Goal: Task Accomplishment & Management: Use online tool/utility

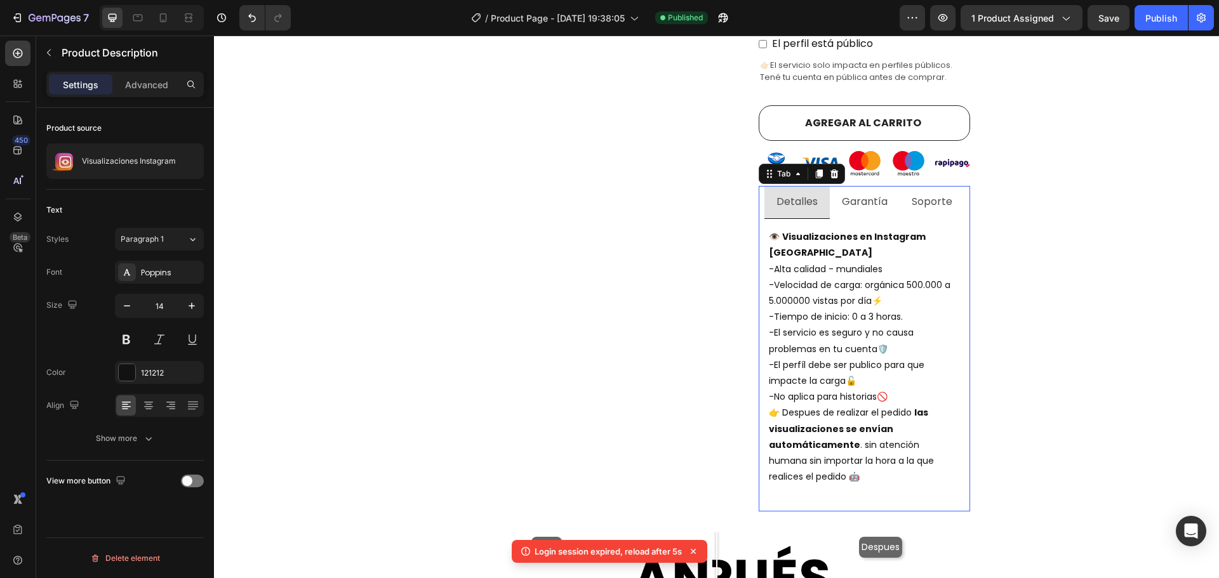
click at [879, 186] on li "Garantía" at bounding box center [865, 202] width 70 height 33
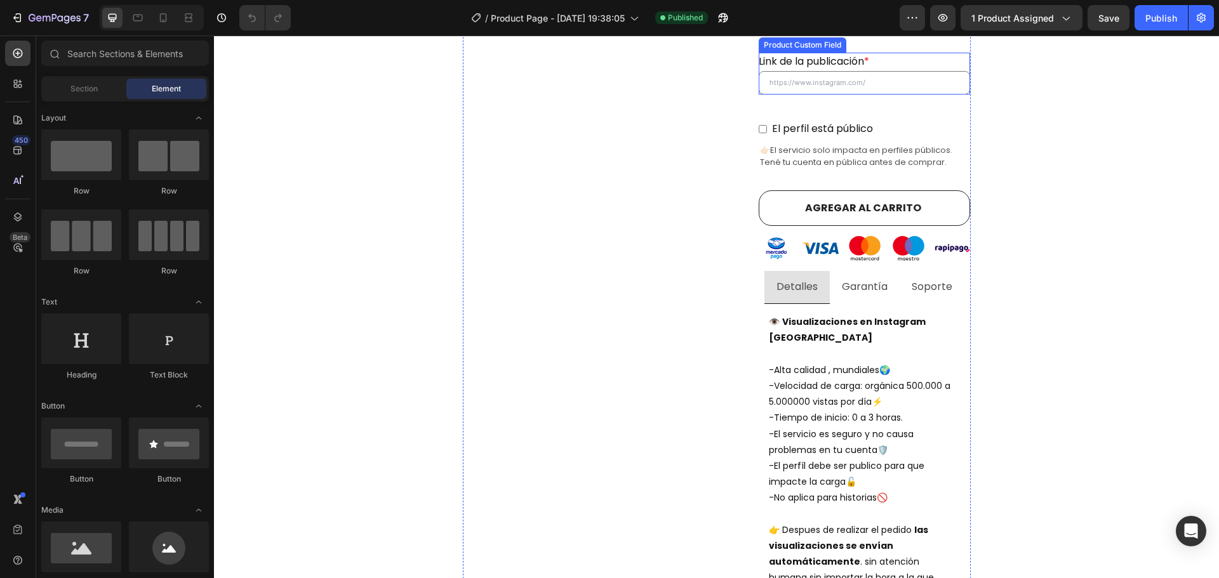
scroll to position [571, 0]
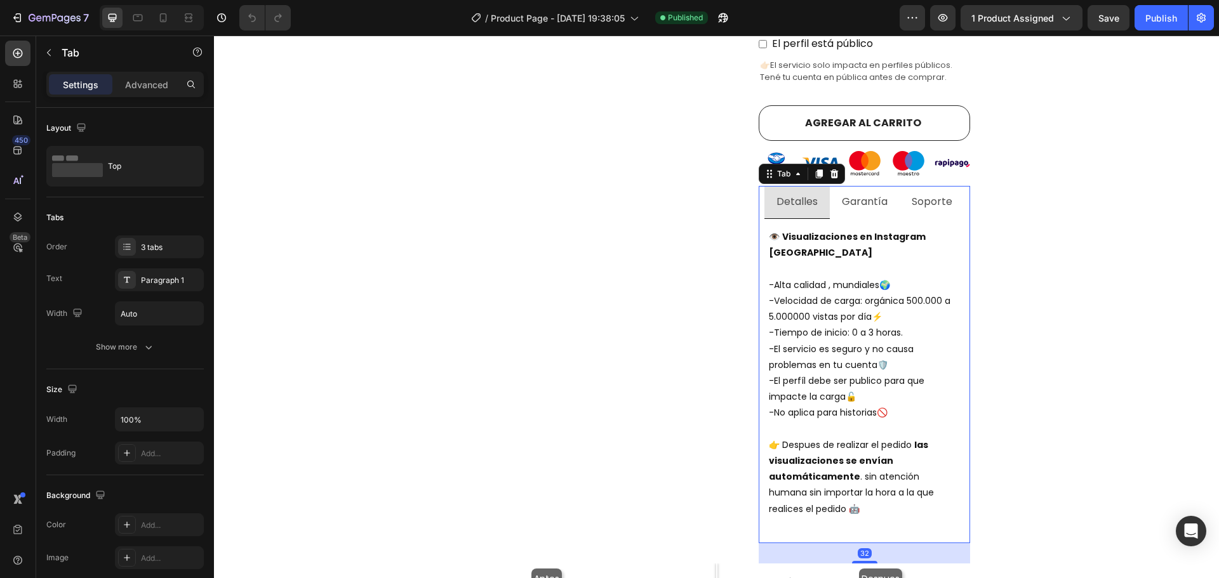
click at [834, 189] on li "Garantía" at bounding box center [865, 202] width 70 height 33
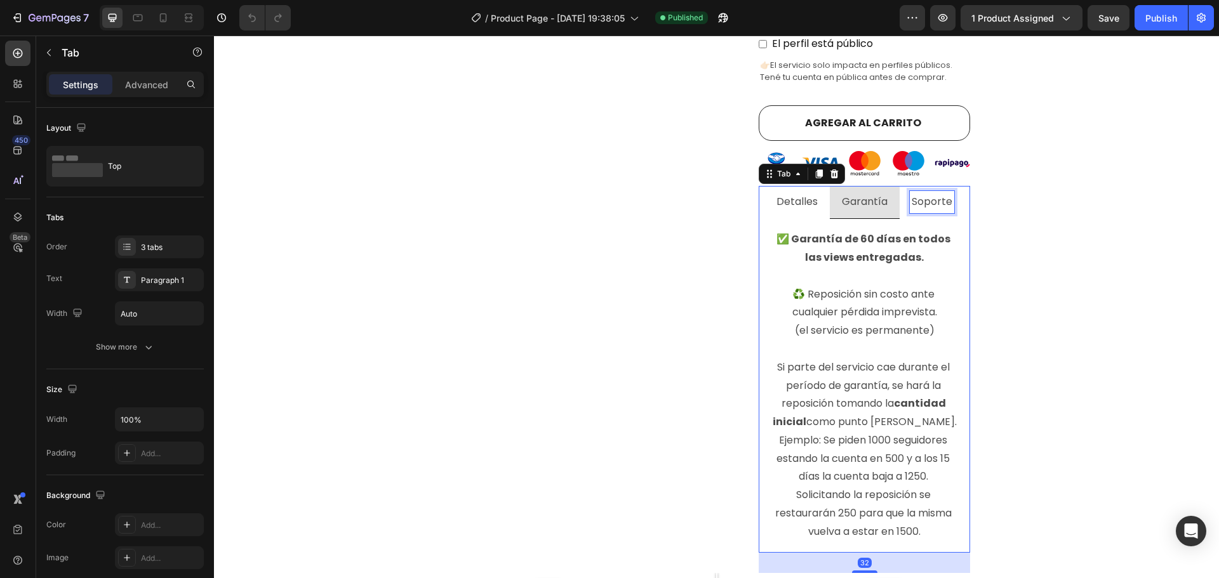
click at [910, 195] on div "Soporte" at bounding box center [932, 202] width 44 height 22
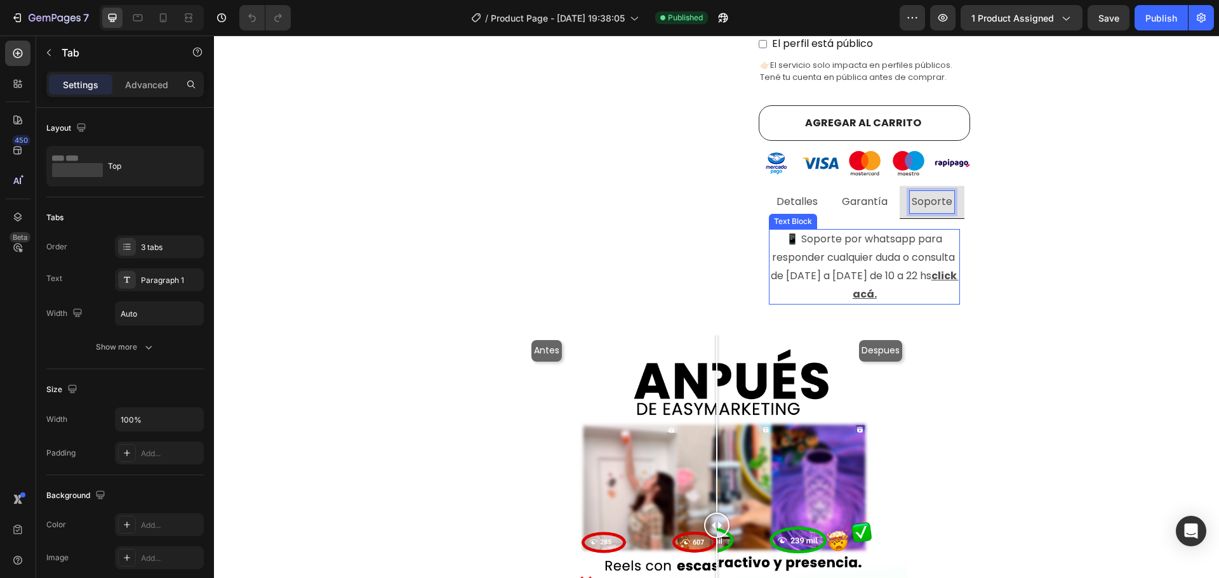
click at [913, 283] on p "📱 Soporte por whatsapp para responder cualquier duda o consulta de lunes a vier…" at bounding box center [864, 266] width 189 height 73
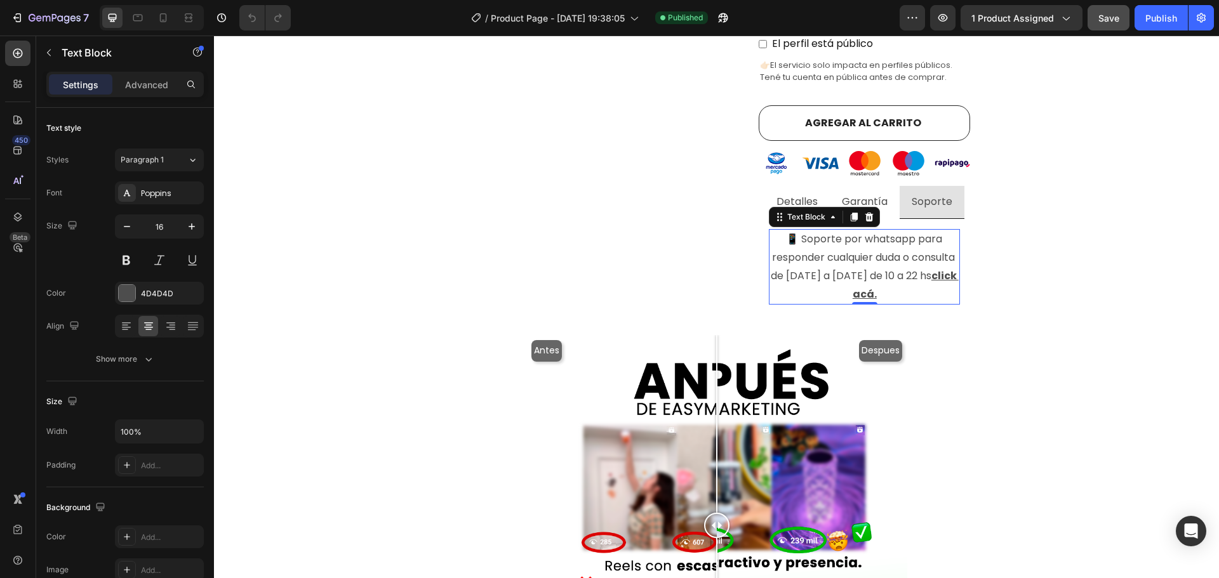
click at [1100, 25] on button "Save" at bounding box center [1109, 17] width 42 height 25
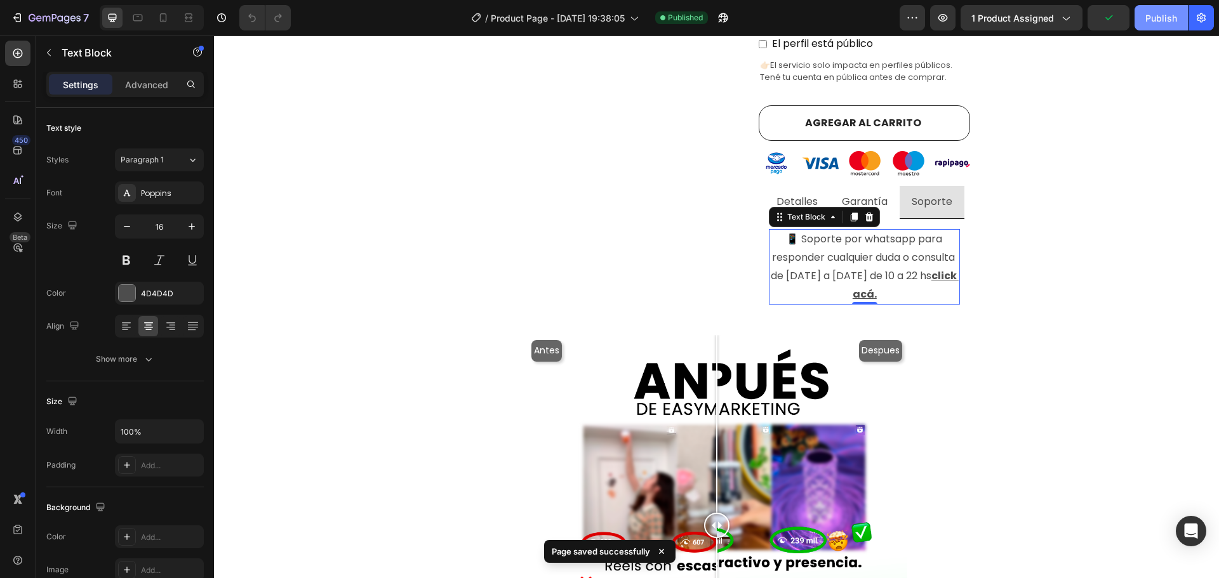
click at [1144, 15] on button "Publish" at bounding box center [1161, 17] width 53 height 25
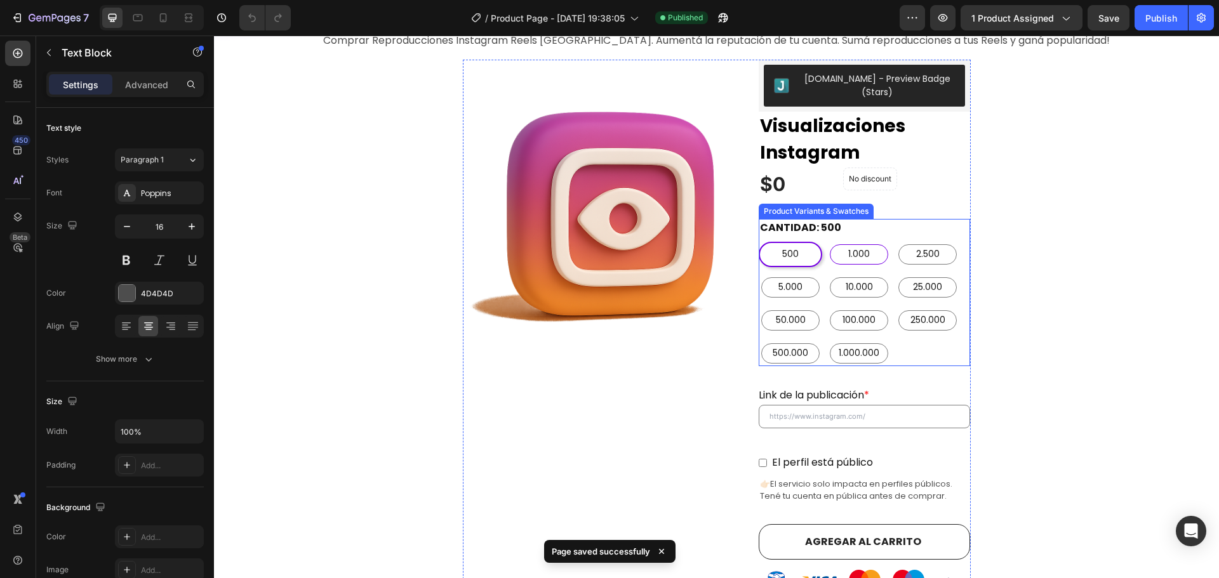
scroll to position [127, 0]
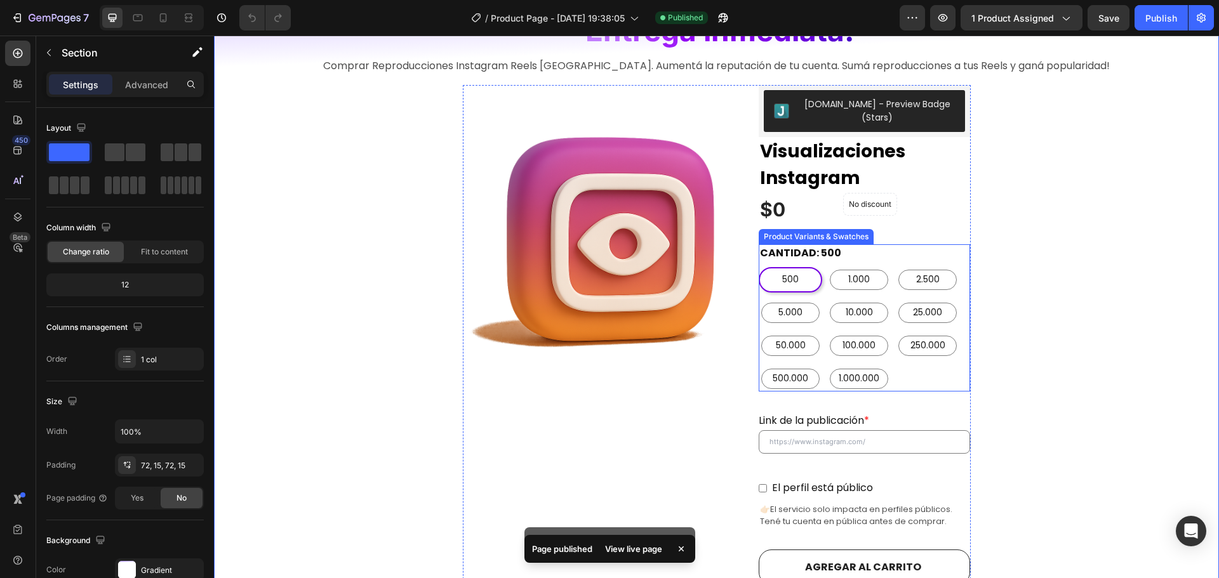
click at [927, 374] on div "500 500 500 1.000 1.000 1.000 2.500 2.500 2.500 5.000 5.000 5.000 10.000 10.000…" at bounding box center [864, 329] width 211 height 124
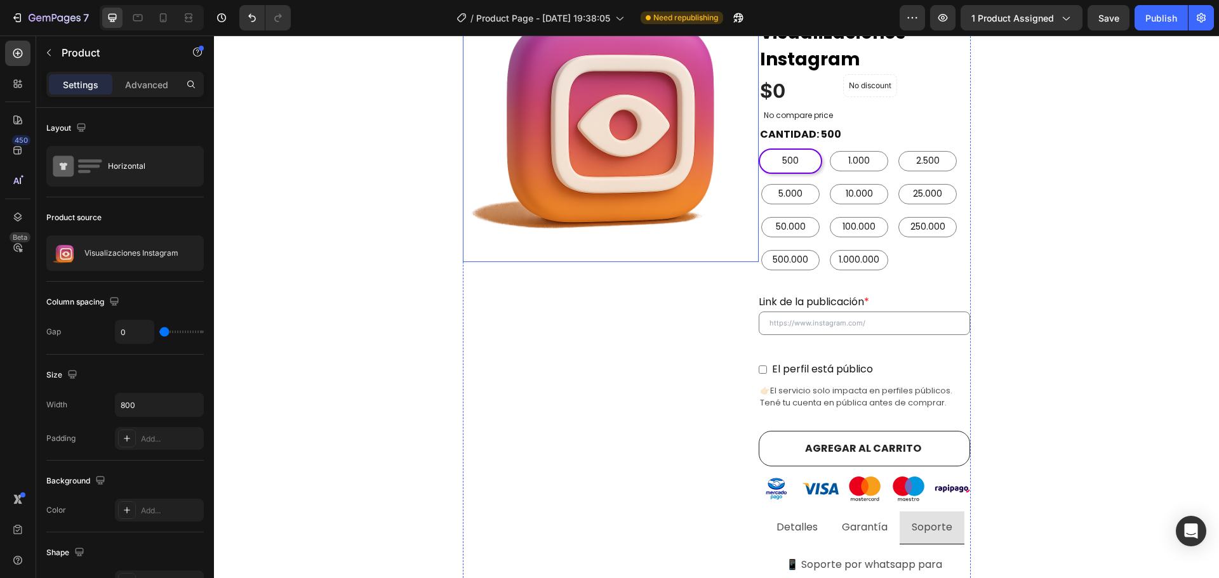
scroll to position [254, 0]
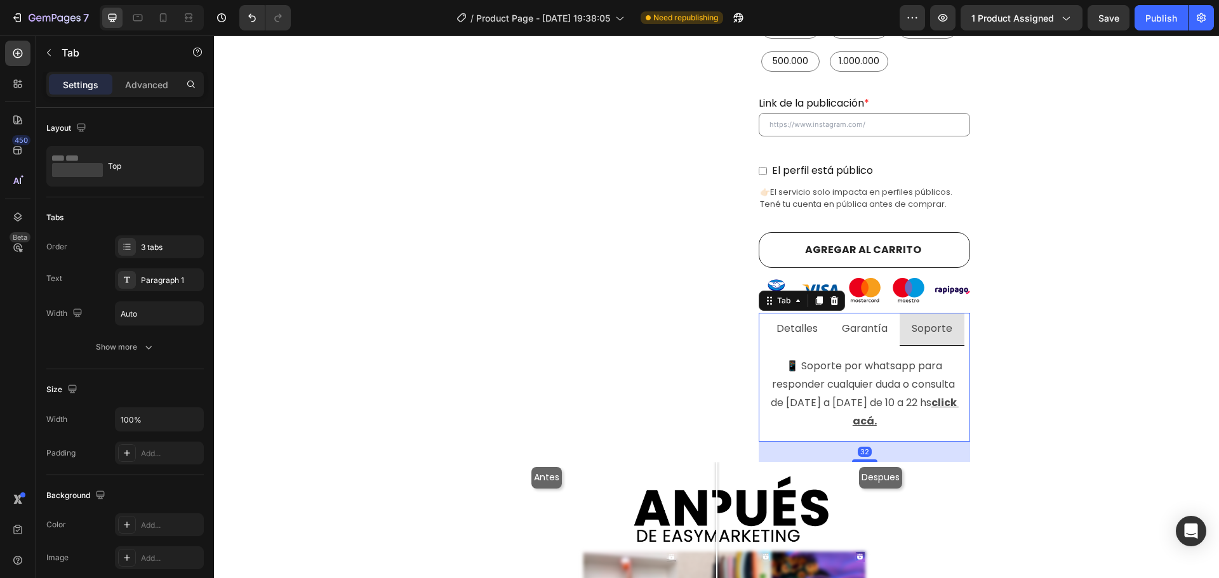
click at [817, 314] on li "Detalles" at bounding box center [796, 329] width 65 height 33
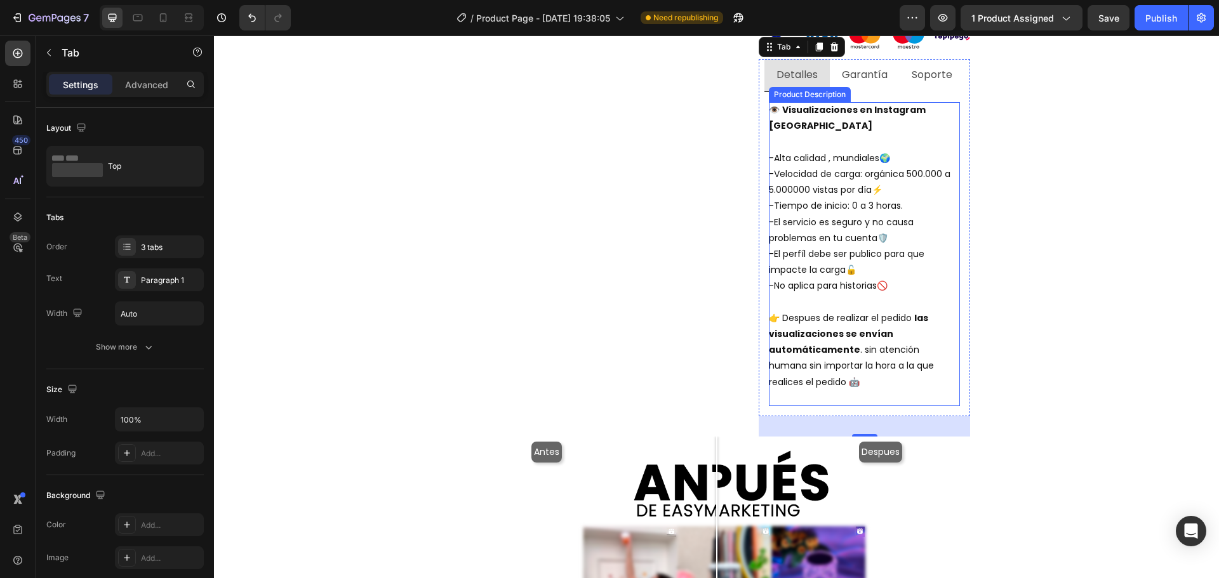
scroll to position [635, 0]
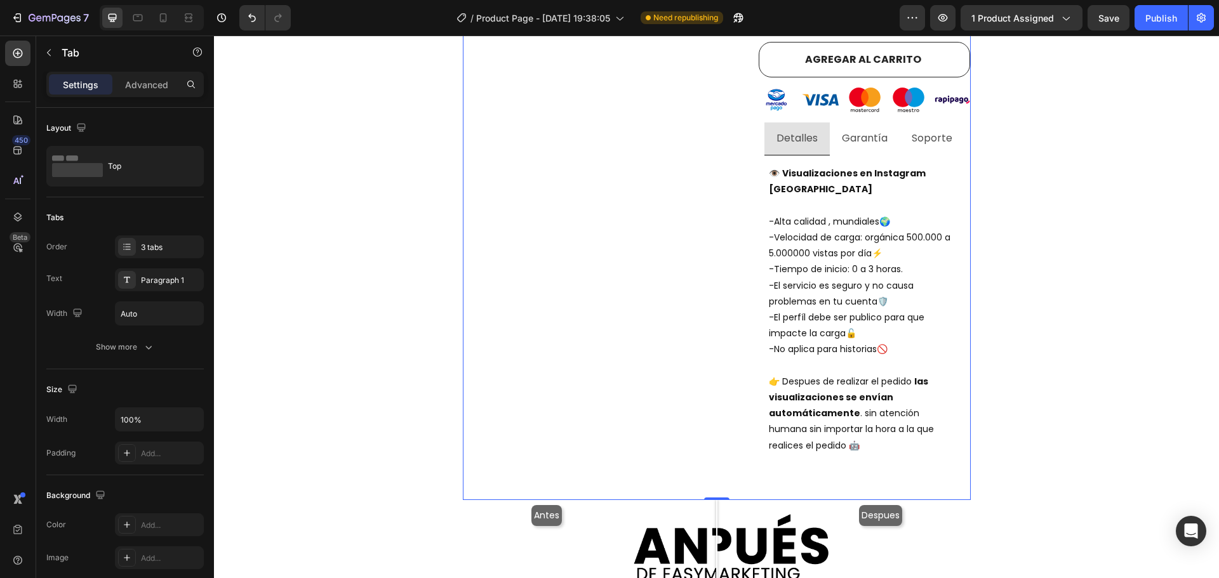
click at [667, 320] on div "Product Images" at bounding box center [611, 38] width 297 height 923
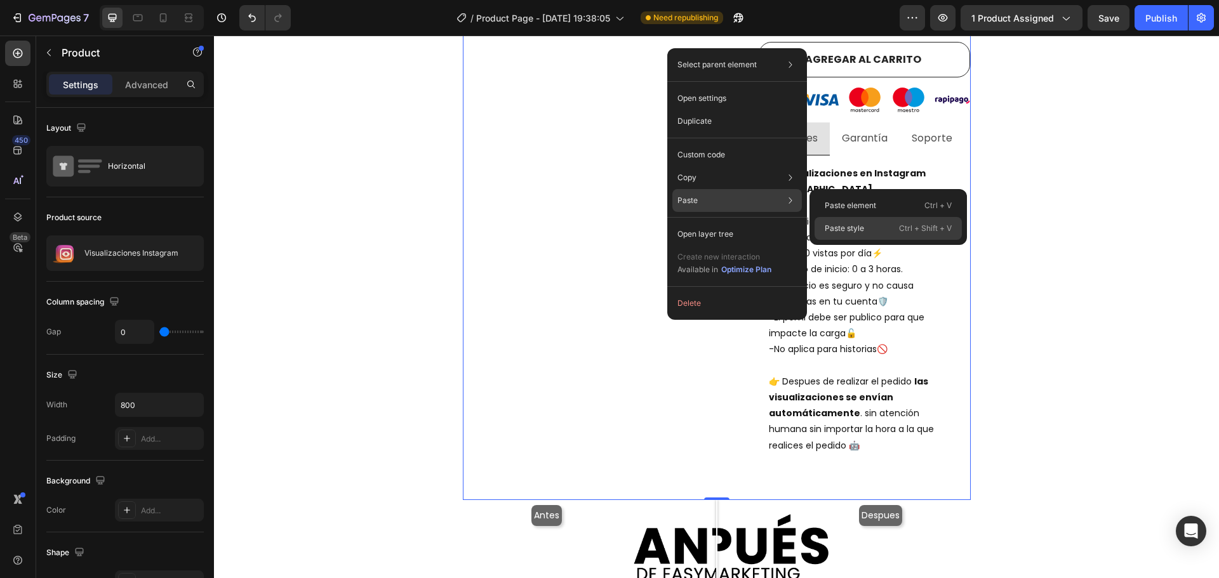
click at [881, 223] on div "Paste style Ctrl + Shift + V" at bounding box center [888, 228] width 147 height 23
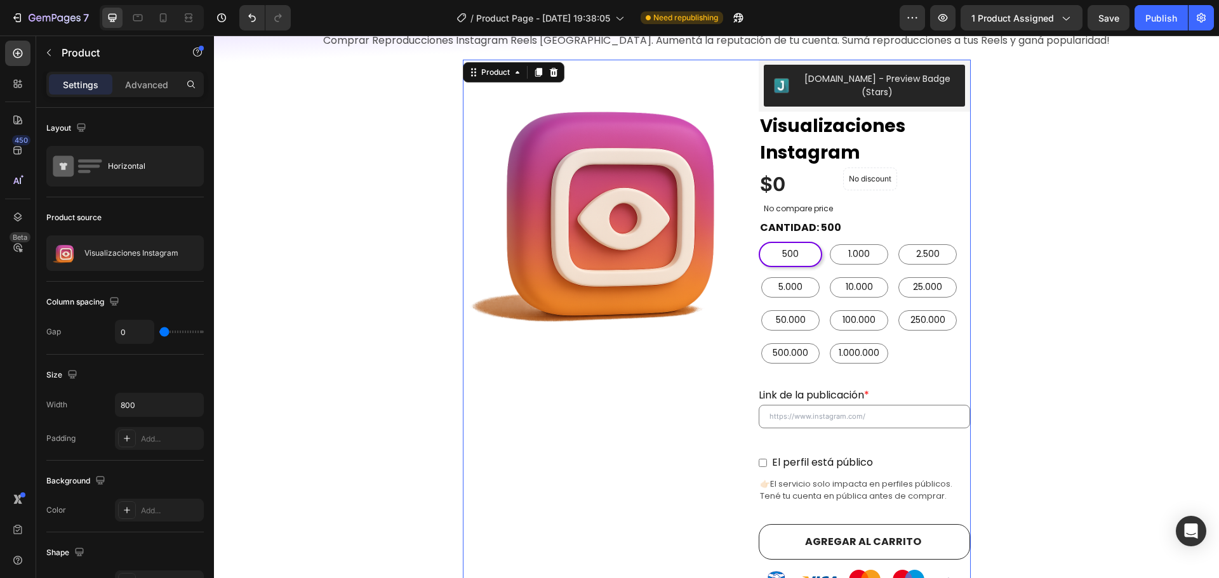
scroll to position [127, 0]
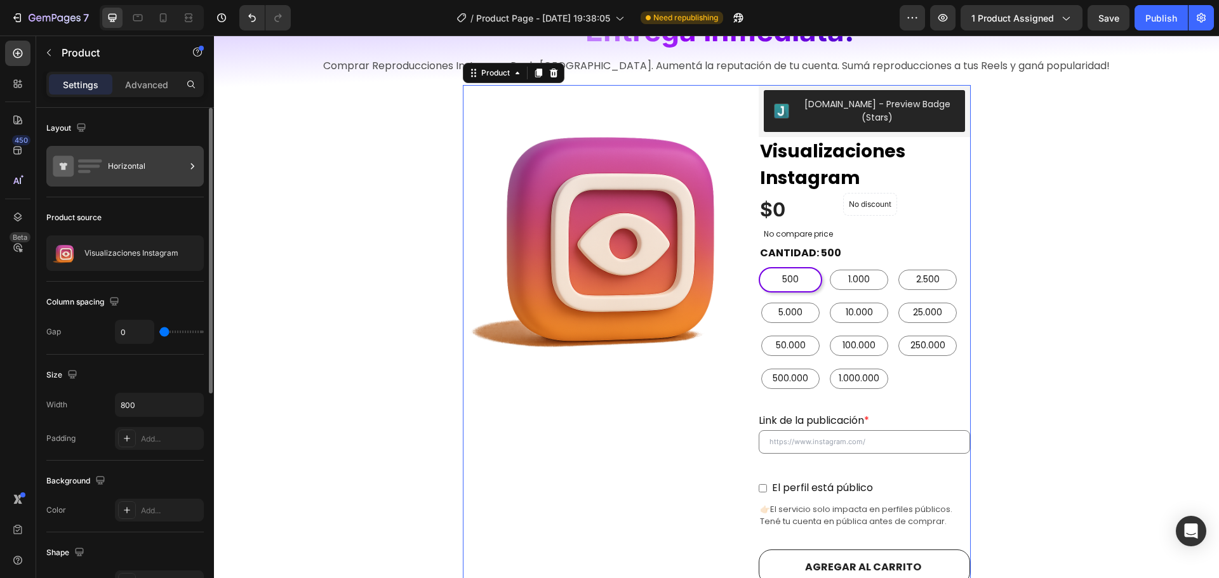
click at [140, 173] on div "Horizontal" at bounding box center [146, 166] width 77 height 29
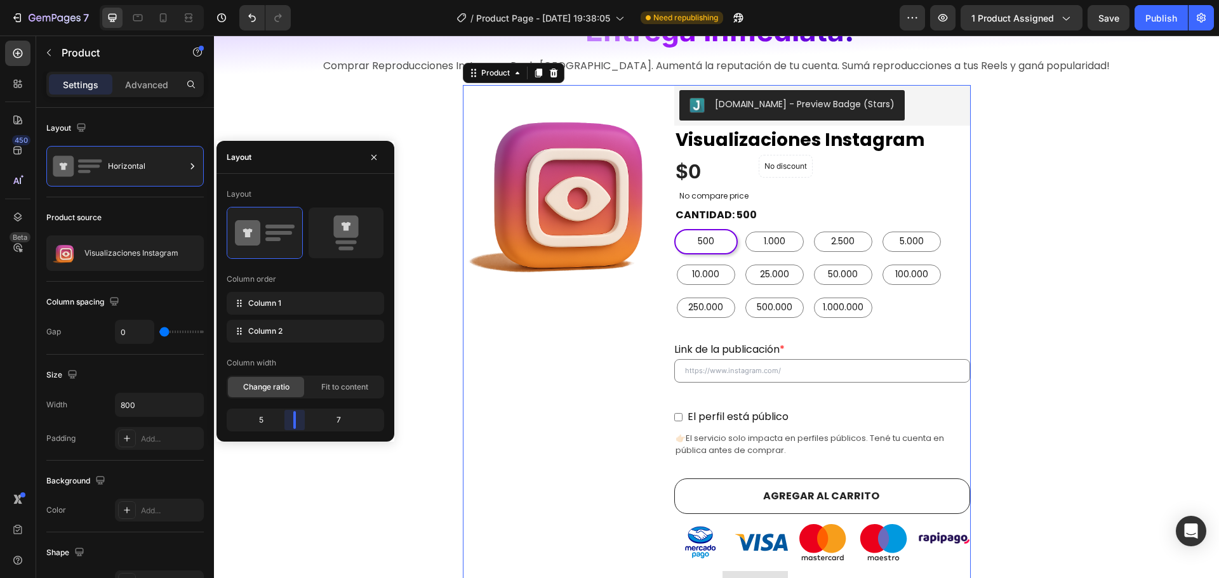
drag, startPoint x: 313, startPoint y: 425, endPoint x: 296, endPoint y: 424, distance: 17.2
click at [296, 0] on body "7 Version history / Product Page - Aug 10, 19:38:05 Need republishing Preview 1…" at bounding box center [609, 0] width 1219 height 0
click at [323, 387] on span "Fit to content" at bounding box center [344, 387] width 47 height 11
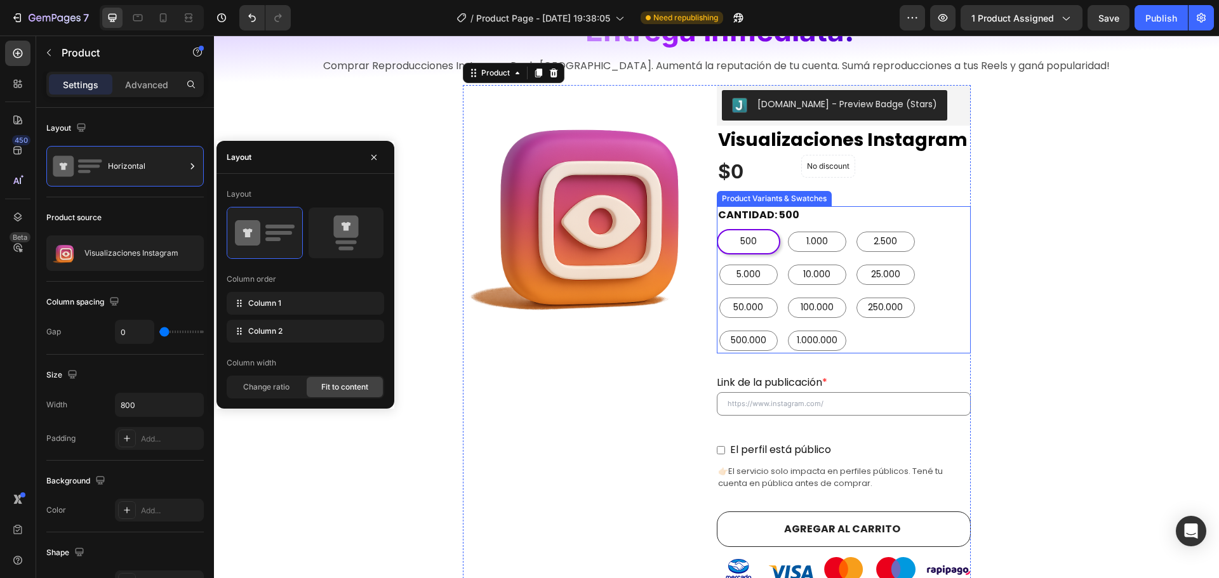
click at [881, 350] on div "500 500 500 1.000 1.000 1.000 2.500 2.500 2.500 5.000 5.000 5.000 10.000 10.000…" at bounding box center [844, 291] width 254 height 124
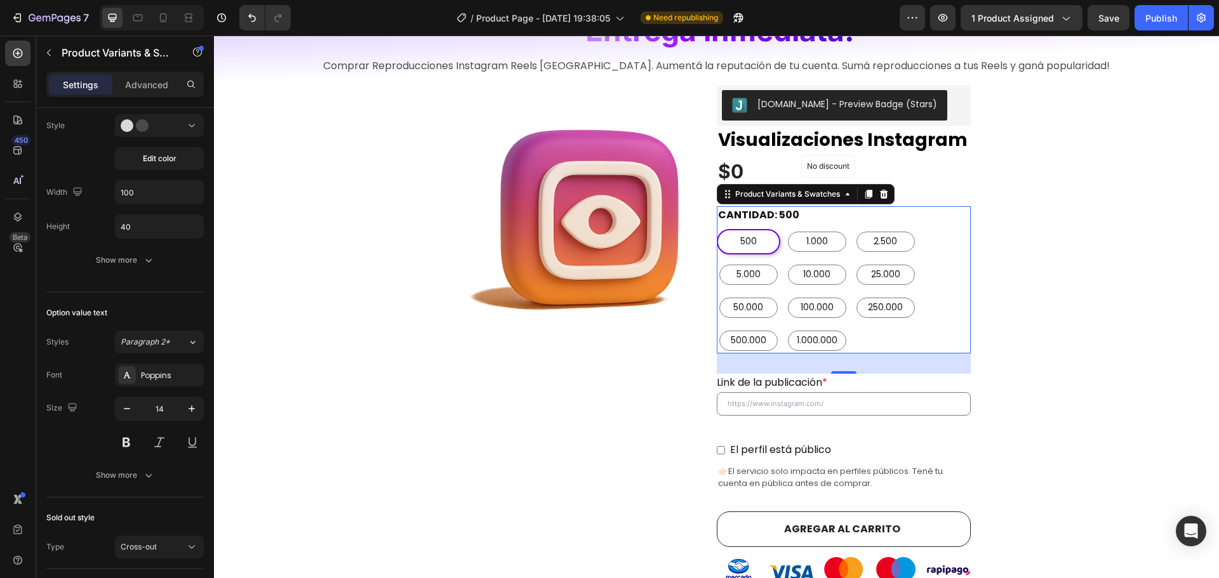
scroll to position [820, 0]
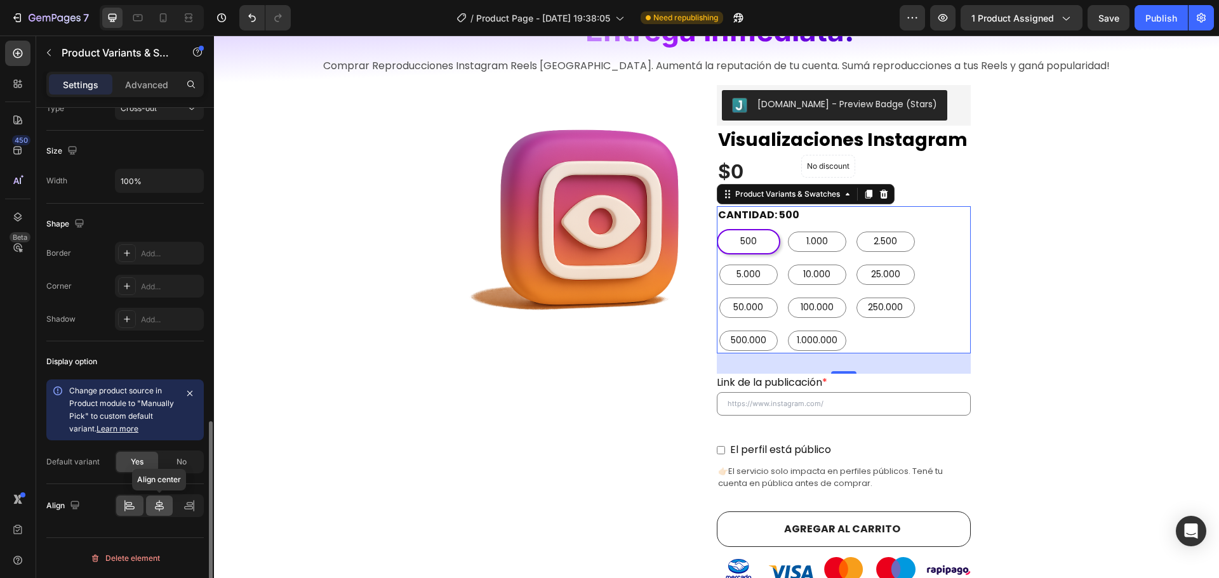
click at [157, 502] on icon at bounding box center [159, 506] width 13 height 13
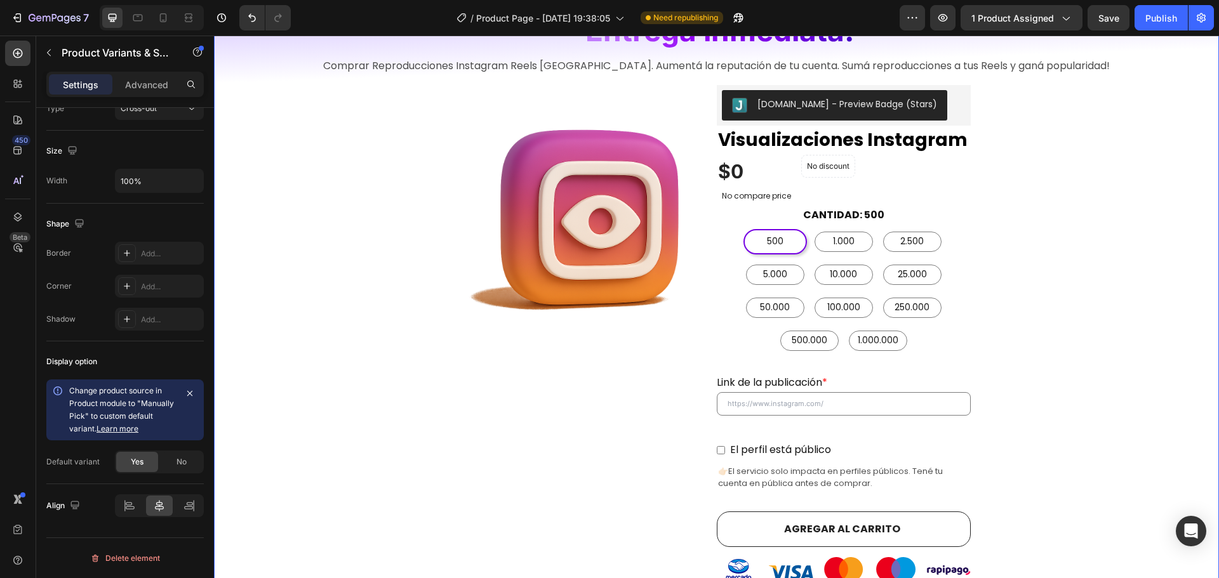
scroll to position [0, 0]
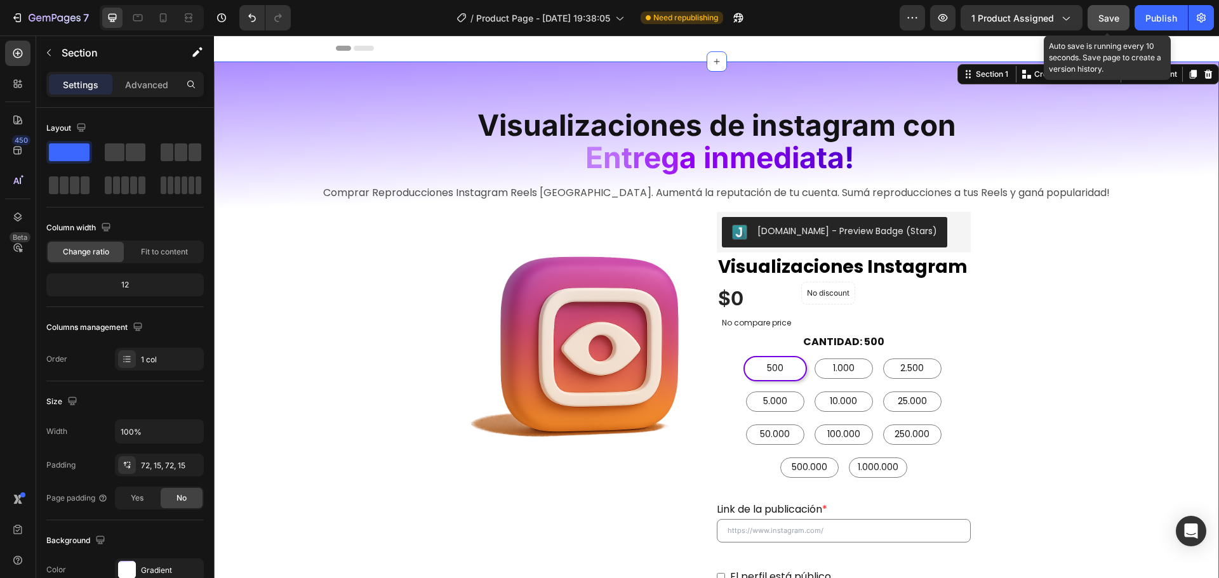
click at [1119, 21] on span "Save" at bounding box center [1108, 18] width 21 height 11
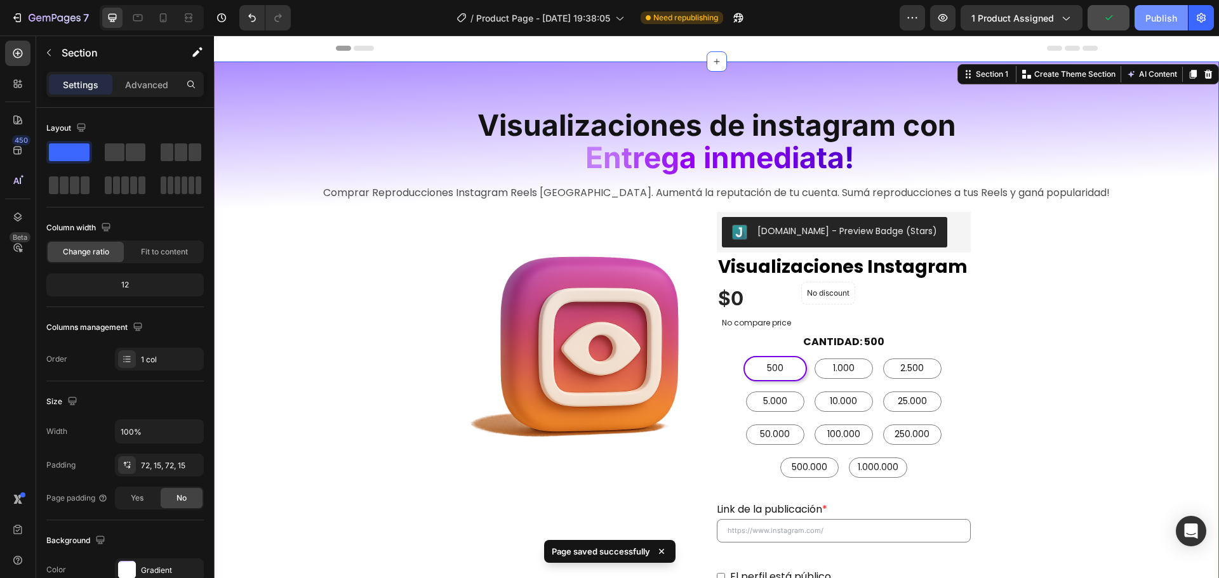
click at [1145, 18] on button "Publish" at bounding box center [1161, 17] width 53 height 25
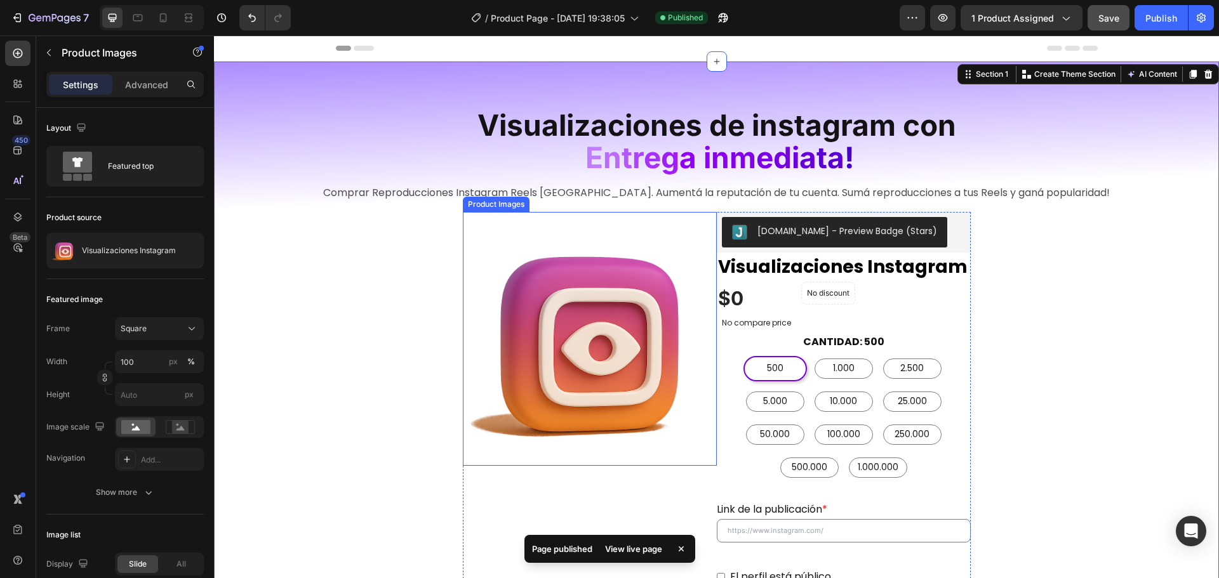
click at [637, 320] on img at bounding box center [590, 339] width 254 height 254
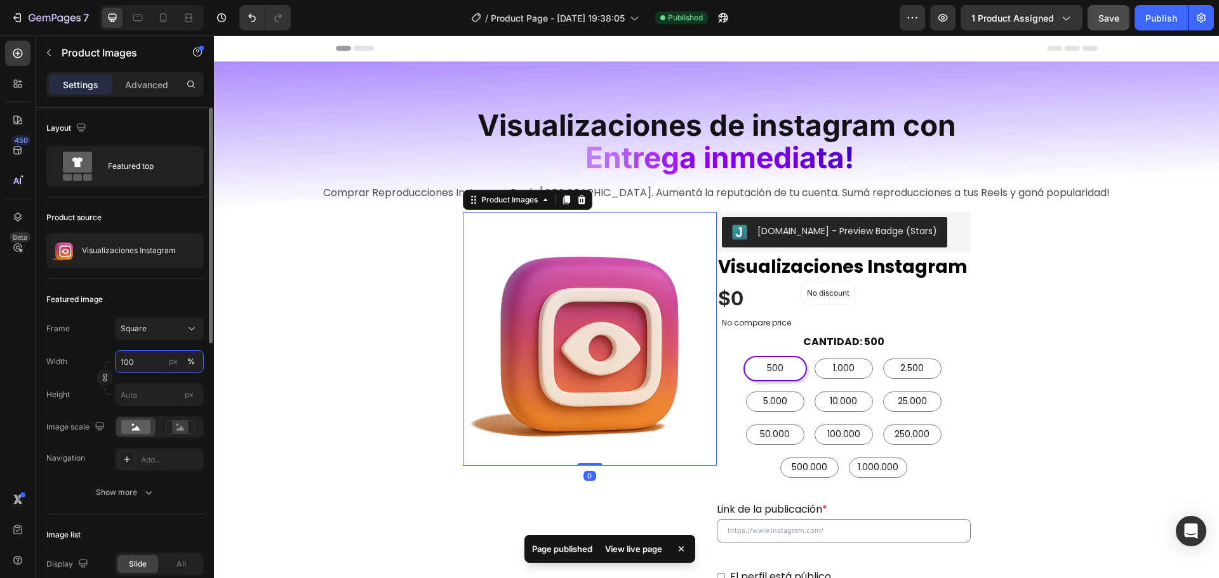
click at [143, 364] on input "100" at bounding box center [159, 361] width 89 height 23
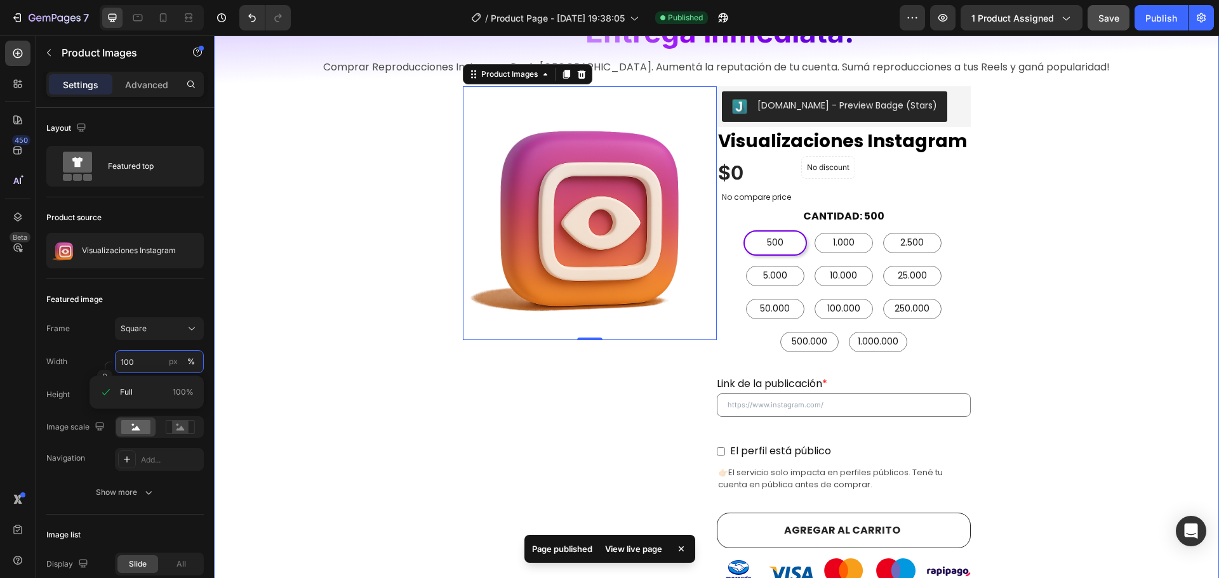
scroll to position [127, 0]
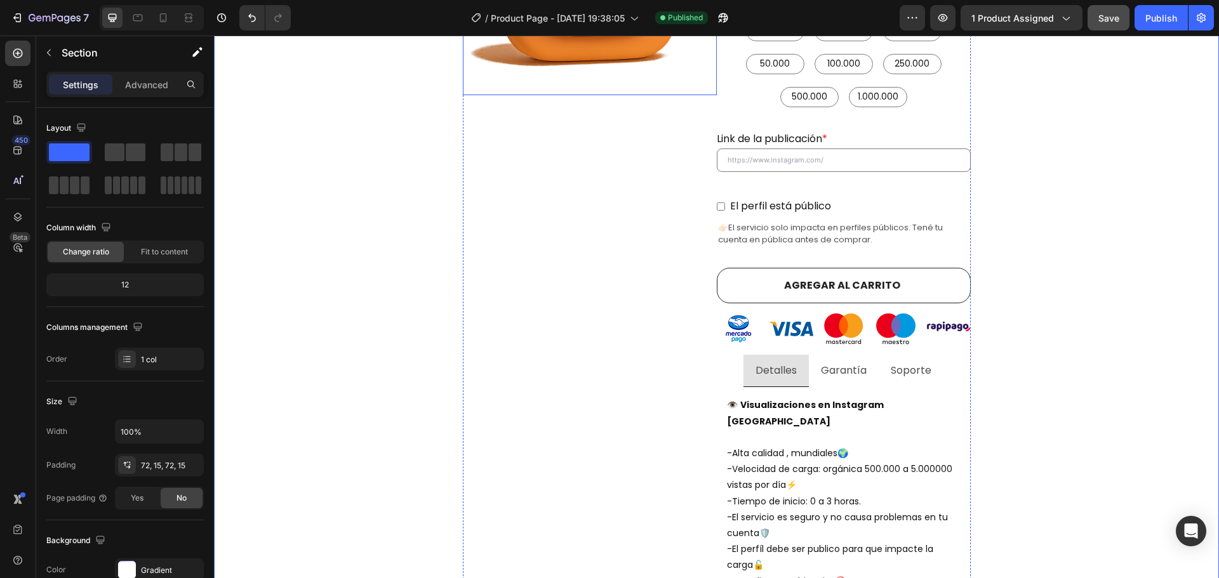
scroll to position [381, 0]
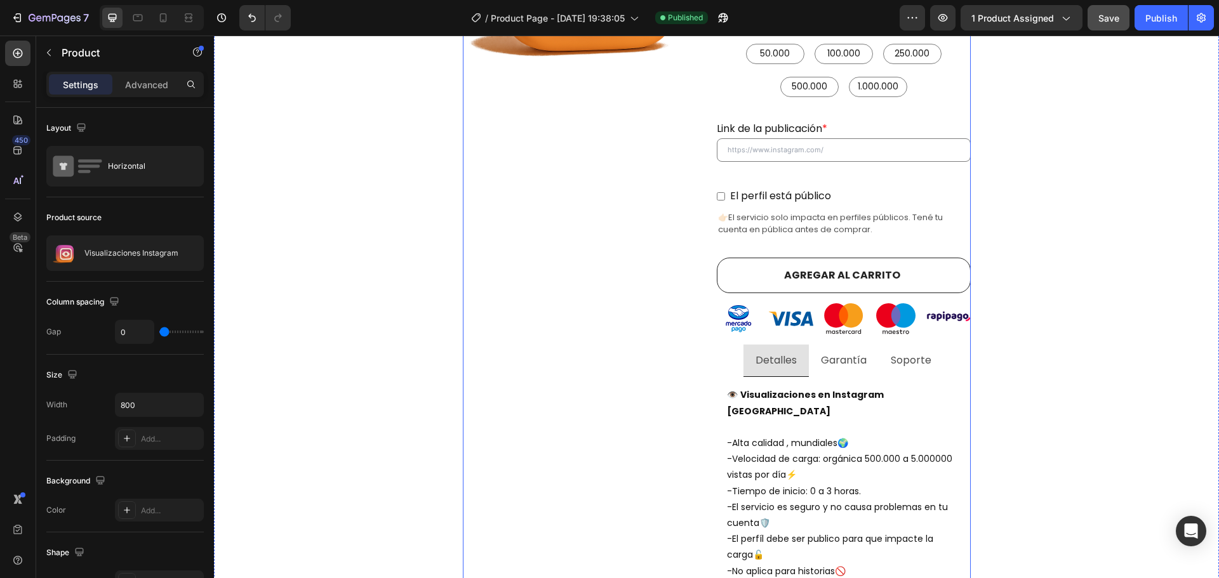
click at [576, 222] on div "Product Images" at bounding box center [590, 268] width 254 height 875
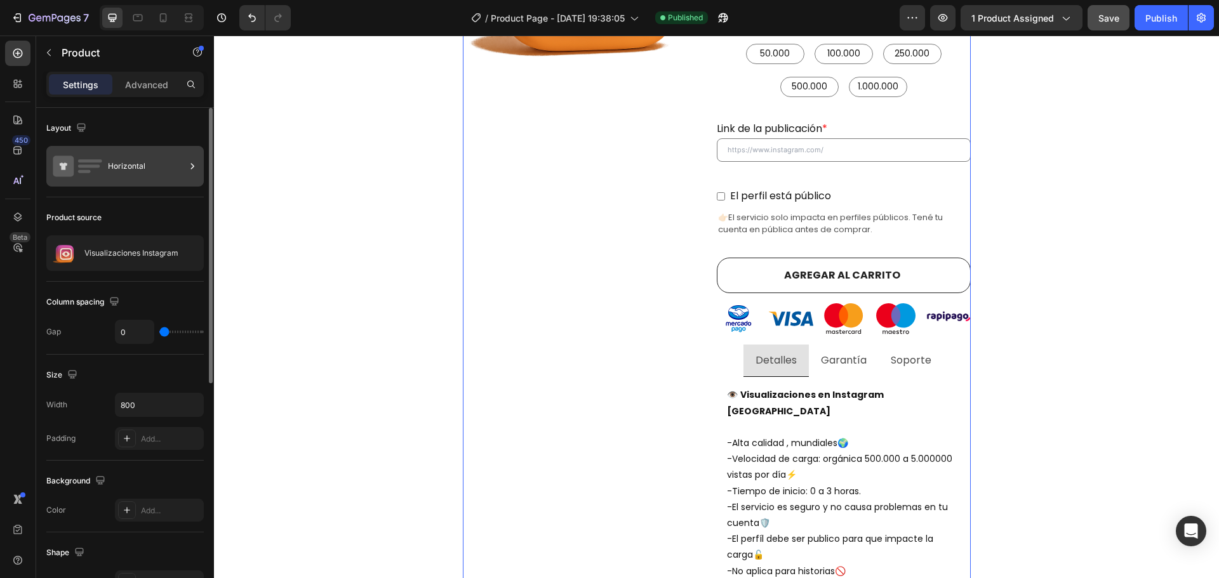
click at [145, 166] on div "Horizontal" at bounding box center [146, 166] width 77 height 29
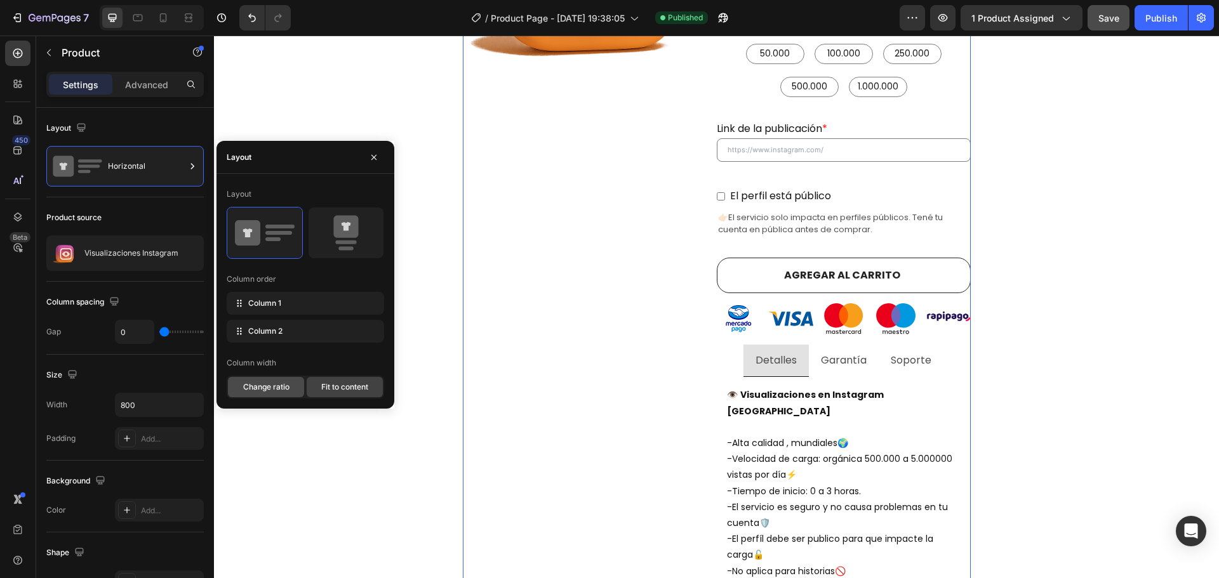
click at [269, 383] on span "Change ratio" at bounding box center [266, 387] width 46 height 11
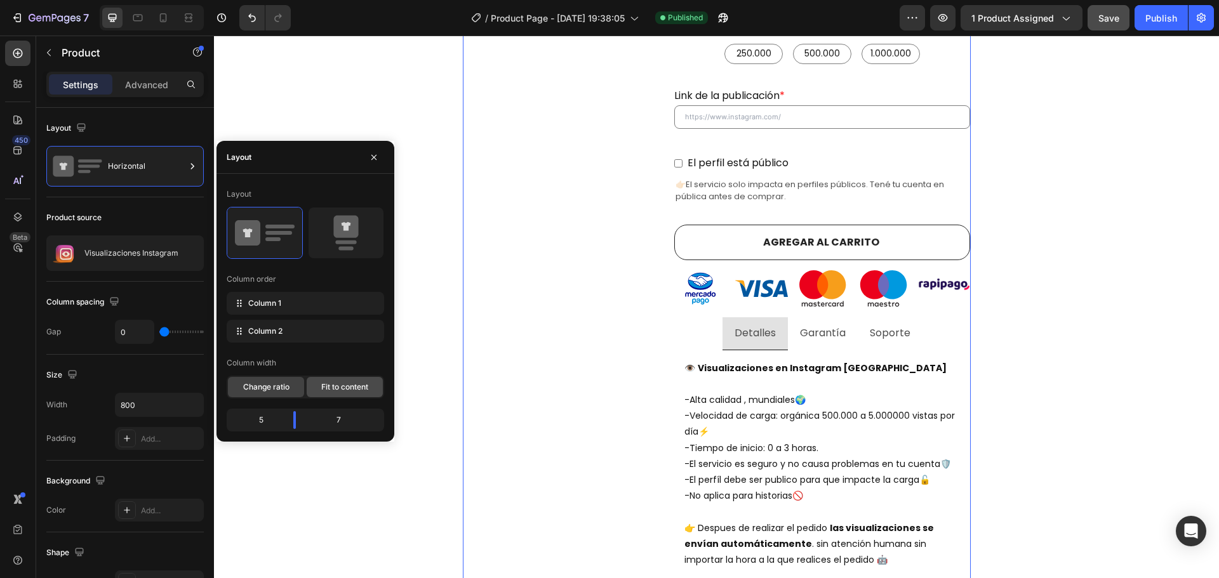
click at [340, 387] on span "Fit to content" at bounding box center [344, 387] width 47 height 11
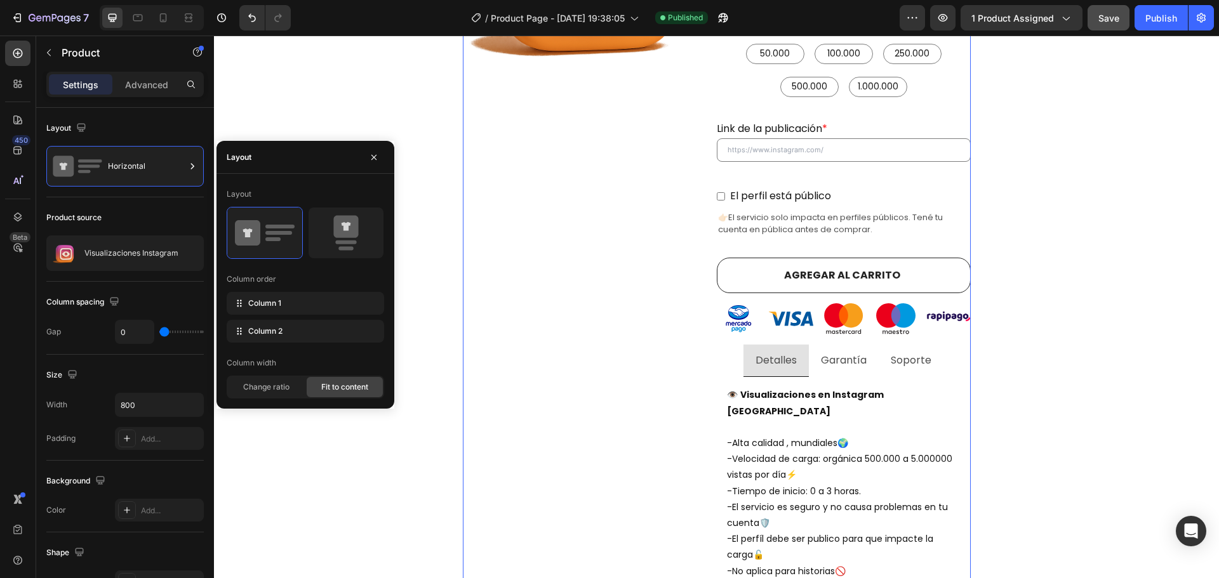
click at [545, 312] on div "Product Images" at bounding box center [590, 268] width 254 height 875
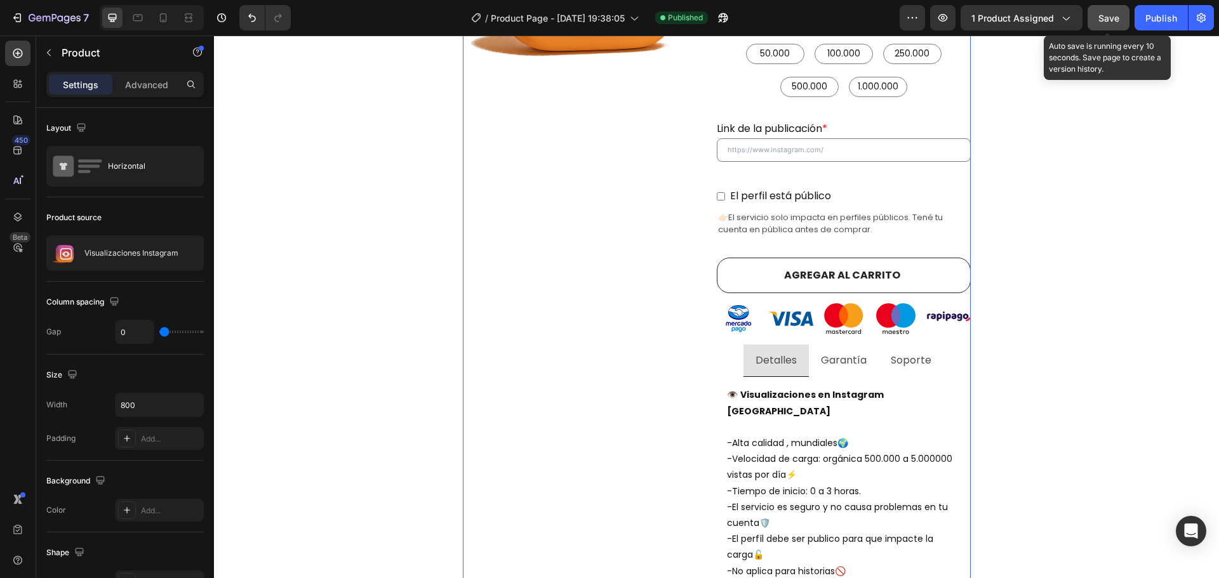
click at [1103, 16] on span "Save" at bounding box center [1108, 18] width 21 height 11
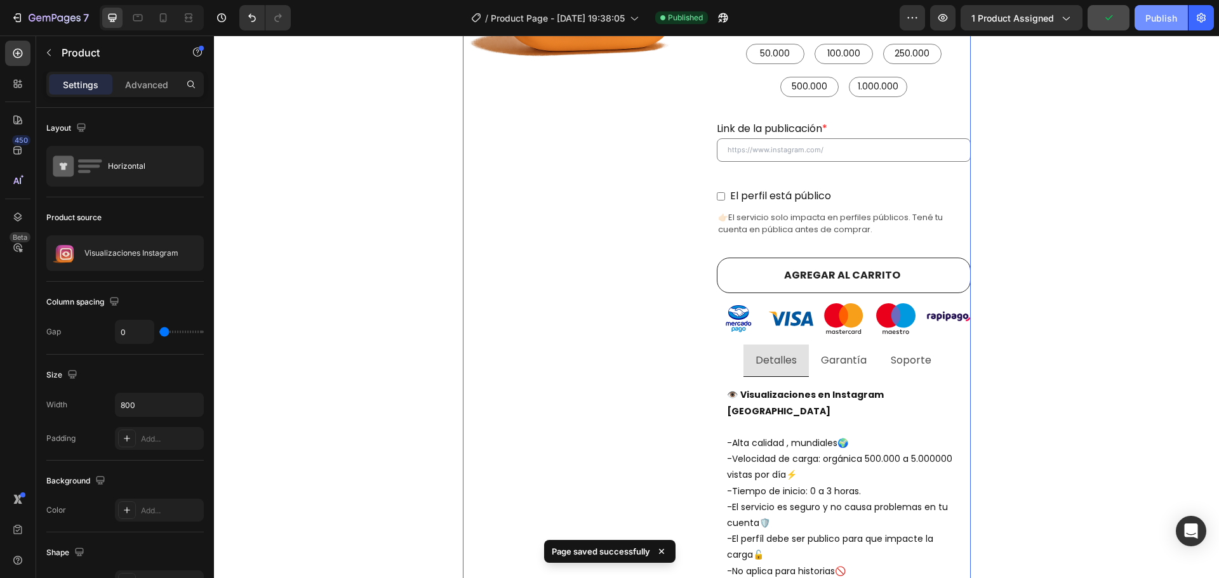
click at [1152, 17] on div "Publish" at bounding box center [1161, 17] width 32 height 13
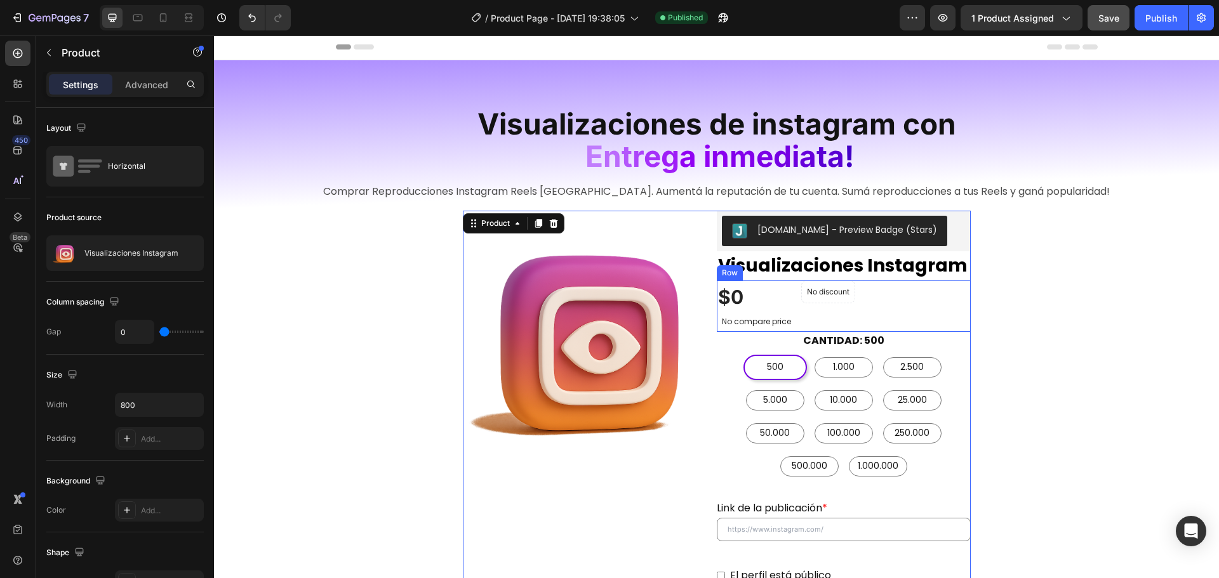
scroll to position [0, 0]
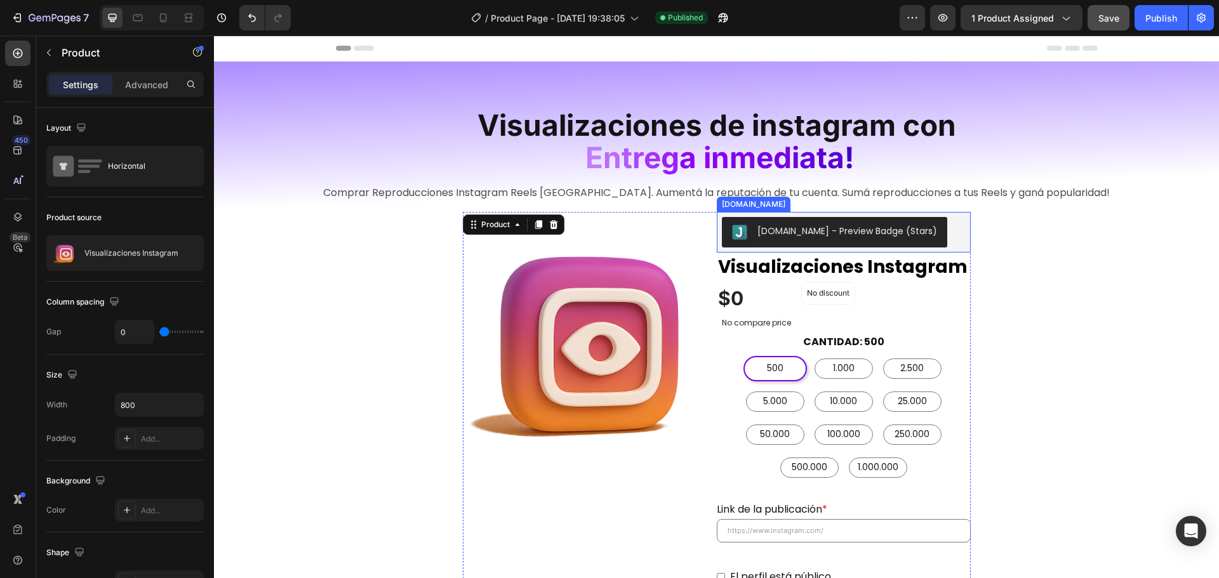
click at [935, 235] on div "[DOMAIN_NAME] - Preview Badge (Stars)" at bounding box center [844, 232] width 244 height 30
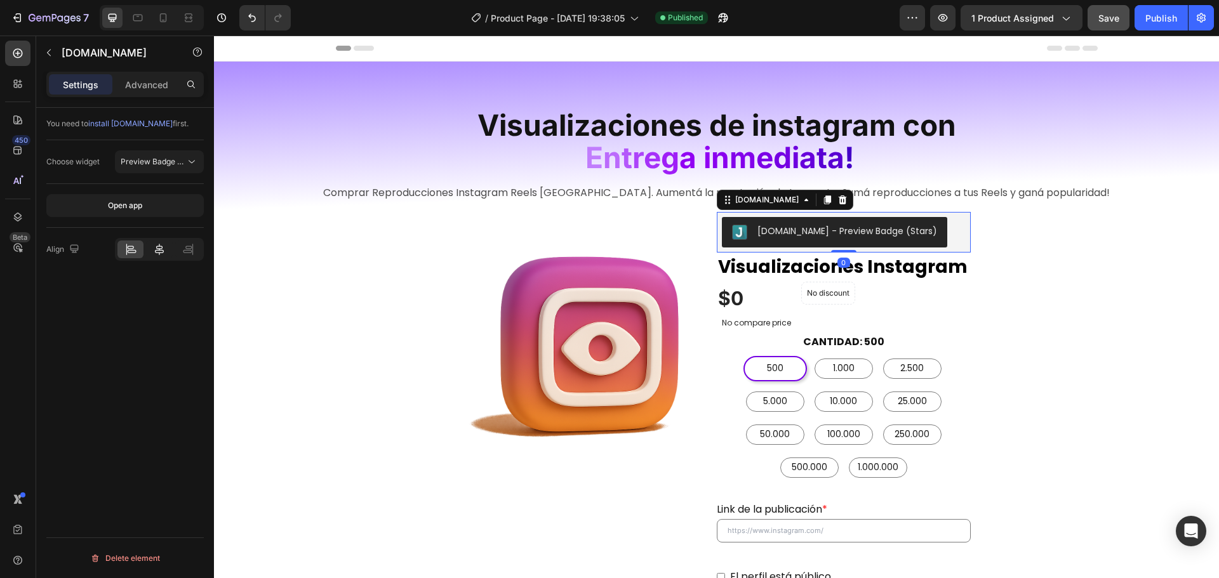
click at [157, 248] on icon at bounding box center [159, 249] width 13 height 13
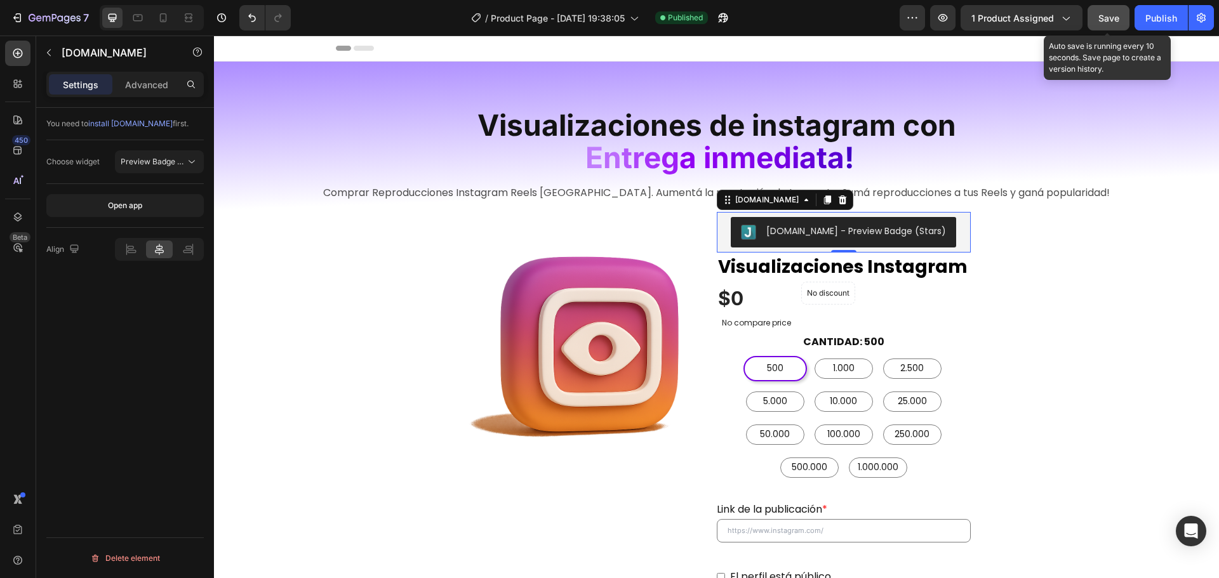
click at [1116, 17] on span "Save" at bounding box center [1108, 18] width 21 height 11
click at [1107, 17] on span "Save" at bounding box center [1108, 18] width 21 height 11
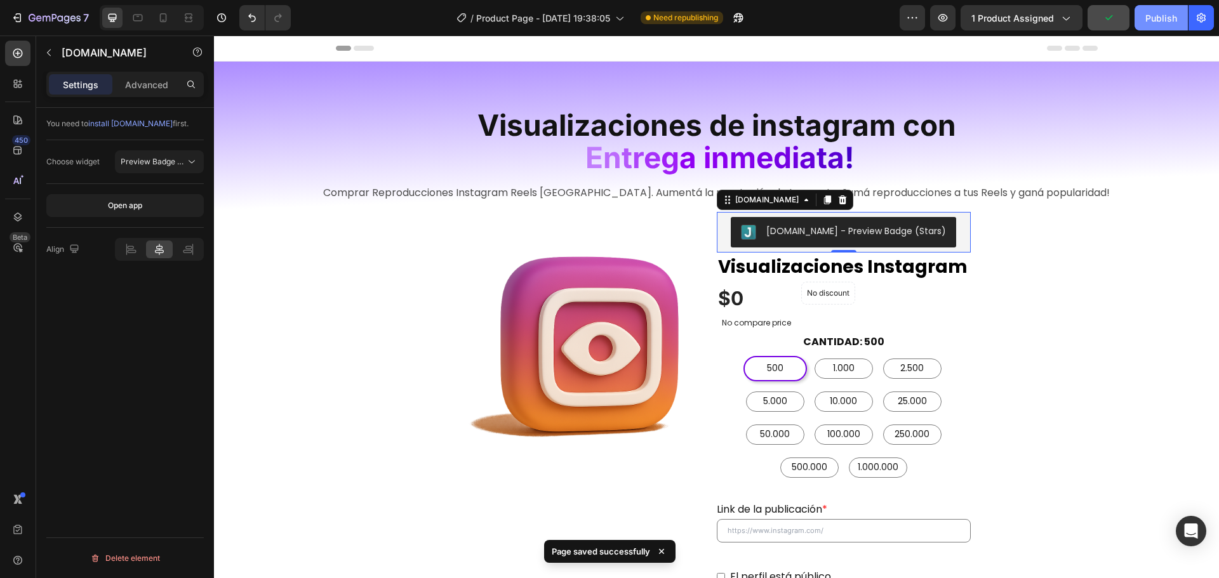
click at [1150, 15] on div "Publish" at bounding box center [1161, 17] width 32 height 13
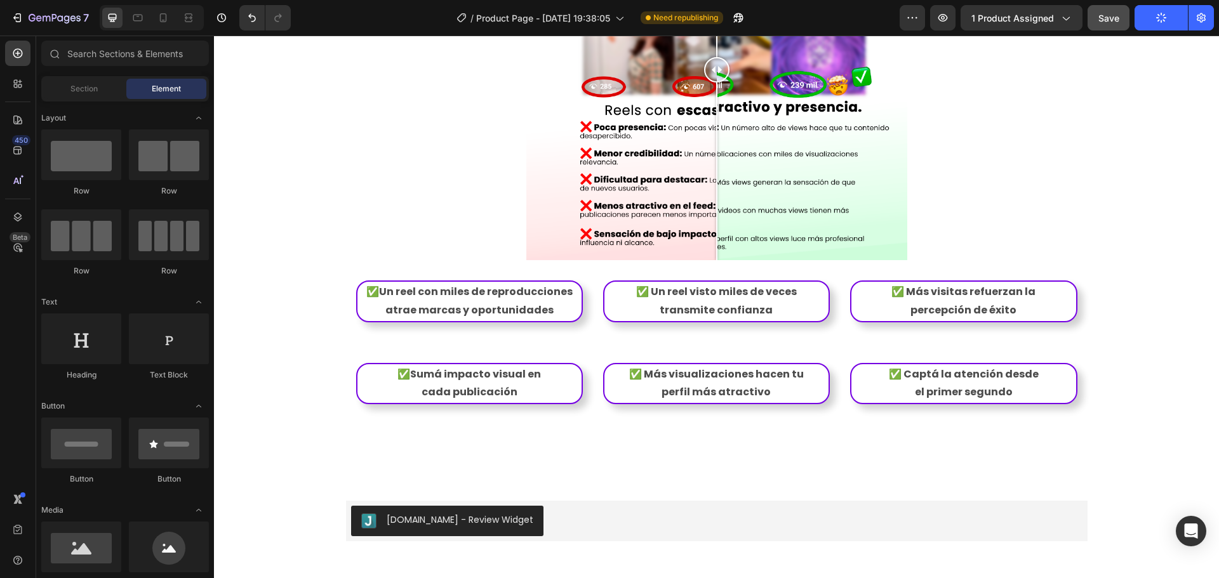
scroll to position [1211, 0]
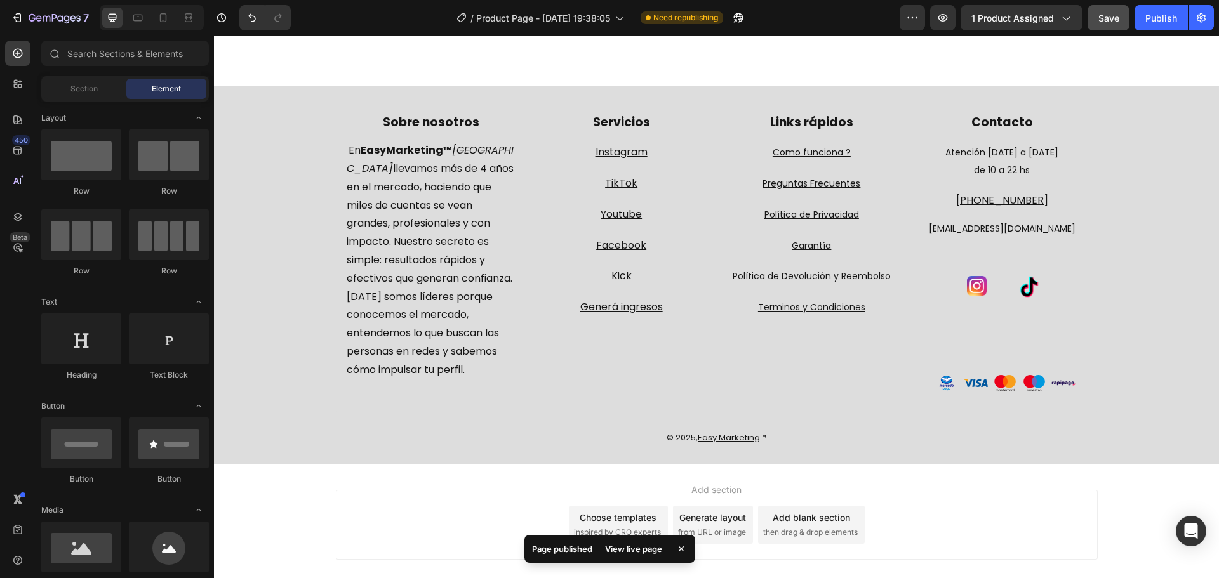
scroll to position [2226, 0]
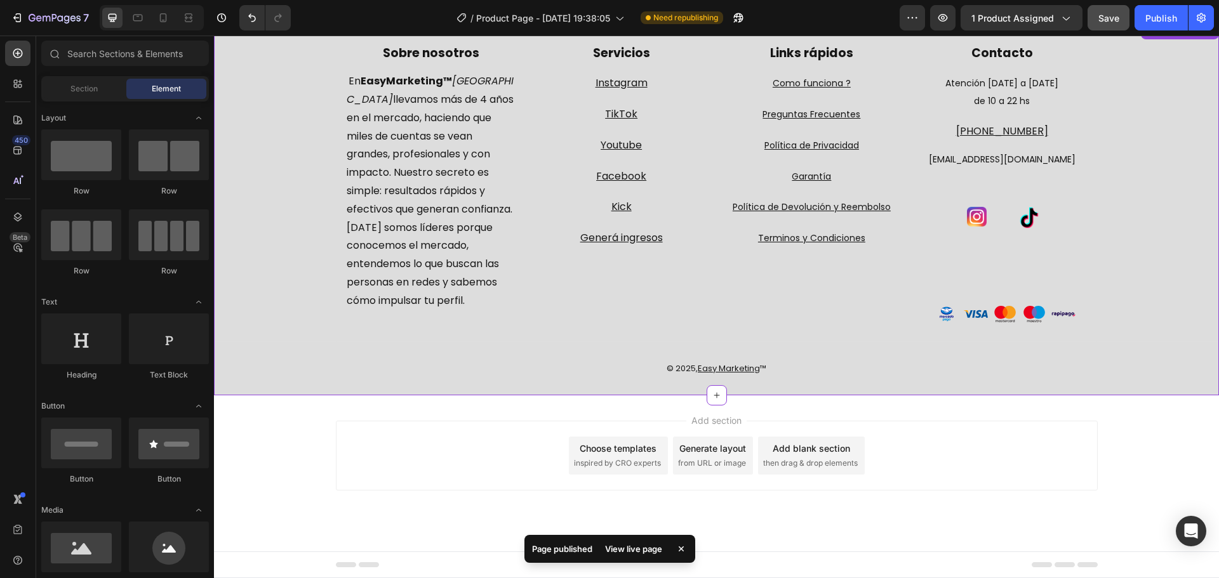
click at [871, 302] on div "Links rápidos Text block Como funciona ? Text block Preguntas Frecuentes Text b…" at bounding box center [812, 183] width 172 height 278
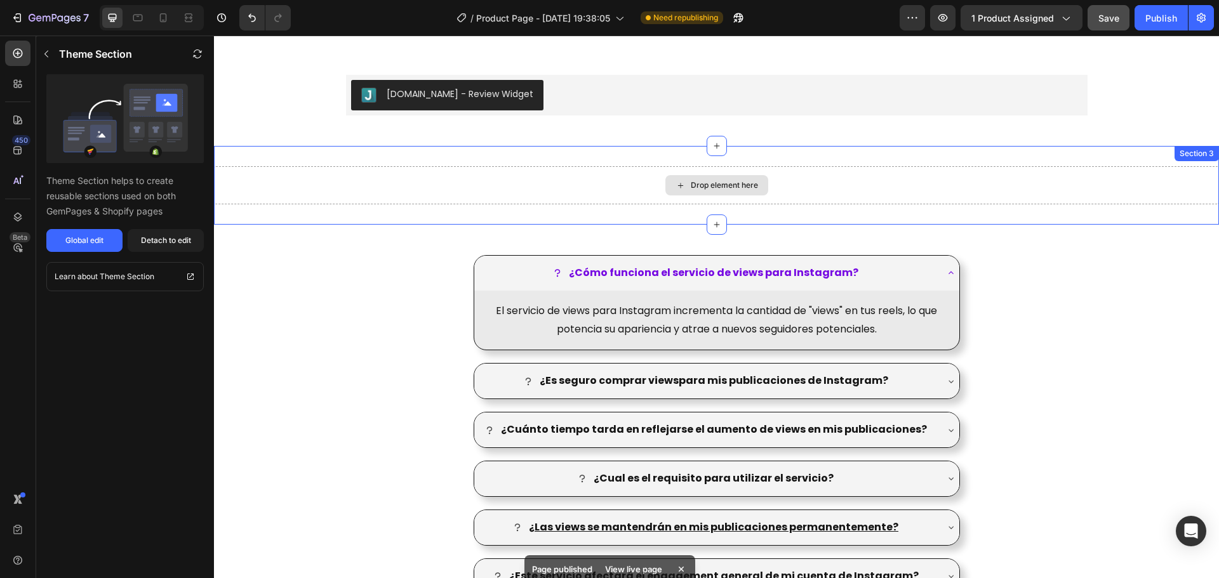
scroll to position [1591, 0]
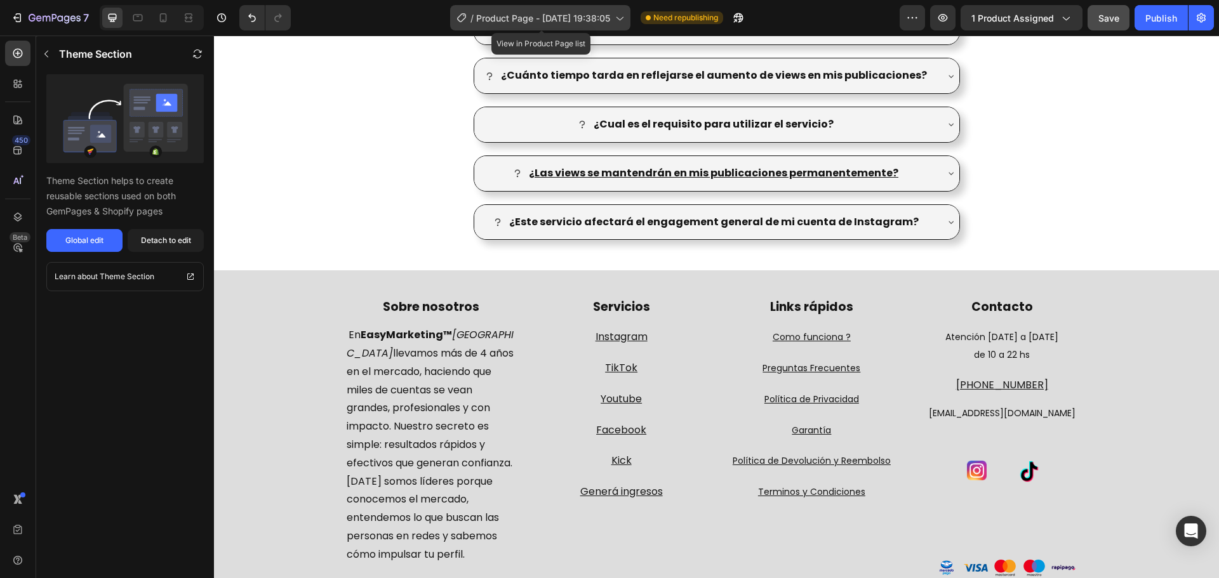
click at [587, 15] on span "Product Page - [DATE] 19:38:05" at bounding box center [543, 17] width 134 height 13
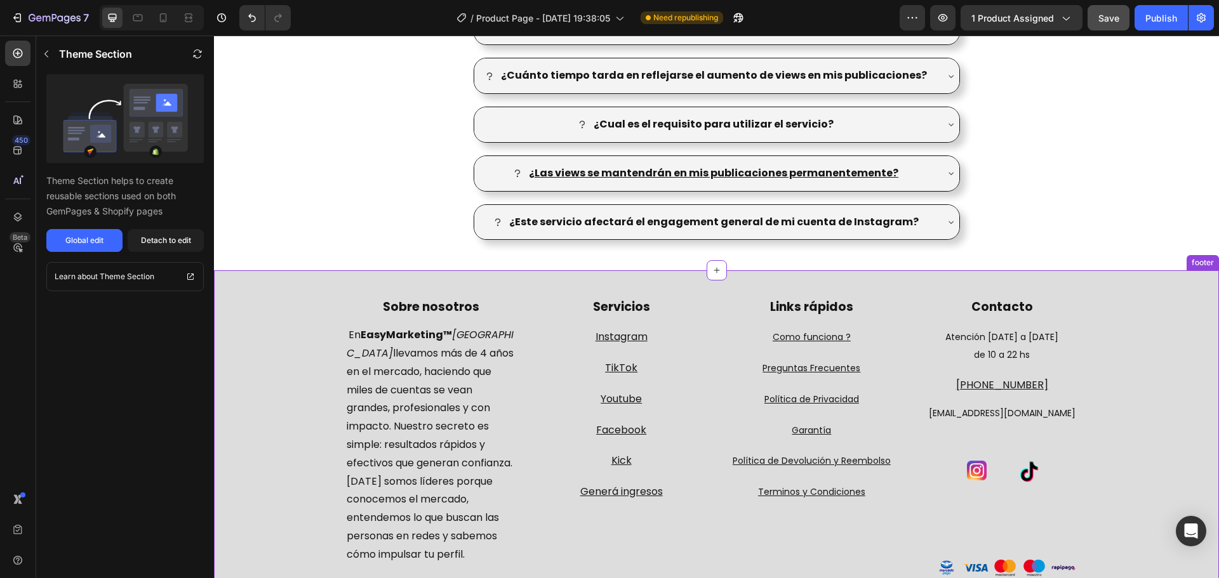
click at [719, 297] on div "Sobre nosotros Text block En EasyMarketing™ Argentina llevamos más de 4 años en…" at bounding box center [717, 439] width 762 height 312
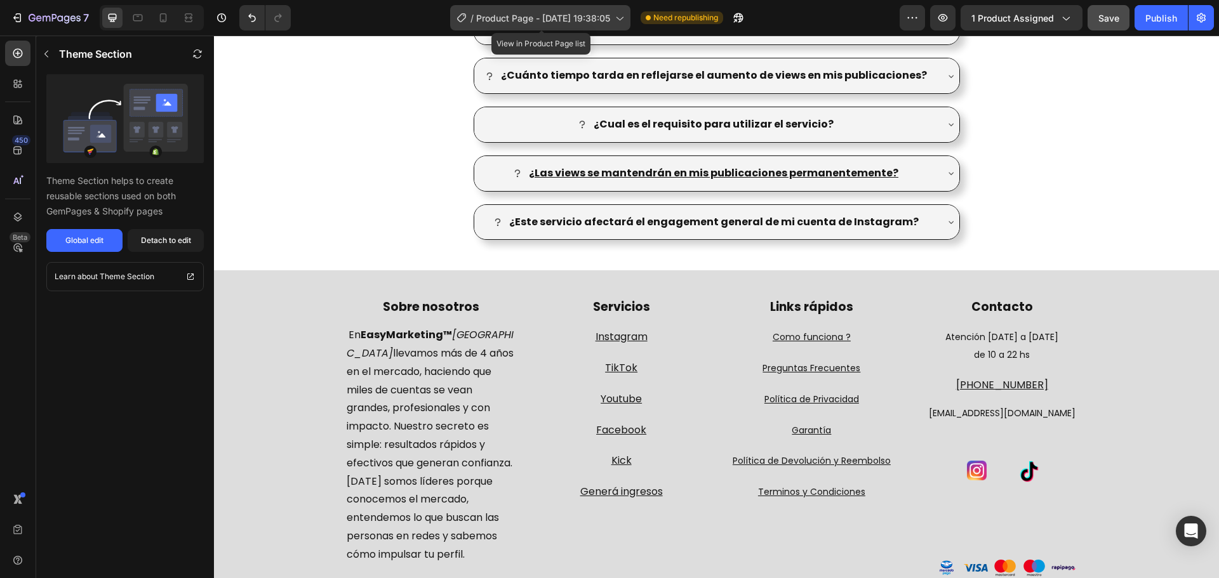
click at [594, 18] on span "Product Page - [DATE] 19:38:05" at bounding box center [543, 17] width 134 height 13
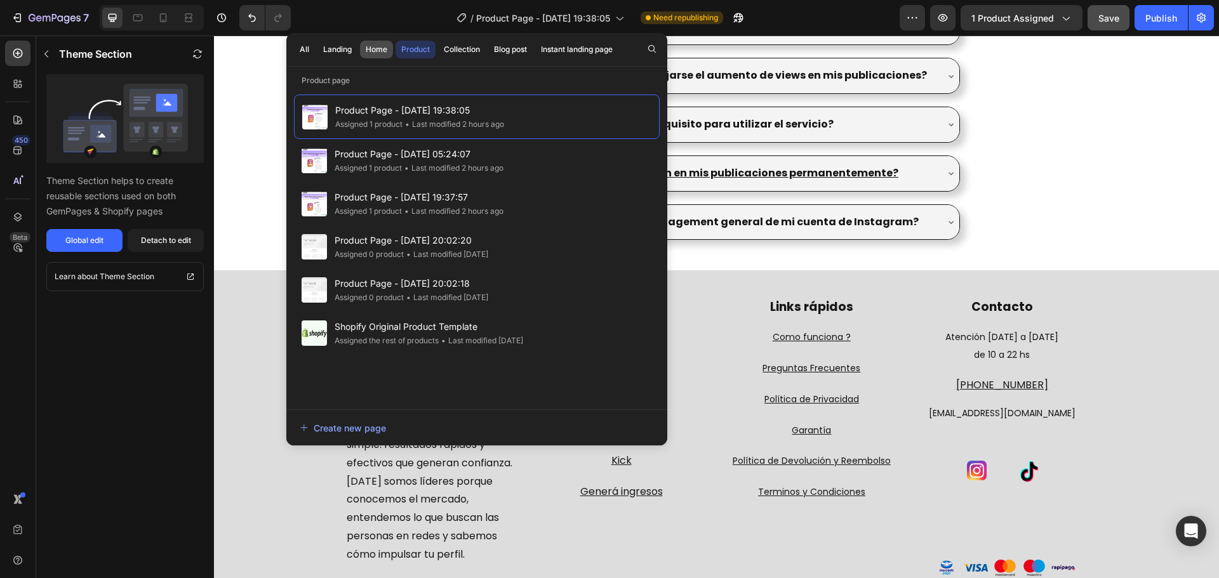
click at [381, 46] on div "Home" at bounding box center [377, 49] width 22 height 11
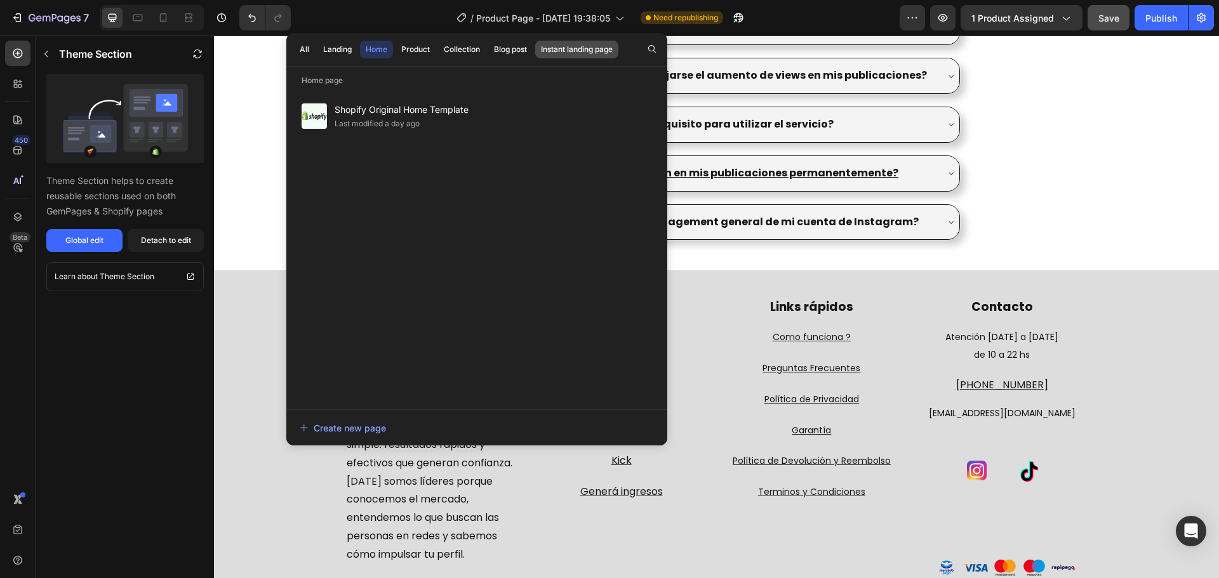
click at [600, 54] on div "Instant landing page" at bounding box center [577, 49] width 72 height 11
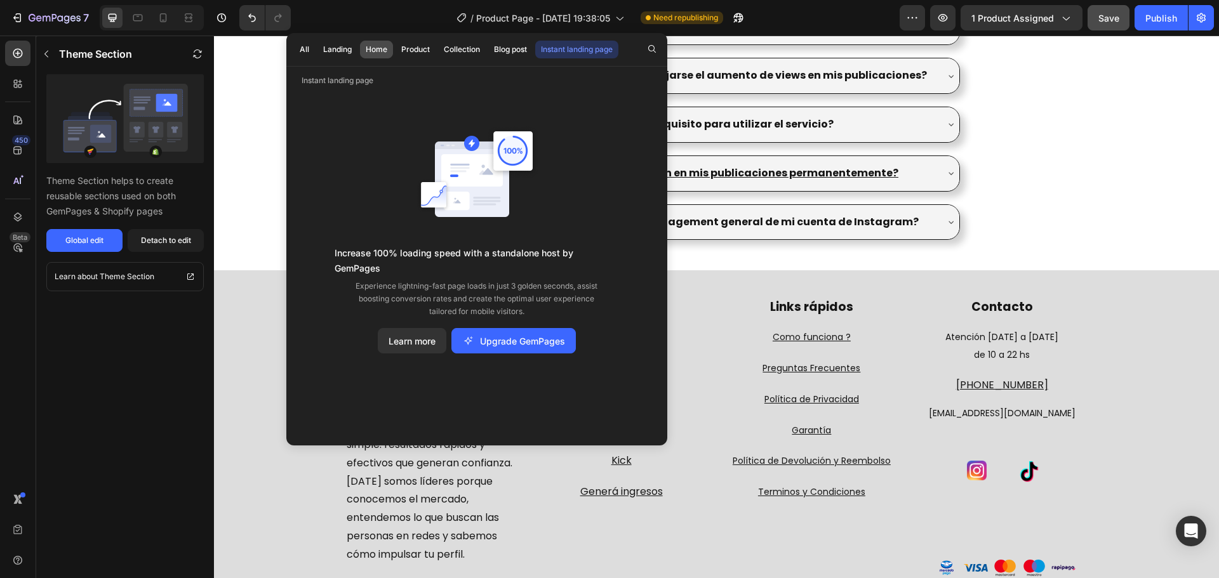
click at [378, 47] on div "Home" at bounding box center [377, 49] width 22 height 11
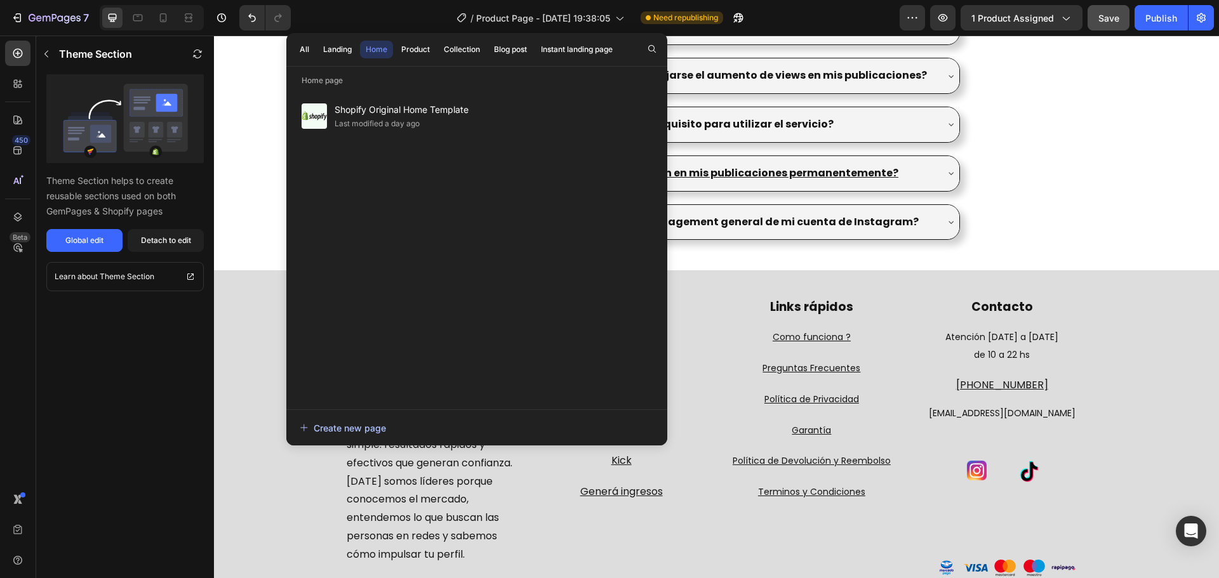
click at [359, 427] on div "Create new page" at bounding box center [343, 428] width 86 height 13
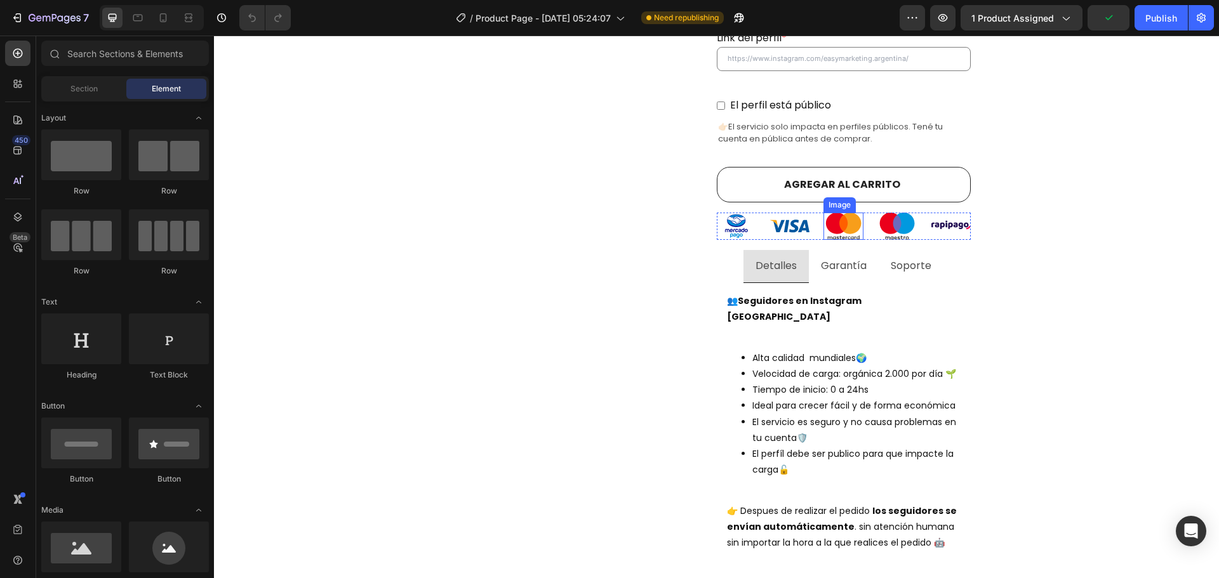
scroll to position [571, 0]
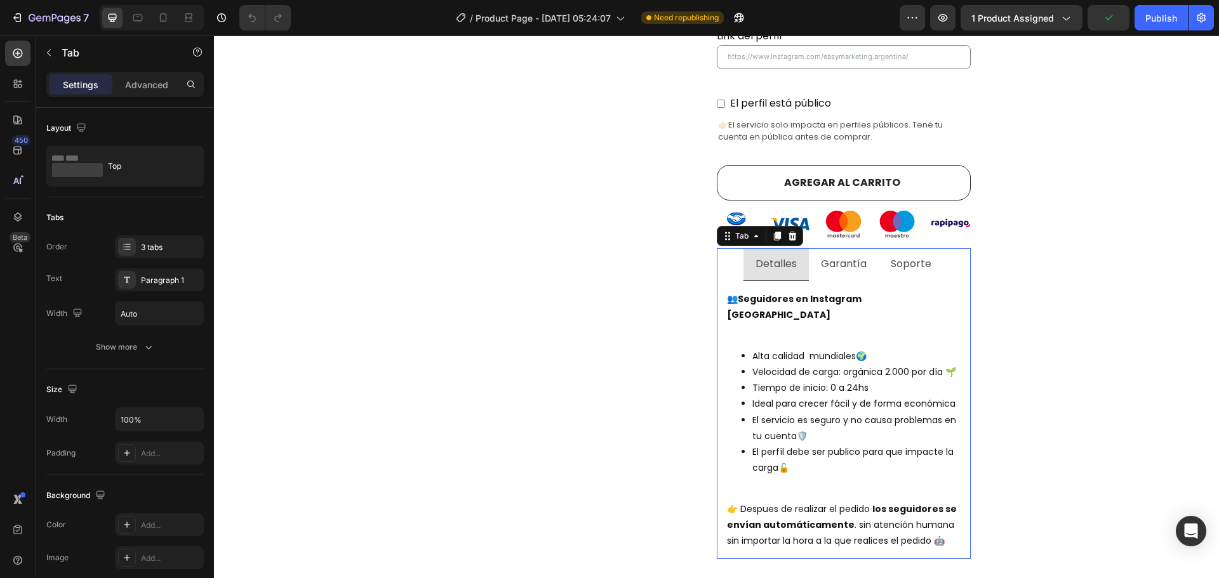
click at [821, 255] on p "Garantía" at bounding box center [844, 264] width 46 height 18
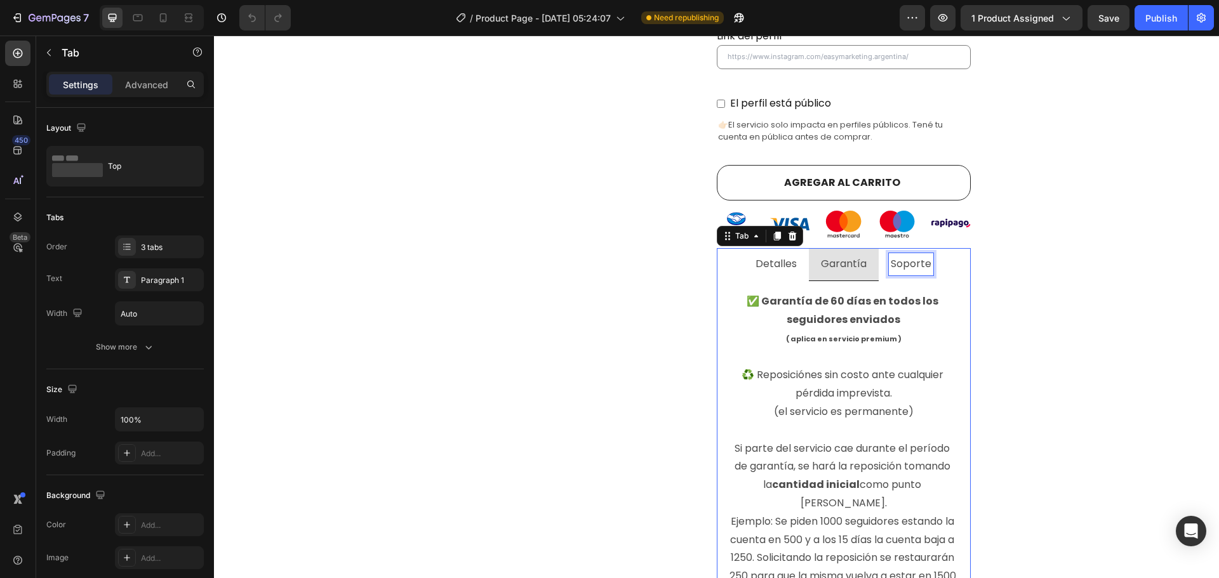
click at [882, 250] on li "Soporte" at bounding box center [911, 264] width 65 height 33
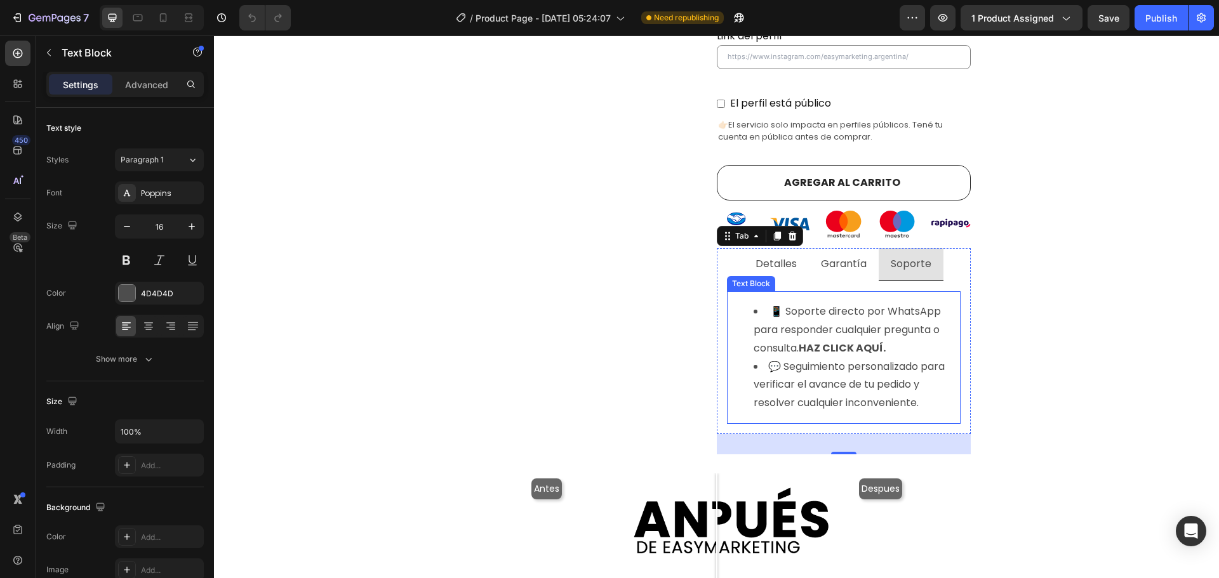
click at [801, 303] on li "📱 Soporte directo por WhatsApp para responder cualquier pregunta o consulta. HA…" at bounding box center [857, 330] width 206 height 55
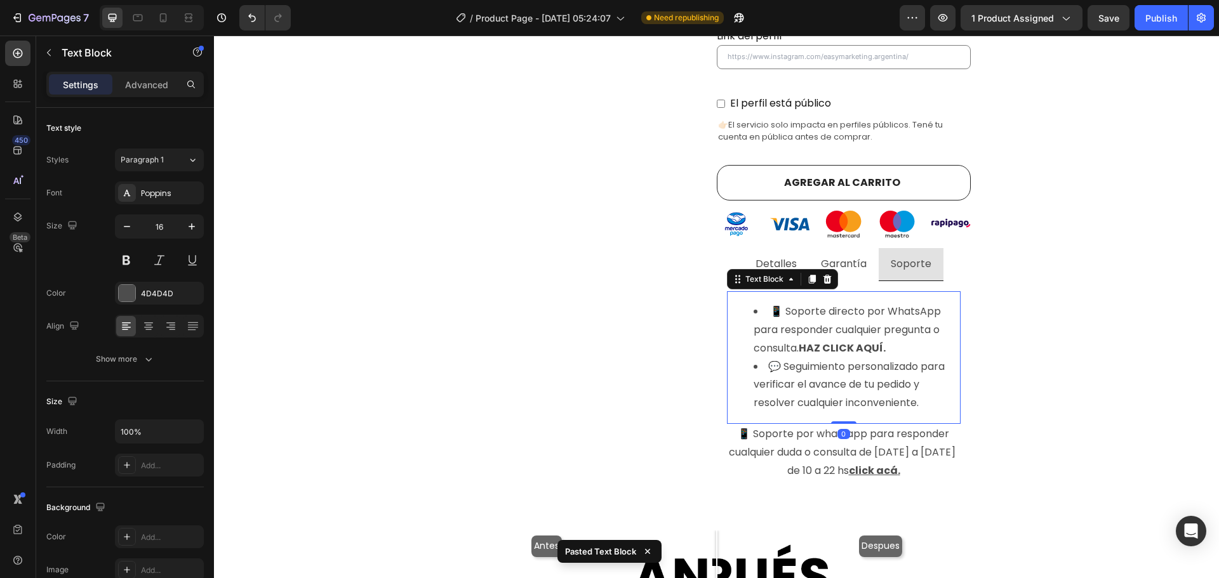
click at [858, 378] on li "💬 Seguimiento personalizado para verificar el avance de tu pedido y resolver cu…" at bounding box center [857, 385] width 206 height 55
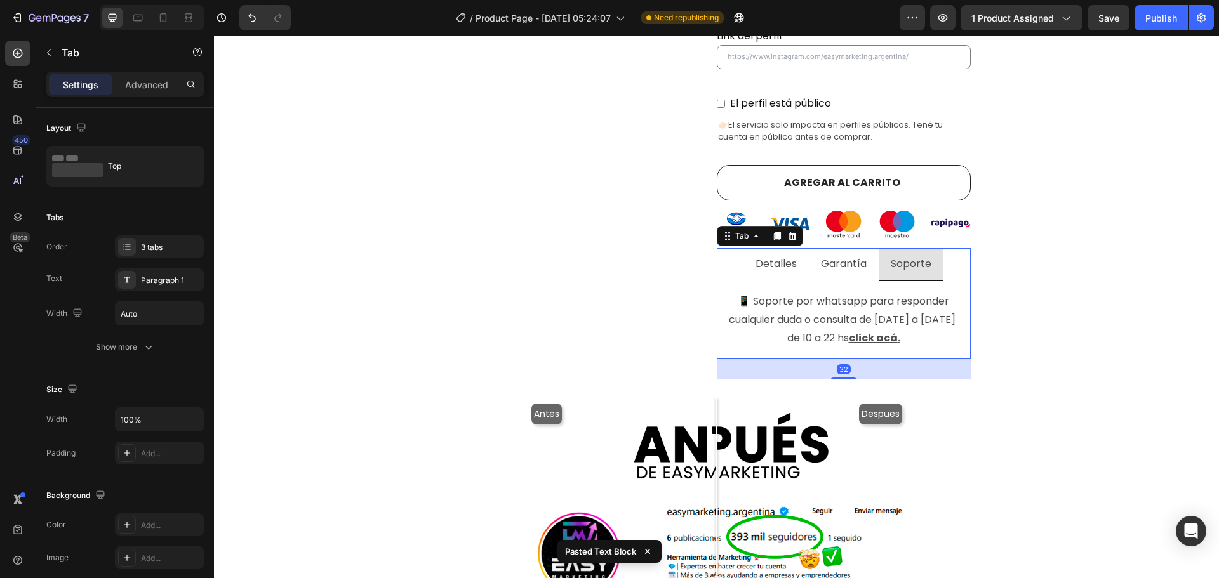
click at [848, 255] on p "Garantía" at bounding box center [844, 264] width 46 height 18
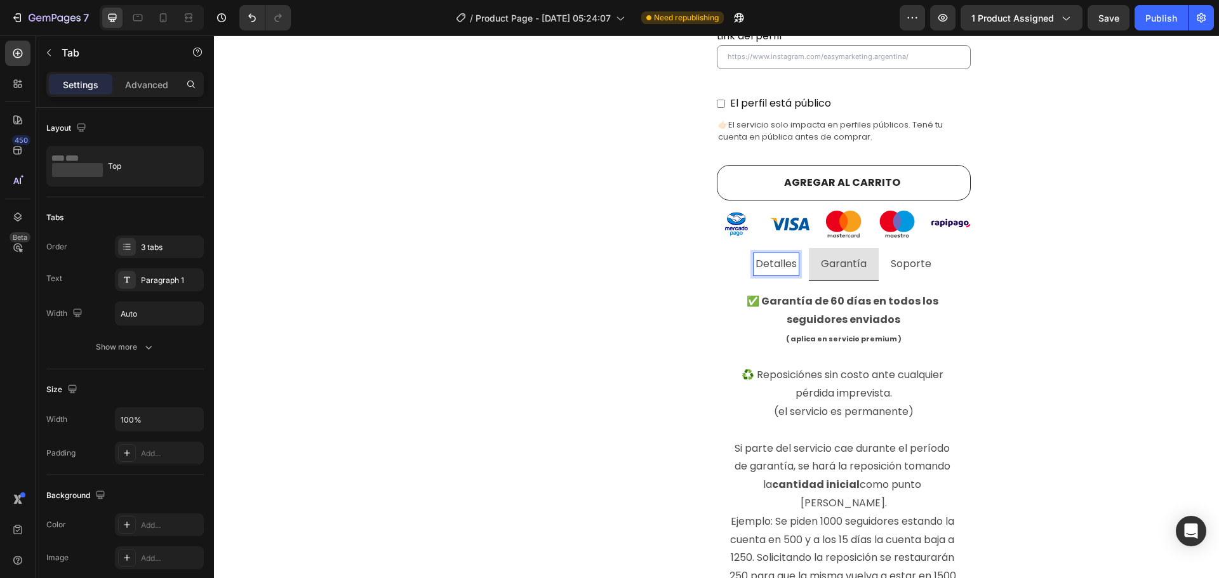
click at [771, 257] on div "Detalles" at bounding box center [776, 264] width 45 height 22
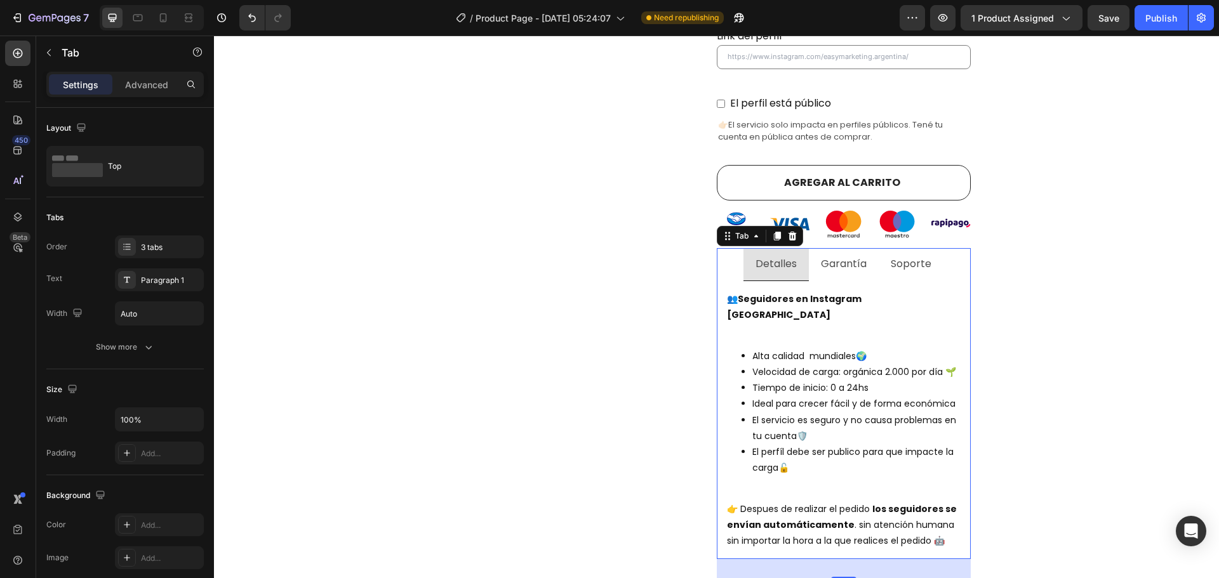
click at [849, 262] on li "Garantía" at bounding box center [844, 264] width 70 height 33
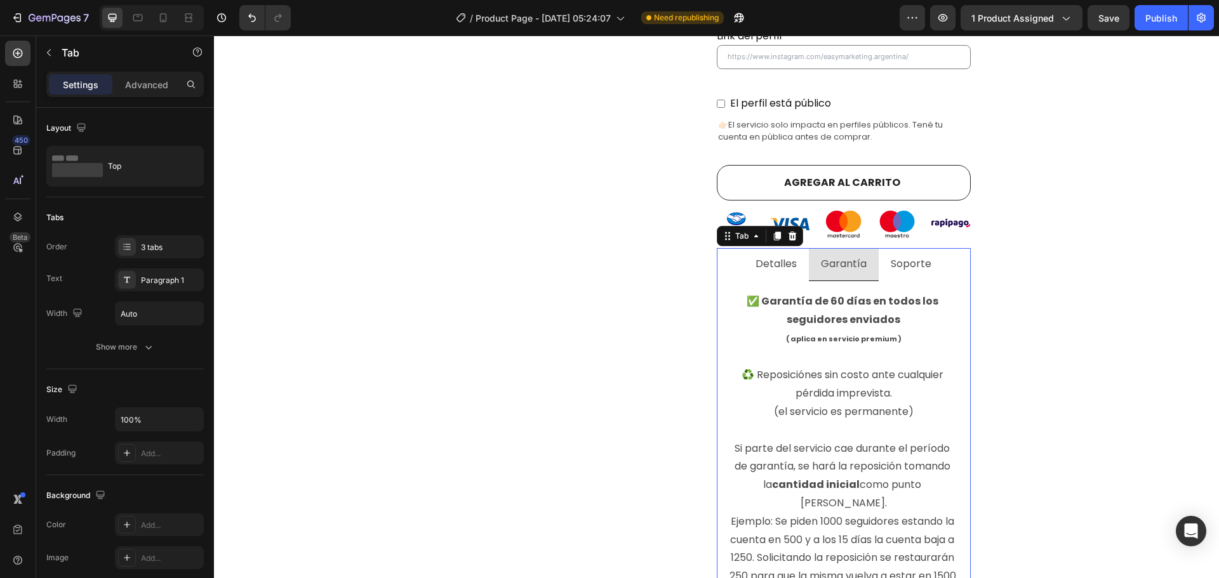
click at [945, 260] on ul "Detalles Garantía Soporte" at bounding box center [844, 264] width 254 height 33
click at [924, 259] on li "Soporte" at bounding box center [911, 264] width 65 height 33
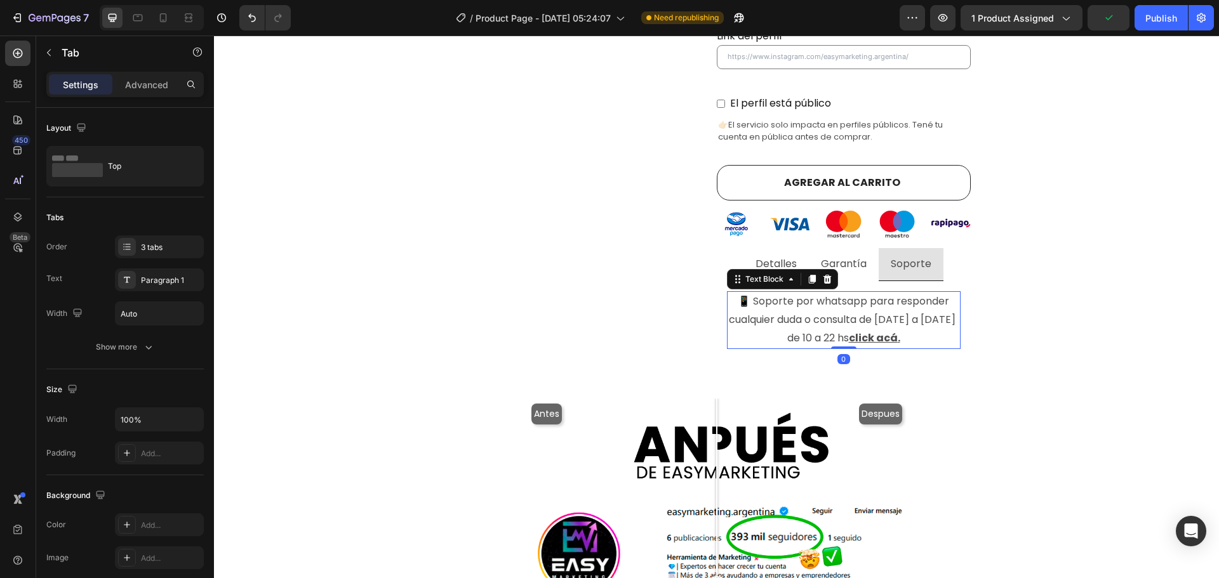
click at [858, 295] on p "📱 Soporte por whatsapp para responder cualquier duda o consulta de lunes a vier…" at bounding box center [843, 320] width 231 height 55
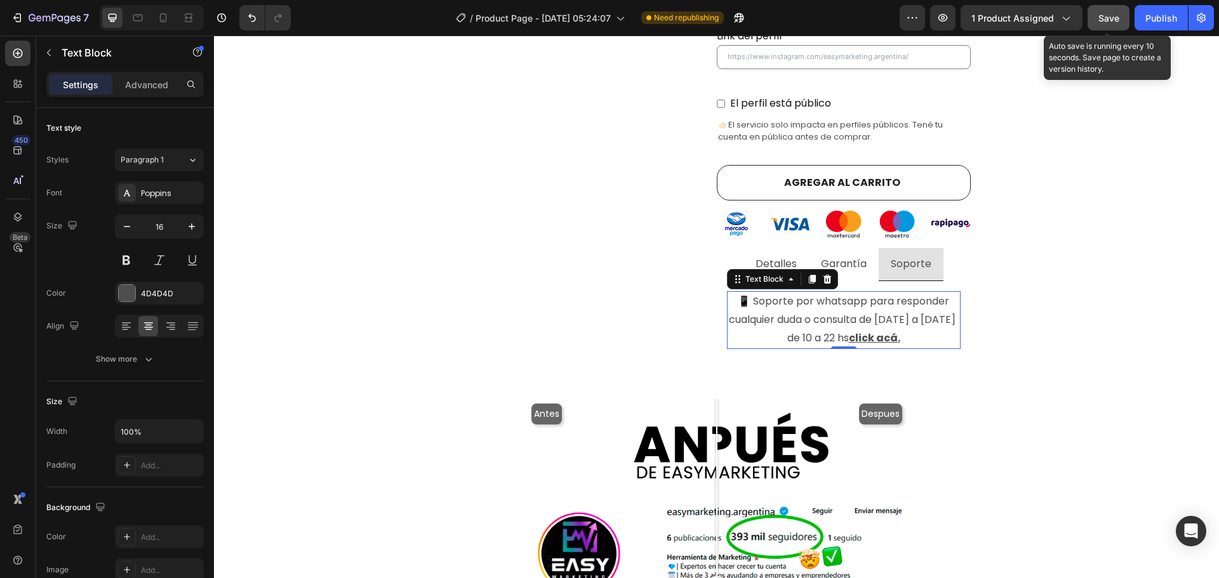
click at [1107, 22] on span "Save" at bounding box center [1108, 18] width 21 height 11
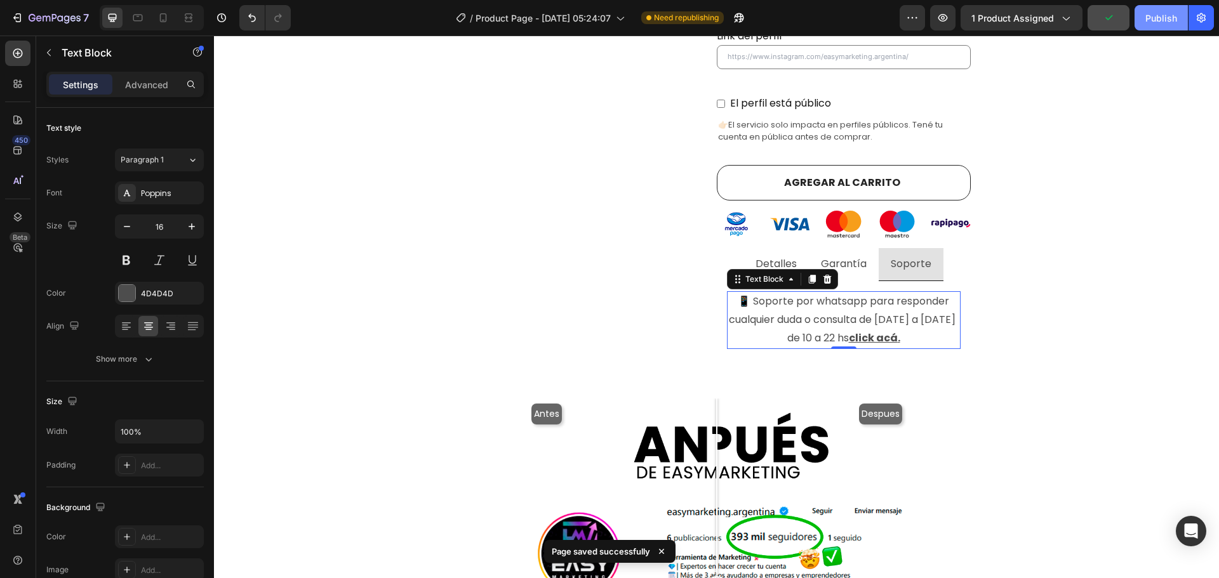
click at [1142, 17] on button "Publish" at bounding box center [1161, 17] width 53 height 25
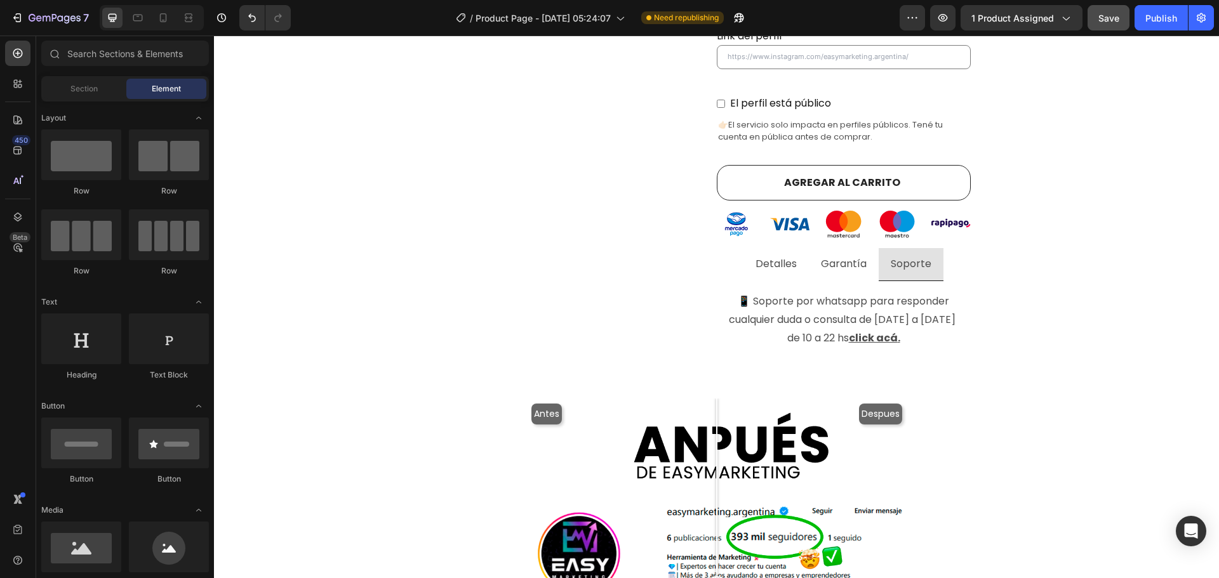
scroll to position [568, 0]
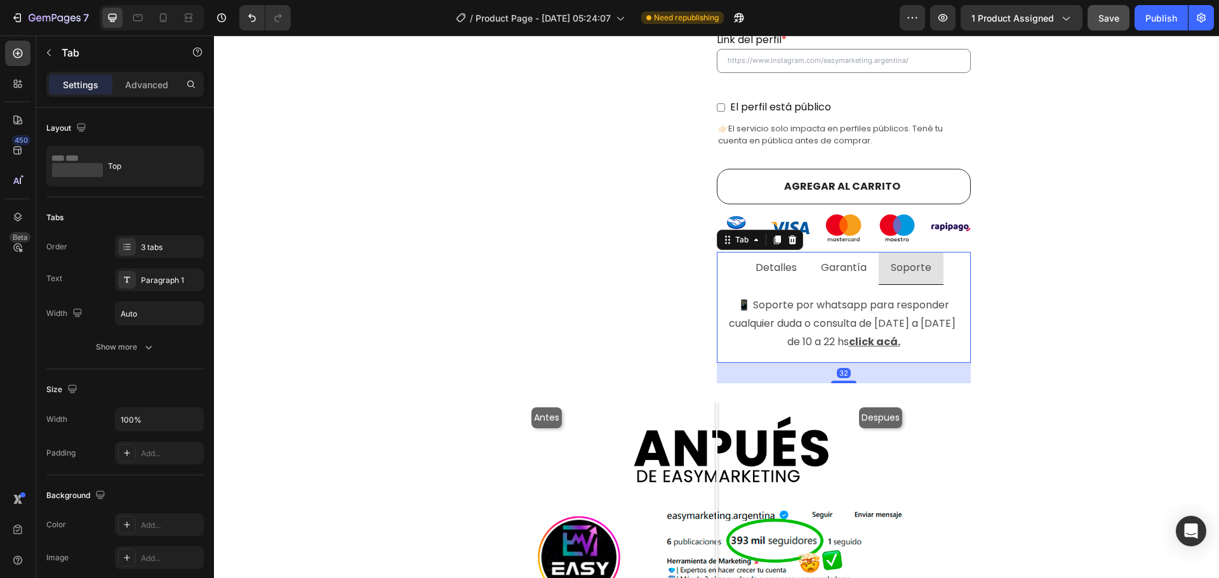
click at [837, 259] on p "Garantía" at bounding box center [844, 268] width 46 height 18
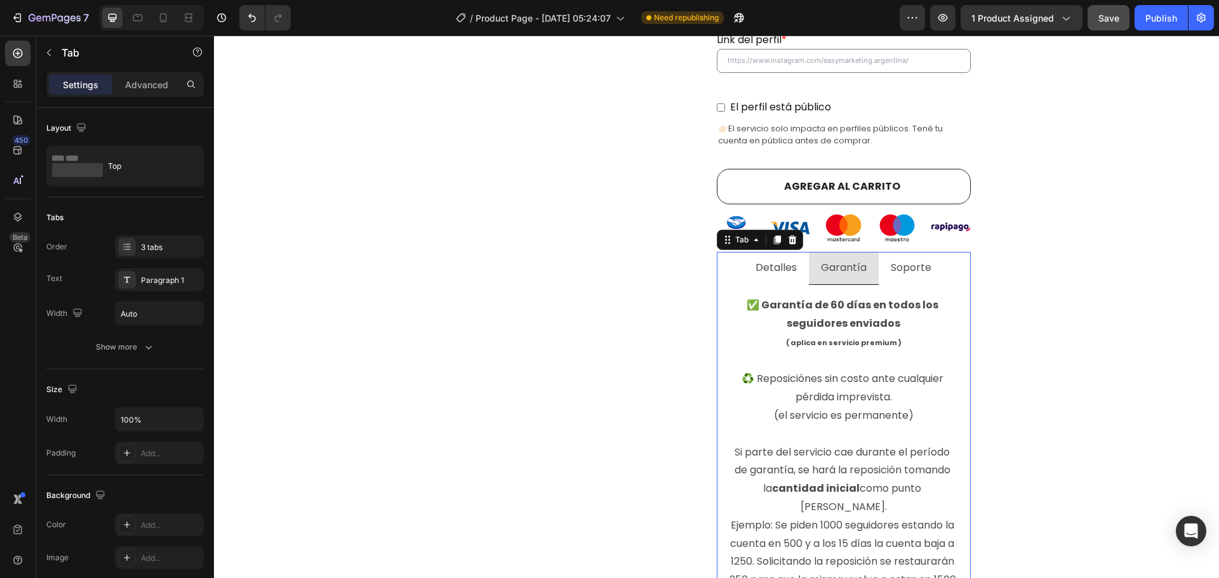
click at [773, 263] on li "Detalles" at bounding box center [775, 268] width 65 height 33
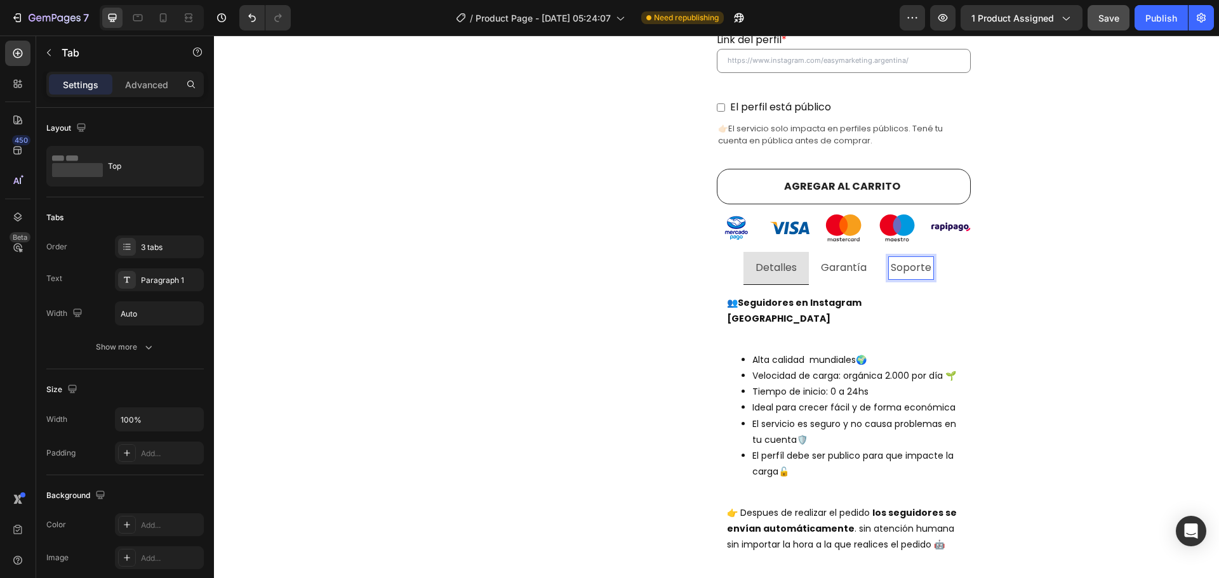
click at [889, 258] on div "Soporte" at bounding box center [911, 268] width 44 height 22
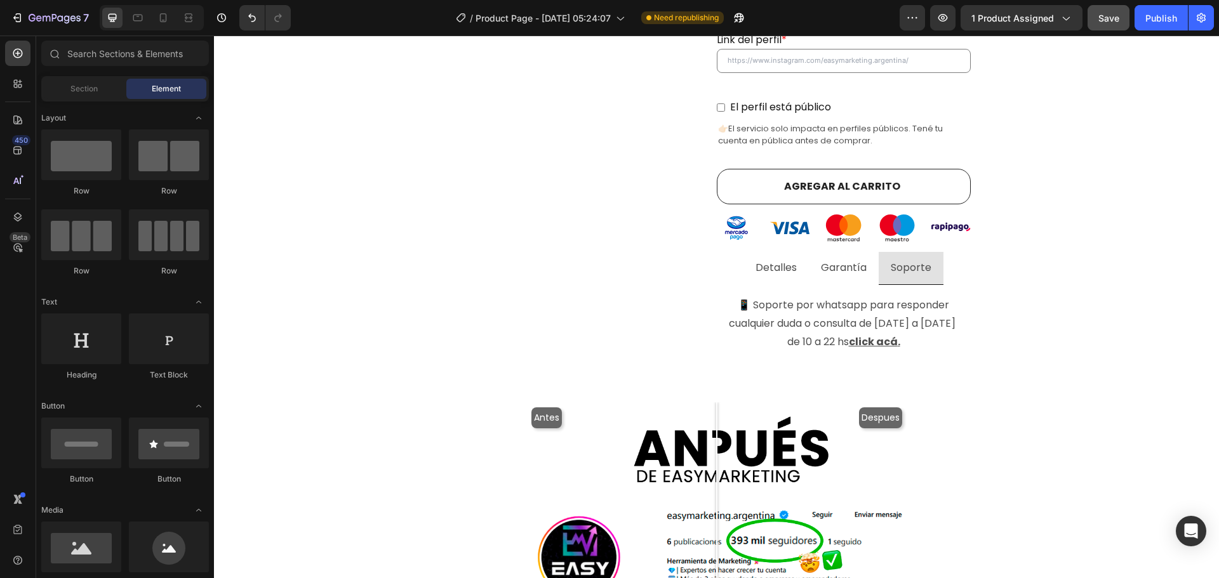
scroll to position [564, 0]
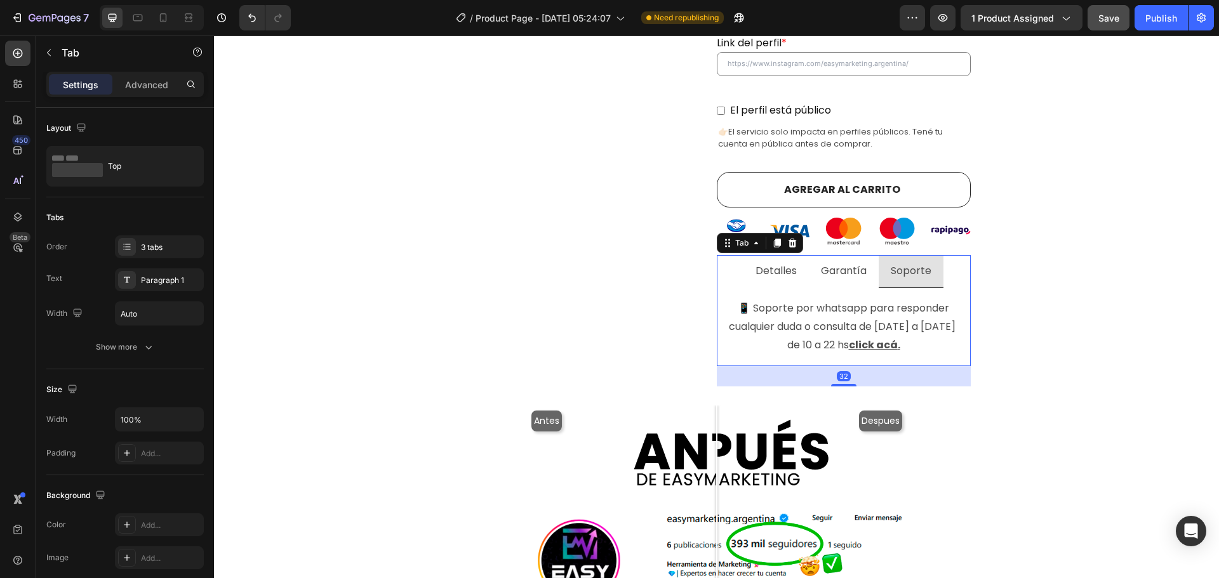
click at [827, 262] on p "Garantía" at bounding box center [844, 271] width 46 height 18
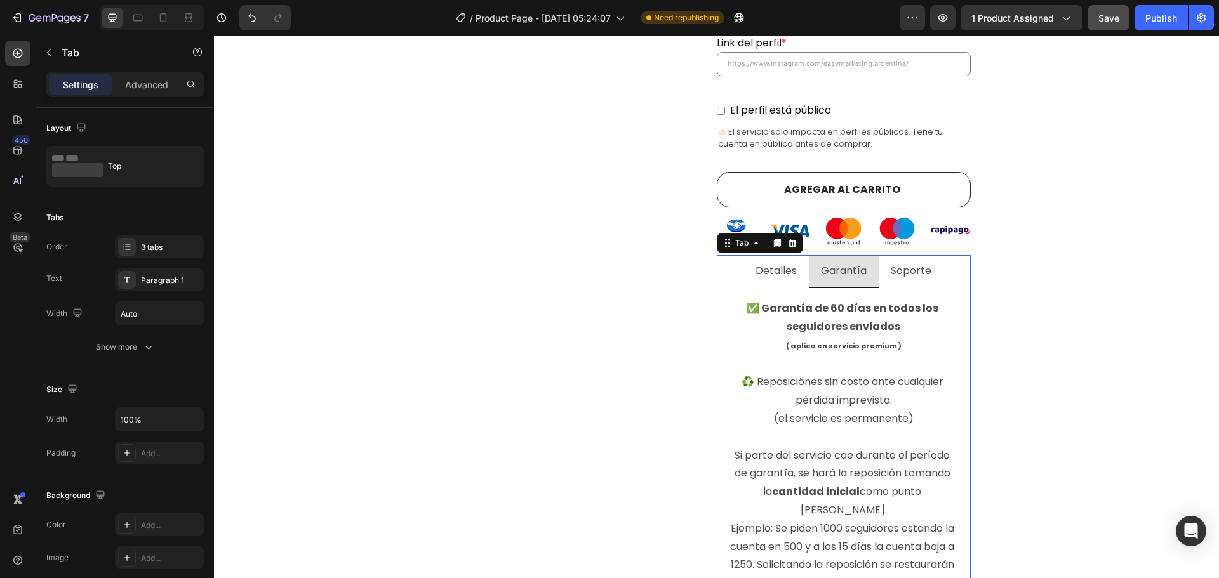
click at [761, 288] on div "👥 Seguidores en Instagram argentina Alta calidad mundiales🌍 Velocidad de carga:…" at bounding box center [844, 446] width 254 height 316
click at [764, 265] on li "Detalles" at bounding box center [775, 271] width 65 height 33
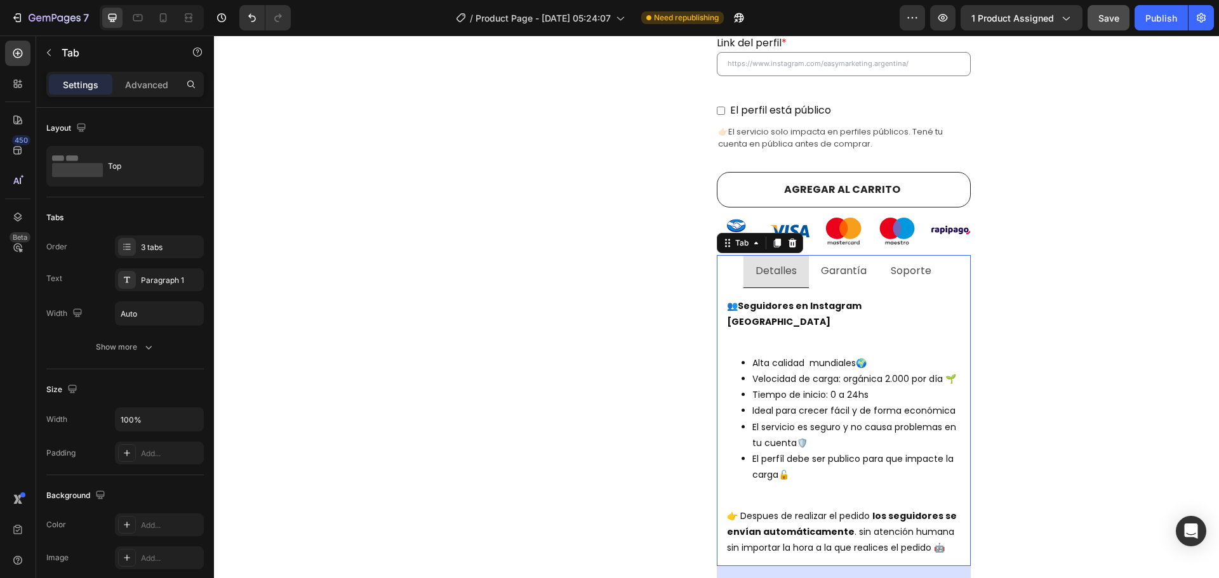
click at [844, 265] on li "Garantía" at bounding box center [844, 271] width 70 height 33
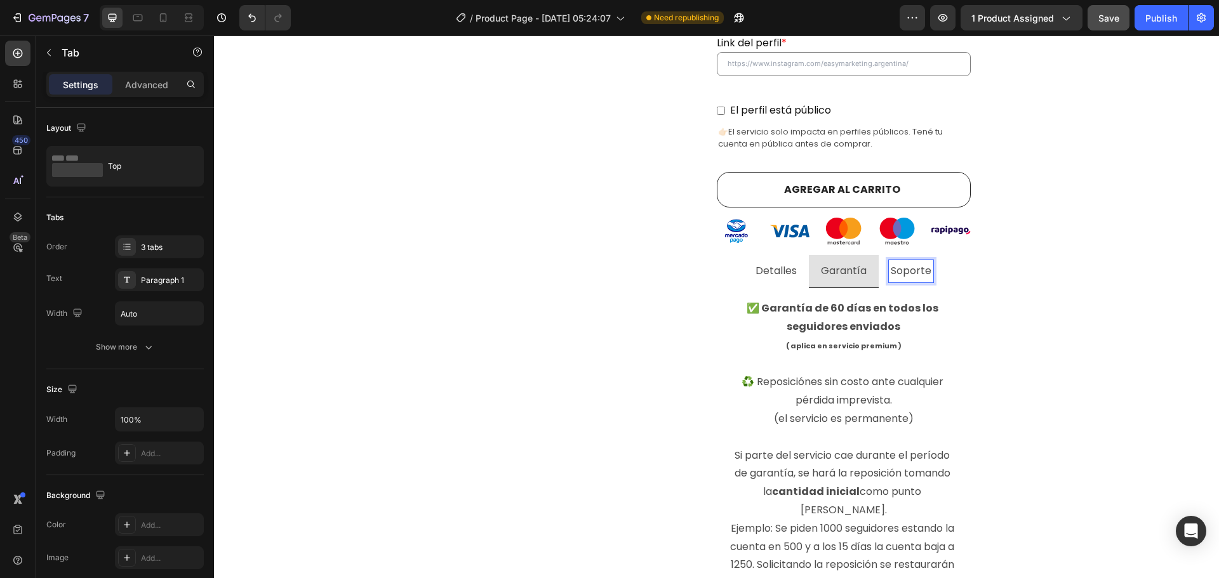
click at [919, 264] on div "Soporte" at bounding box center [911, 271] width 44 height 22
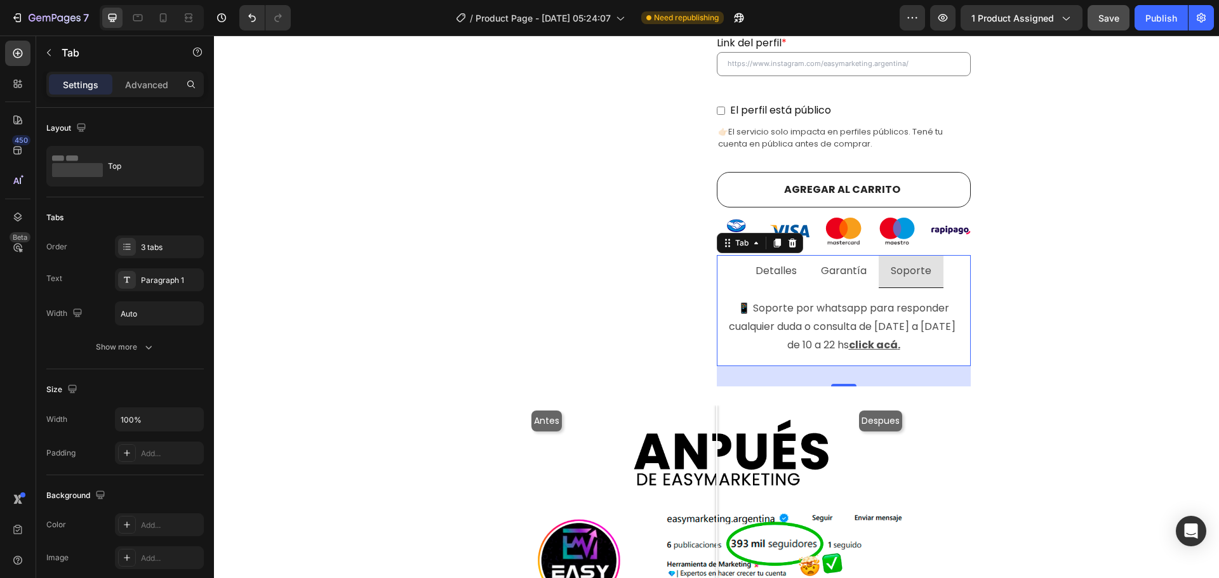
click at [846, 265] on div "Garantía" at bounding box center [844, 271] width 50 height 23
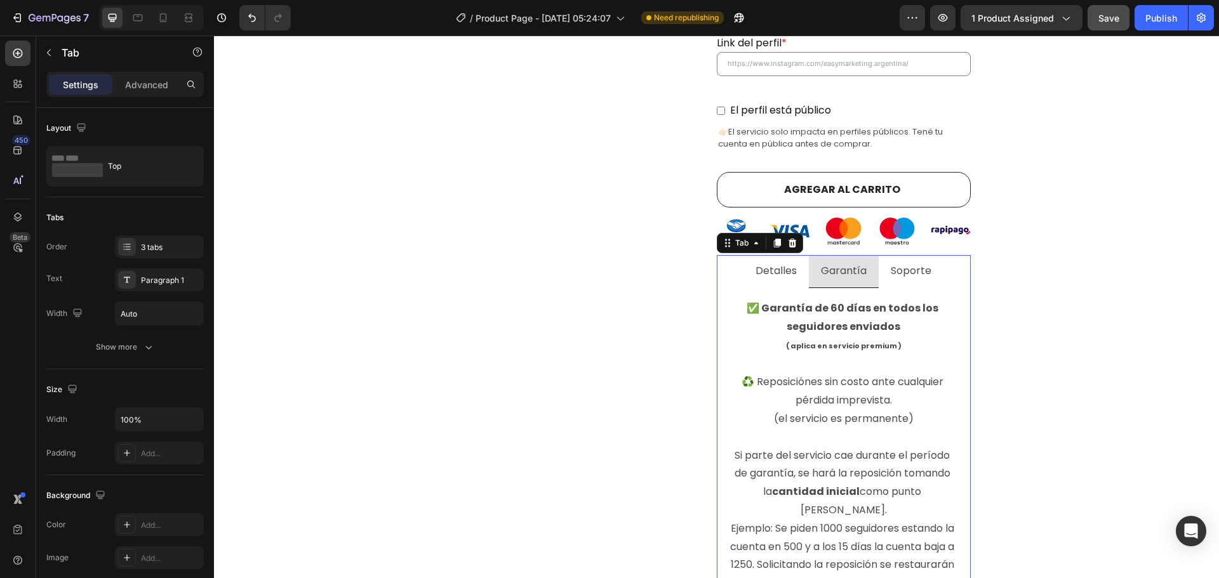
click at [779, 266] on li "Detalles" at bounding box center [775, 271] width 65 height 33
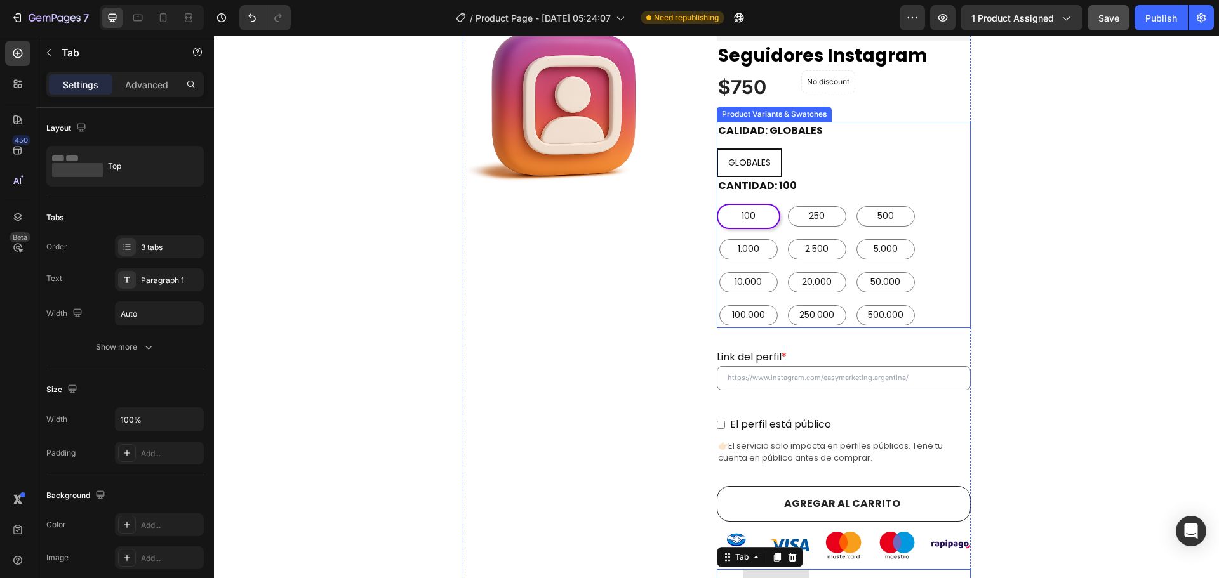
scroll to position [247, 0]
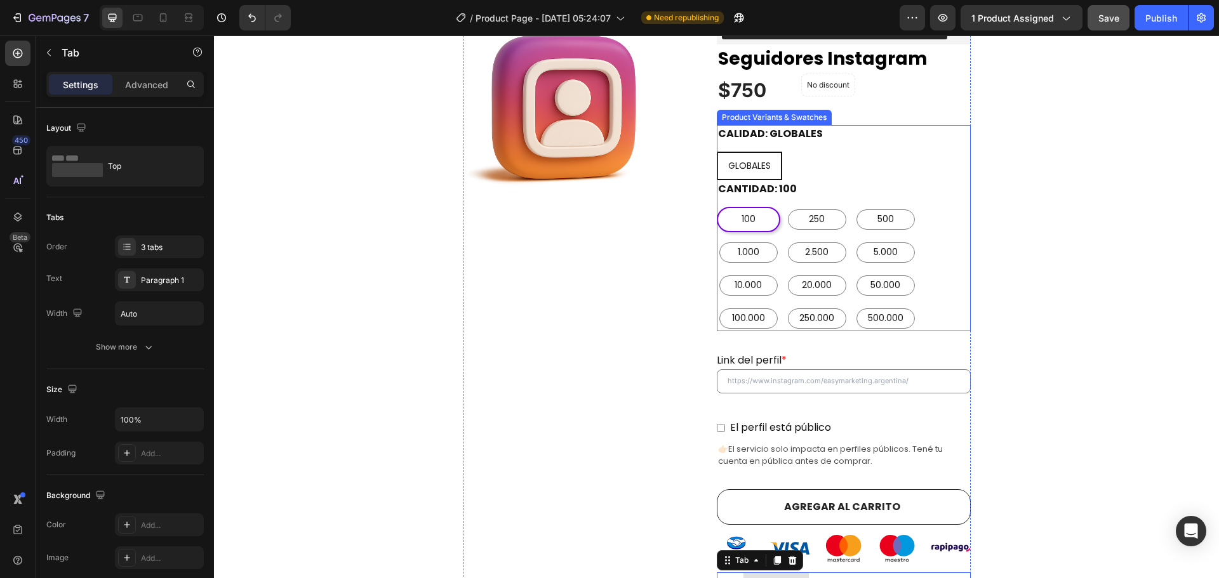
click at [832, 152] on div "GLOBALES GLOBALES GLOBALES" at bounding box center [844, 166] width 254 height 29
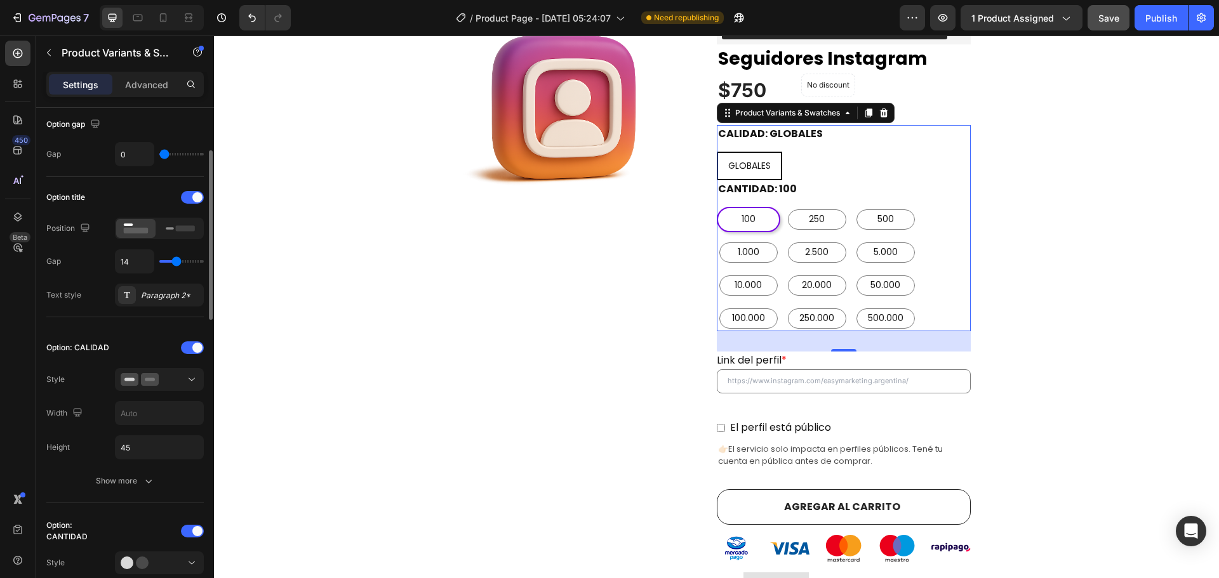
scroll to position [190, 0]
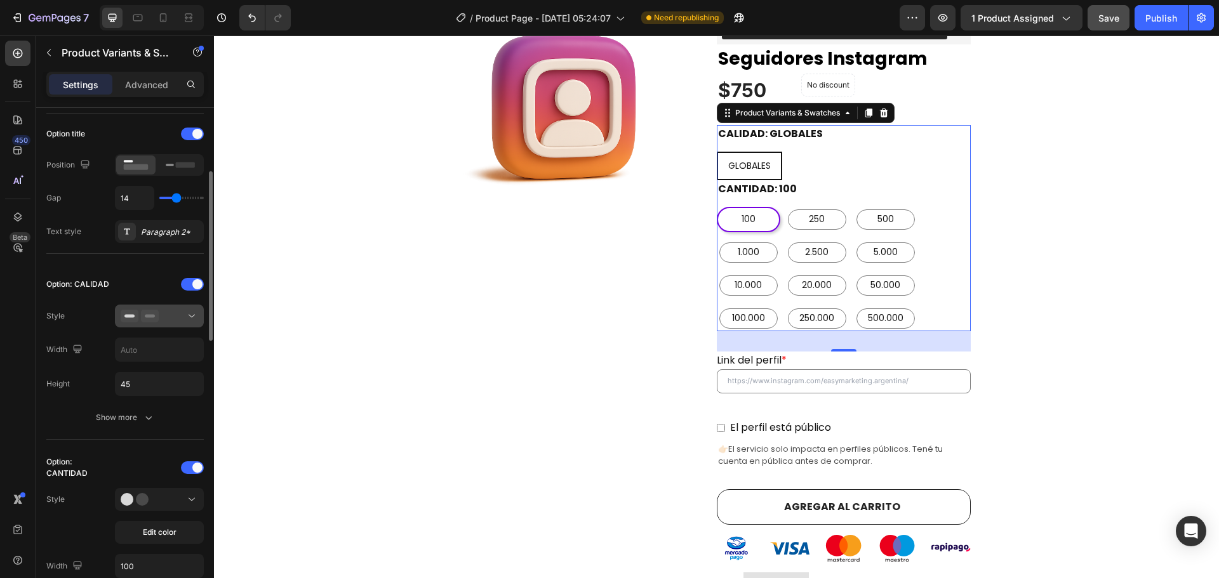
click at [187, 321] on icon at bounding box center [191, 316] width 13 height 13
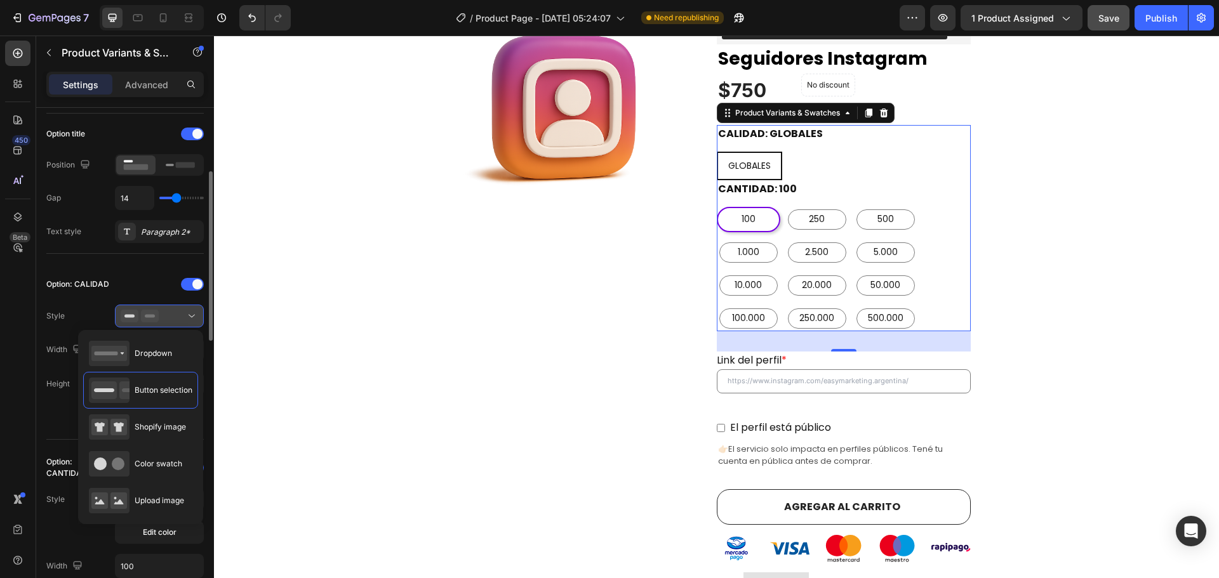
click at [187, 321] on icon at bounding box center [191, 316] width 13 height 13
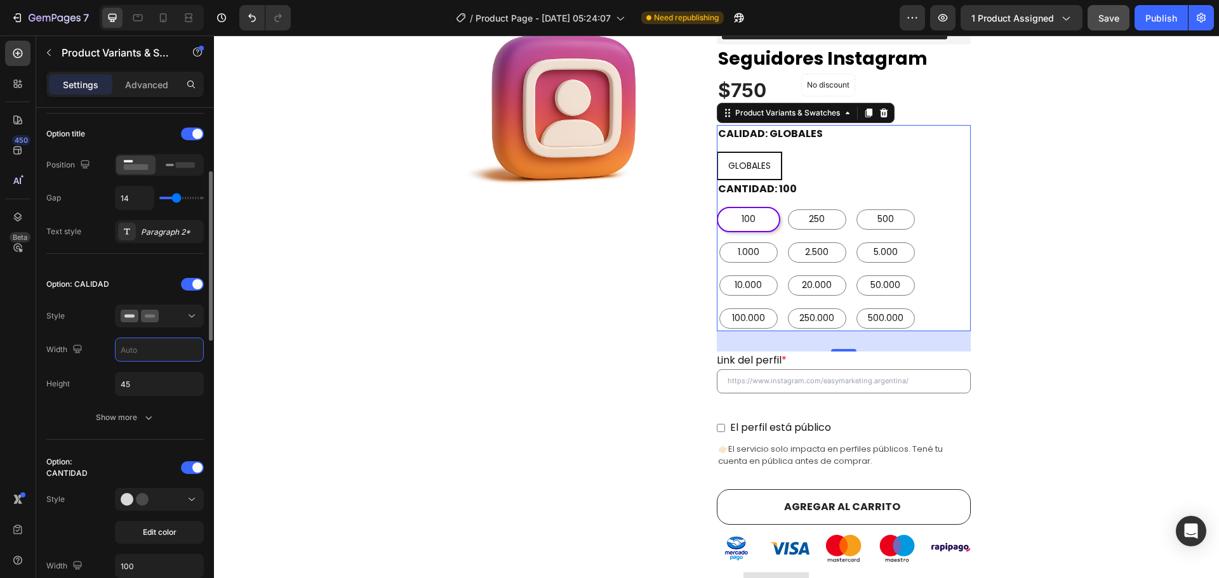
click at [168, 356] on input "text" at bounding box center [160, 349] width 88 height 23
type input "50"
click at [168, 356] on input "text" at bounding box center [160, 349] width 88 height 23
click at [91, 352] on div "Width" at bounding box center [124, 350] width 157 height 24
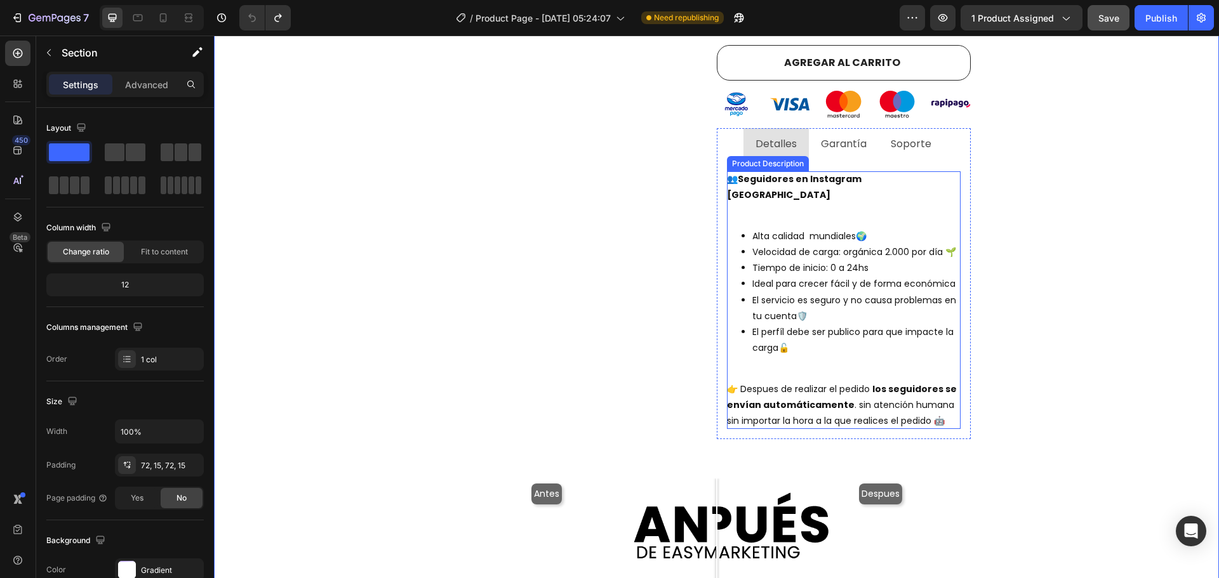
scroll to position [564, 0]
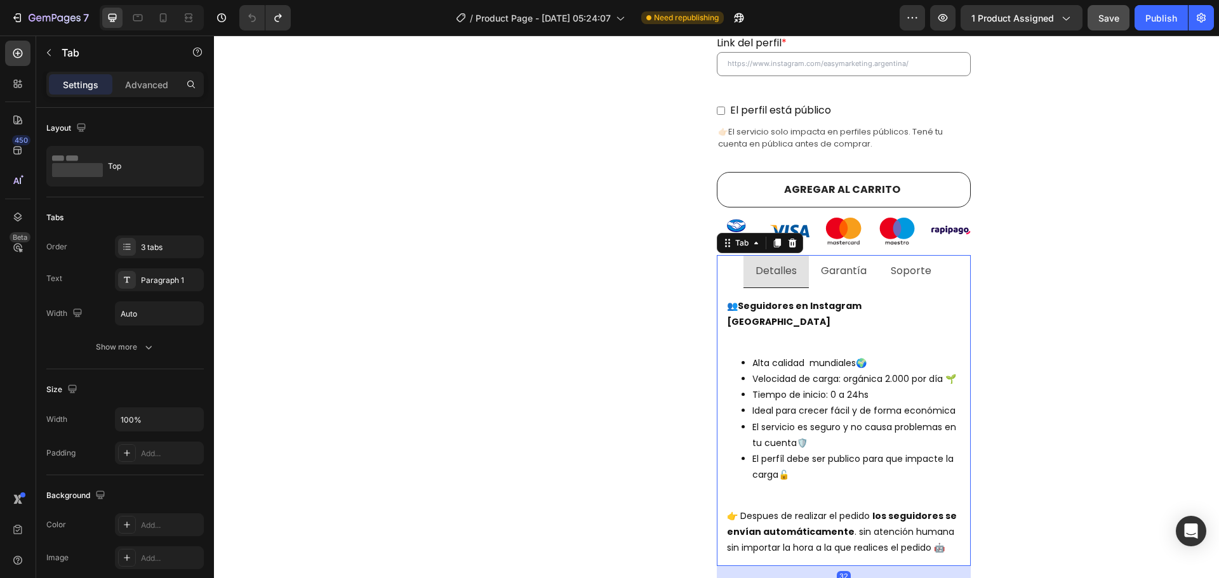
click at [843, 262] on p "Garantía" at bounding box center [844, 271] width 46 height 18
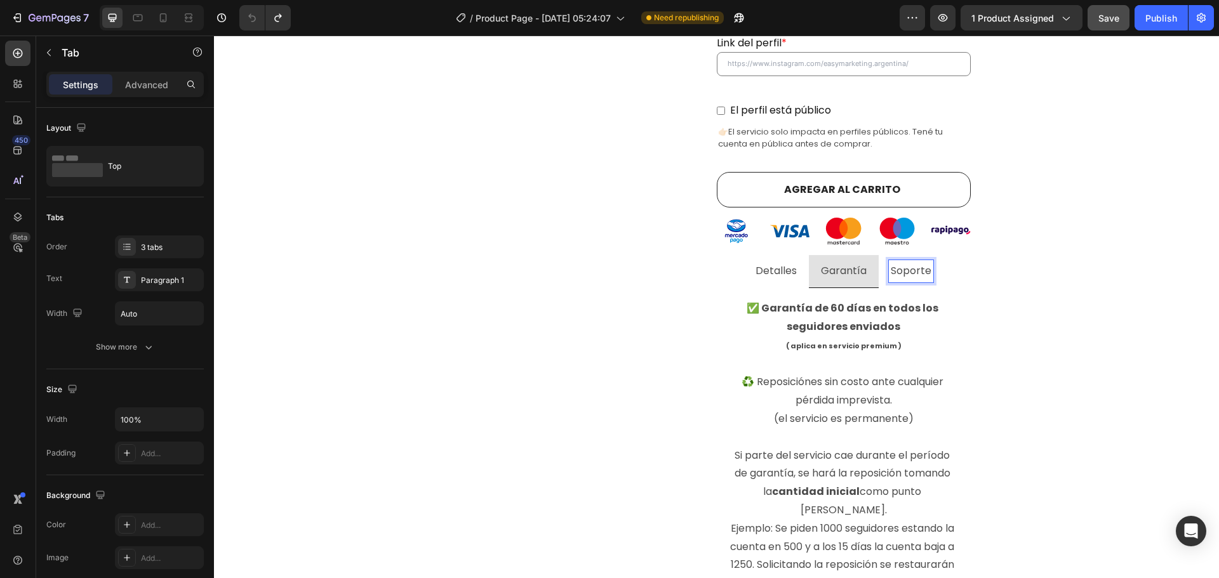
click at [897, 264] on div "Soporte" at bounding box center [911, 271] width 44 height 22
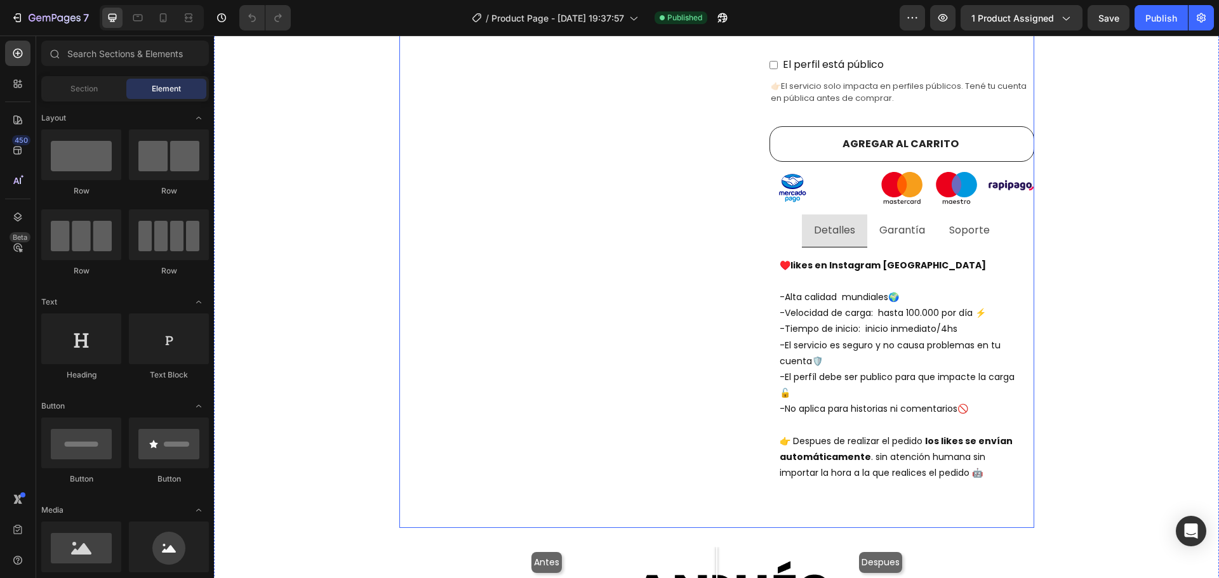
scroll to position [698, 0]
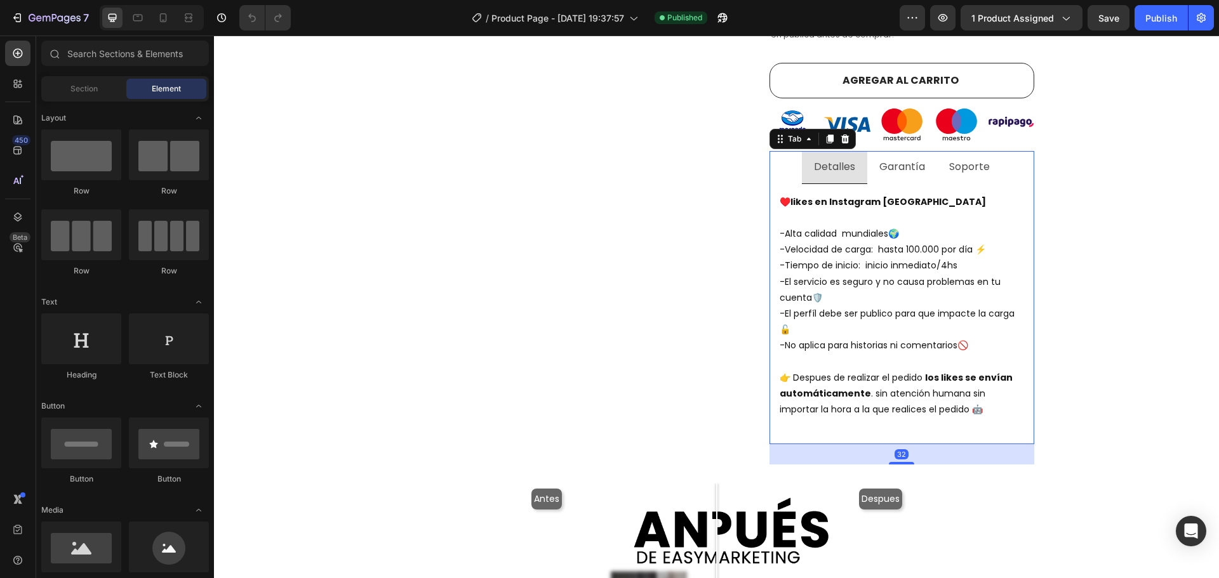
click at [884, 158] on p "Garantía" at bounding box center [902, 167] width 46 height 18
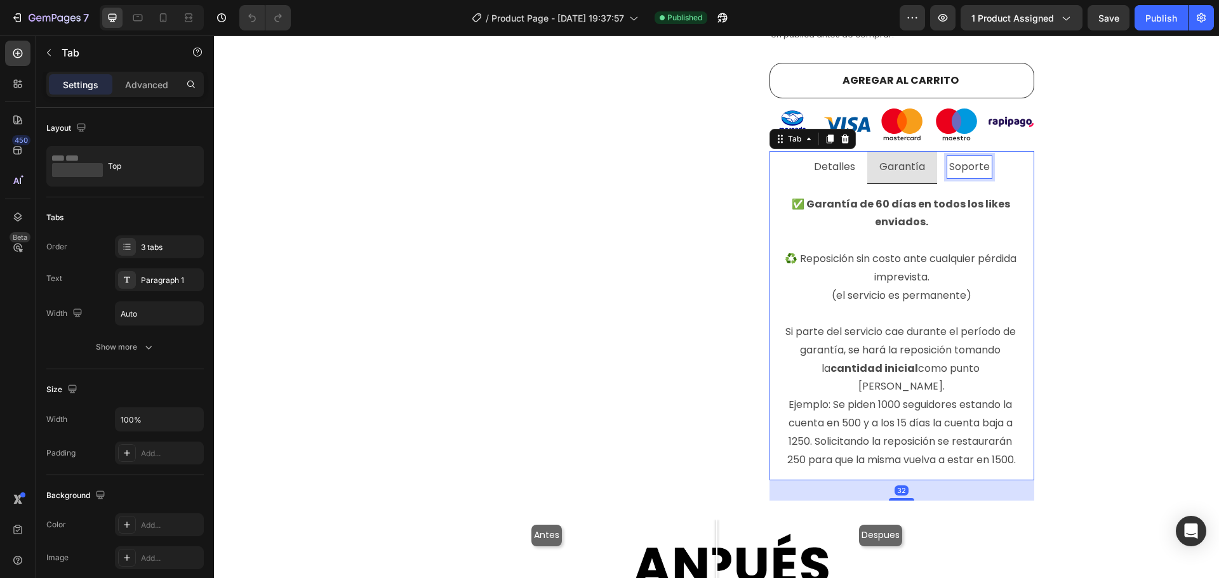
click at [956, 158] on p "Soporte" at bounding box center [969, 167] width 41 height 18
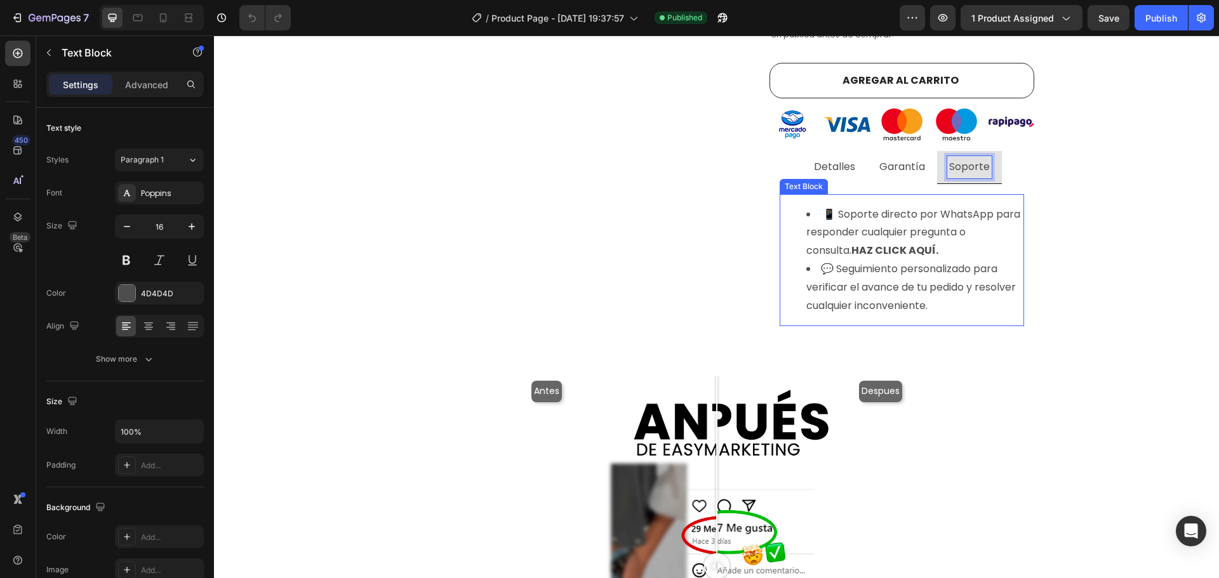
click at [884, 243] on strong "HAZ CLICK AQUÍ." at bounding box center [894, 250] width 87 height 15
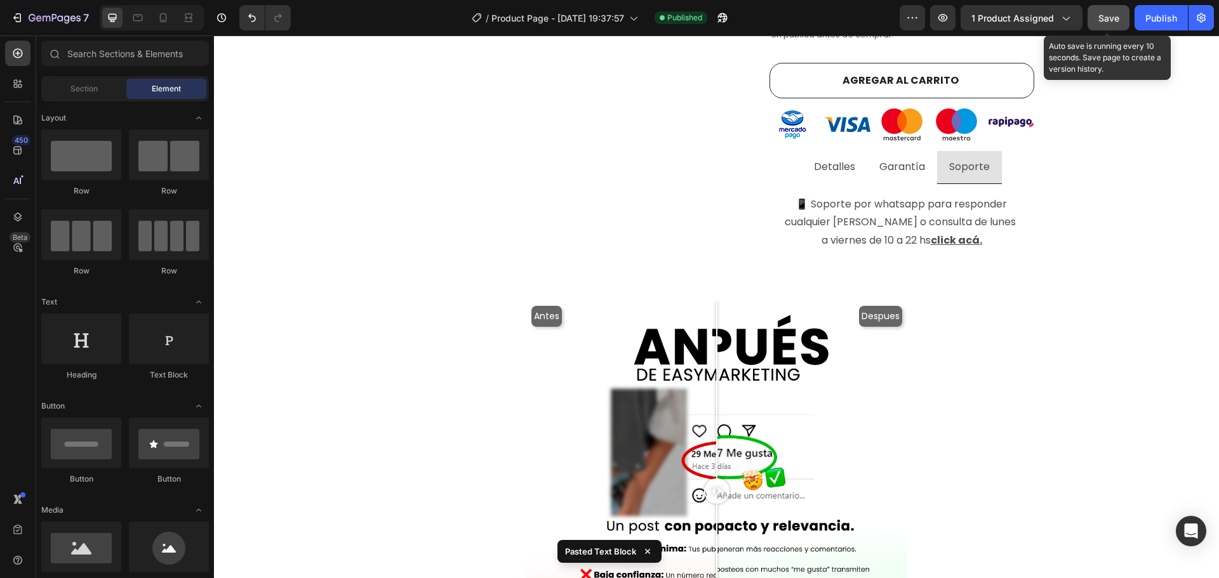
click at [1102, 25] on button "Save" at bounding box center [1109, 17] width 42 height 25
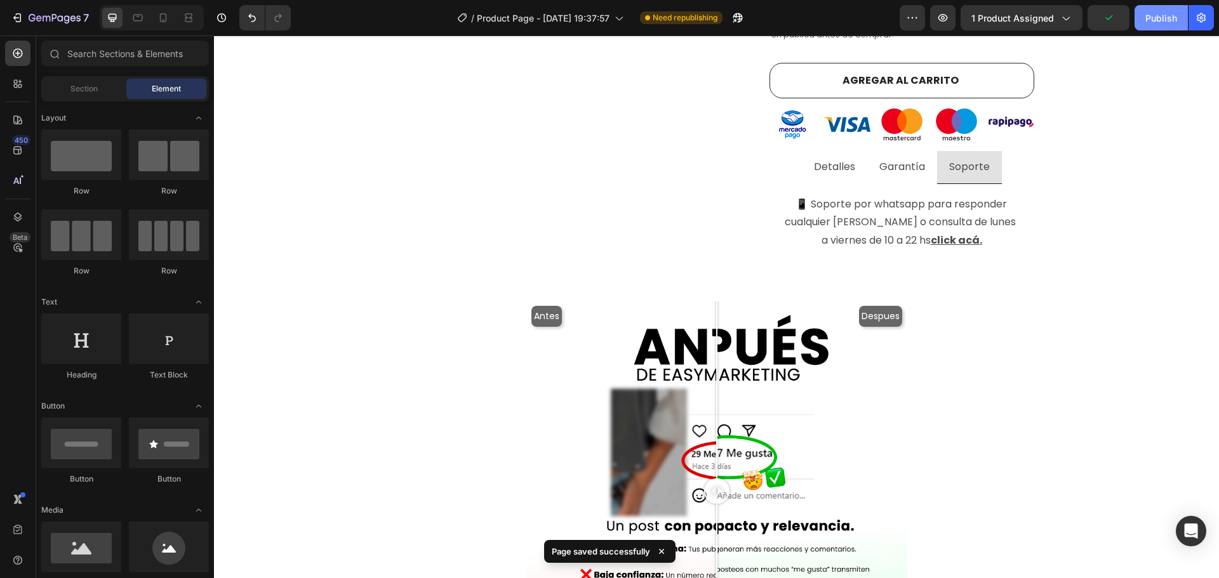
click at [1159, 23] on div "Publish" at bounding box center [1161, 17] width 32 height 13
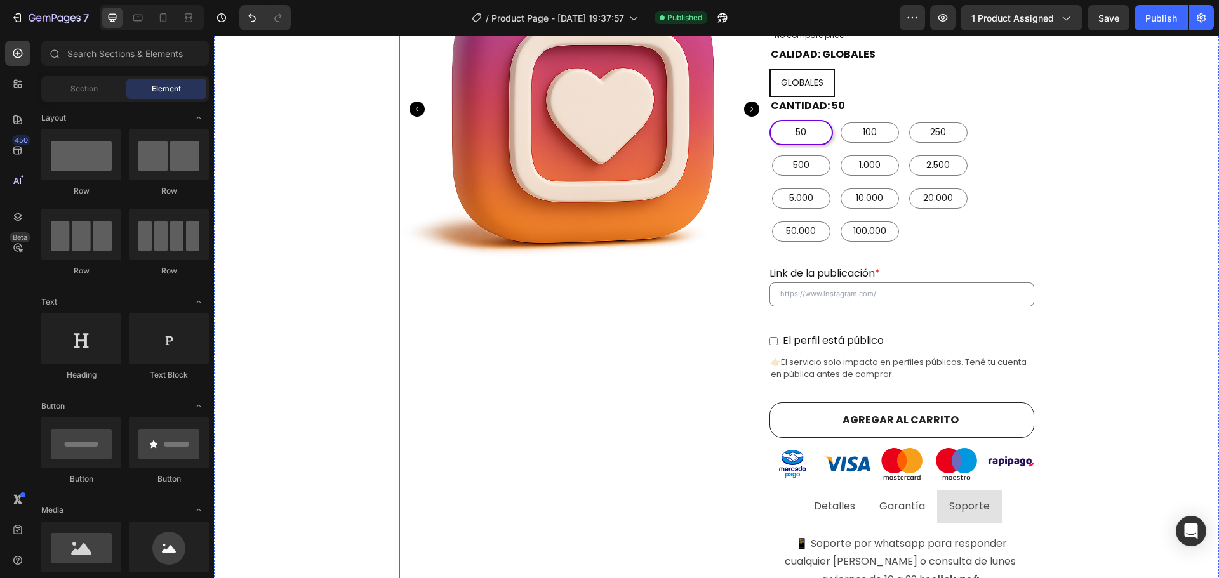
scroll to position [381, 0]
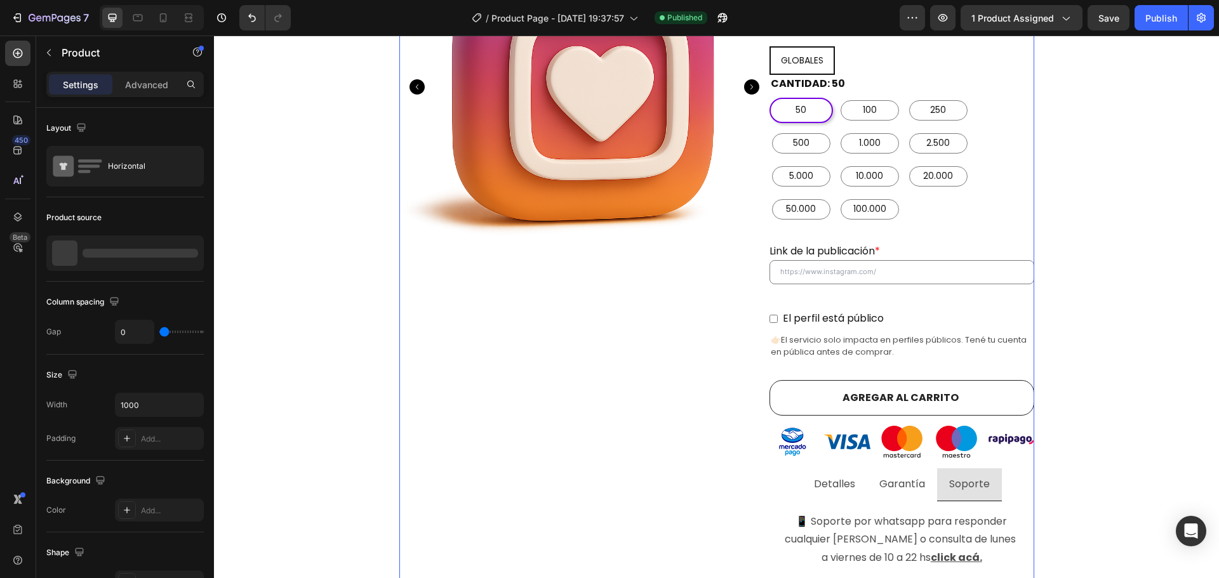
click at [606, 369] on div "Product Images" at bounding box center [584, 250] width 370 height 697
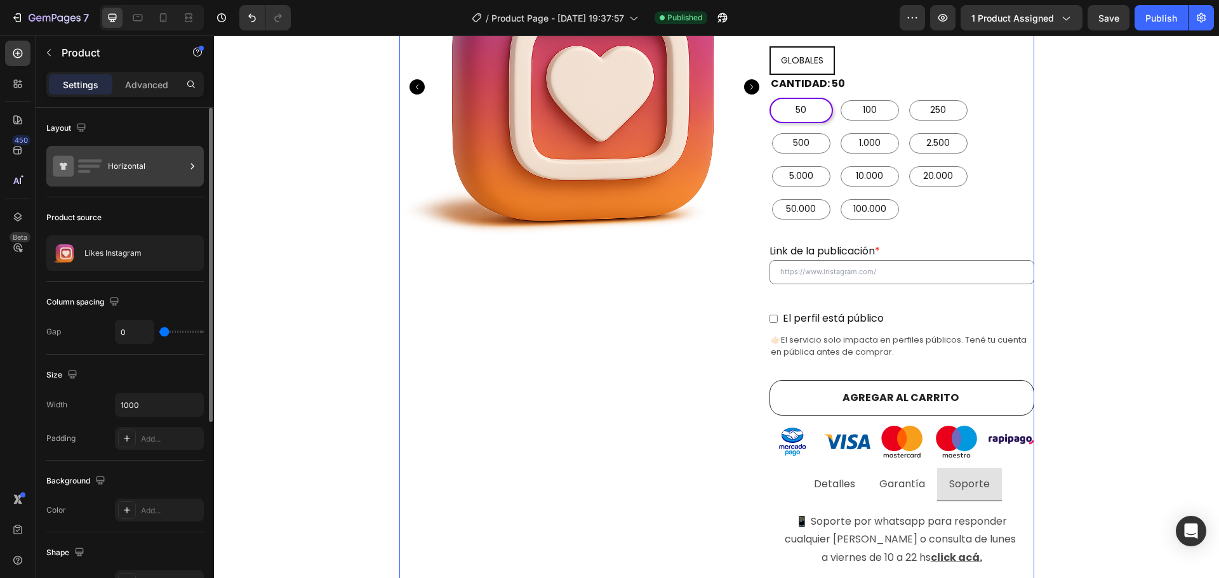
click at [116, 159] on div "Horizontal" at bounding box center [146, 166] width 77 height 29
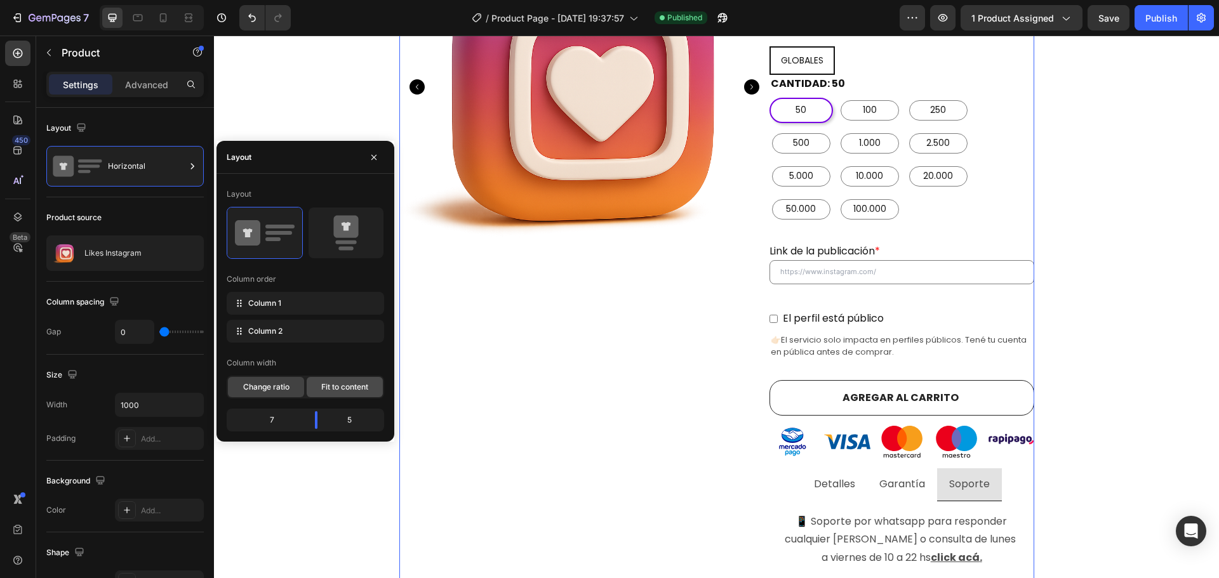
click at [350, 389] on span "Fit to content" at bounding box center [344, 387] width 47 height 11
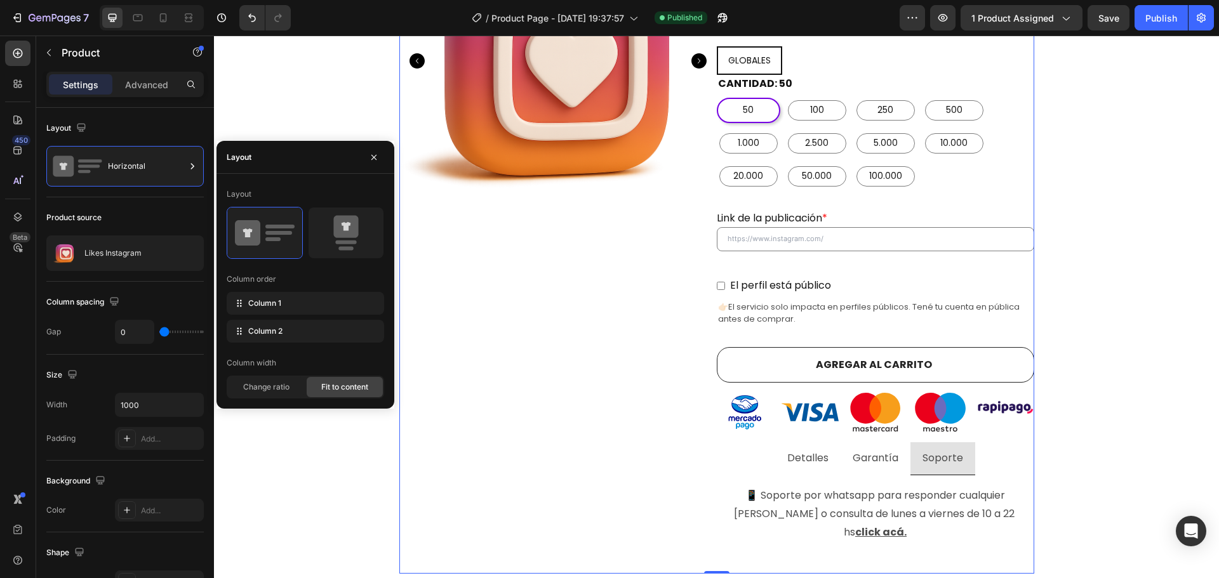
scroll to position [355, 0]
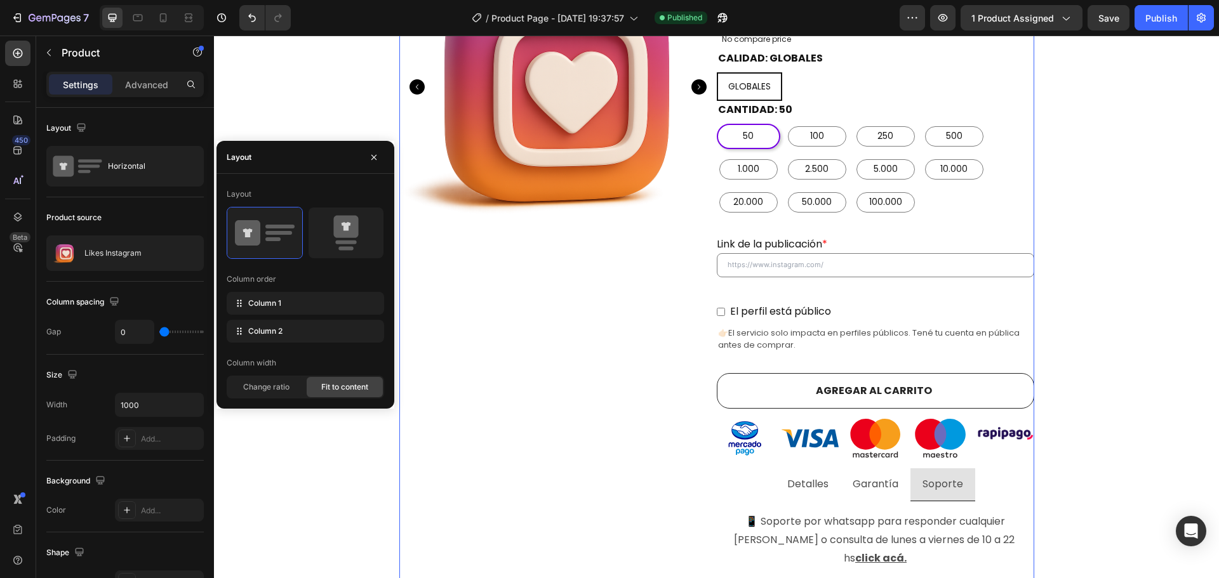
click at [582, 322] on div "Product Images" at bounding box center [557, 264] width 317 height 672
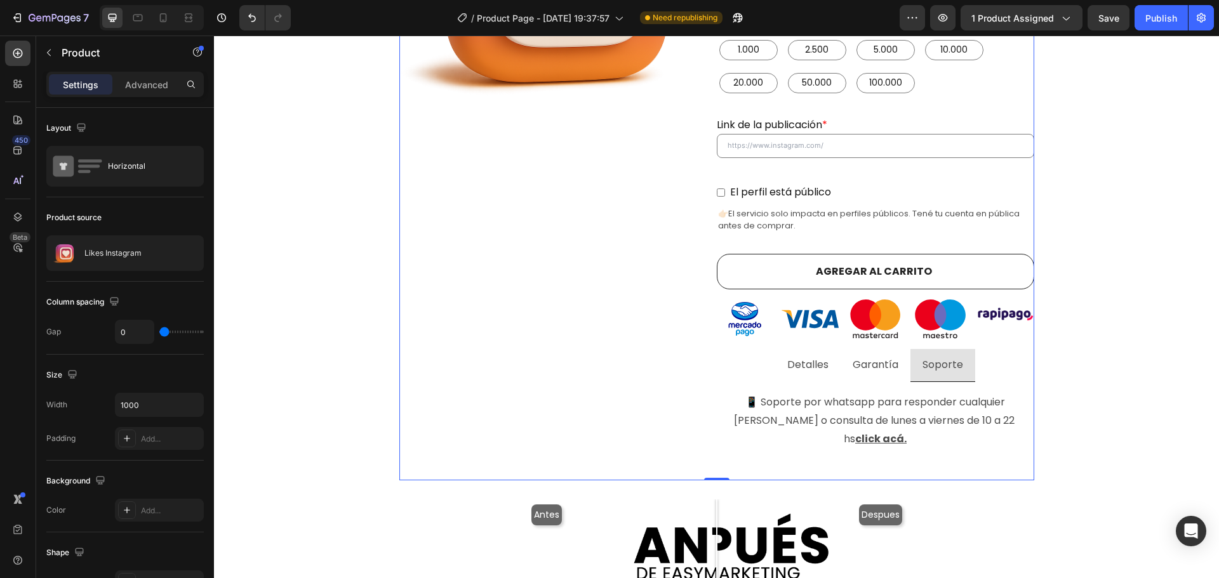
scroll to position [482, 0]
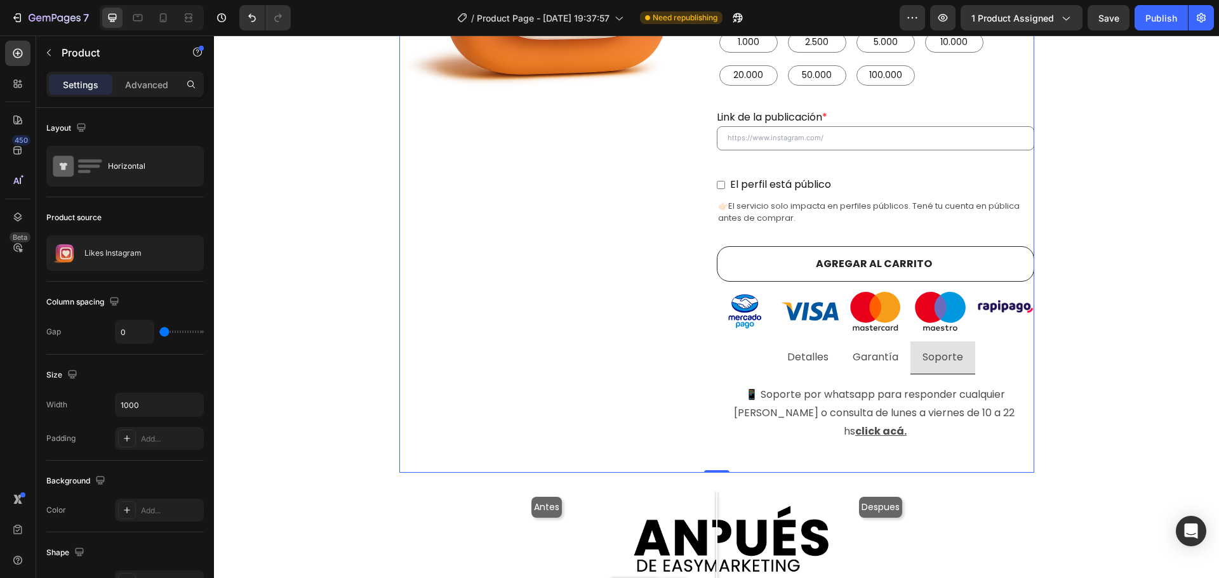
click at [606, 284] on div "Product Images" at bounding box center [557, 137] width 317 height 672
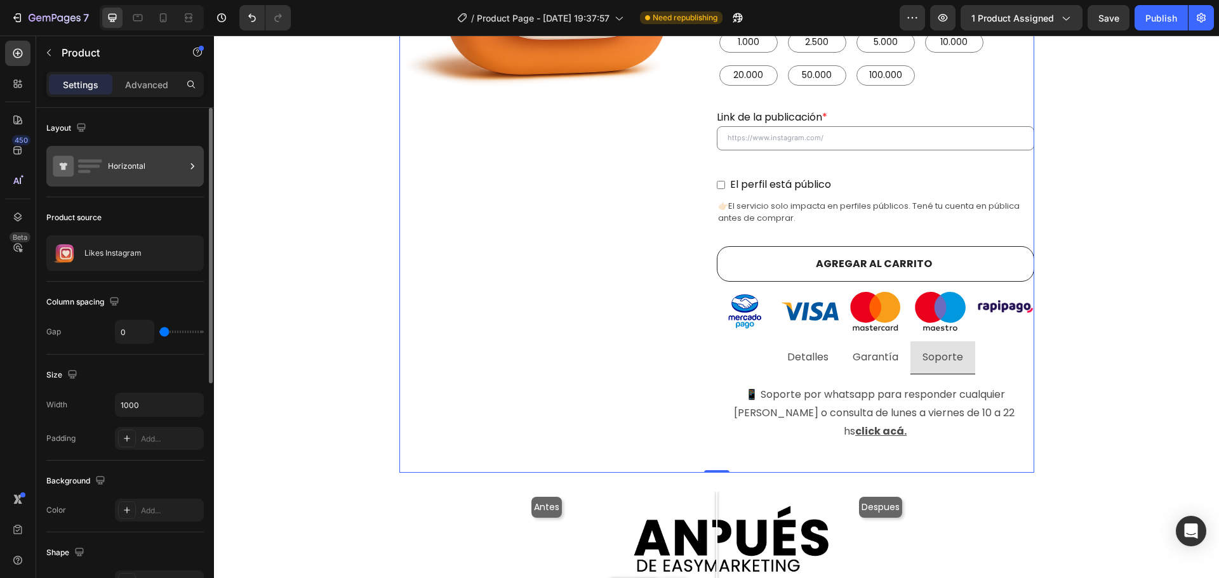
click at [156, 168] on div "Horizontal" at bounding box center [146, 166] width 77 height 29
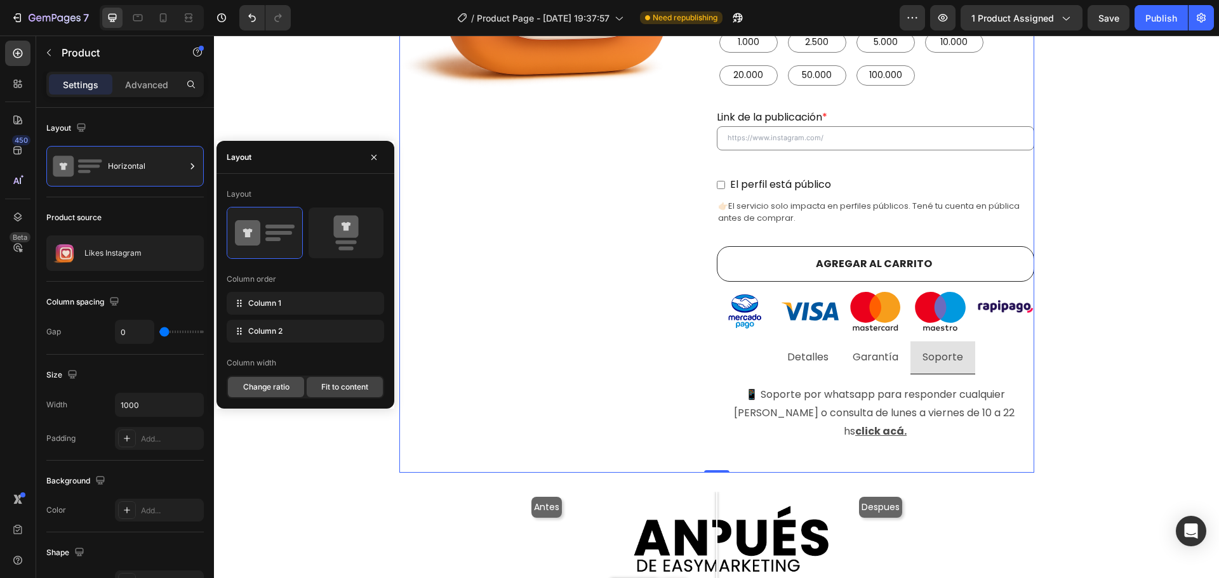
click at [290, 385] on div "Change ratio" at bounding box center [266, 387] width 76 height 20
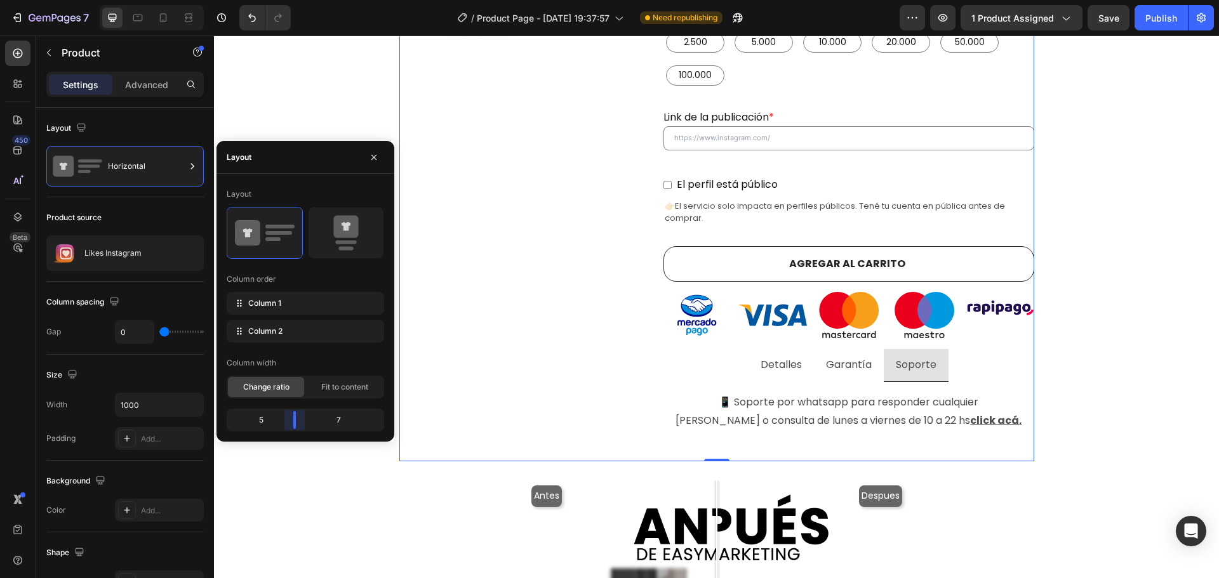
drag, startPoint x: 318, startPoint y: 424, endPoint x: 294, endPoint y: 420, distance: 24.5
click at [294, 0] on body "7 Version history / Product Page - Aug 10, 19:37:57 Need republishing Preview 1…" at bounding box center [609, 0] width 1219 height 0
click at [343, 374] on div "Column width Change ratio Fit to content" at bounding box center [305, 376] width 157 height 46
click at [342, 383] on span "Fit to content" at bounding box center [344, 387] width 47 height 11
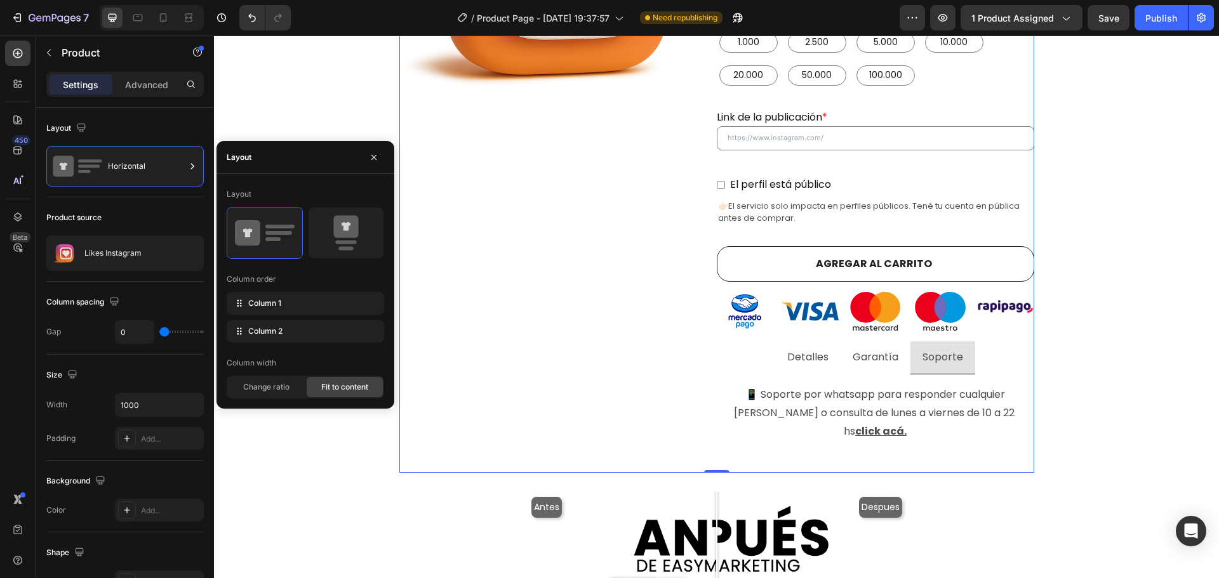
click at [342, 385] on span "Fit to content" at bounding box center [344, 387] width 47 height 11
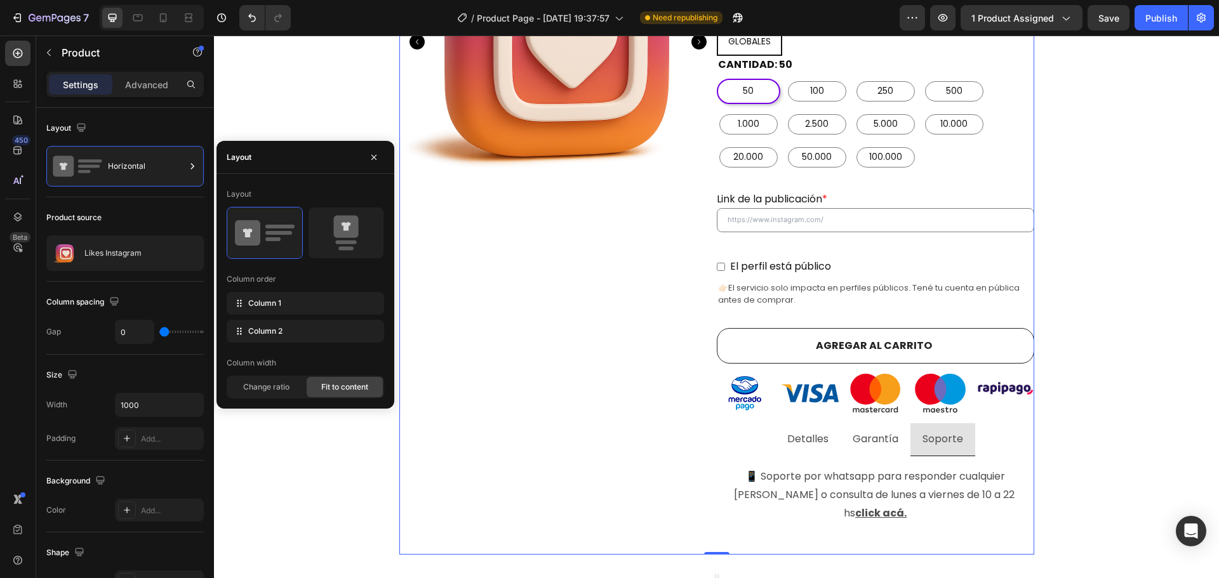
scroll to position [418, 0]
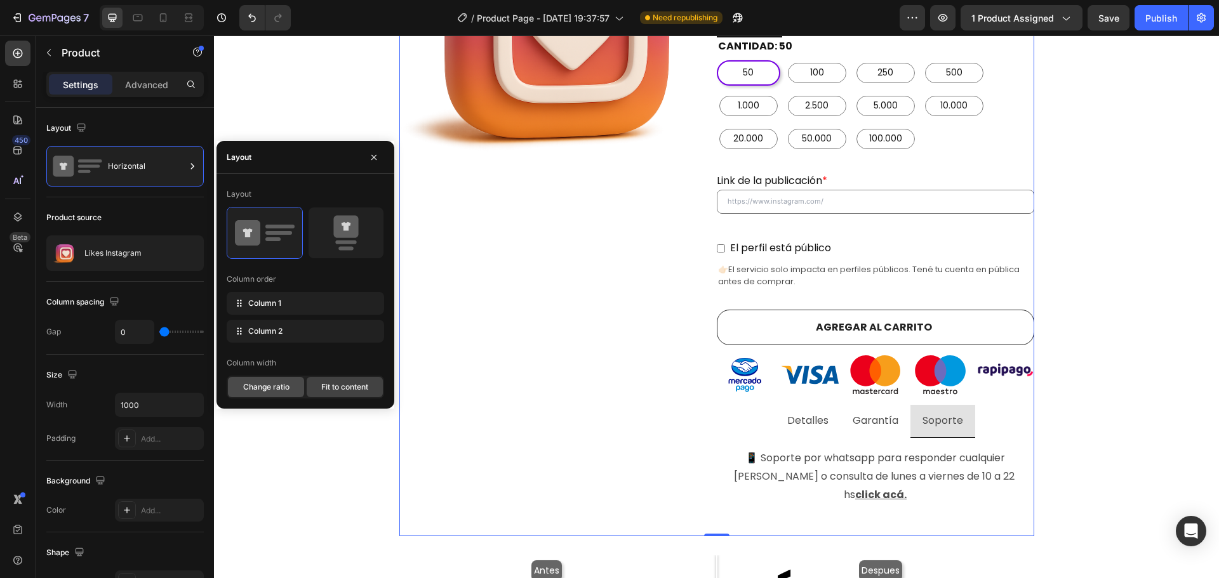
click at [265, 390] on span "Change ratio" at bounding box center [266, 387] width 46 height 11
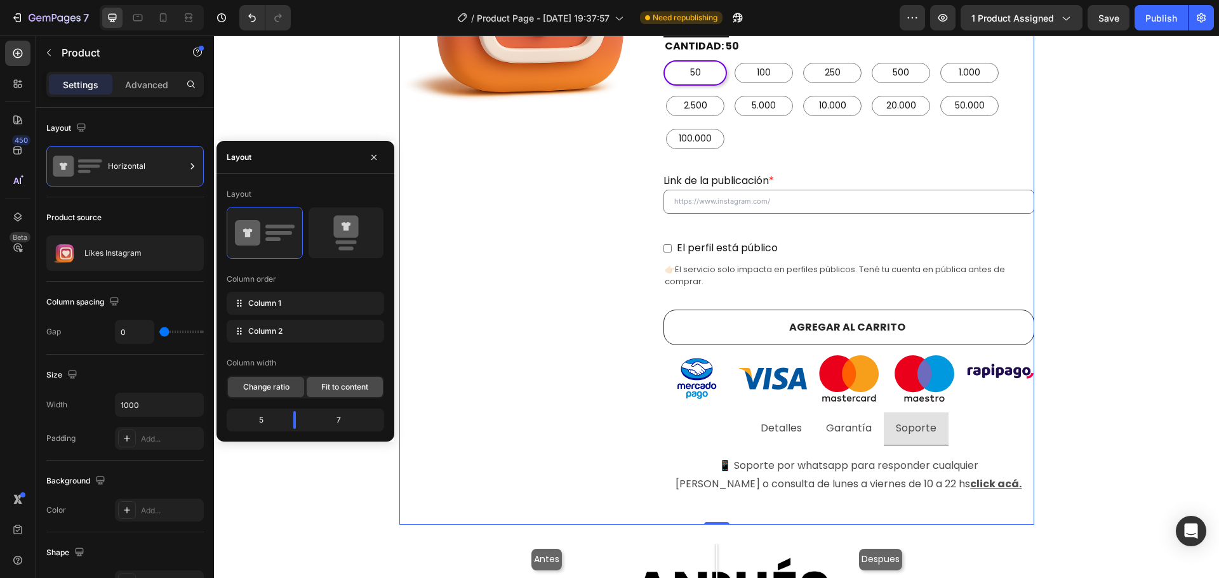
click at [344, 386] on span "Fit to content" at bounding box center [344, 387] width 47 height 11
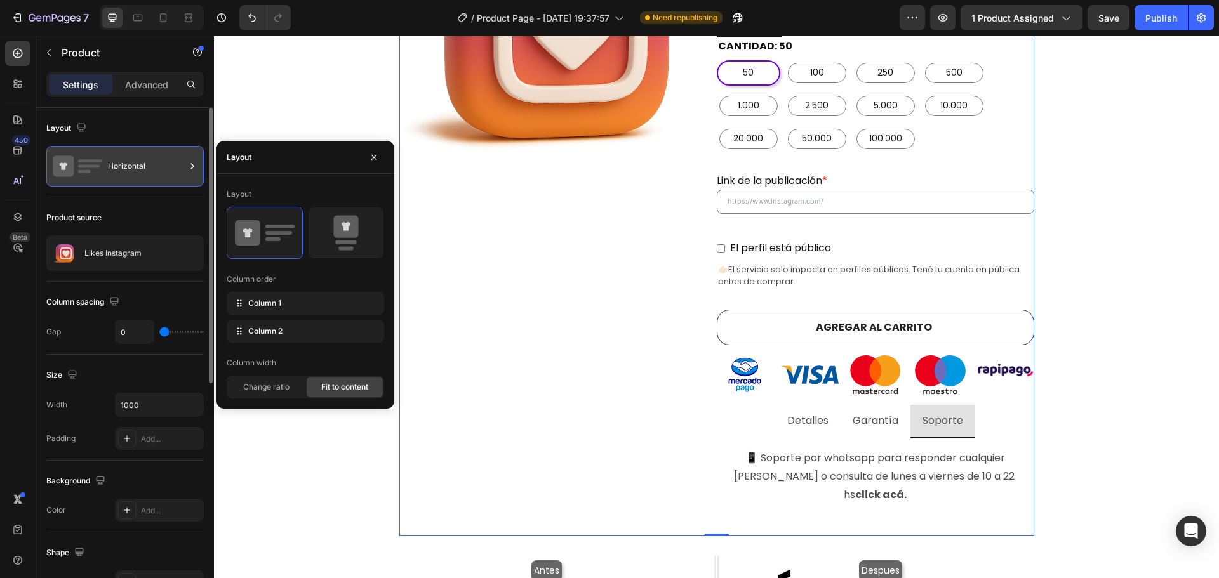
click at [139, 166] on div "Horizontal" at bounding box center [146, 166] width 77 height 29
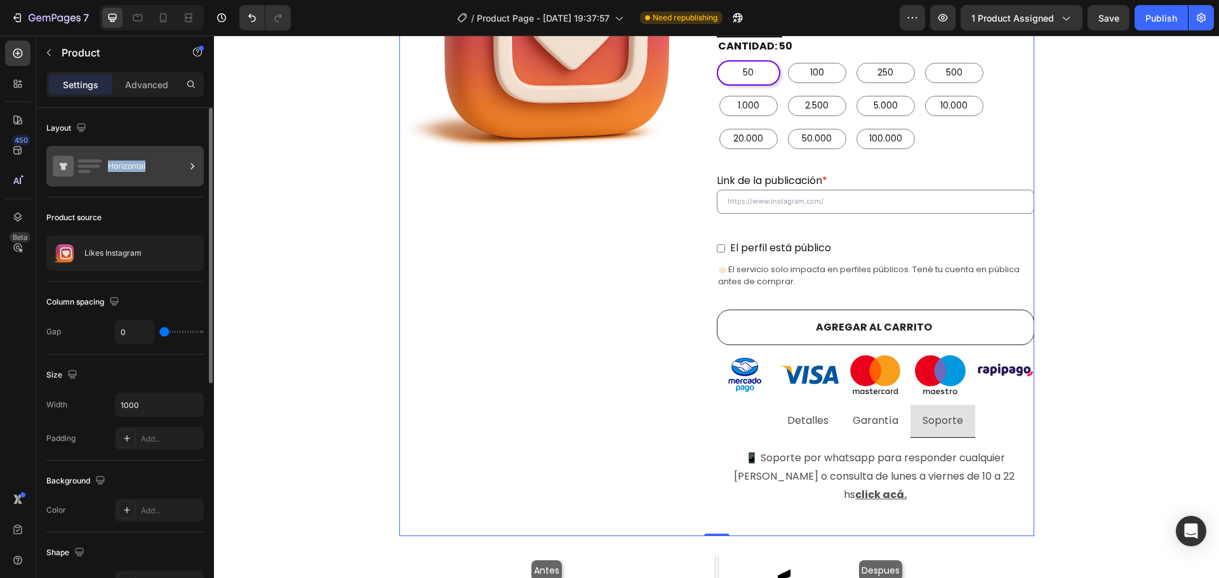
click at [139, 166] on div "Horizontal" at bounding box center [146, 166] width 77 height 29
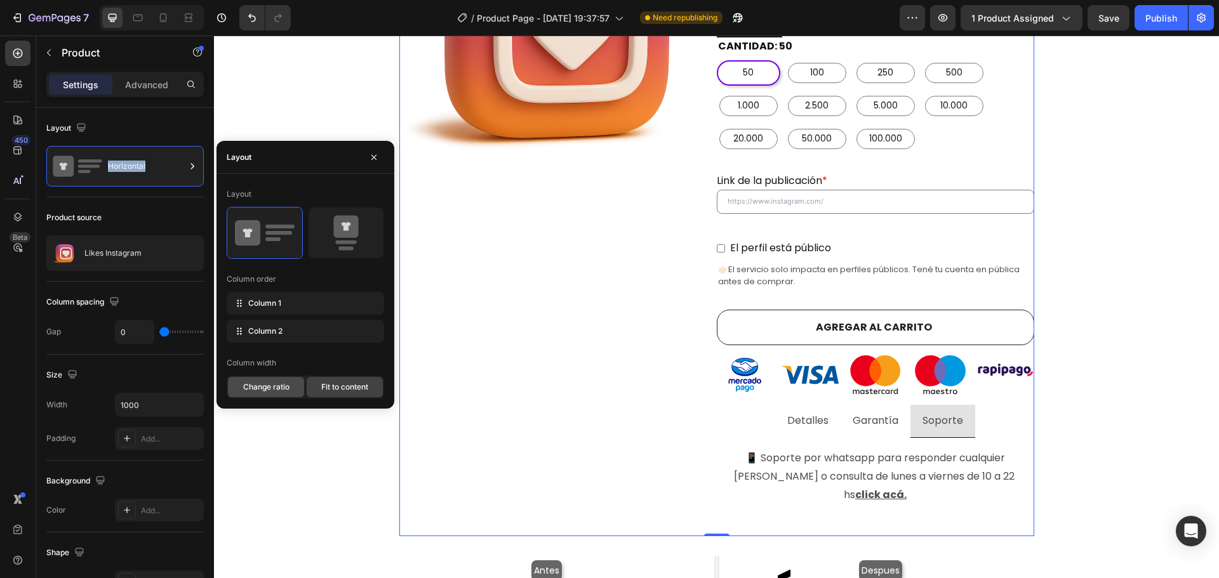
click at [272, 394] on div "Change ratio" at bounding box center [266, 387] width 76 height 20
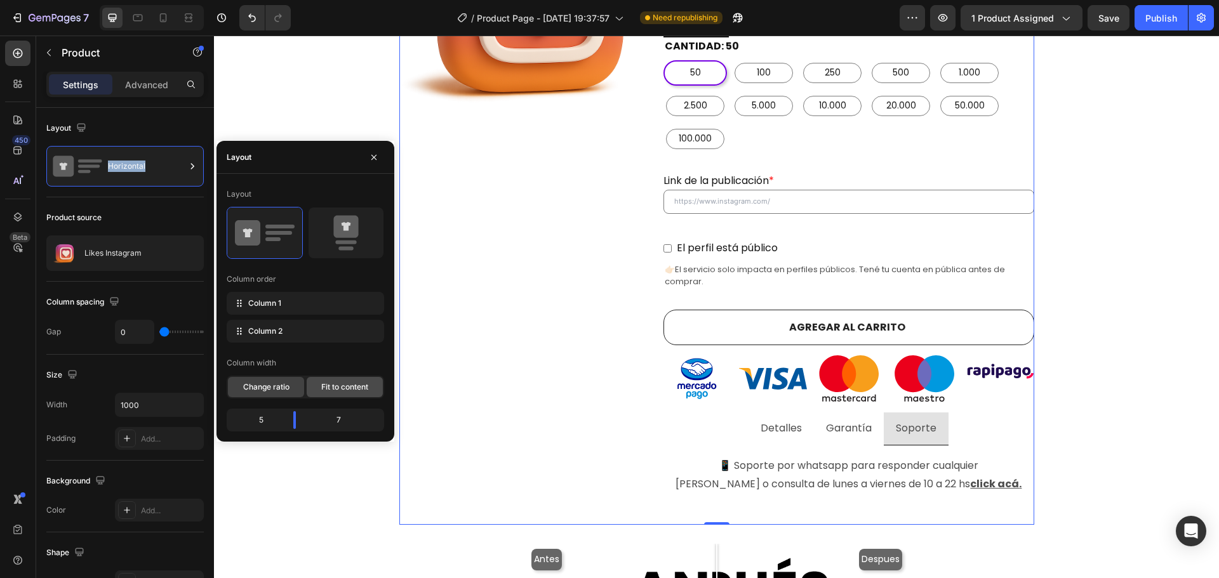
click at [342, 392] on div "Fit to content" at bounding box center [345, 387] width 76 height 20
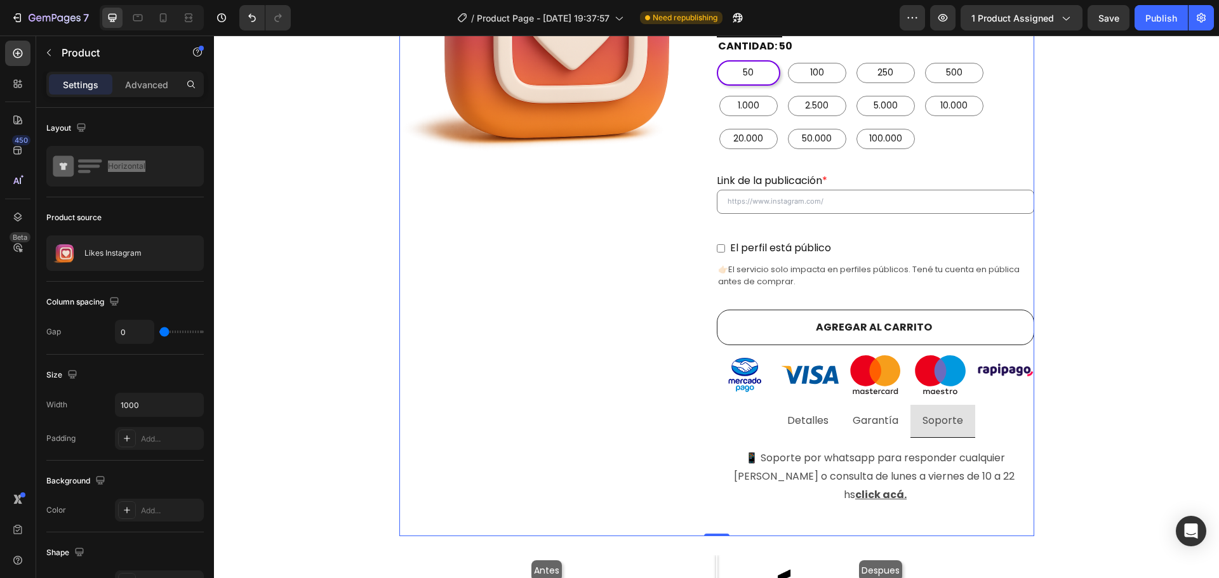
click at [535, 352] on div "Product Images" at bounding box center [557, 201] width 317 height 672
click at [641, 310] on div "Product Images" at bounding box center [557, 201] width 317 height 672
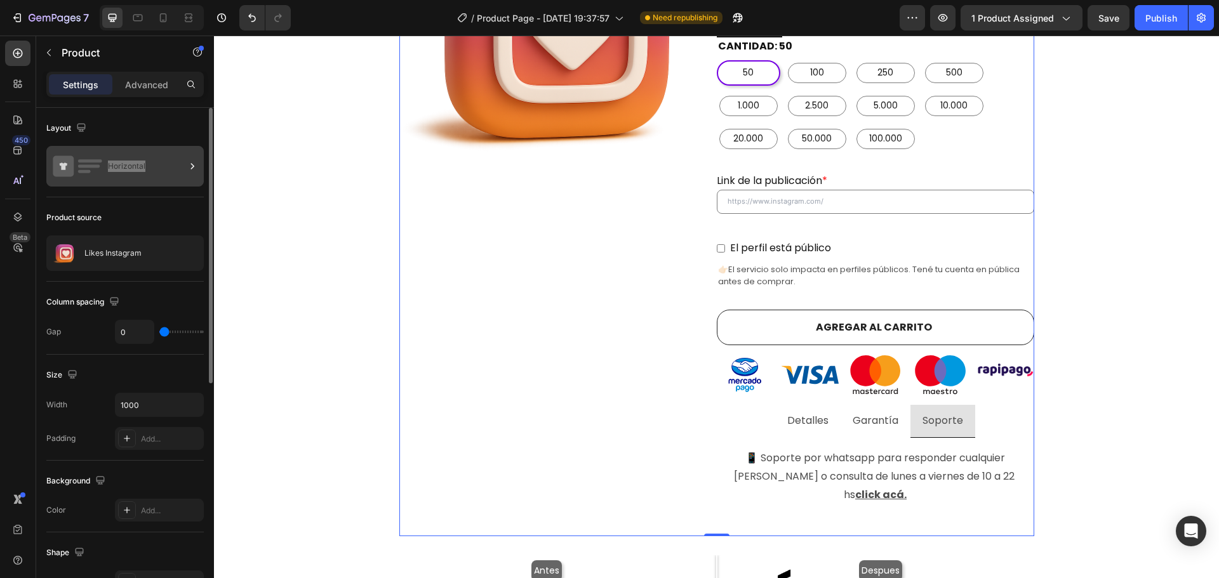
click at [145, 161] on div "Horizontal" at bounding box center [146, 166] width 77 height 29
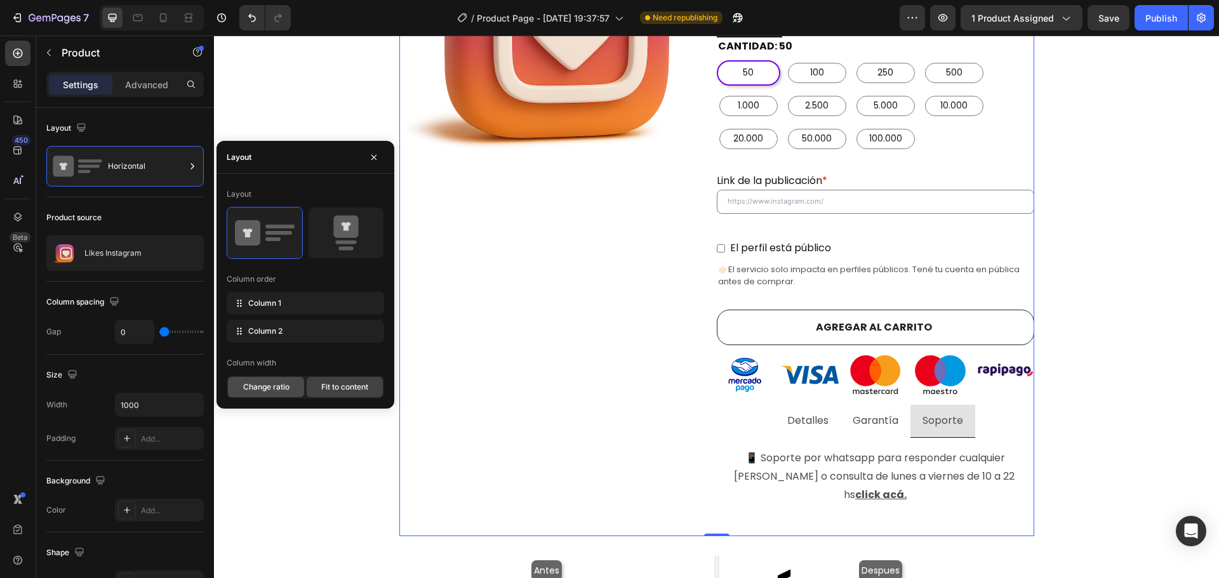
click at [286, 382] on span "Change ratio" at bounding box center [266, 387] width 46 height 11
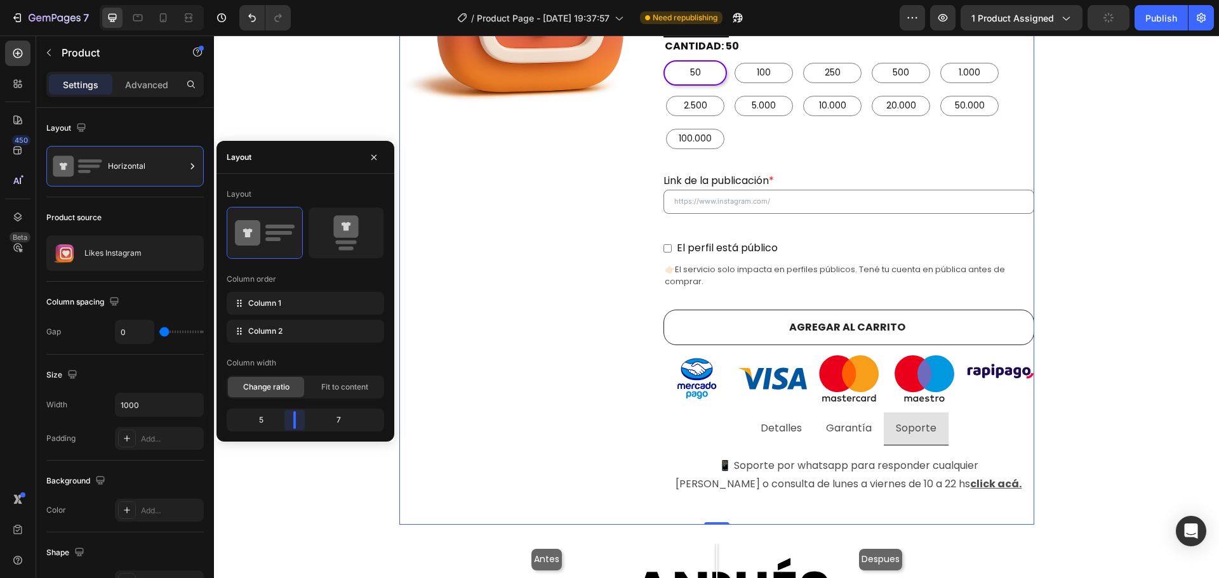
click at [295, 0] on body "7 Version history / Product Page - Aug 10, 19:37:57 Need republishing Preview 1…" at bounding box center [609, 0] width 1219 height 0
click at [344, 385] on span "Fit to content" at bounding box center [344, 387] width 47 height 11
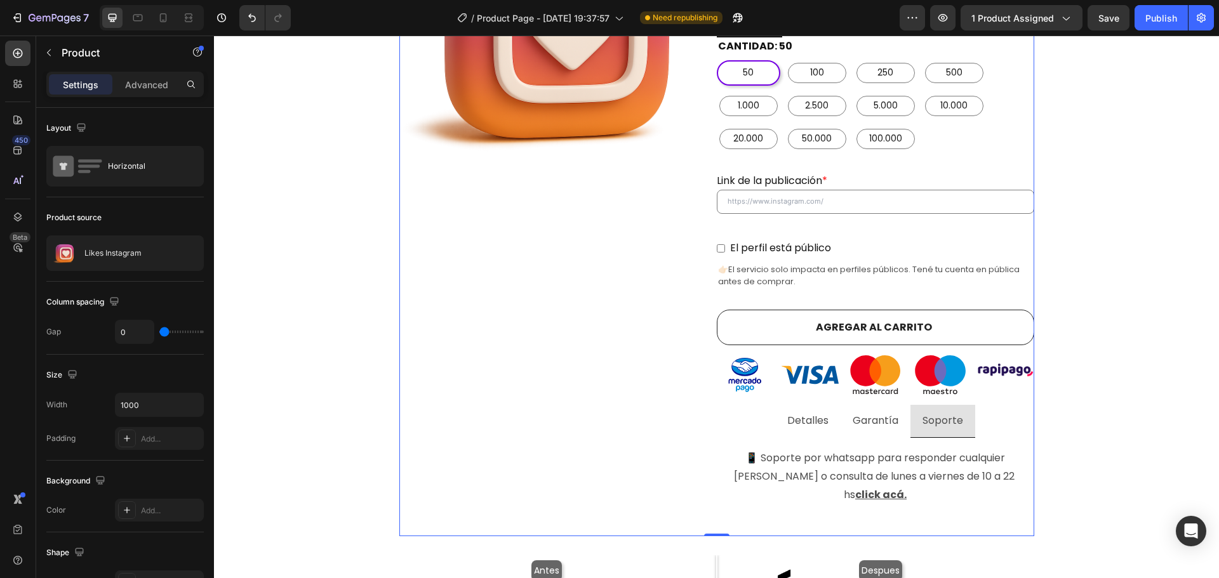
click at [593, 348] on div "Product Images" at bounding box center [557, 201] width 317 height 672
click at [578, 304] on div "Product Images" at bounding box center [557, 201] width 317 height 672
click at [150, 394] on input "1000" at bounding box center [160, 405] width 88 height 23
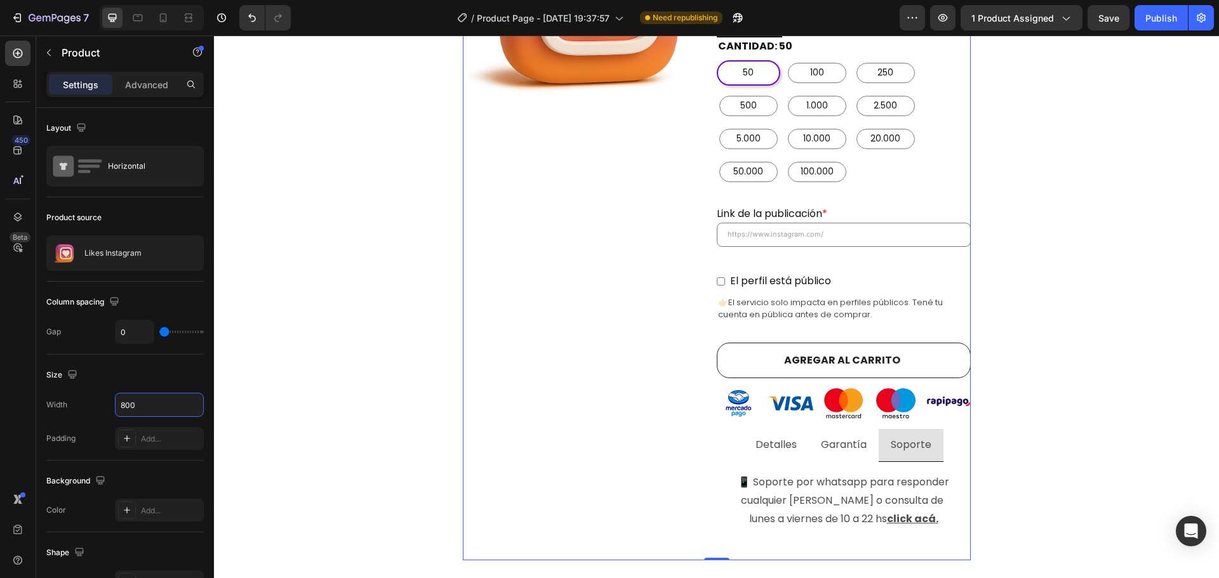
type input "800"
click at [543, 288] on div "Product Images" at bounding box center [590, 213] width 254 height 696
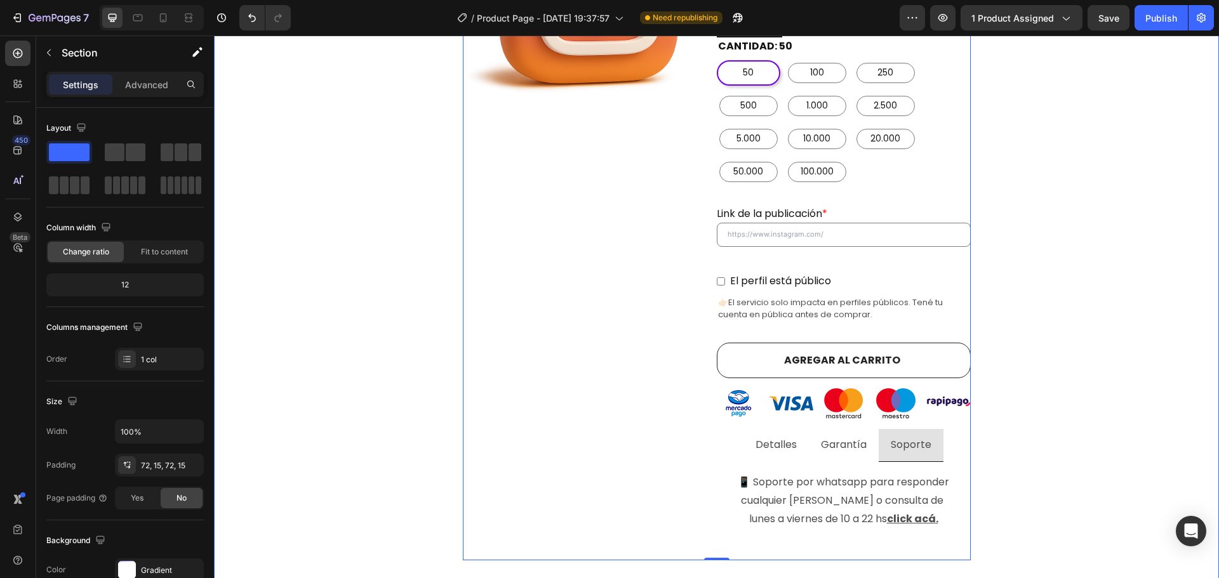
click at [1070, 286] on div "Comprar likes de instagram argentina con E n t r e g a i n m e d i a ta ! Headi…" at bounding box center [716, 407] width 986 height 1436
click at [918, 154] on div "Judge.me - Preview Badge (Stars) Judge.me Likes Instagram (P) Title $150 (P) Pr…" at bounding box center [844, 213] width 254 height 696
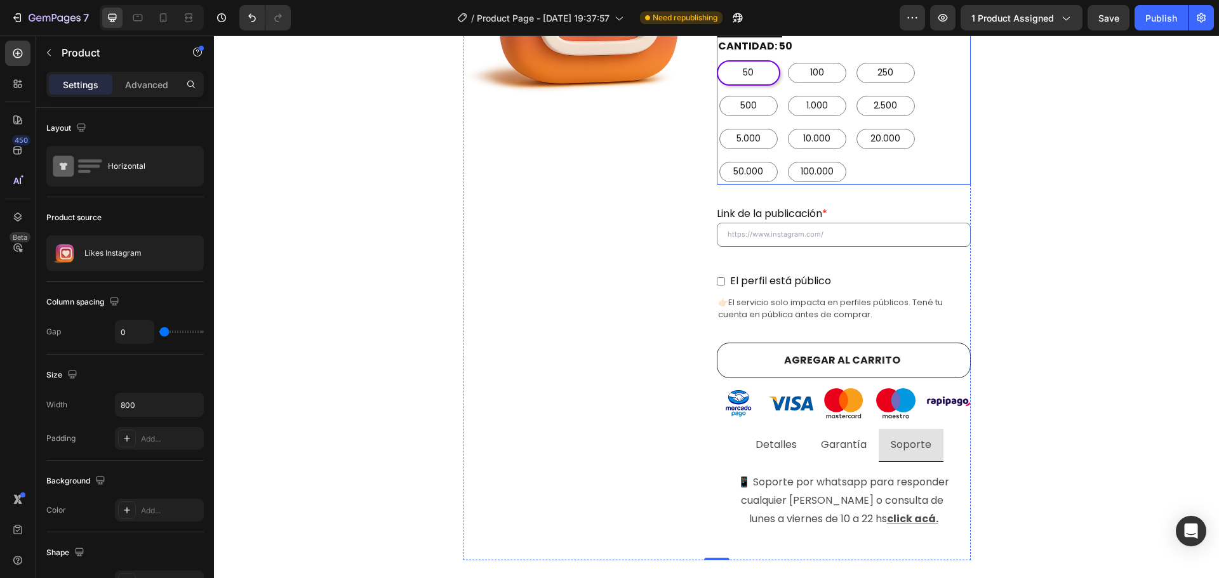
click at [891, 131] on div "50 50 50 100 100 100 250 250 250 500 500 500 1.000 1.000 1.000 2.500 2.500 2.50…" at bounding box center [844, 122] width 254 height 124
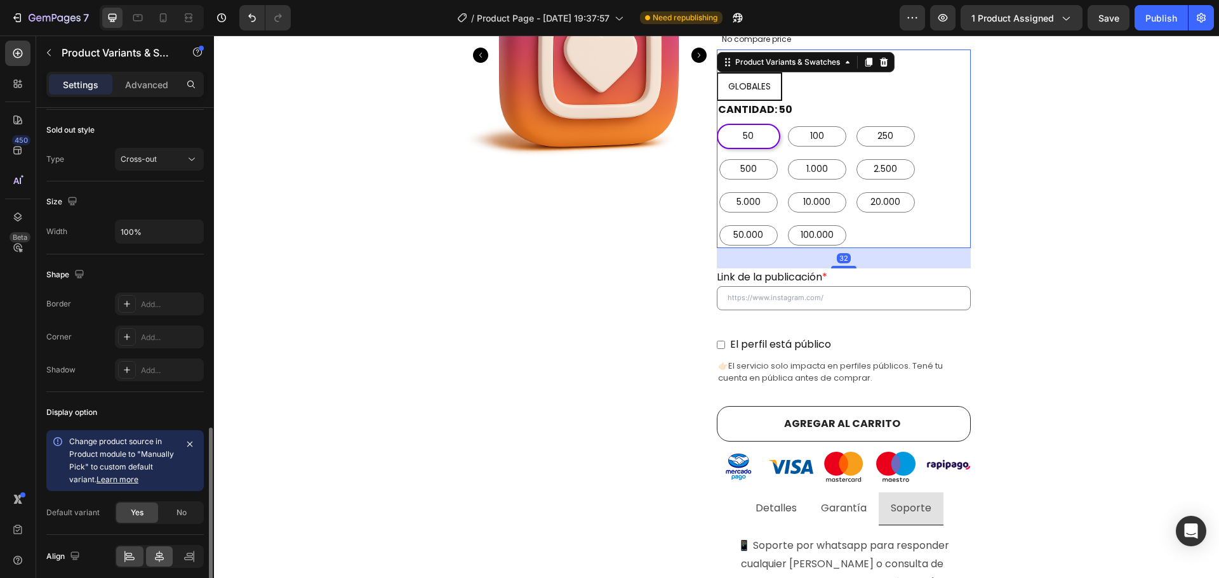
scroll to position [1003, 0]
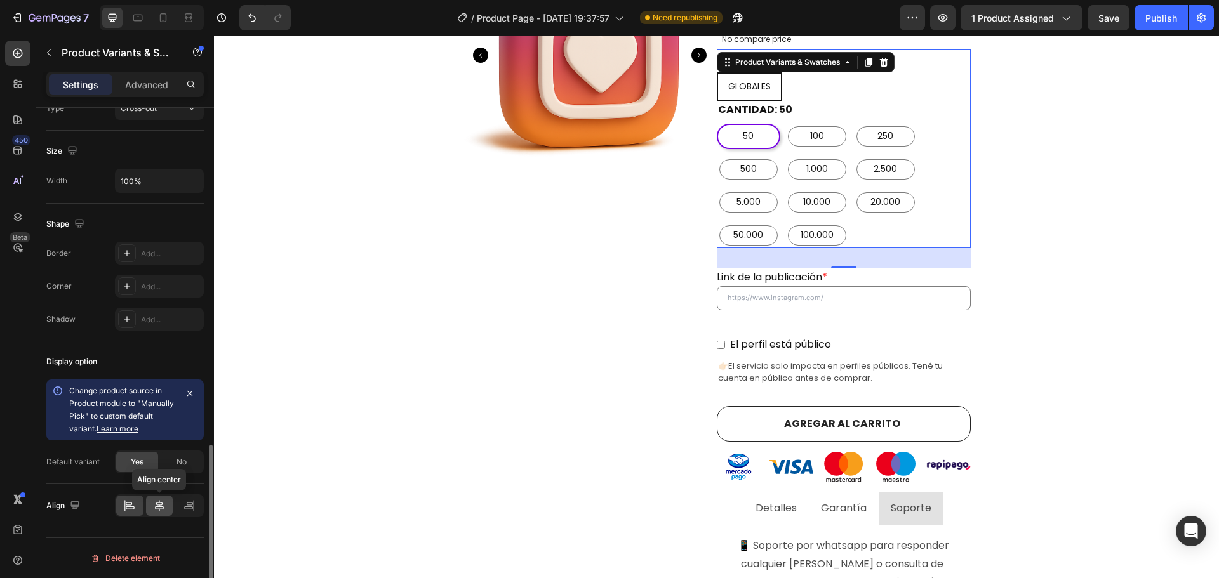
click at [154, 506] on icon at bounding box center [159, 506] width 13 height 13
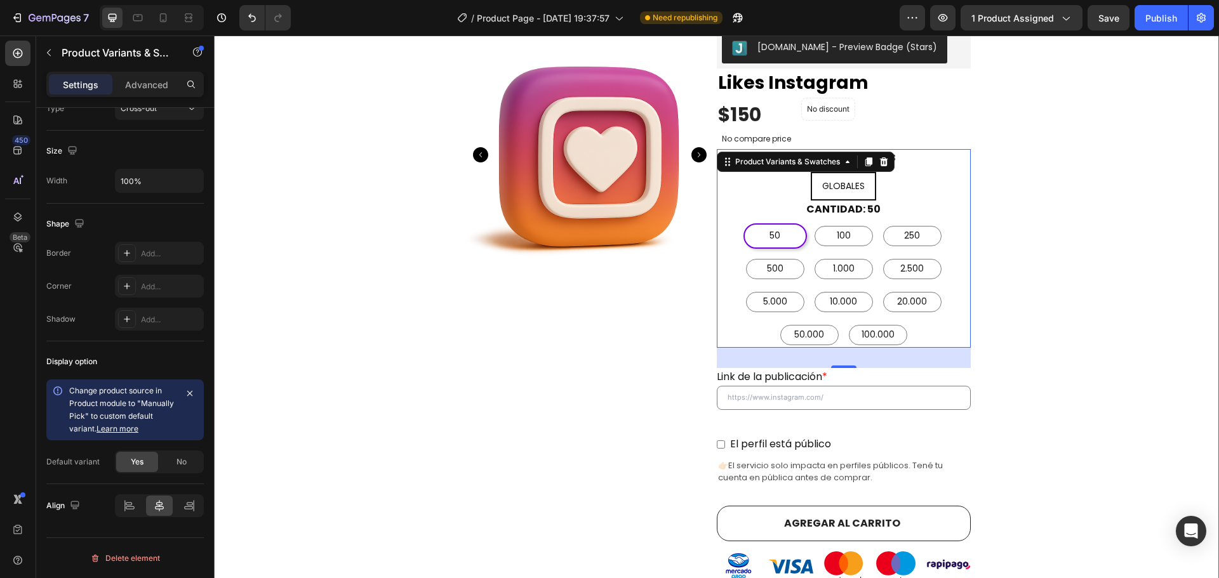
scroll to position [228, 0]
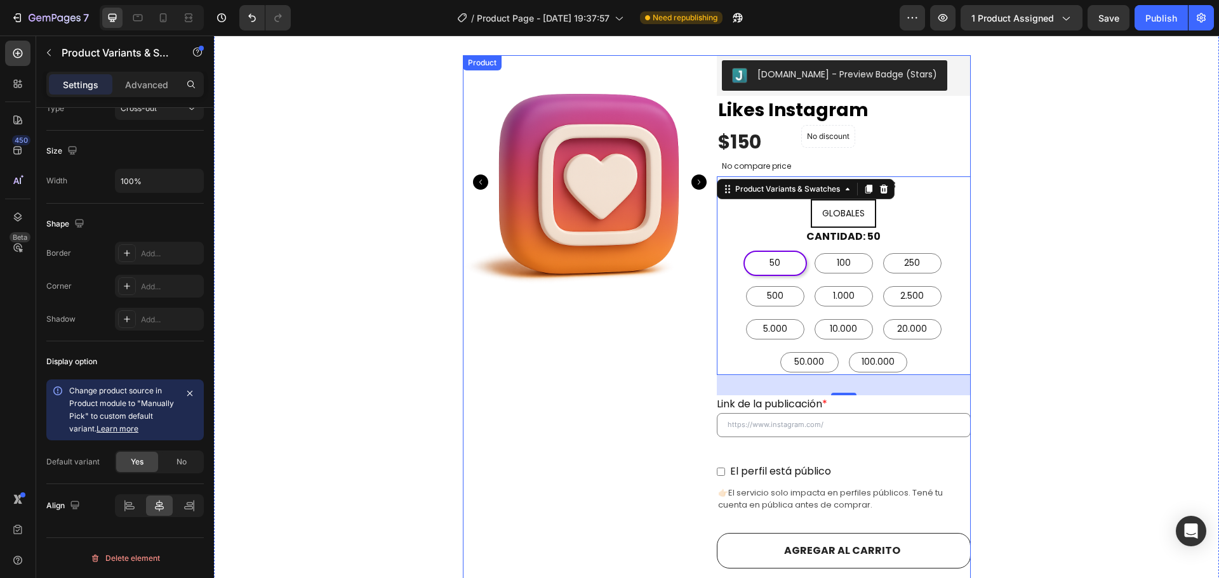
click at [509, 411] on div "Product Images" at bounding box center [590, 403] width 254 height 696
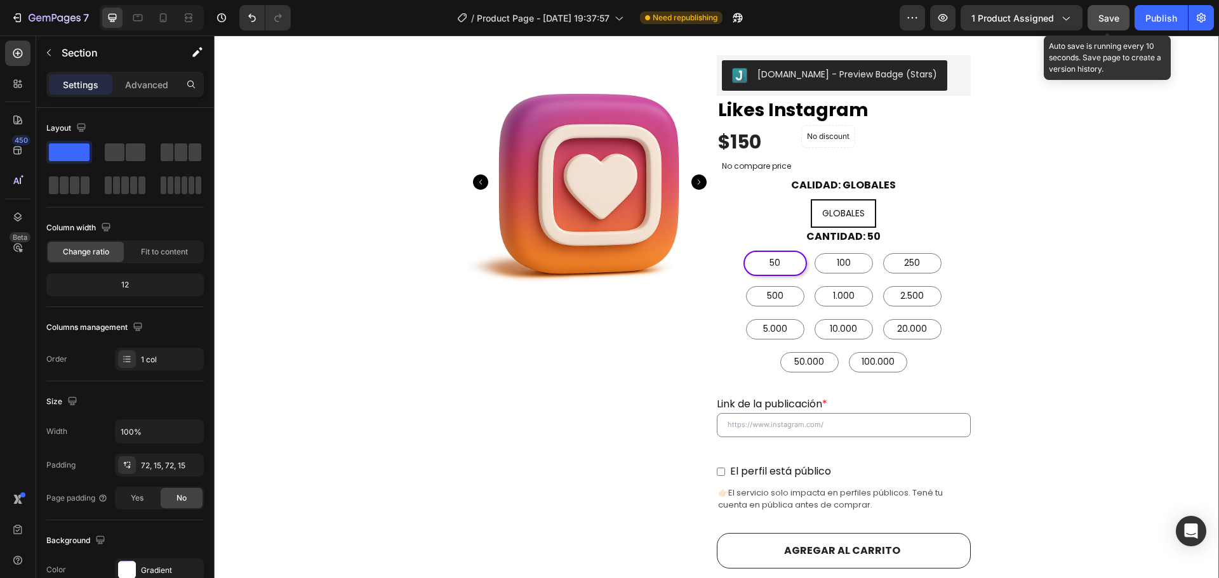
click at [1110, 17] on span "Save" at bounding box center [1108, 18] width 21 height 11
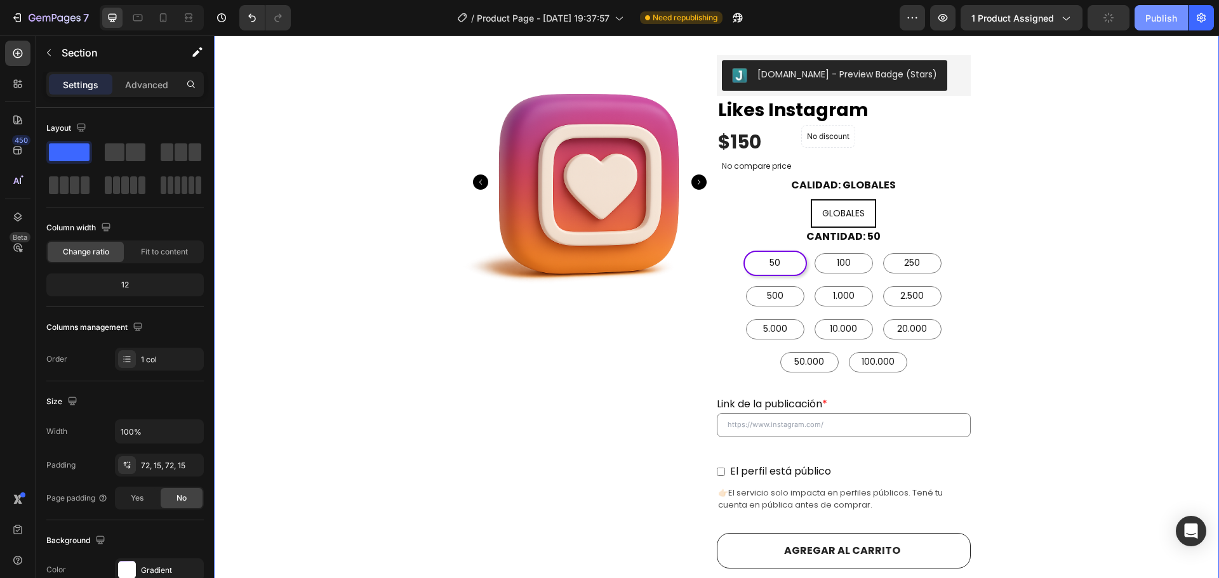
click at [1157, 15] on div "Publish" at bounding box center [1161, 17] width 32 height 13
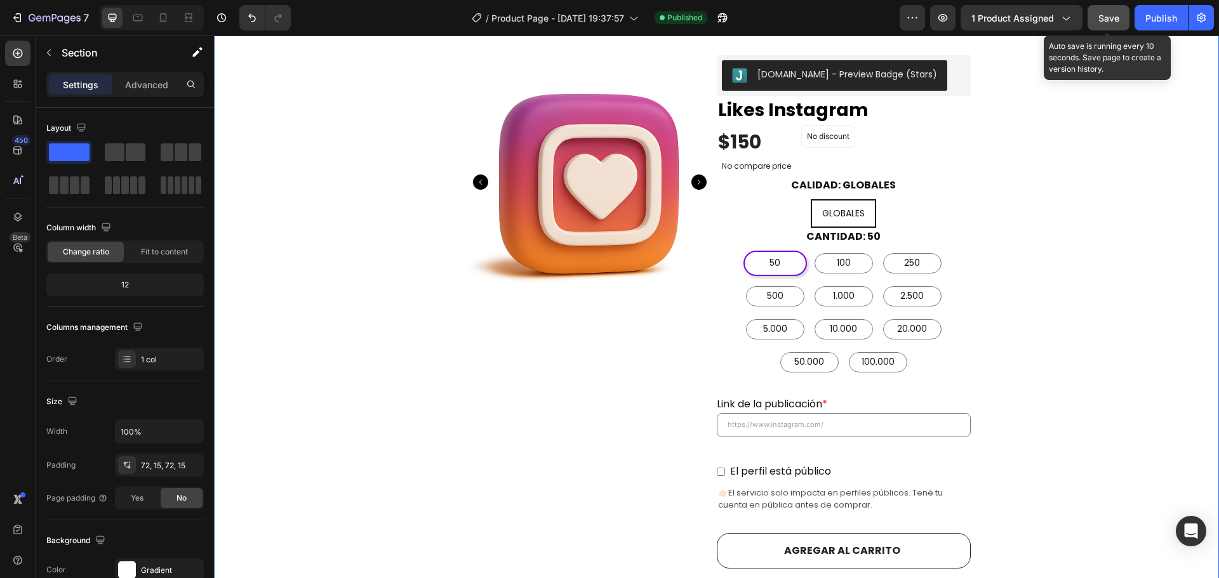
click at [1109, 11] on div "Save" at bounding box center [1108, 17] width 21 height 13
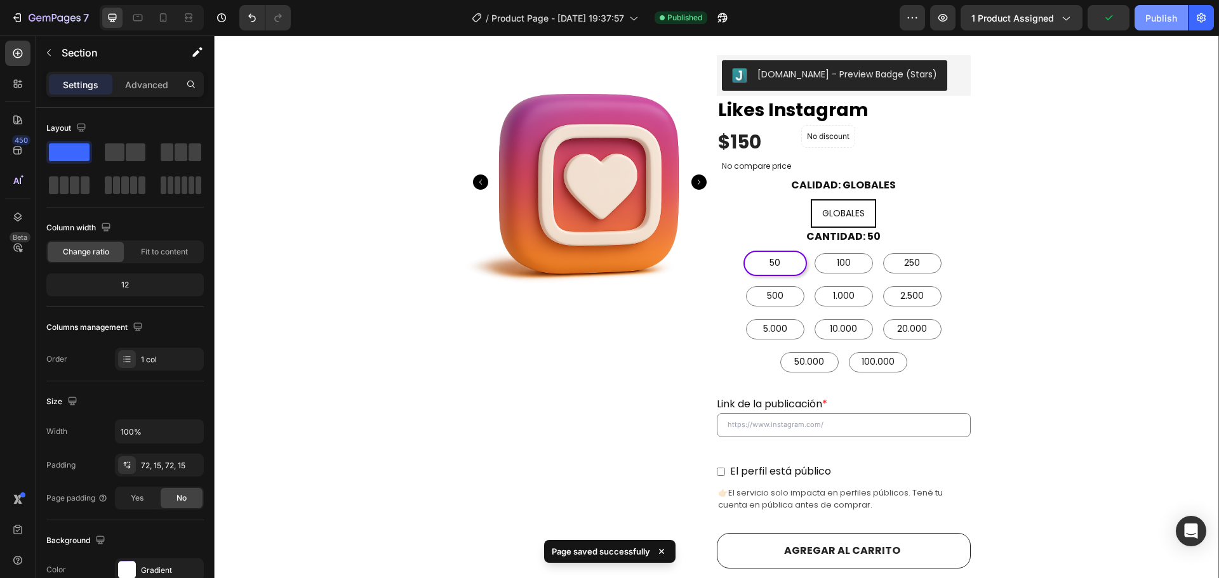
click at [1142, 15] on button "Publish" at bounding box center [1161, 17] width 53 height 25
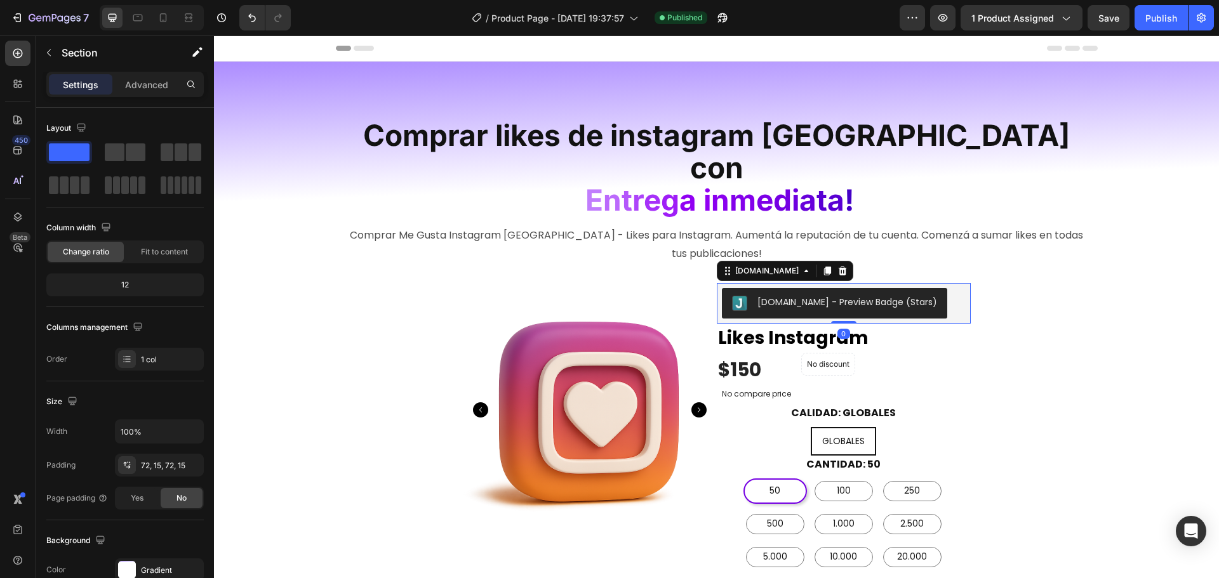
click at [945, 288] on div "[DOMAIN_NAME] - Preview Badge (Stars)" at bounding box center [844, 303] width 244 height 30
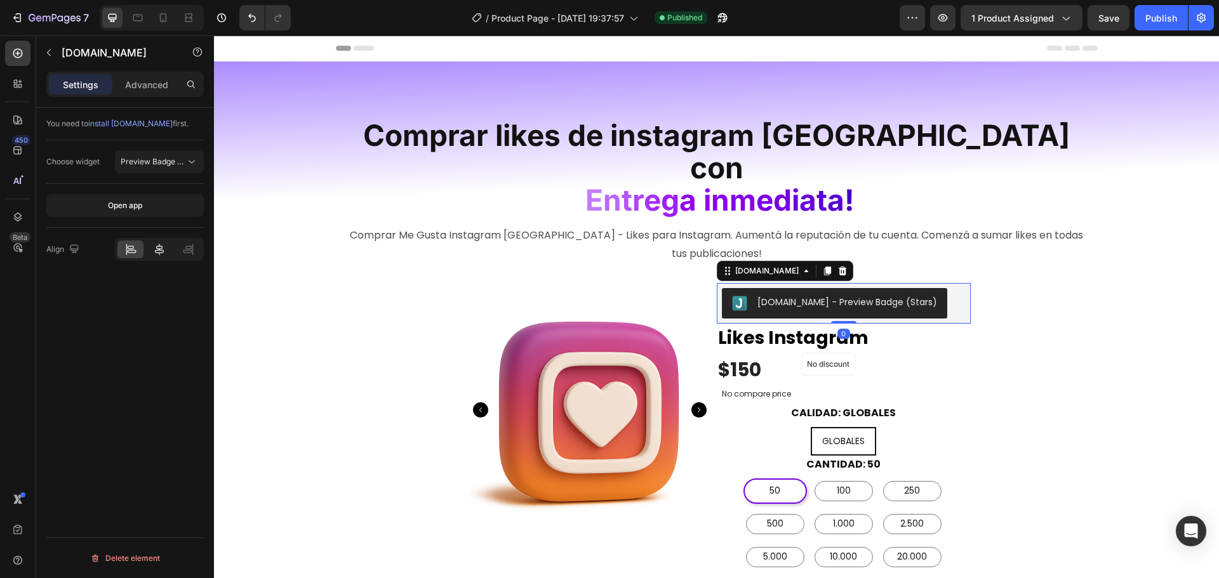
click at [155, 248] on icon at bounding box center [159, 249] width 13 height 13
click at [1144, 27] on button "Publish" at bounding box center [1161, 17] width 53 height 25
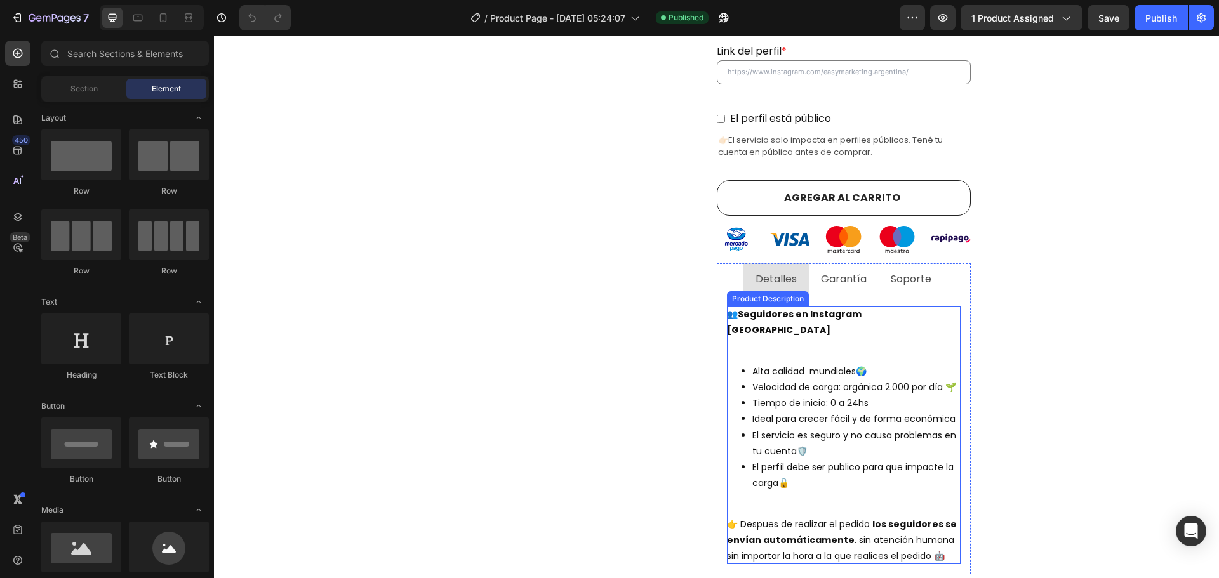
scroll to position [571, 0]
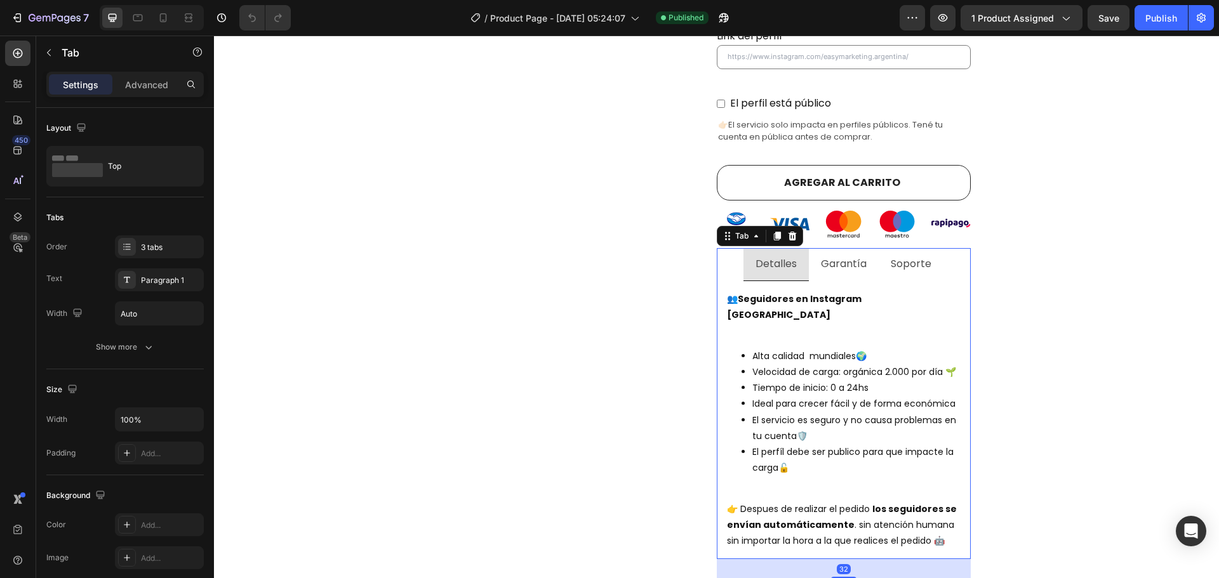
click at [912, 255] on p "Soporte" at bounding box center [911, 264] width 41 height 18
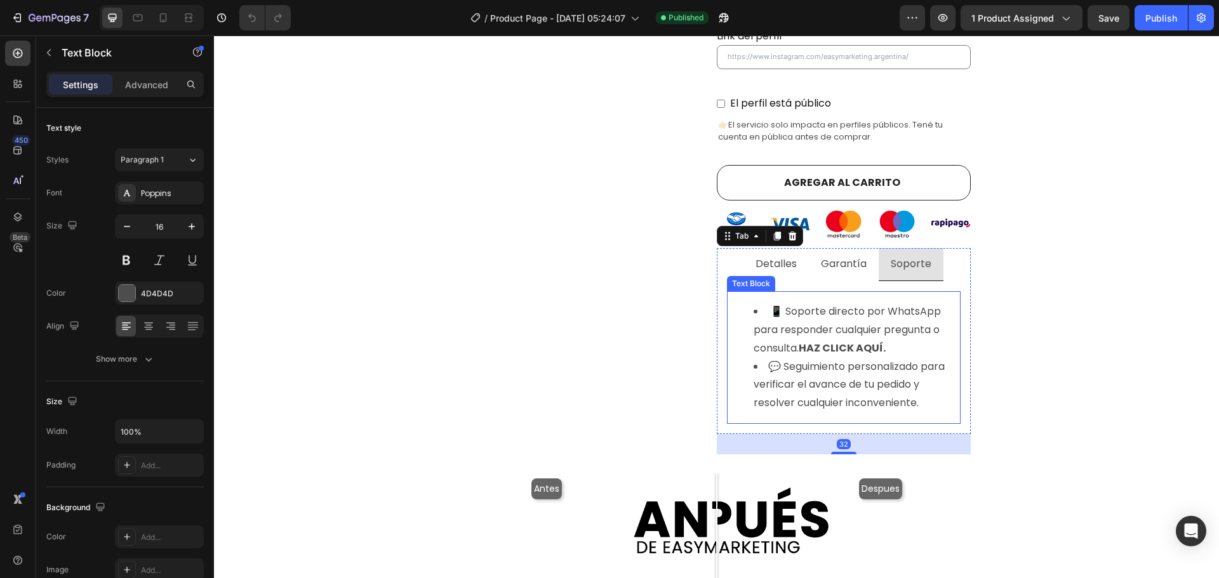
click at [859, 341] on strong "HAZ CLICK AQUÍ." at bounding box center [842, 348] width 87 height 15
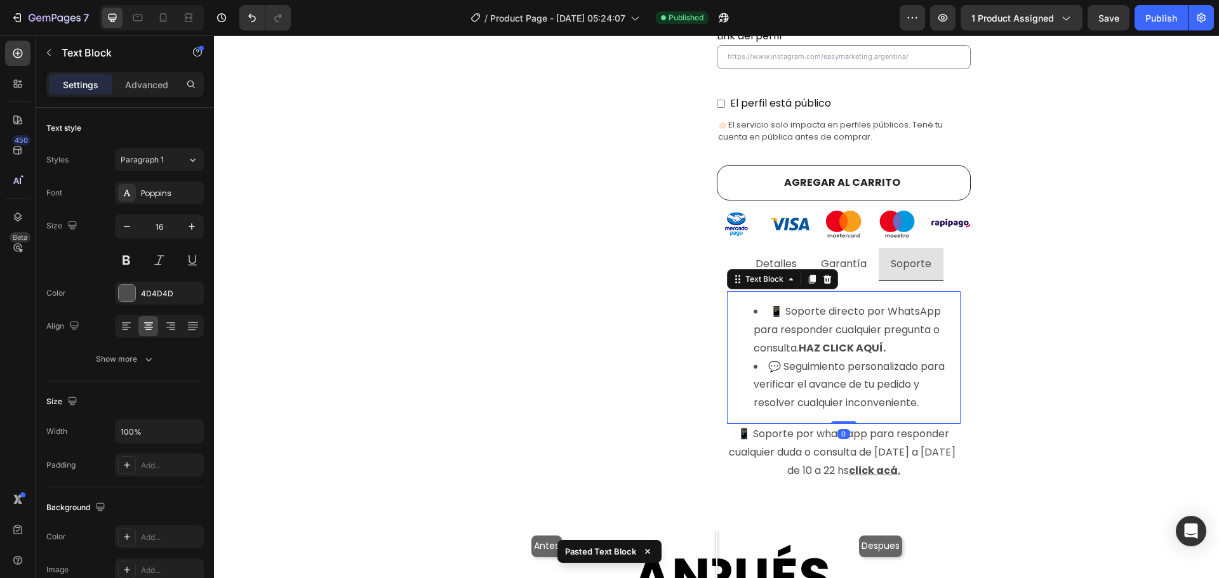
click at [863, 358] on li "💬 Seguimiento personalizado para verificar el avance de tu pedido y resolver cu…" at bounding box center [857, 385] width 206 height 55
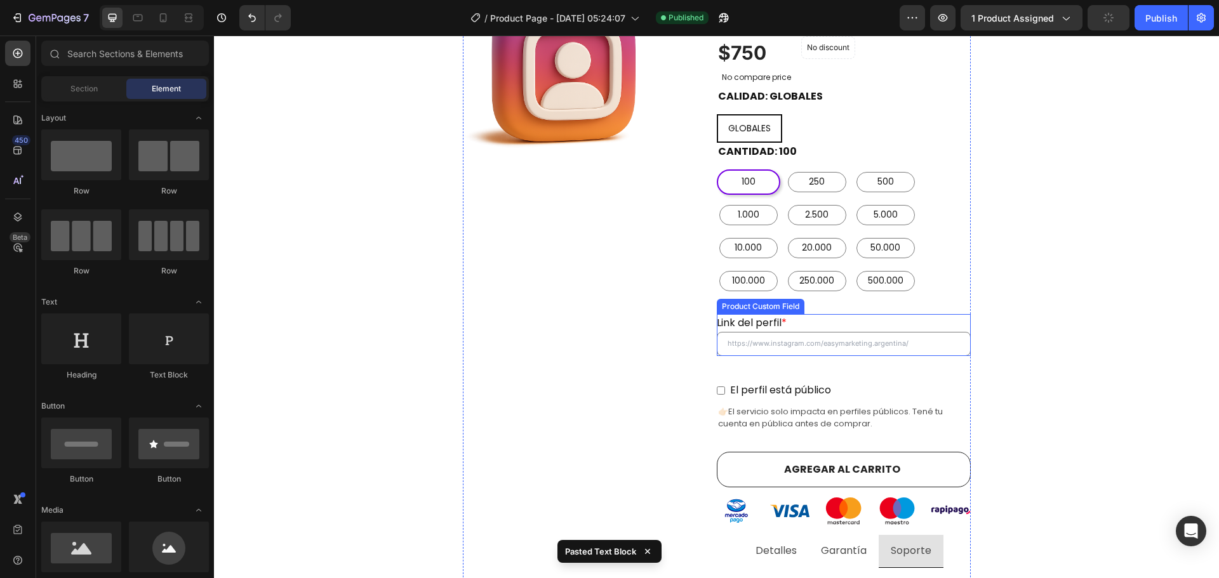
scroll to position [254, 0]
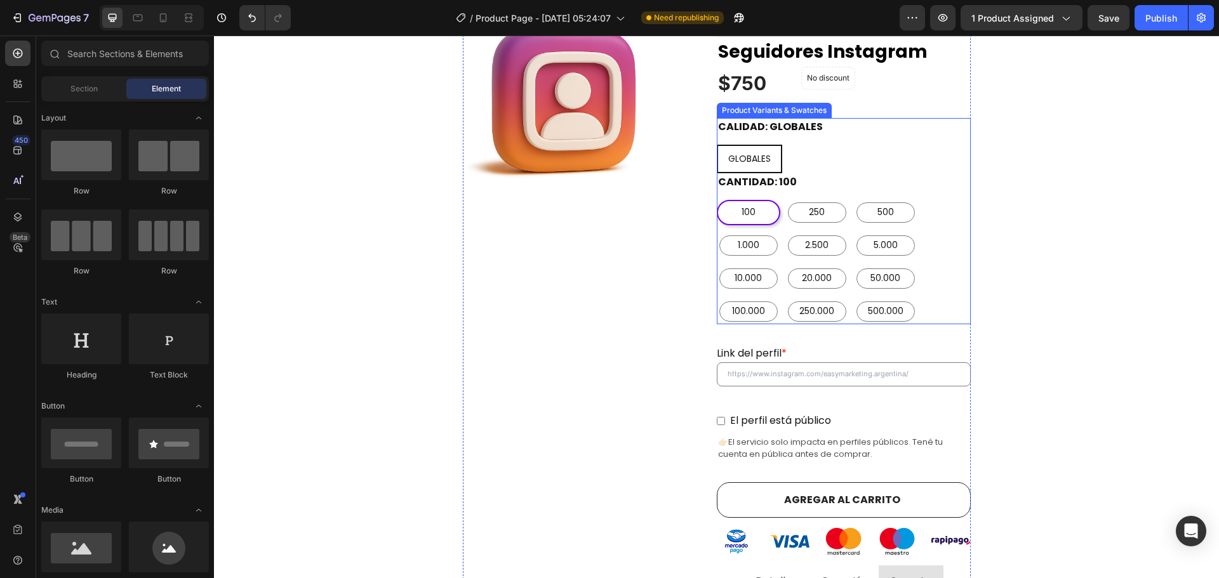
click at [923, 267] on div "100 100 100 250 250 250 500 500 500 1.000 1.000 1.000 2.500 2.500 2.500 5.000 5…" at bounding box center [844, 262] width 254 height 124
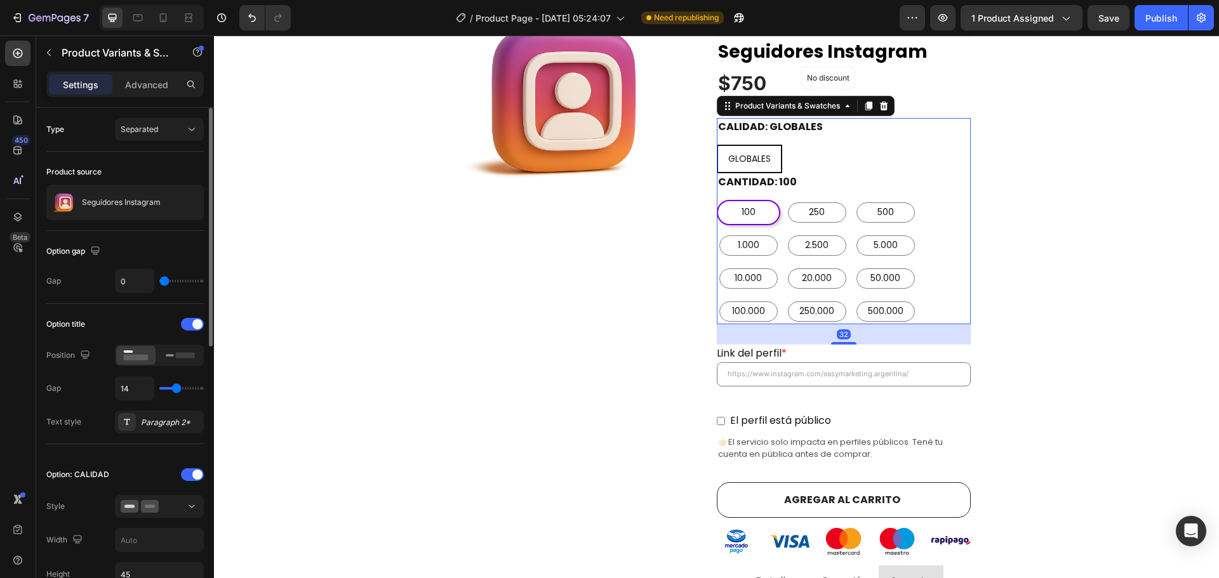
scroll to position [127, 0]
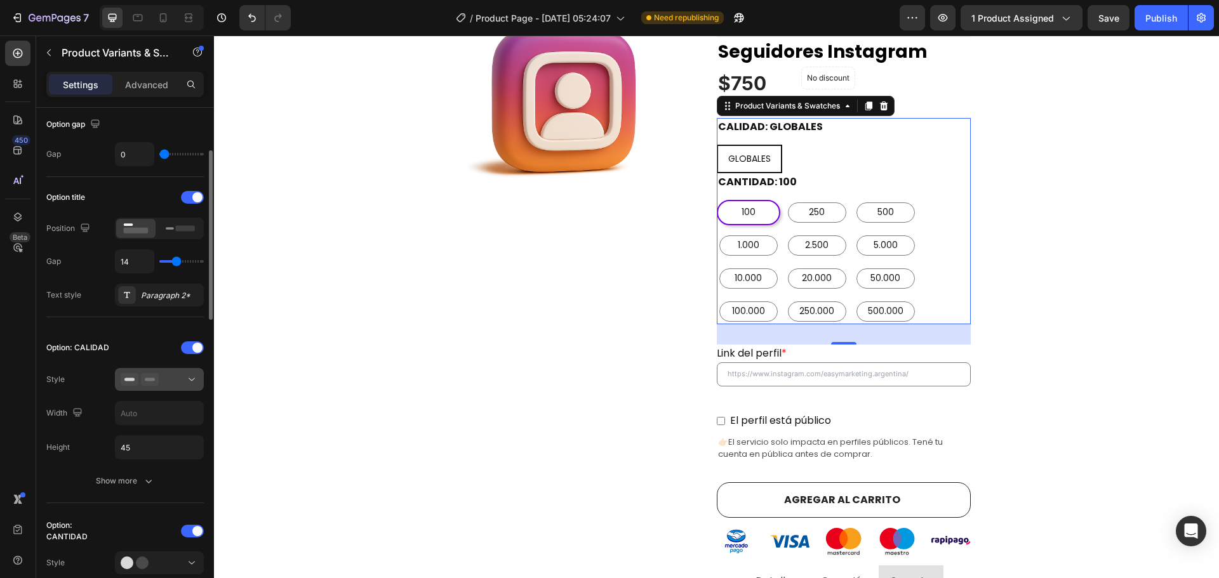
click at [183, 380] on div at bounding box center [159, 379] width 77 height 13
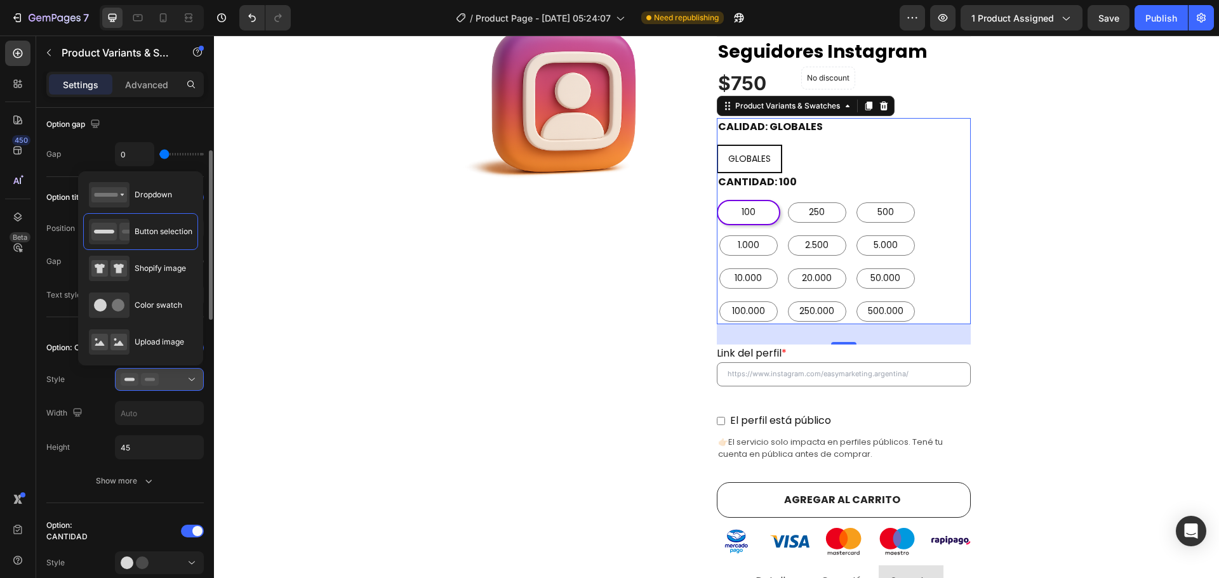
click at [183, 380] on div at bounding box center [159, 379] width 77 height 13
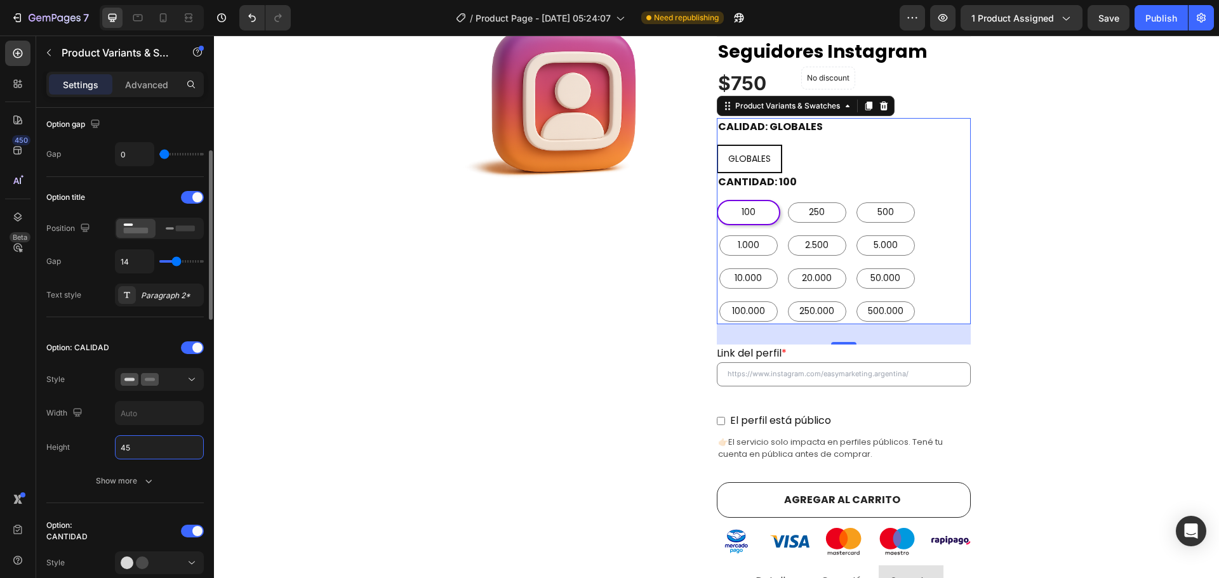
click at [144, 451] on input "45" at bounding box center [160, 447] width 88 height 23
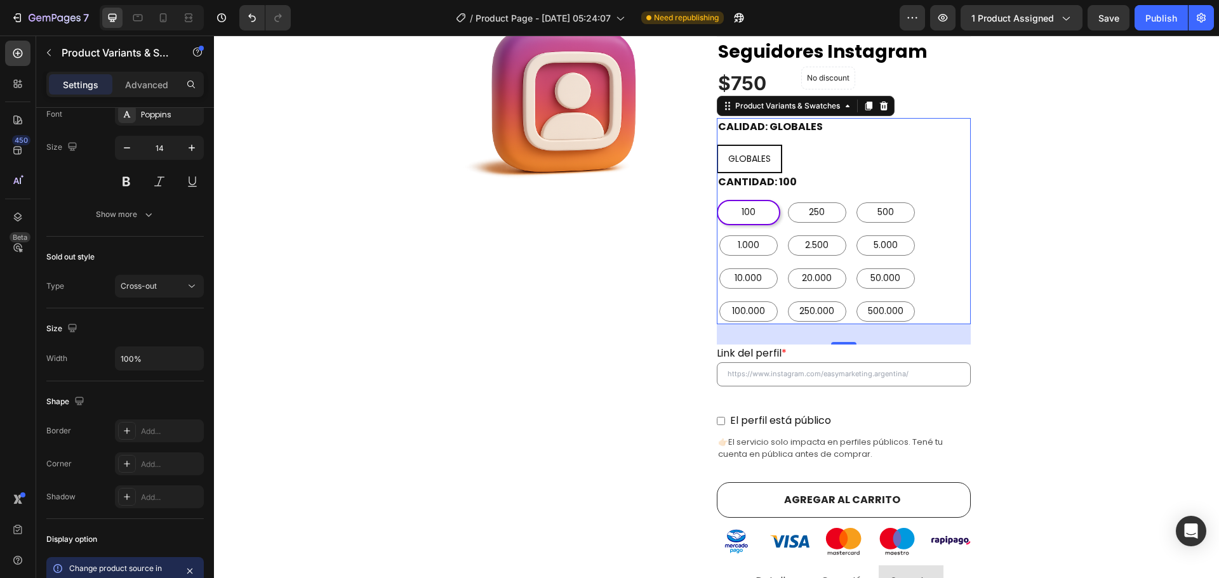
scroll to position [1003, 0]
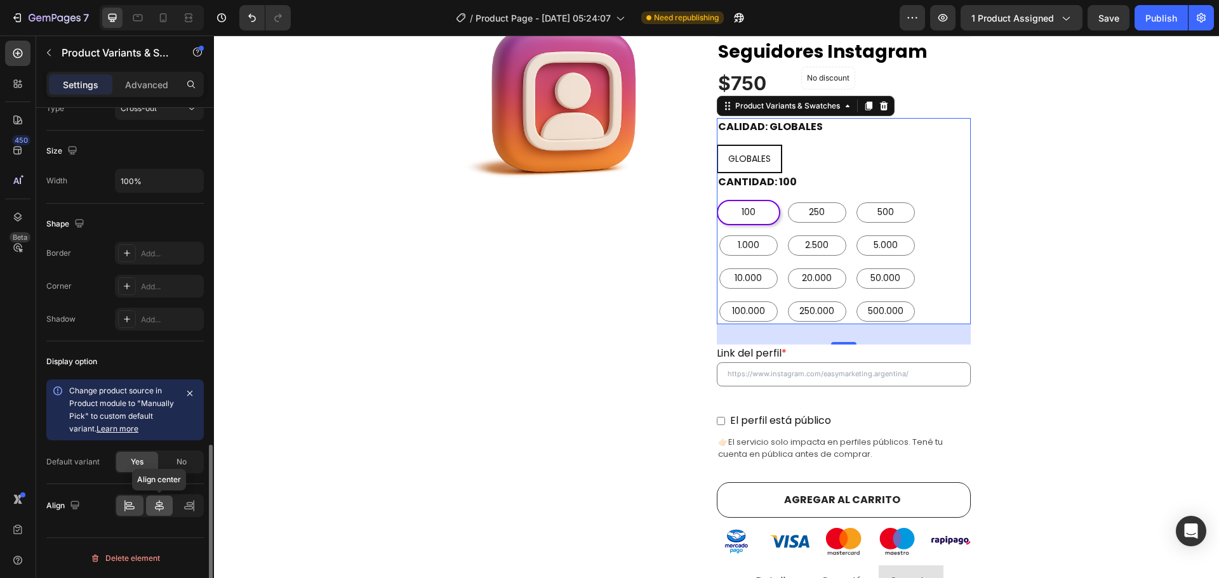
click at [163, 509] on icon at bounding box center [159, 505] width 9 height 11
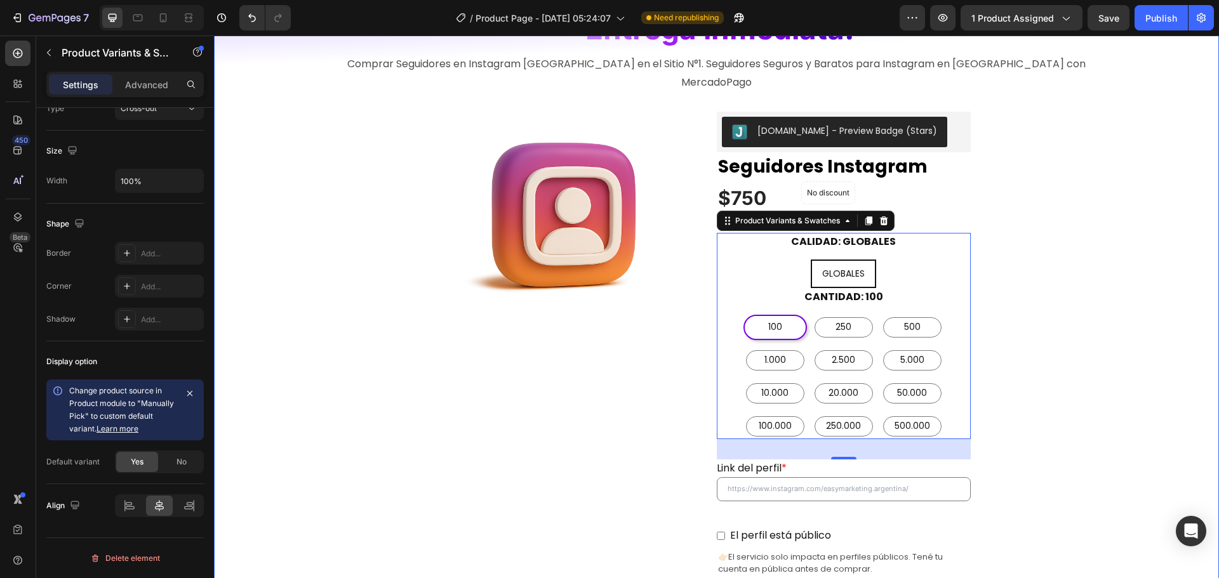
scroll to position [127, 0]
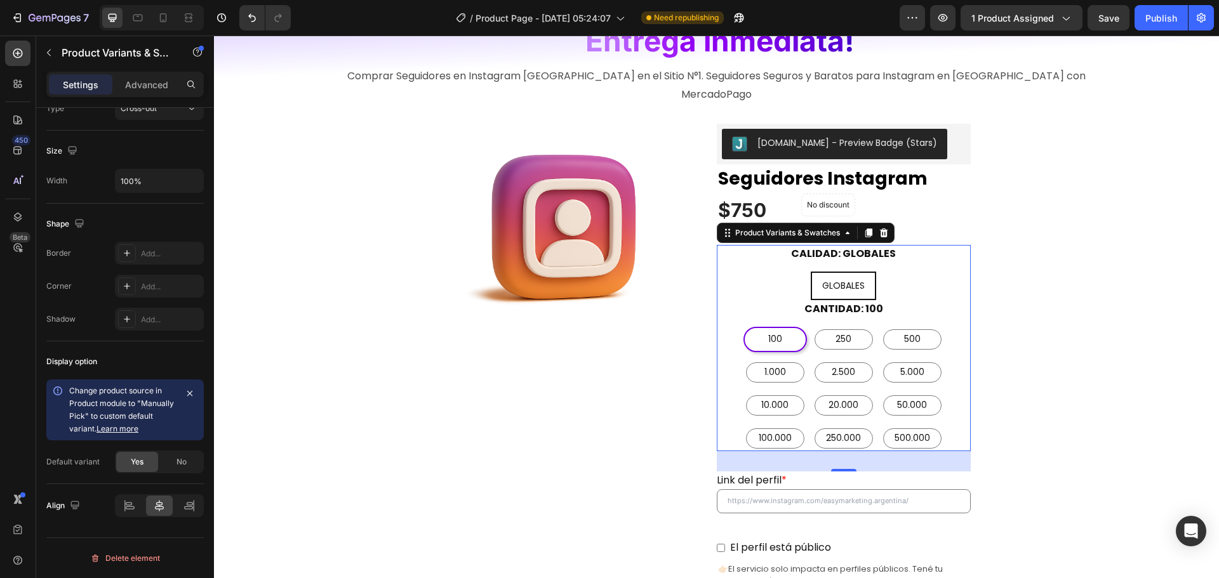
click at [915, 273] on div "GLOBALES GLOBALES GLOBALES" at bounding box center [844, 286] width 254 height 29
click at [852, 300] on legend "CANTIDAD: 100" at bounding box center [843, 309] width 81 height 18
click at [832, 300] on legend "CANTIDAD: 100" at bounding box center [843, 309] width 81 height 18
click at [791, 245] on legend "CALIDAD: GLOBALES" at bounding box center [843, 254] width 107 height 18
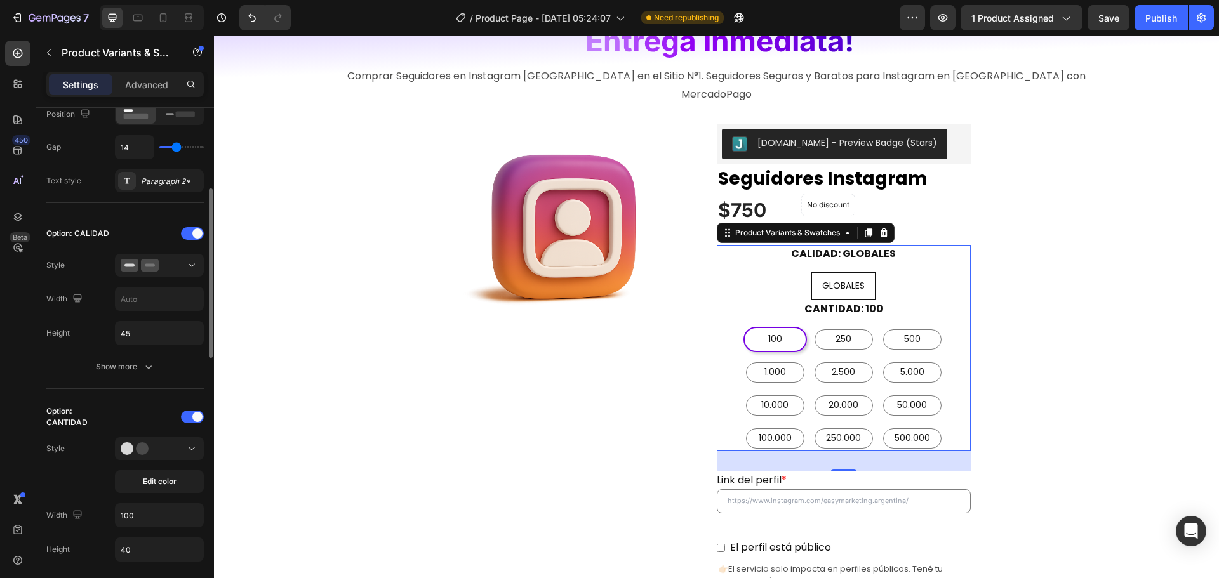
scroll to position [0, 0]
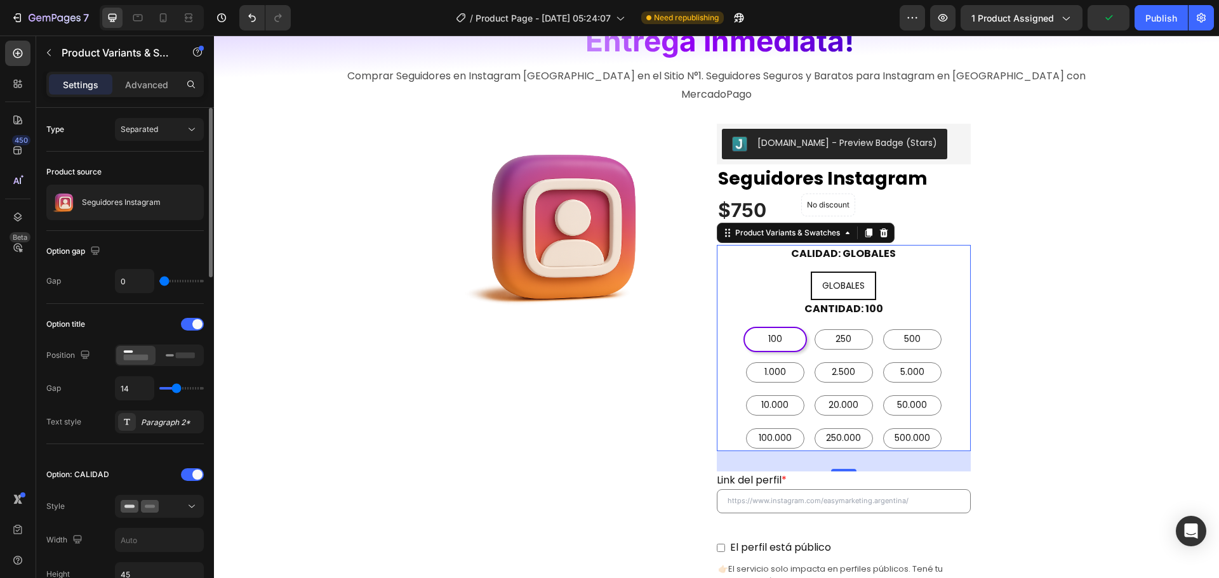
type input "15"
type input "16"
type input "20"
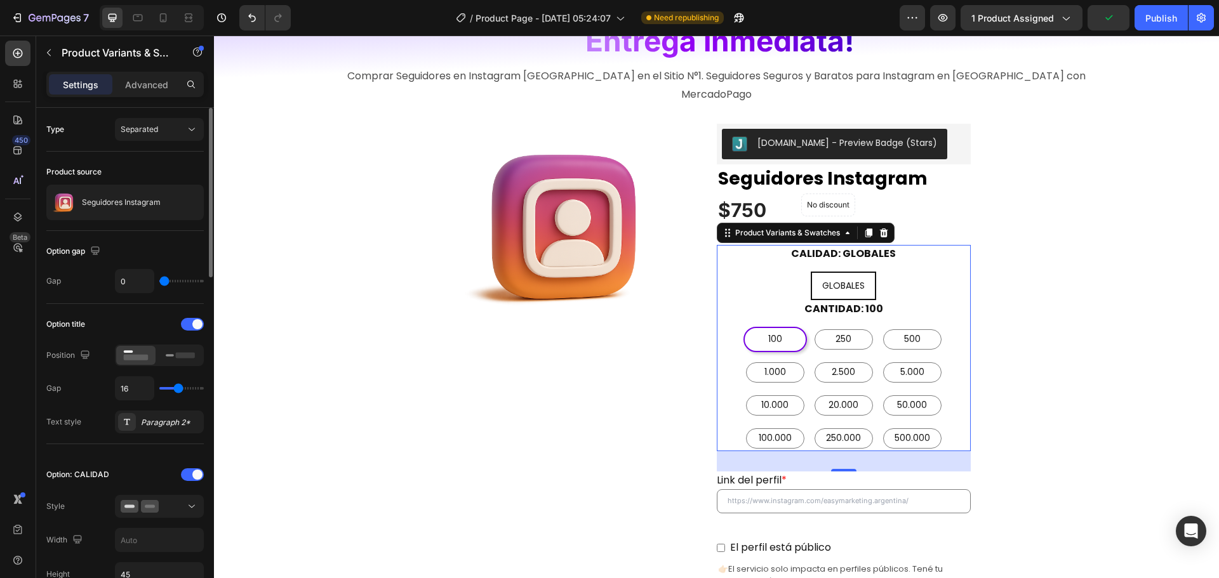
type input "20"
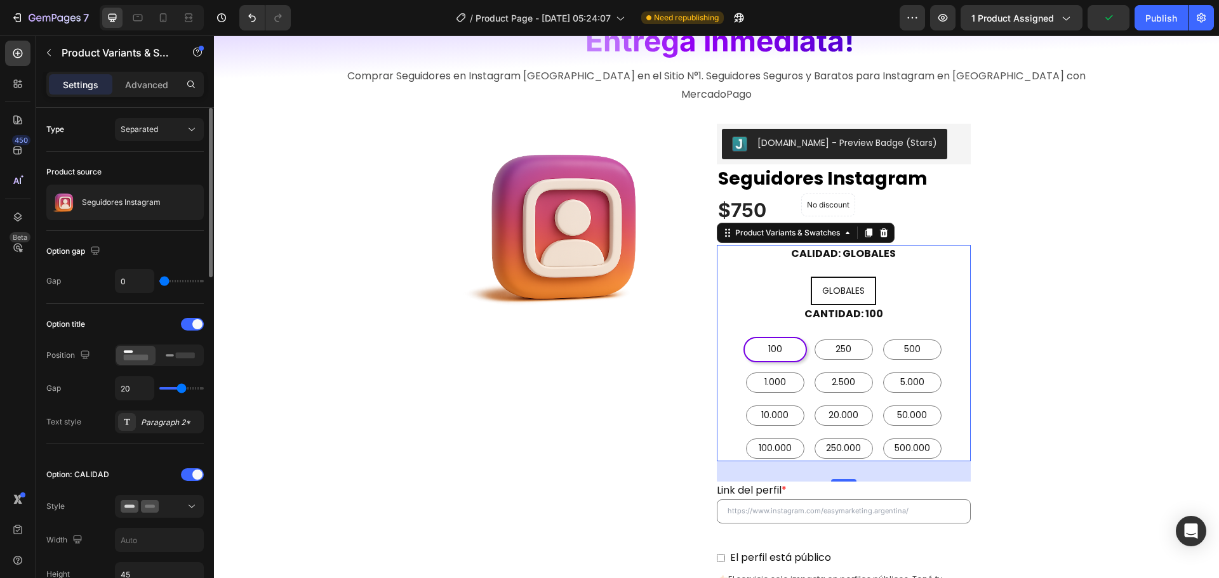
type input "24"
type input "25"
type input "27"
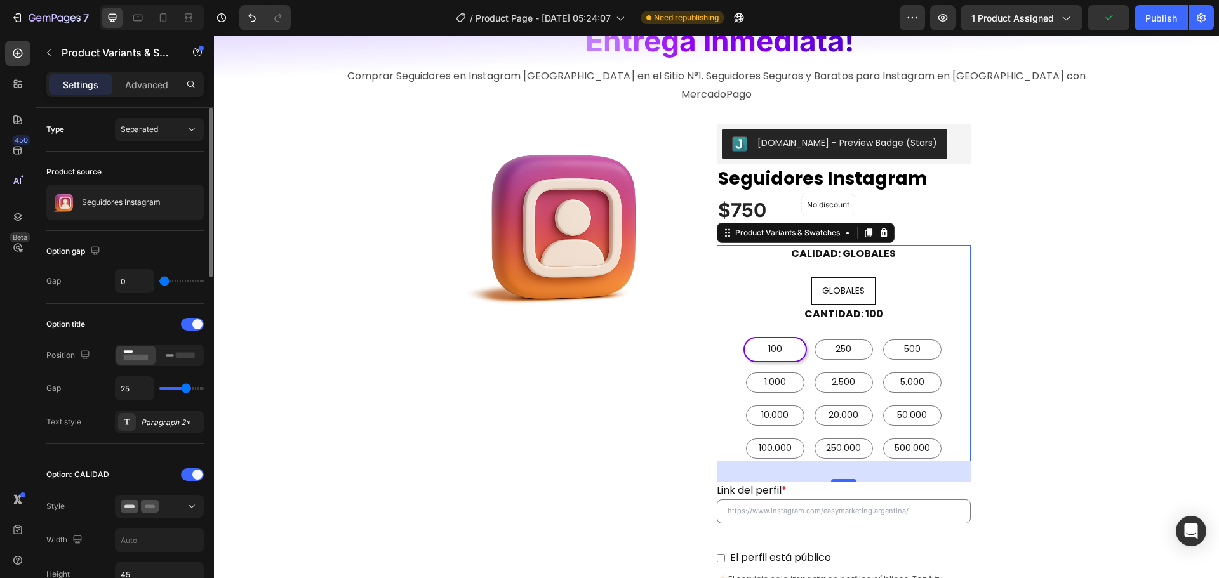
type input "27"
type input "29"
type input "30"
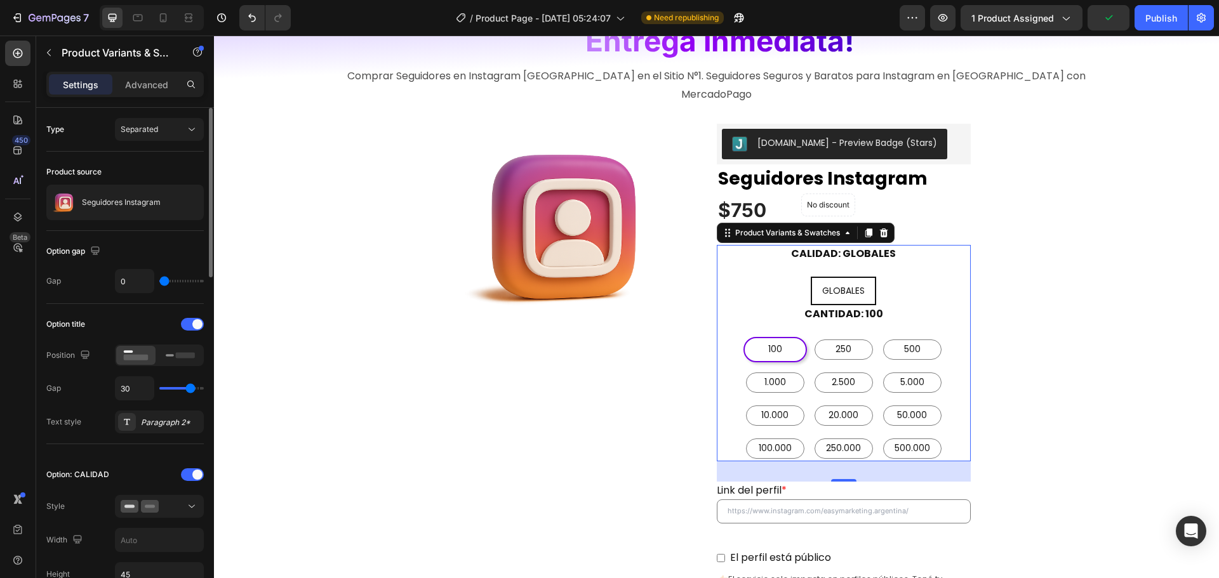
type input "31"
type input "33"
type input "34"
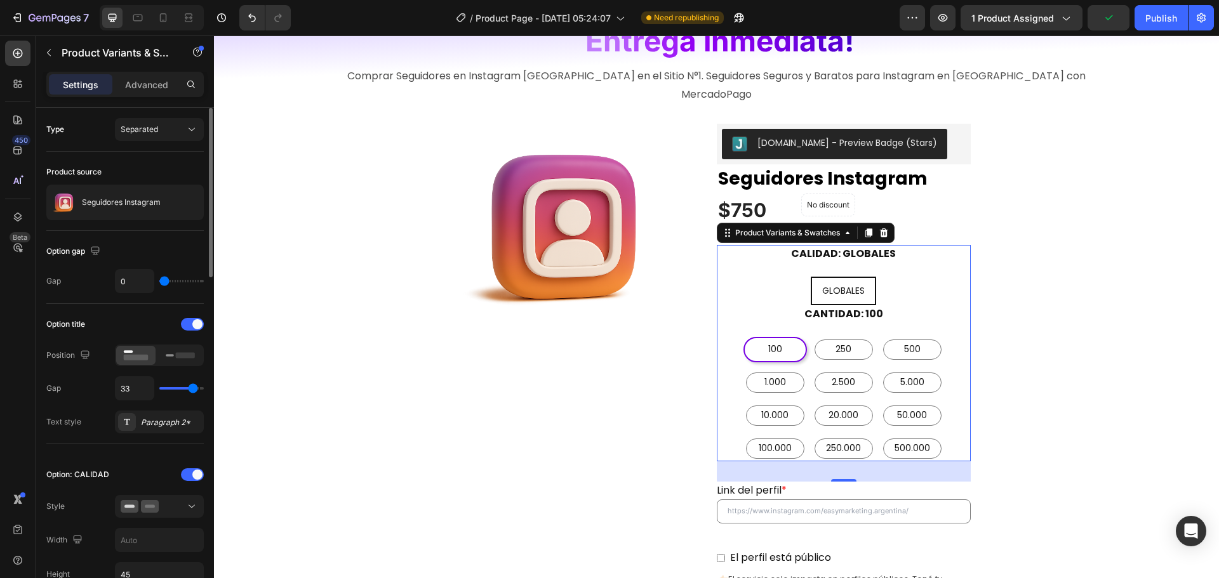
type input "34"
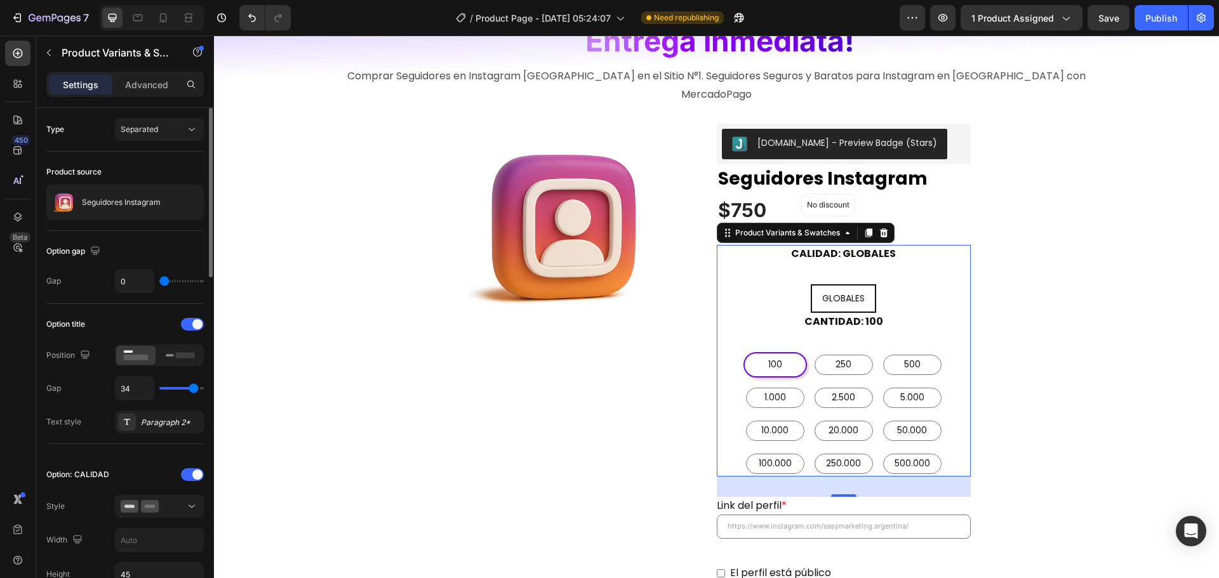
type input "33"
type input "31"
type input "30"
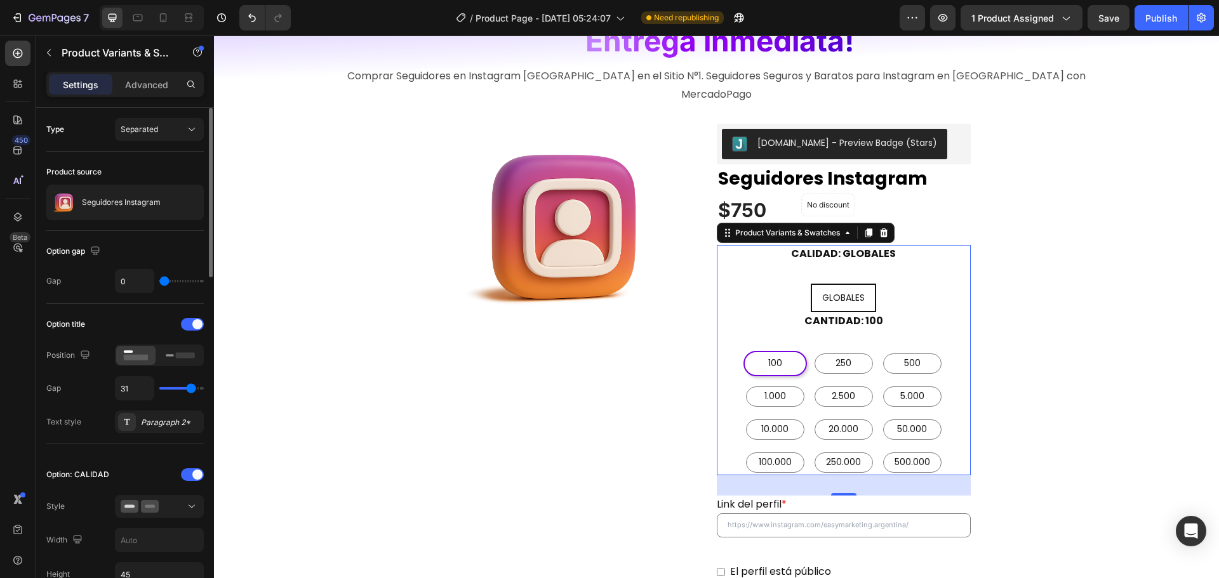
type input "30"
type input "29"
type input "28"
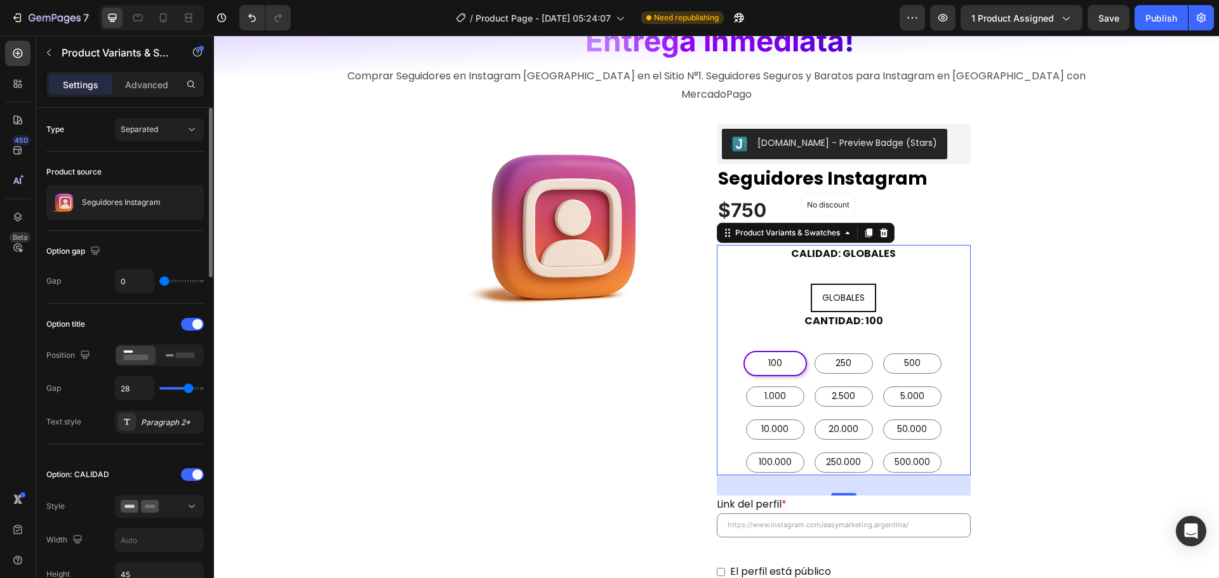
type input "27"
type input "26"
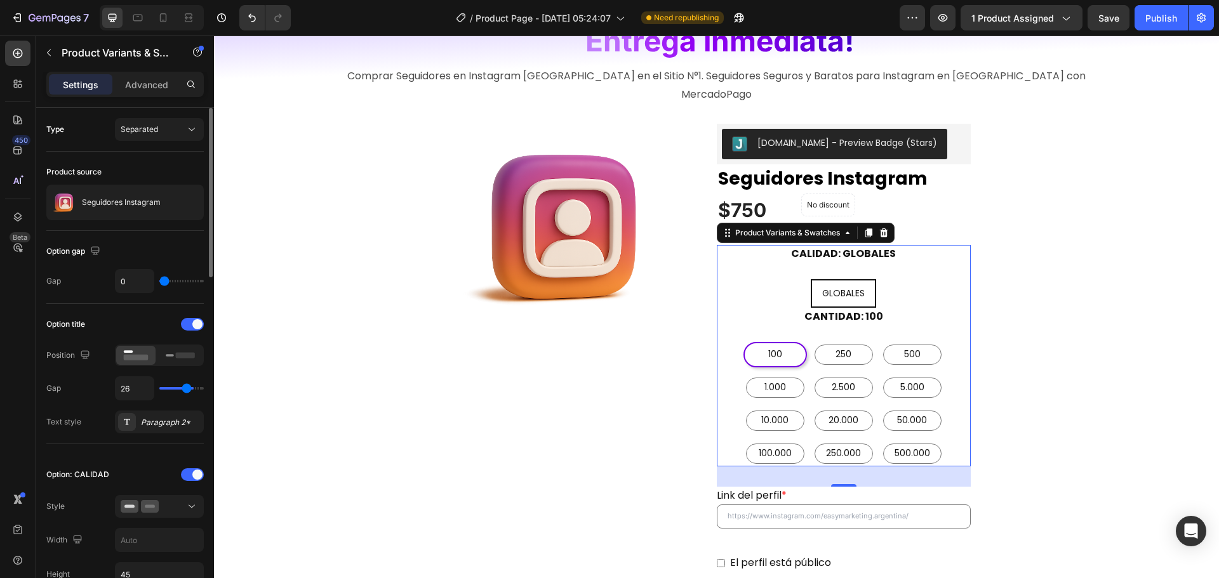
type input "25"
type input "24"
type input "23"
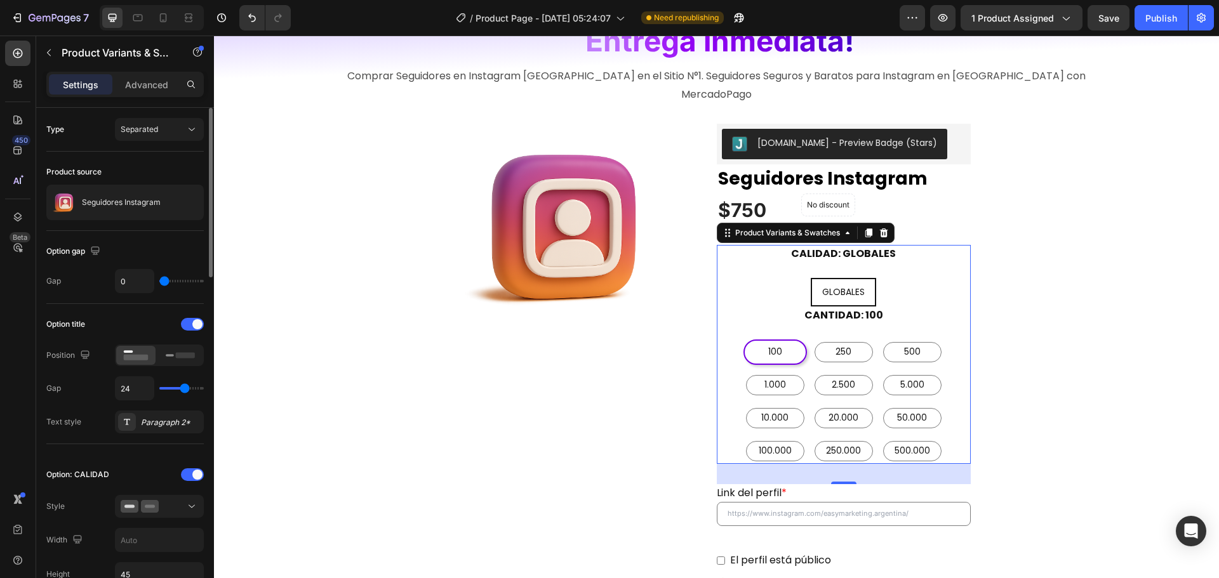
type input "23"
type input "22"
type input "21"
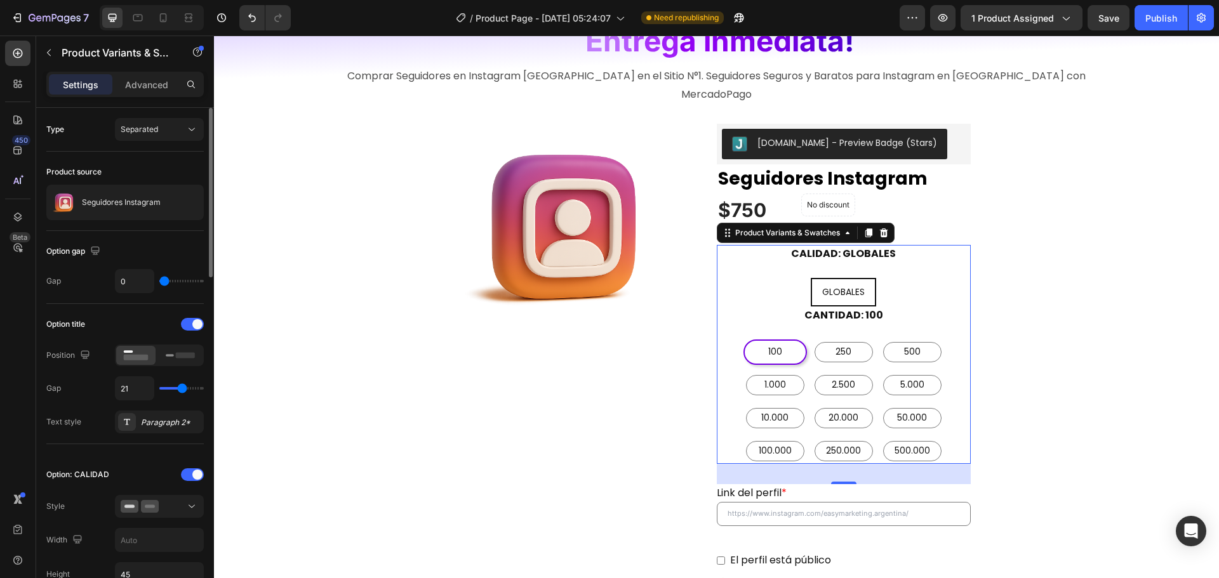
type input "20"
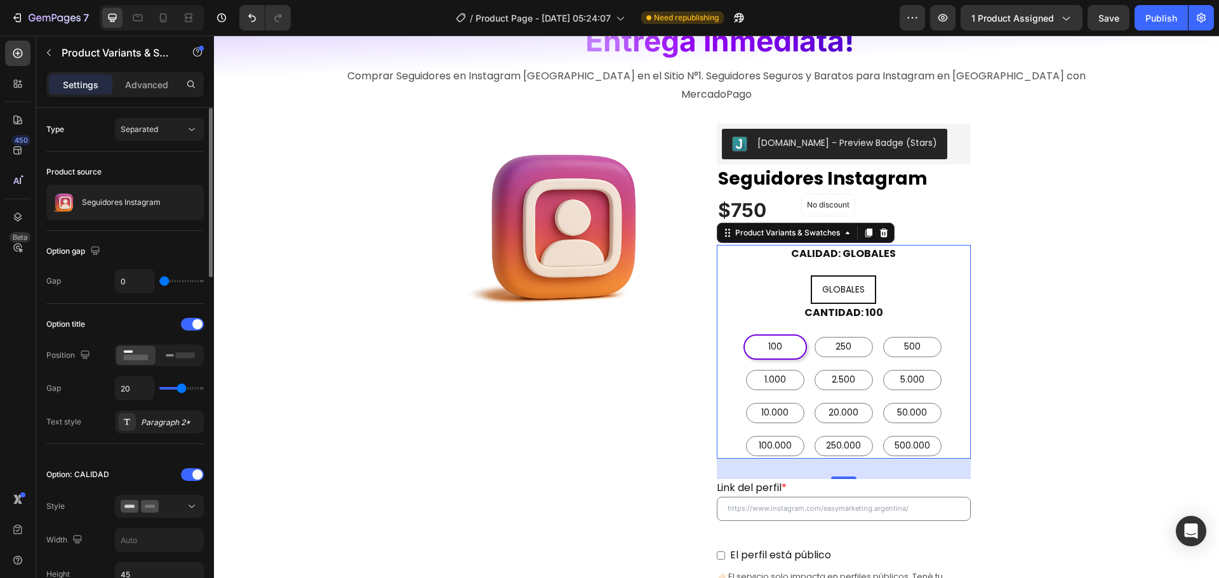
type input "18"
type input "16"
type input "14"
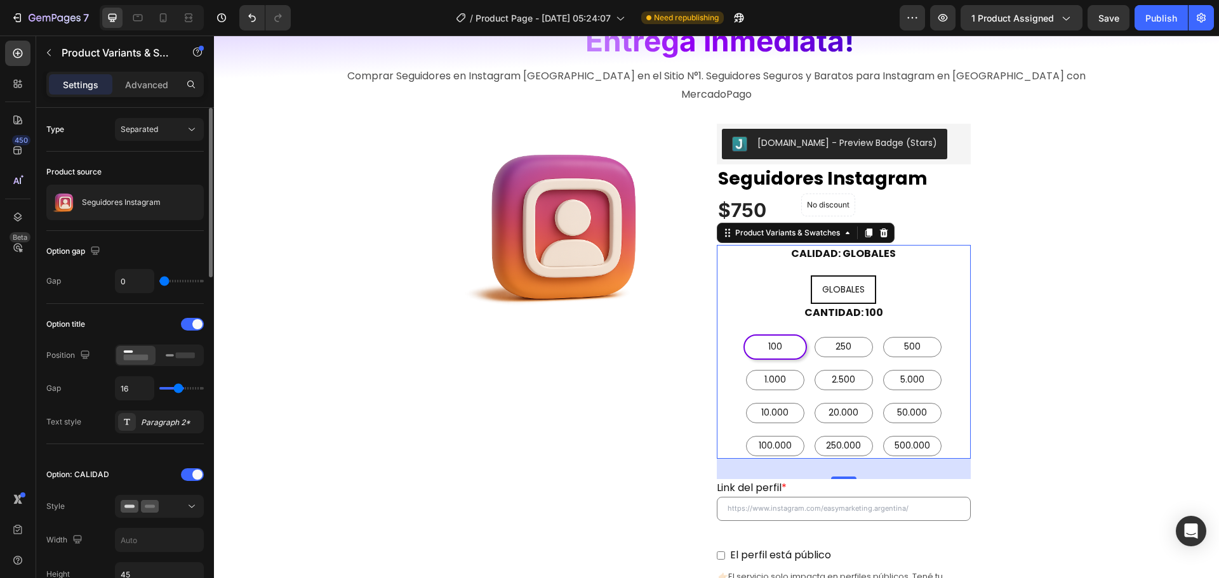
type input "14"
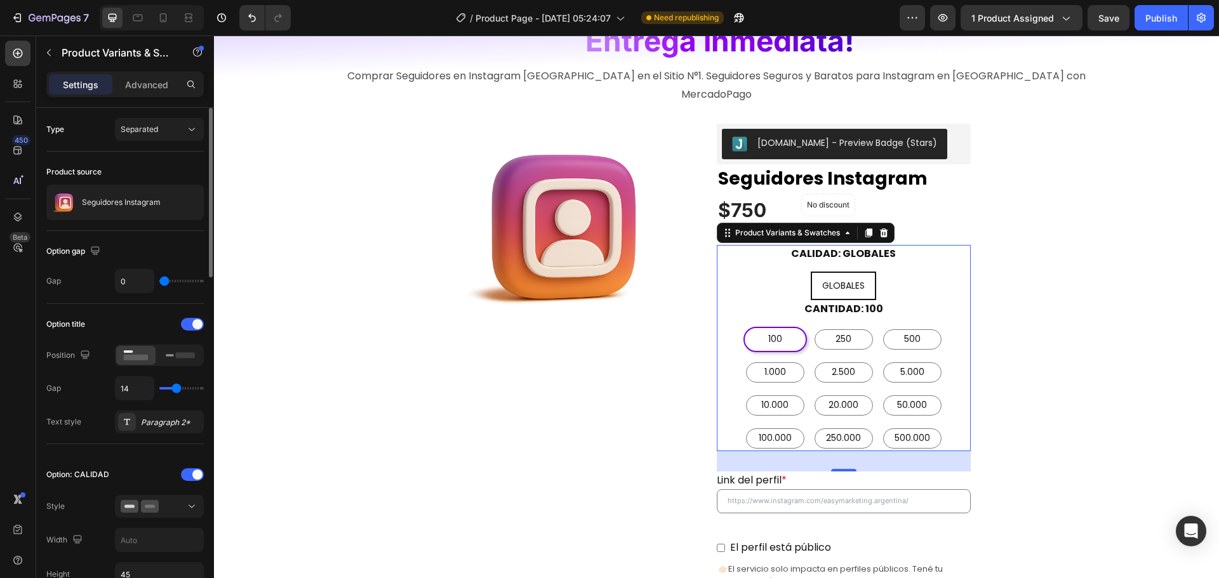
type input "12"
type input "11"
type input "10"
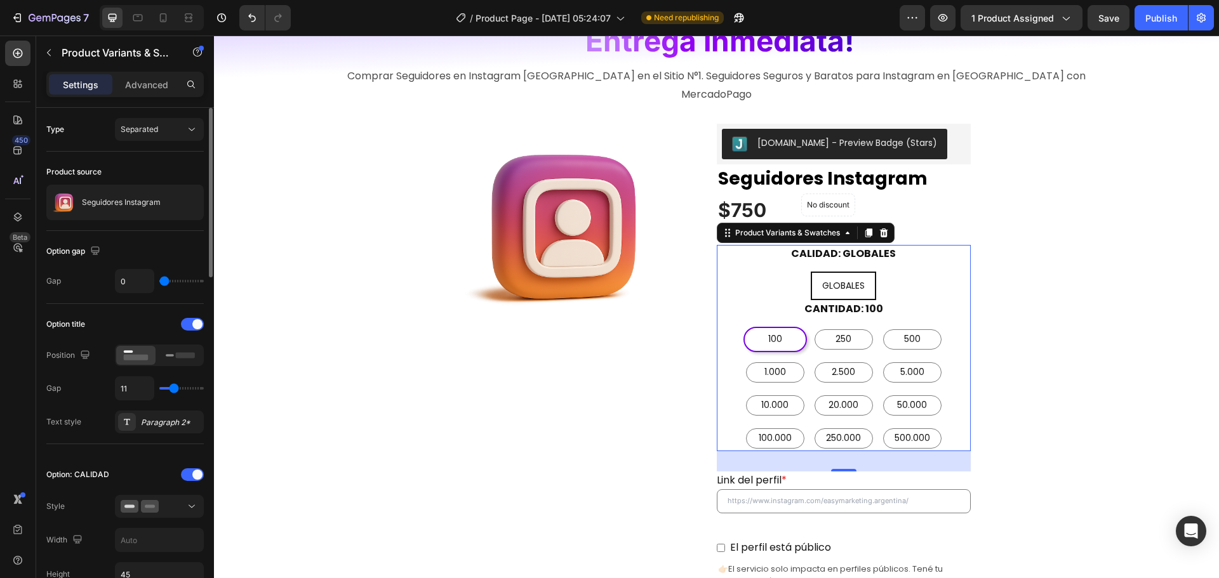
type input "10"
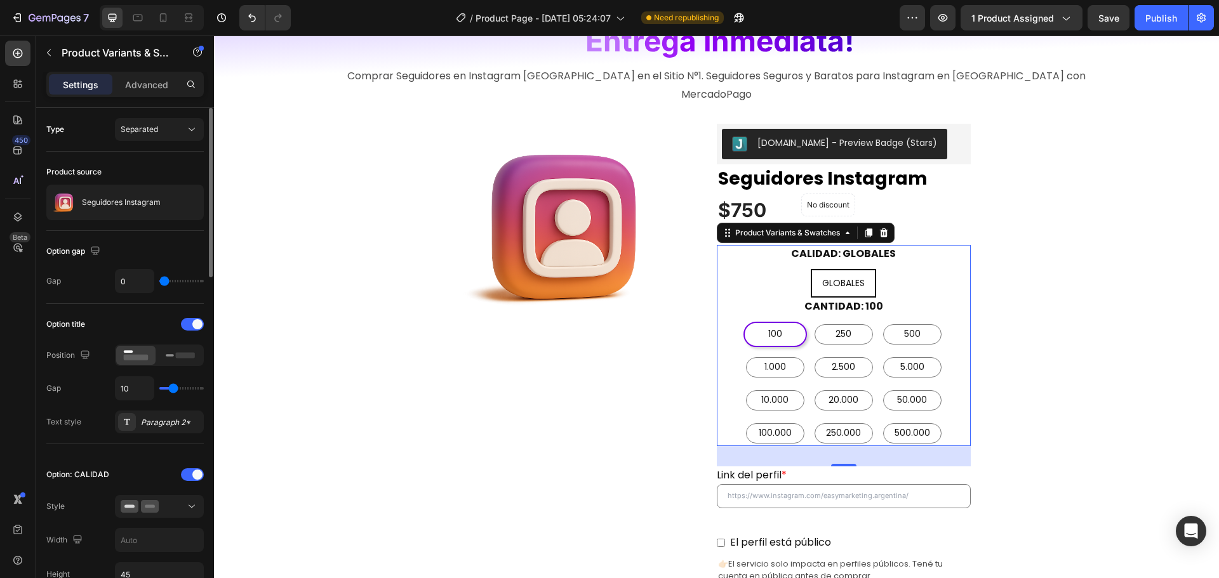
type input "9"
type input "8"
type input "9"
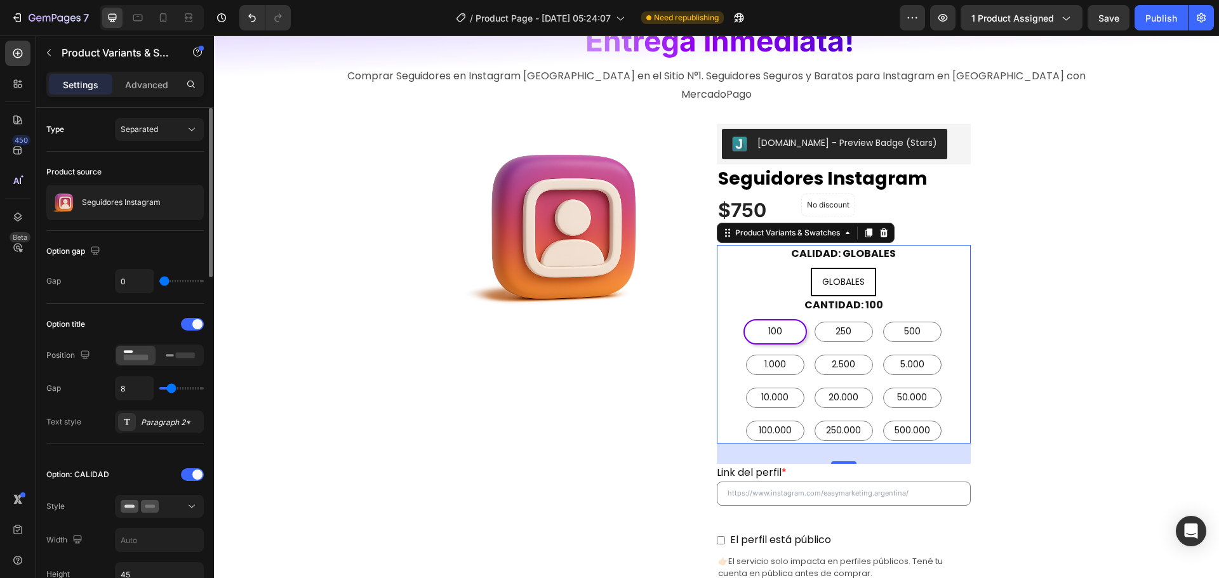
type input "9"
type input "10"
type input "11"
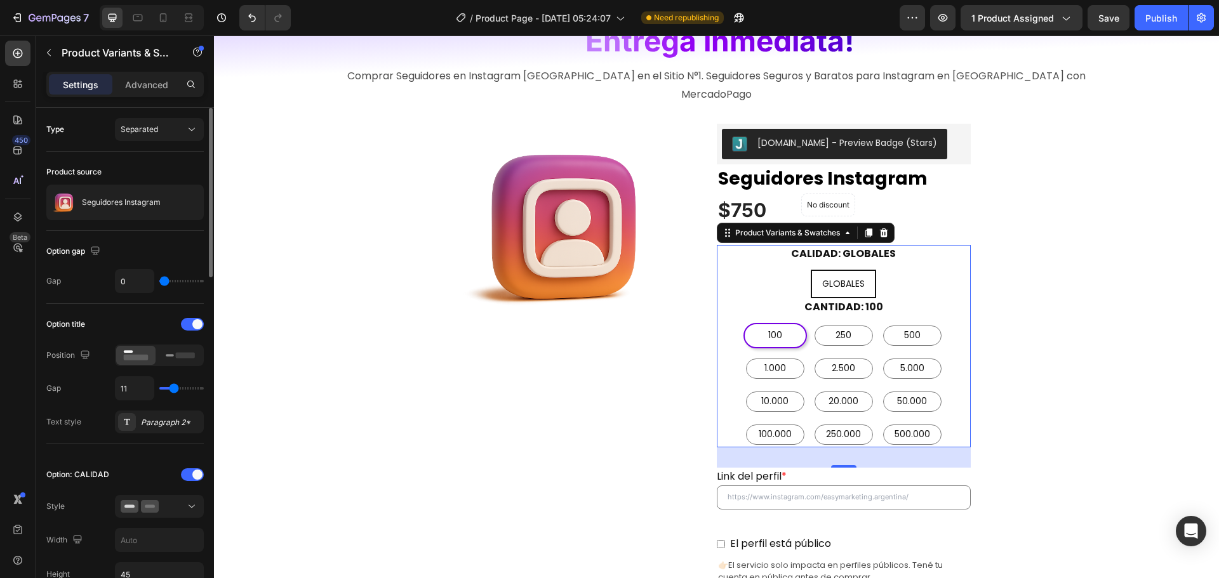
type input "13"
type input "14"
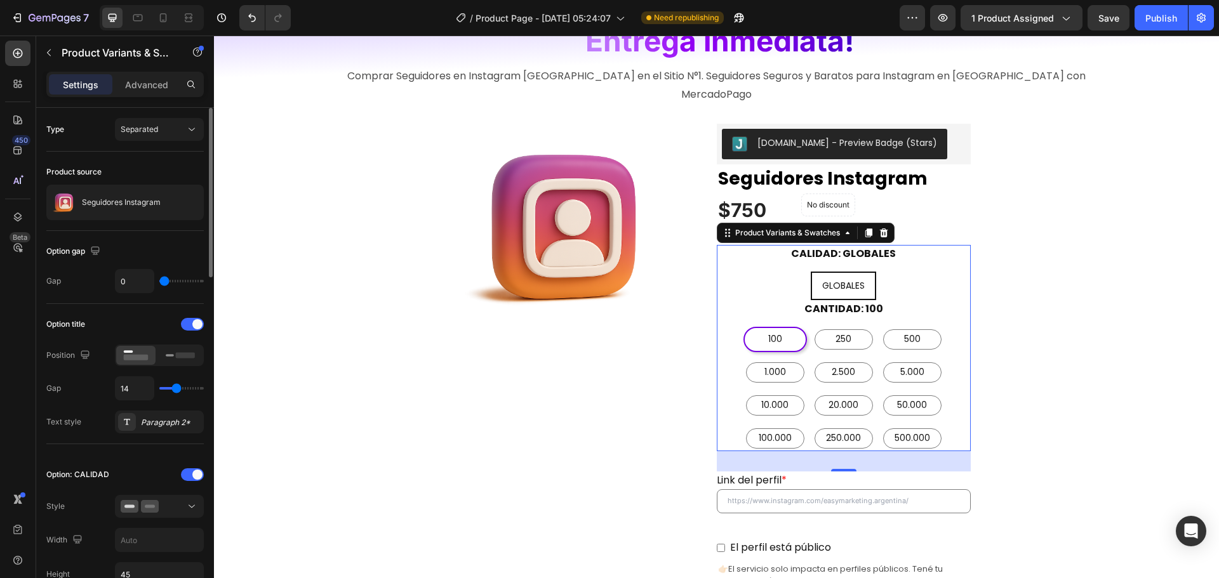
type input "15"
click at [177, 387] on input "range" at bounding box center [181, 388] width 44 height 3
type input "5"
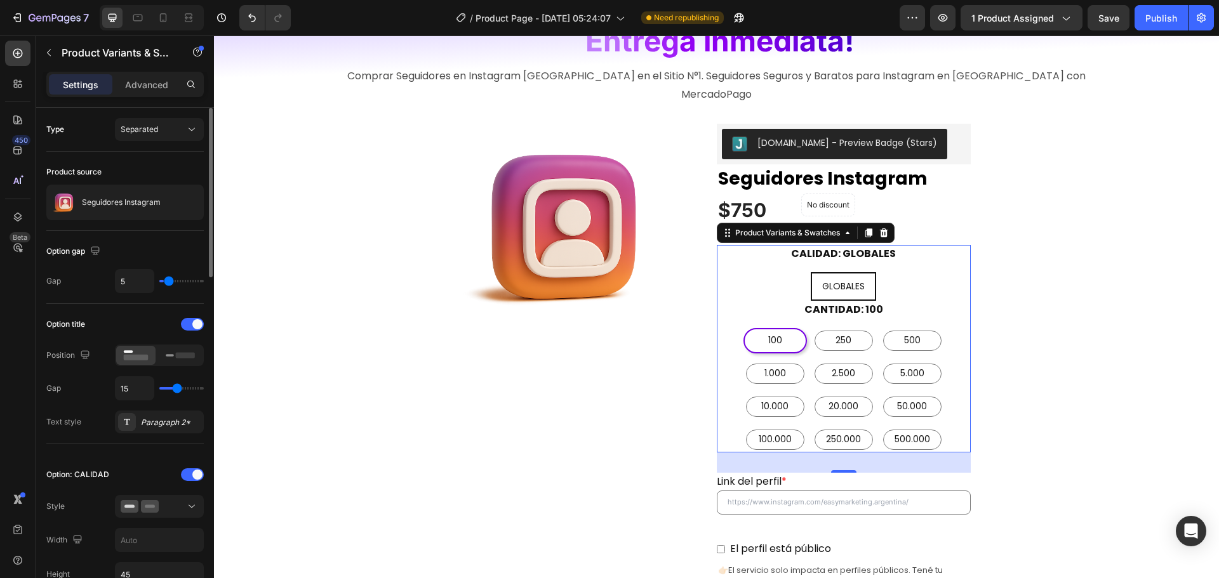
type input "6"
type input "7"
type input "8"
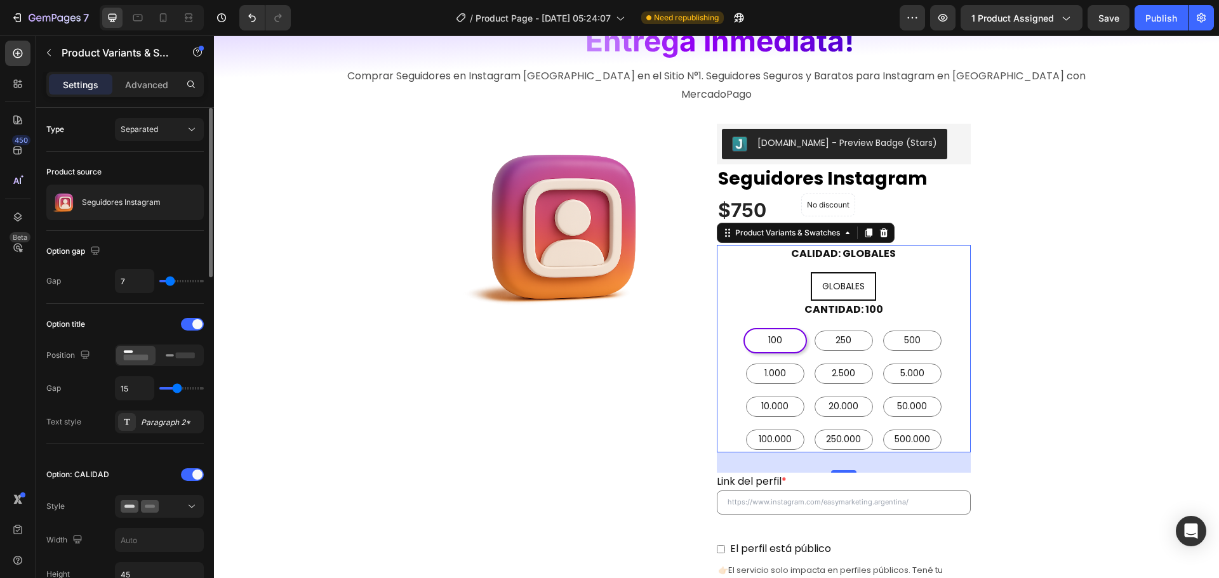
type input "8"
type input "9"
type input "10"
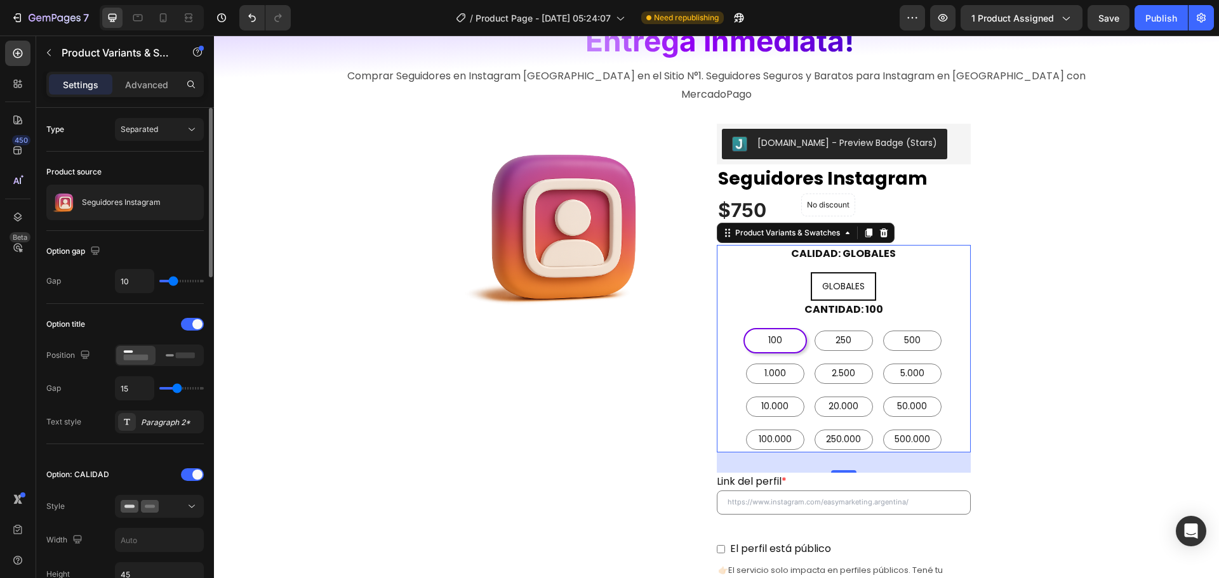
type input "11"
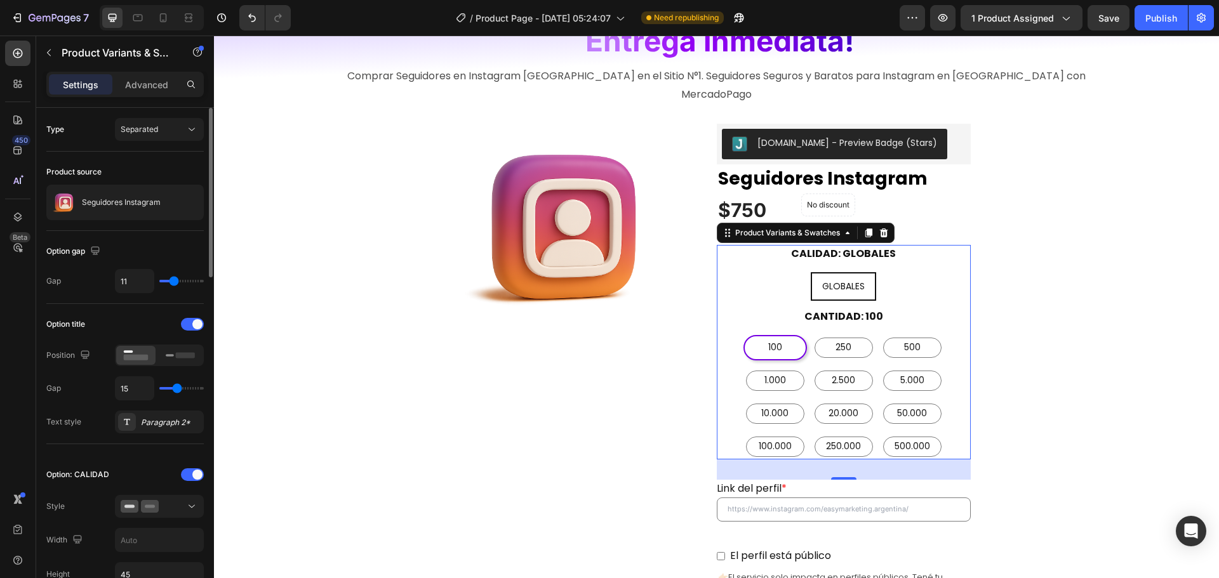
type input "13"
type input "14"
drag, startPoint x: 168, startPoint y: 281, endPoint x: 177, endPoint y: 281, distance: 8.3
type input "14"
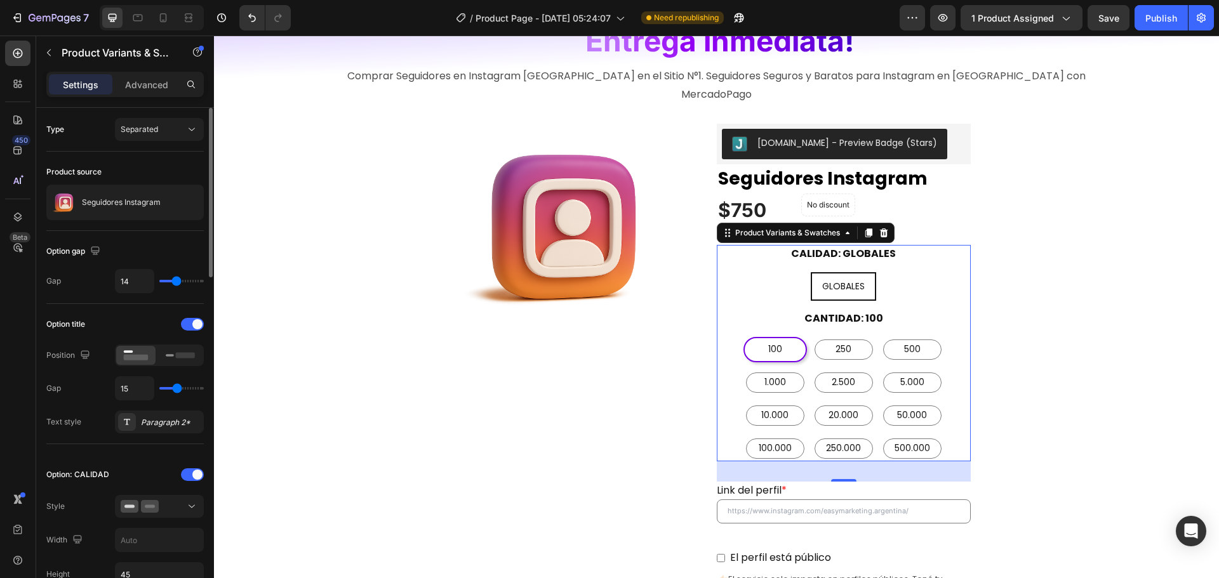
click at [177, 281] on input "range" at bounding box center [181, 281] width 44 height 3
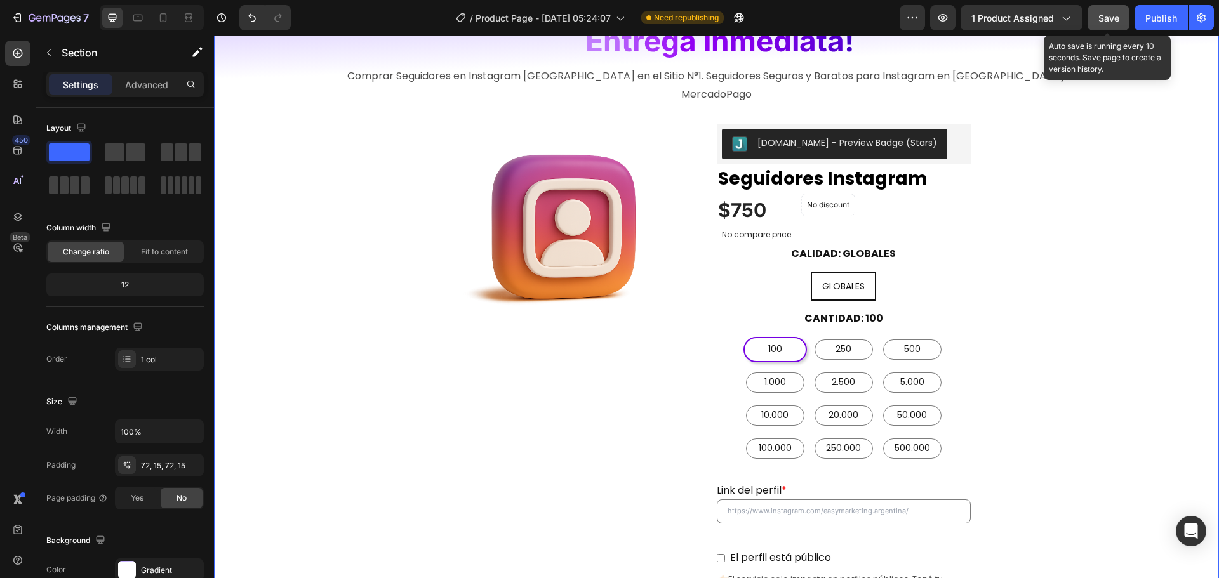
click at [1117, 11] on div "Save" at bounding box center [1108, 17] width 21 height 13
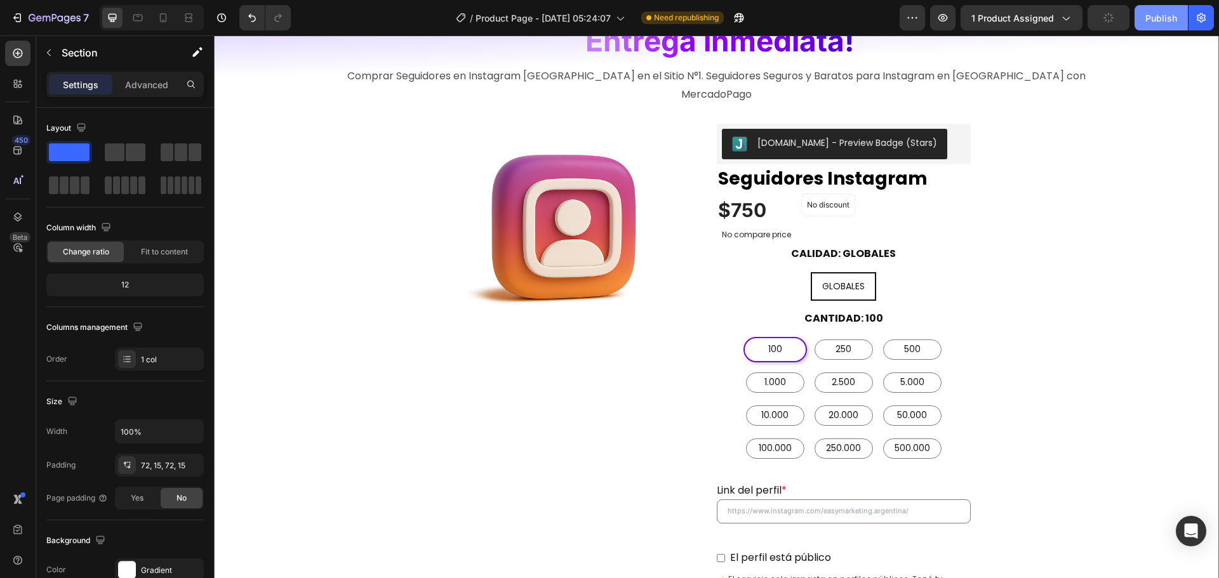
click at [1159, 12] on div "Publish" at bounding box center [1161, 17] width 32 height 13
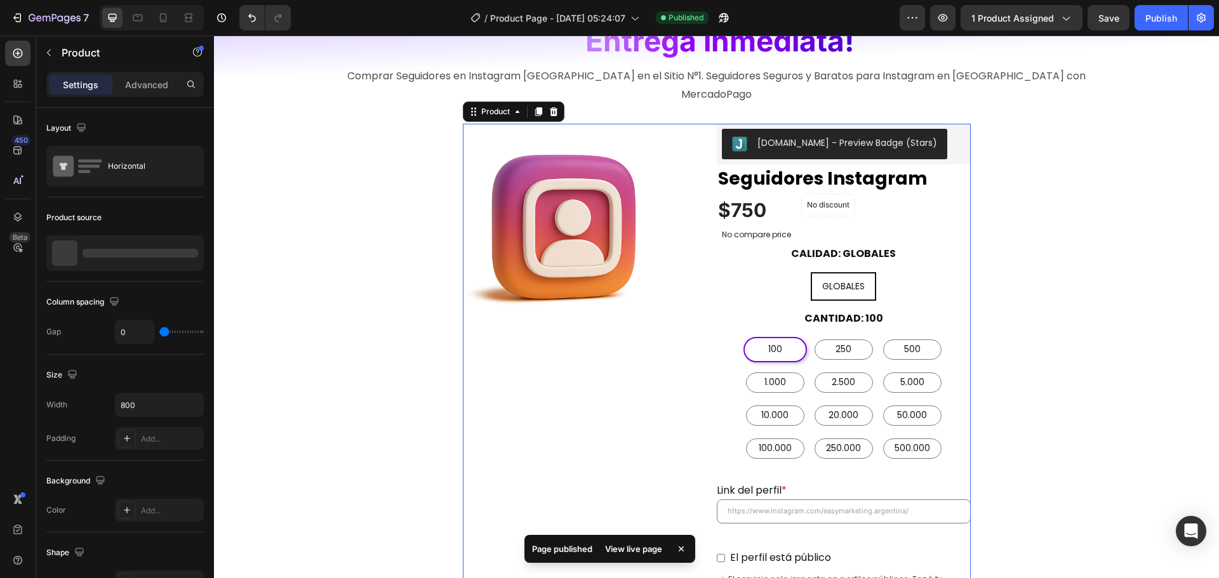
click at [621, 375] on div "Product Images" at bounding box center [590, 479] width 254 height 710
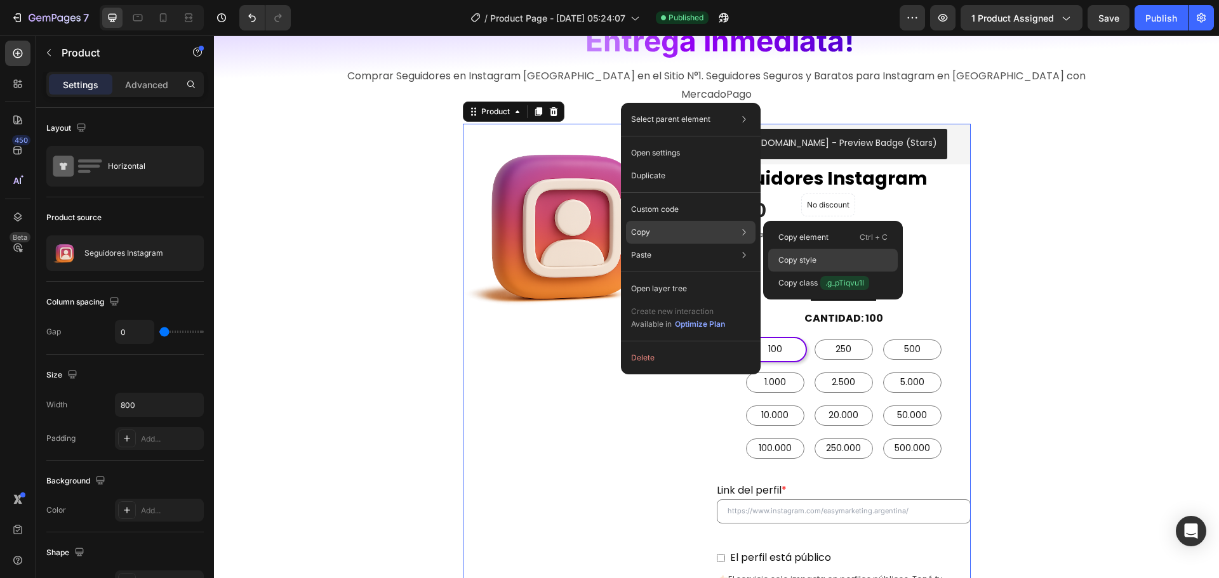
click at [831, 272] on div "Copy style" at bounding box center [833, 283] width 130 height 23
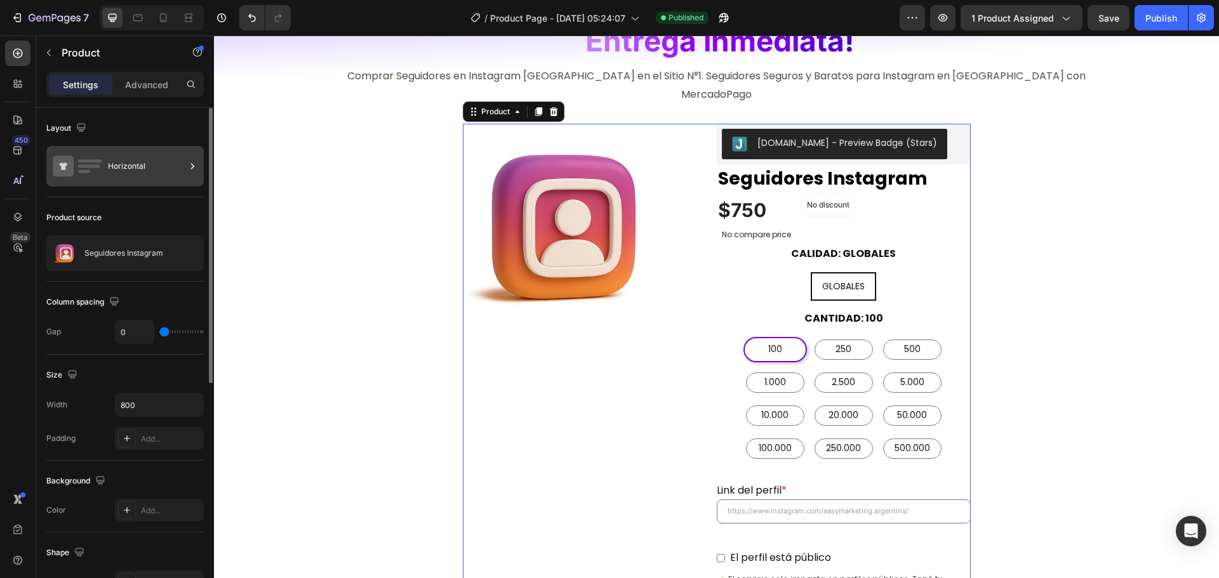
click at [125, 172] on div "Horizontal" at bounding box center [146, 166] width 77 height 29
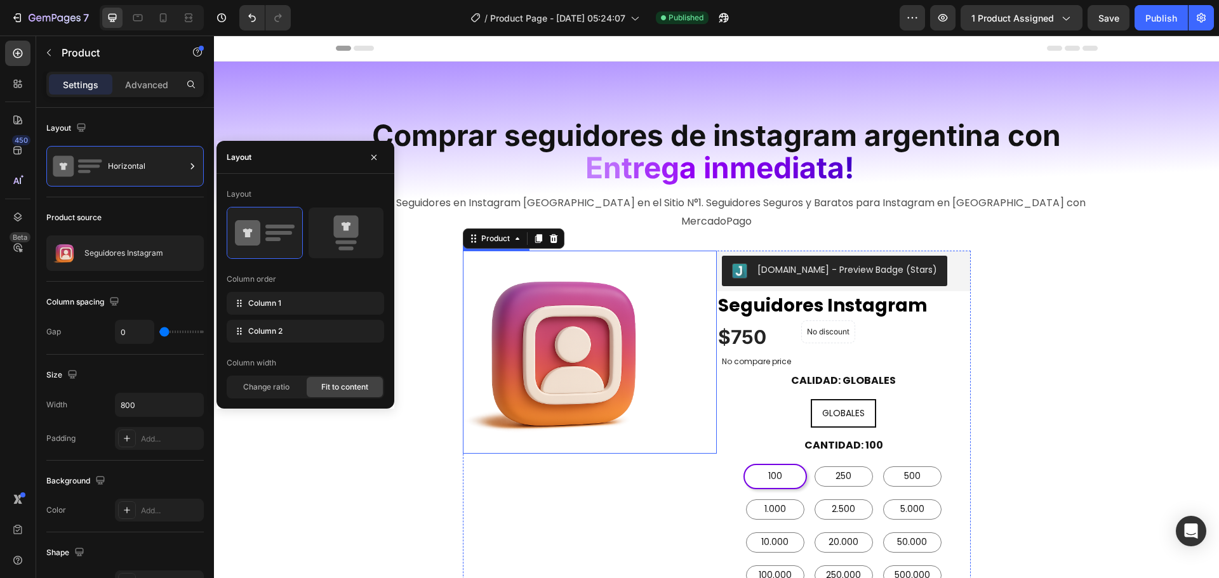
click at [658, 296] on img at bounding box center [564, 352] width 203 height 203
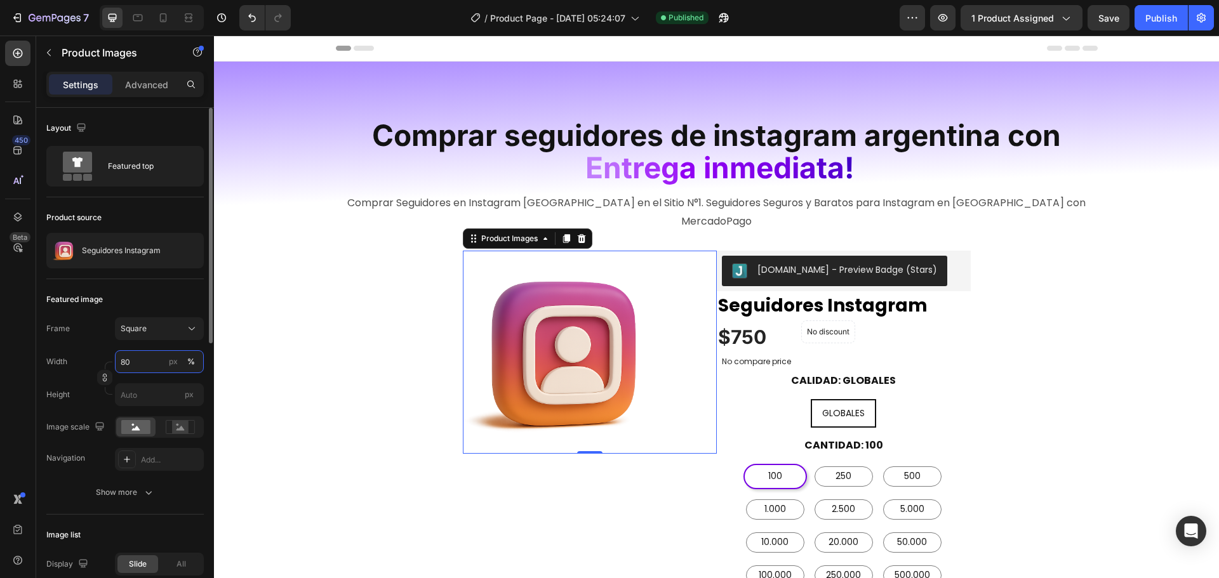
click at [137, 359] on input "80" at bounding box center [159, 361] width 89 height 23
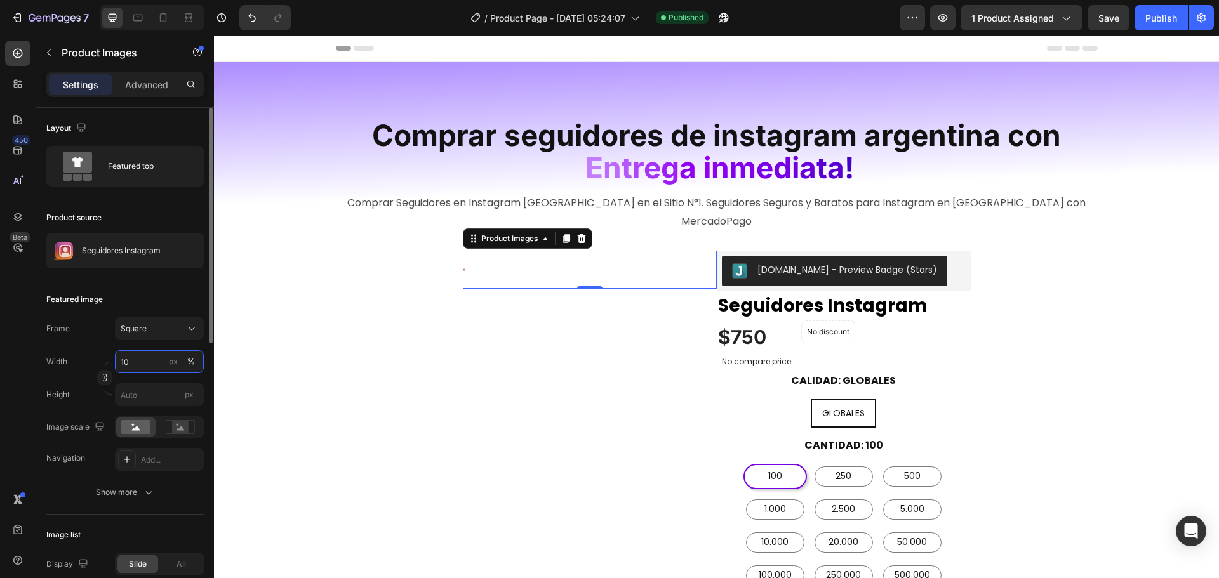
type input "100"
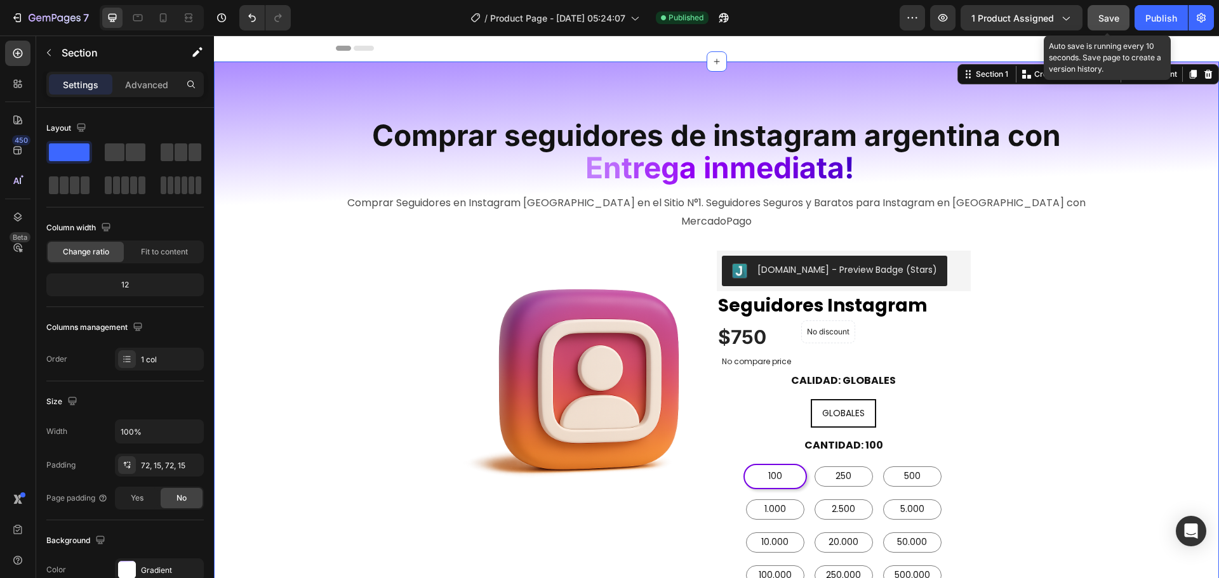
click at [1117, 13] on span "Save" at bounding box center [1108, 18] width 21 height 11
click at [1152, 10] on button "Publish" at bounding box center [1161, 17] width 53 height 25
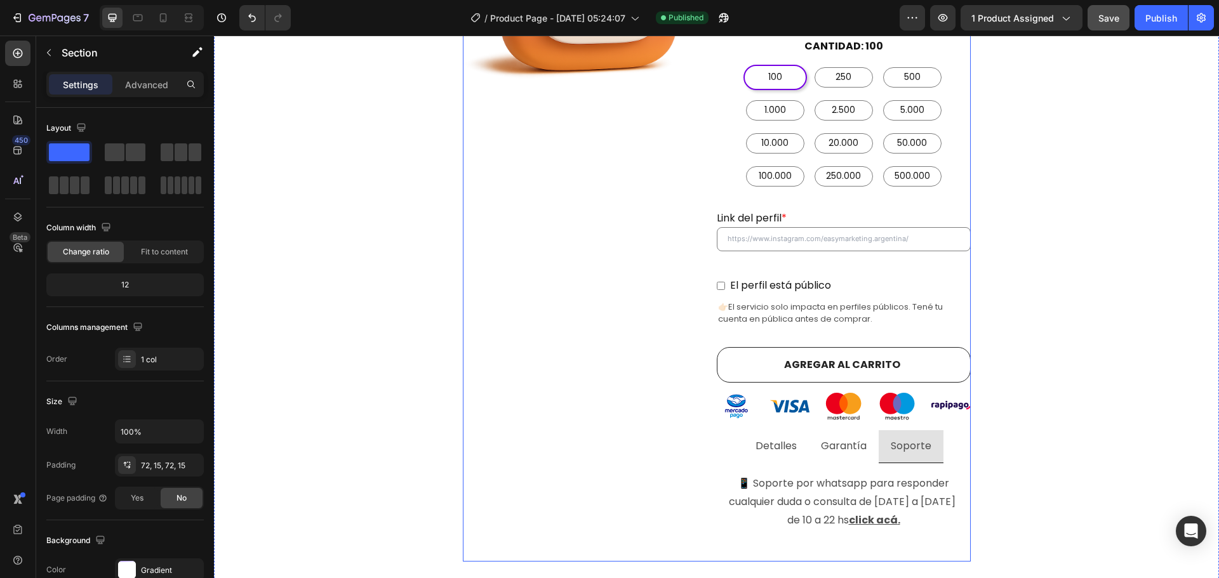
scroll to position [127, 0]
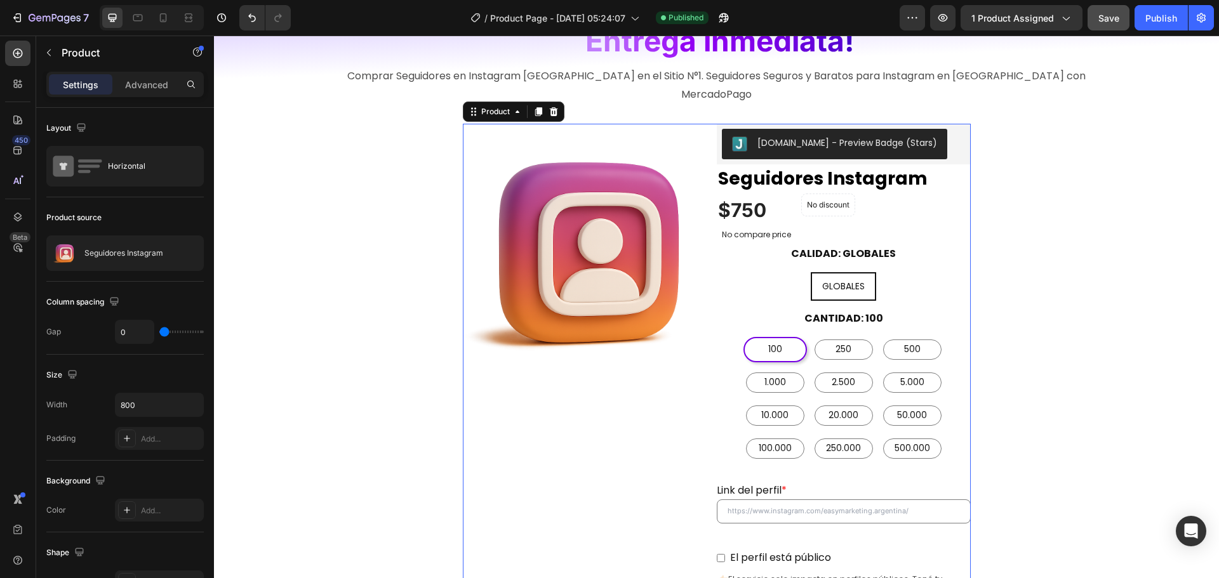
click at [556, 423] on div "Product Images" at bounding box center [590, 479] width 254 height 710
click at [150, 251] on div at bounding box center [175, 253] width 56 height 34
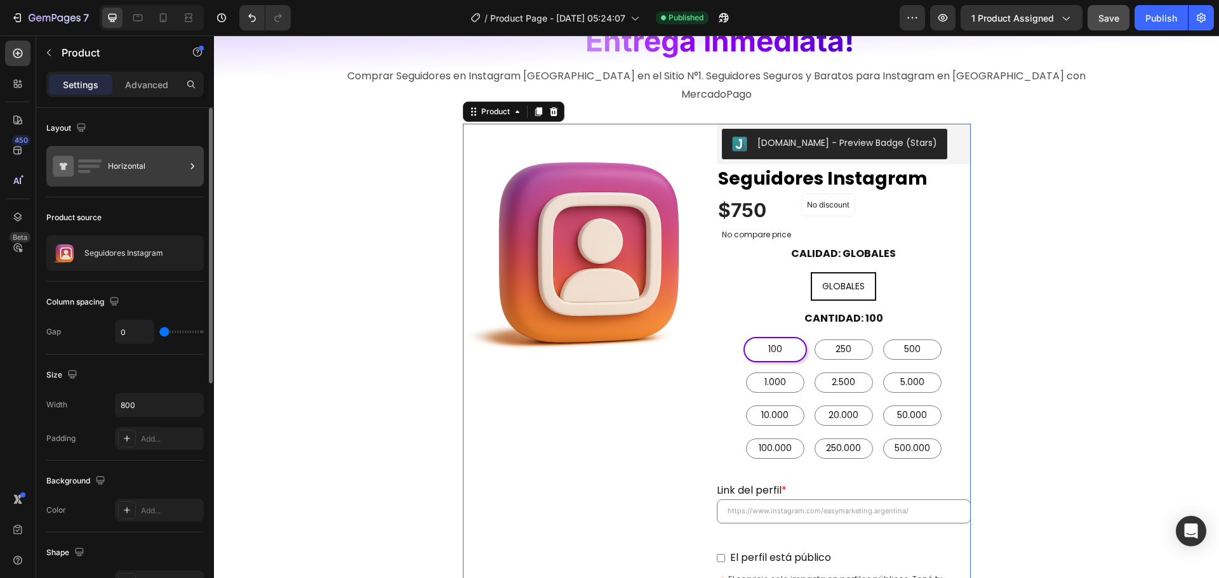
click at [126, 165] on div "Horizontal" at bounding box center [146, 166] width 77 height 29
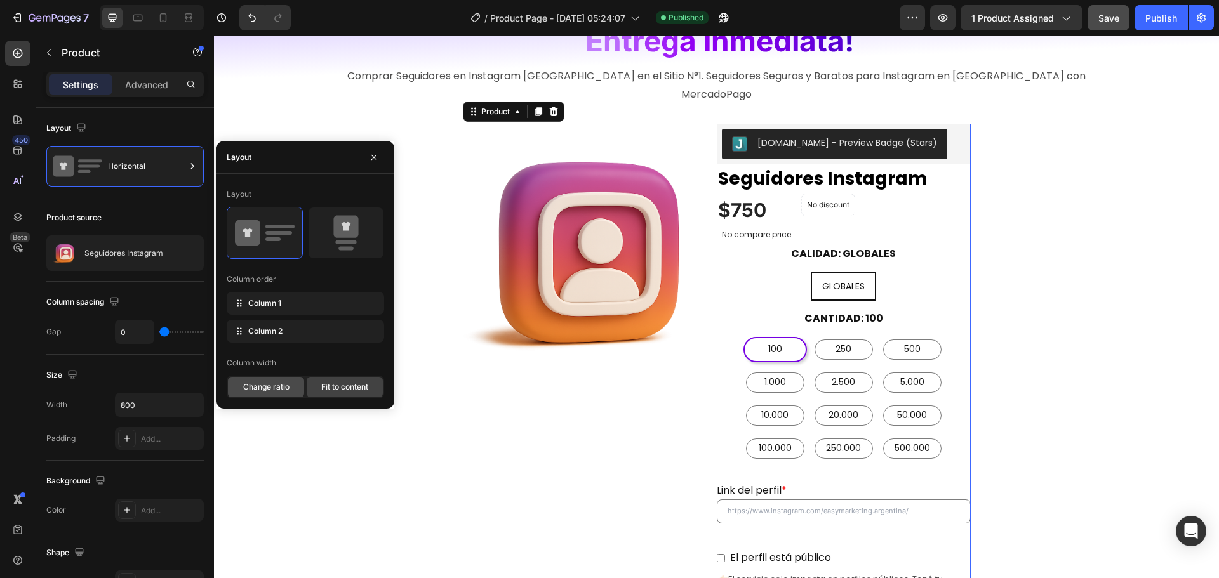
click at [277, 389] on span "Change ratio" at bounding box center [266, 387] width 46 height 11
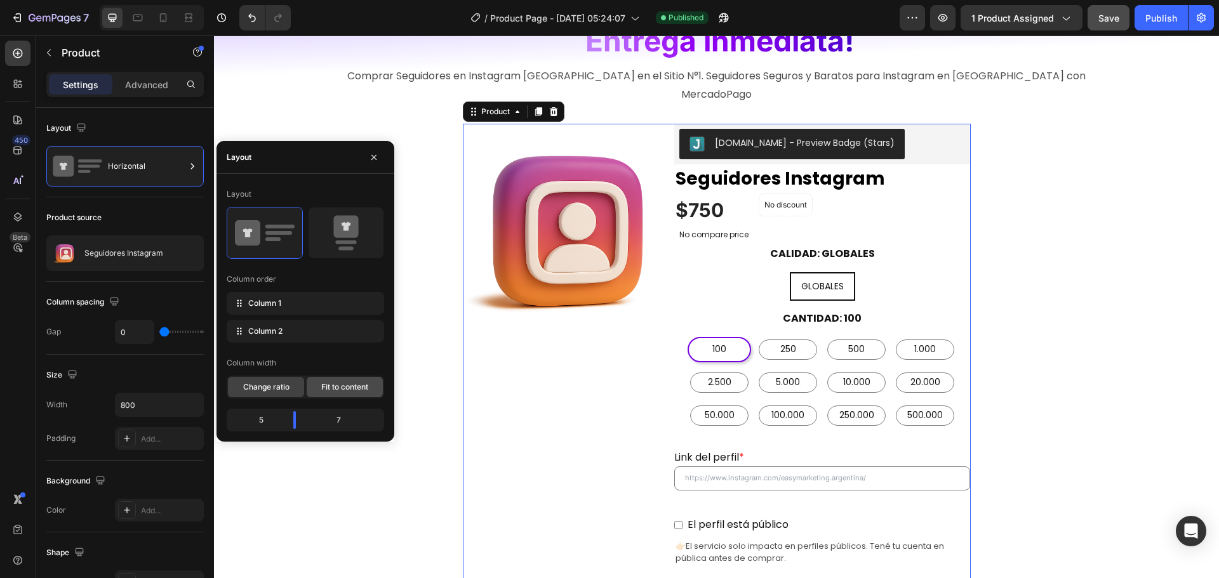
click at [345, 385] on span "Fit to content" at bounding box center [344, 387] width 47 height 11
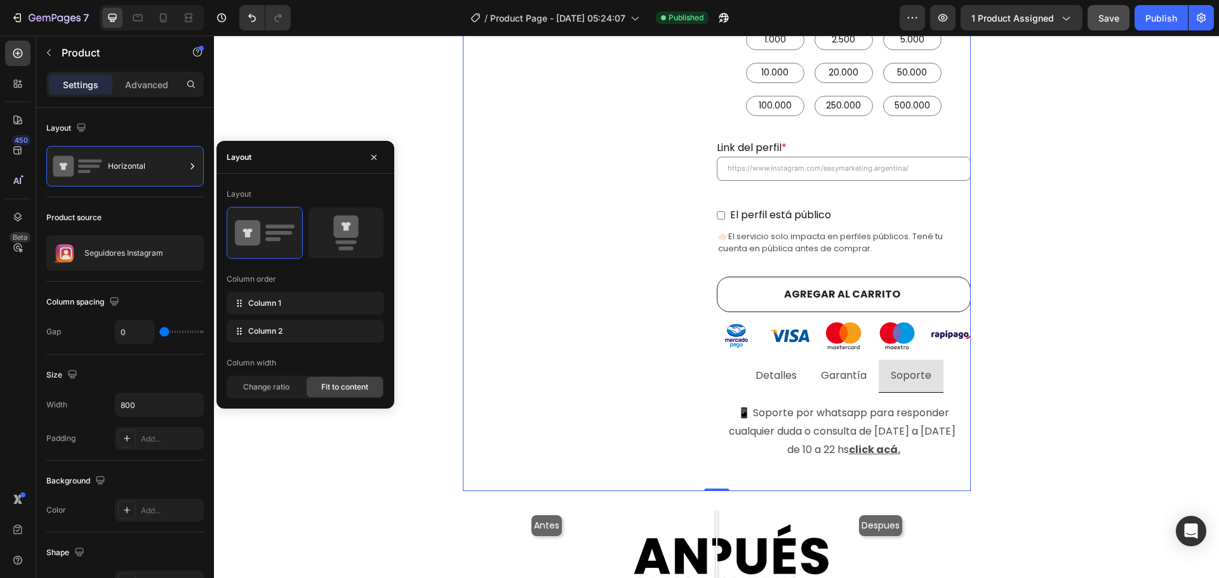
scroll to position [444, 0]
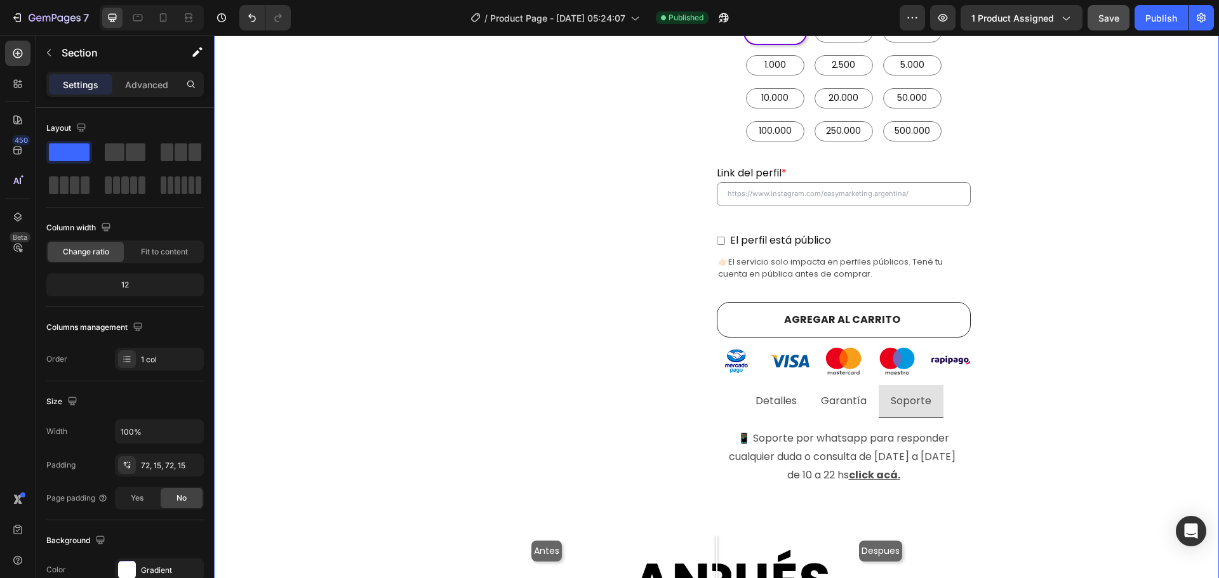
click at [1091, 298] on div "Comprar seguidores de instagram argentina con E n t r e g a i n m e d i a ta ! …" at bounding box center [716, 402] width 986 height 1479
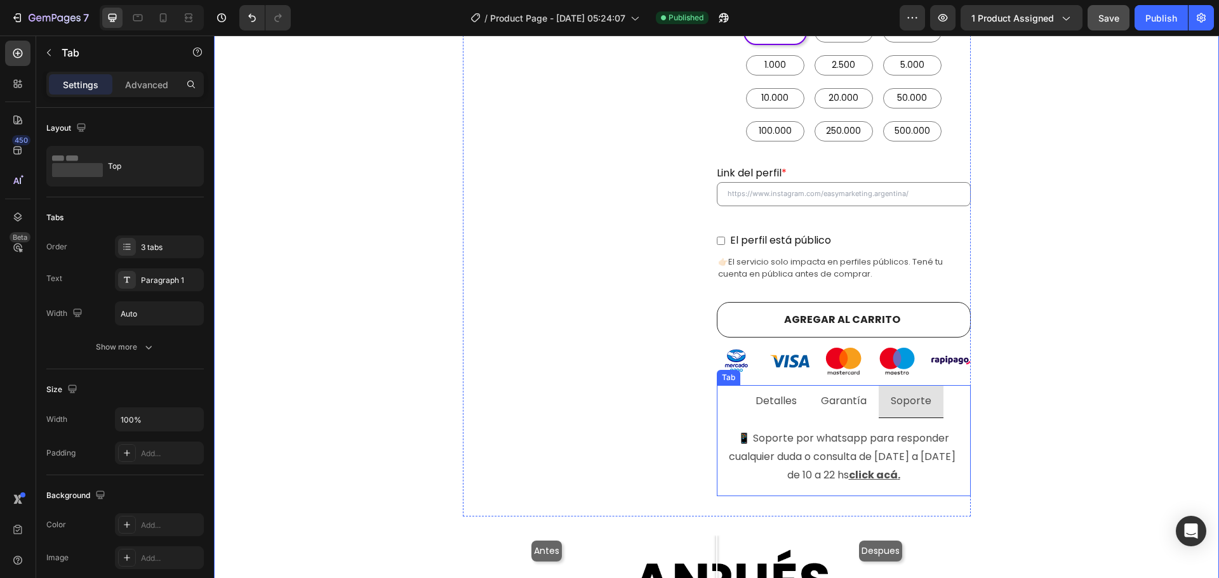
click at [822, 392] on p "Garantía" at bounding box center [844, 401] width 46 height 18
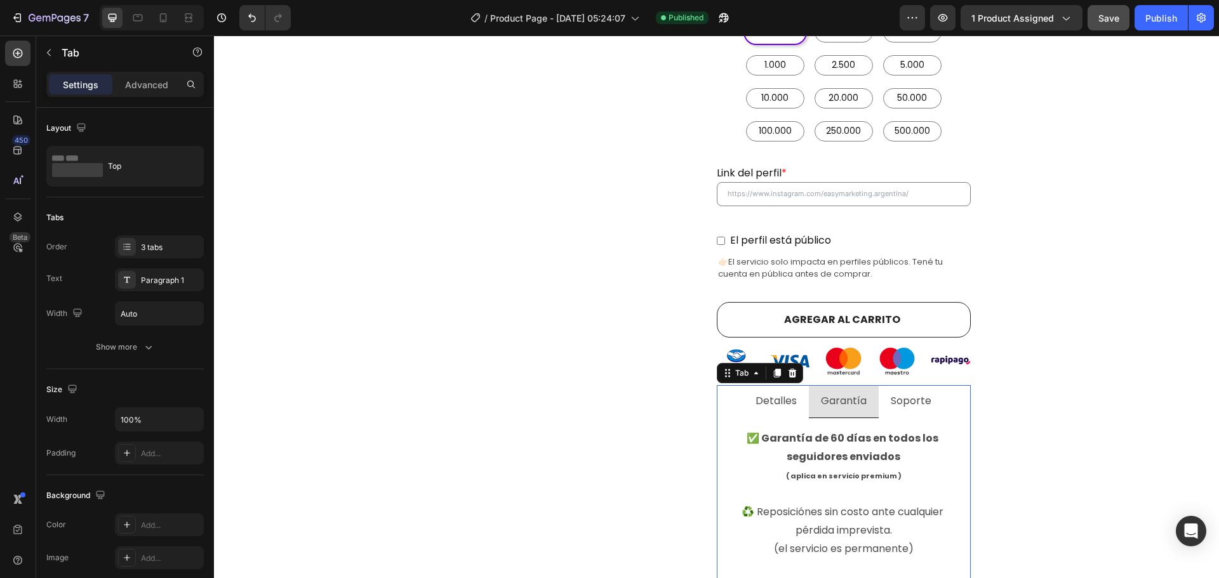
click at [771, 396] on li "Detalles" at bounding box center [775, 401] width 65 height 33
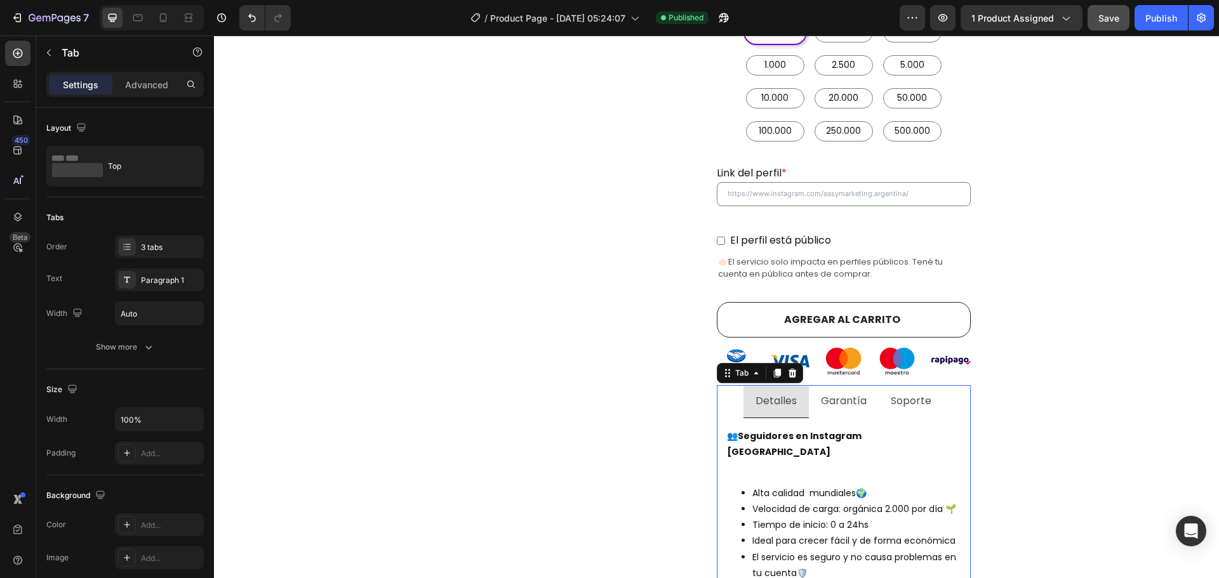
click at [823, 395] on div "Garantía" at bounding box center [844, 401] width 50 height 23
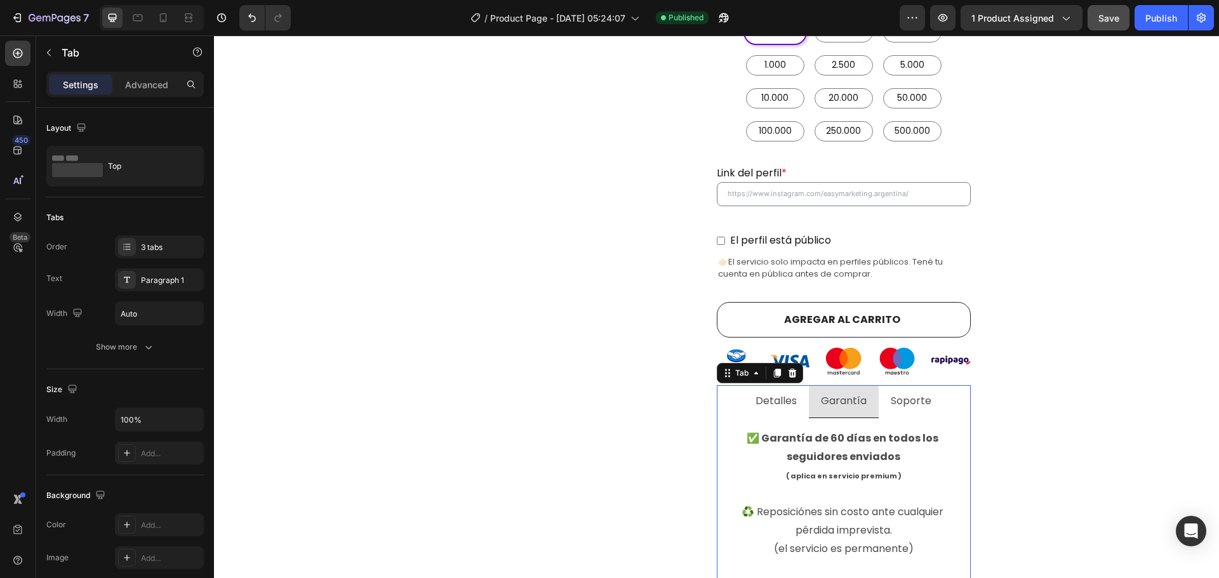
click at [900, 392] on p "Soporte" at bounding box center [911, 401] width 41 height 18
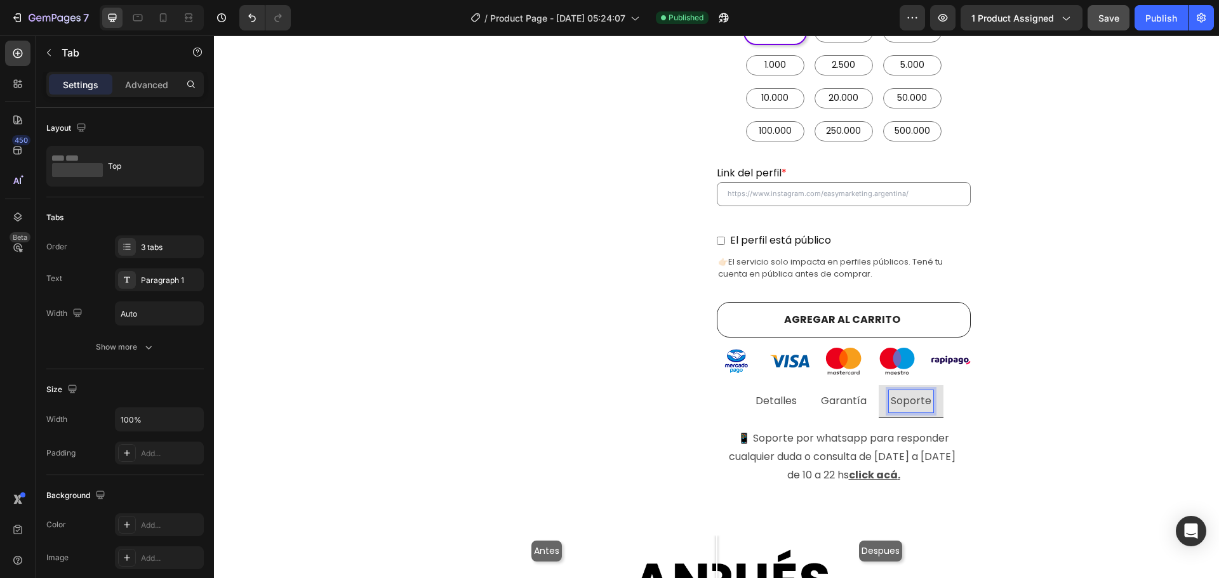
click at [851, 392] on p "Garantía" at bounding box center [844, 401] width 46 height 18
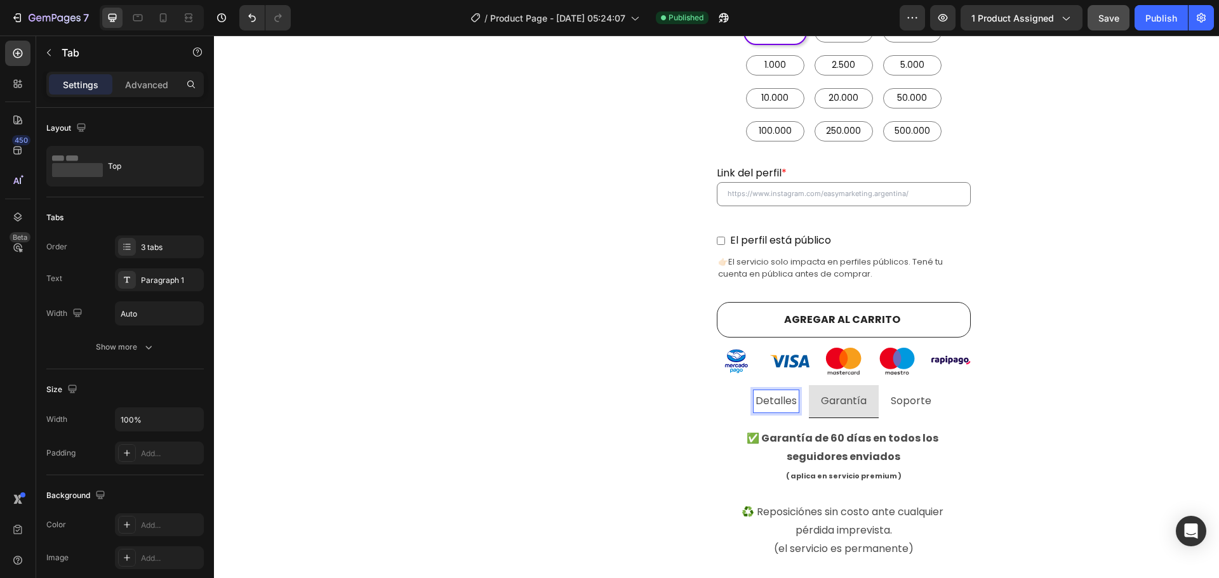
click at [760, 393] on div "Detalles" at bounding box center [776, 401] width 45 height 22
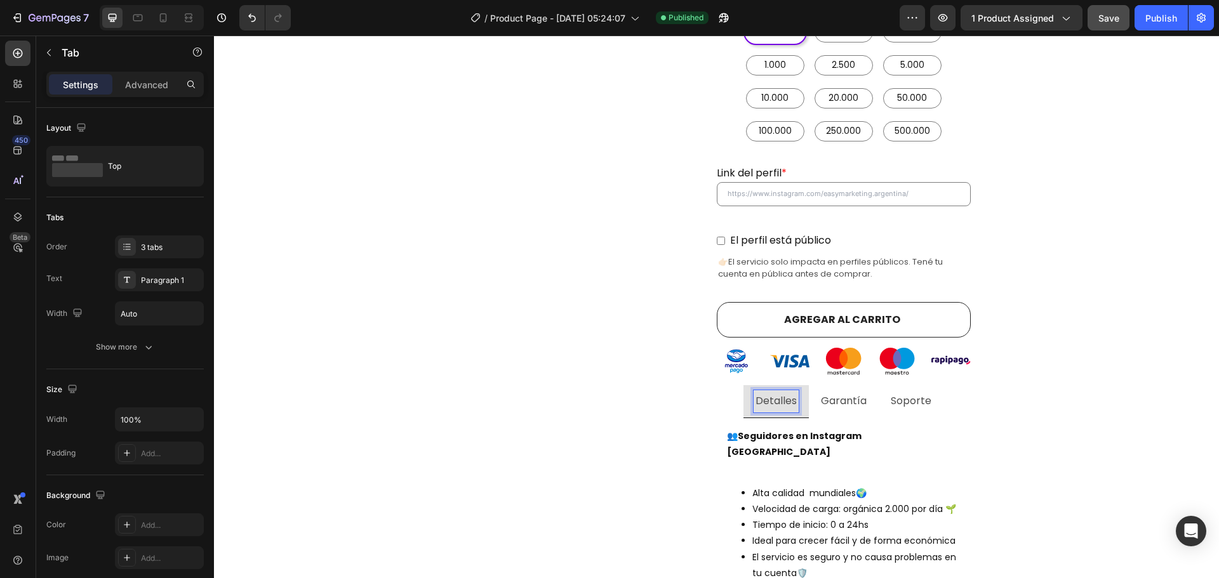
click at [838, 392] on p "Garantía" at bounding box center [844, 401] width 46 height 18
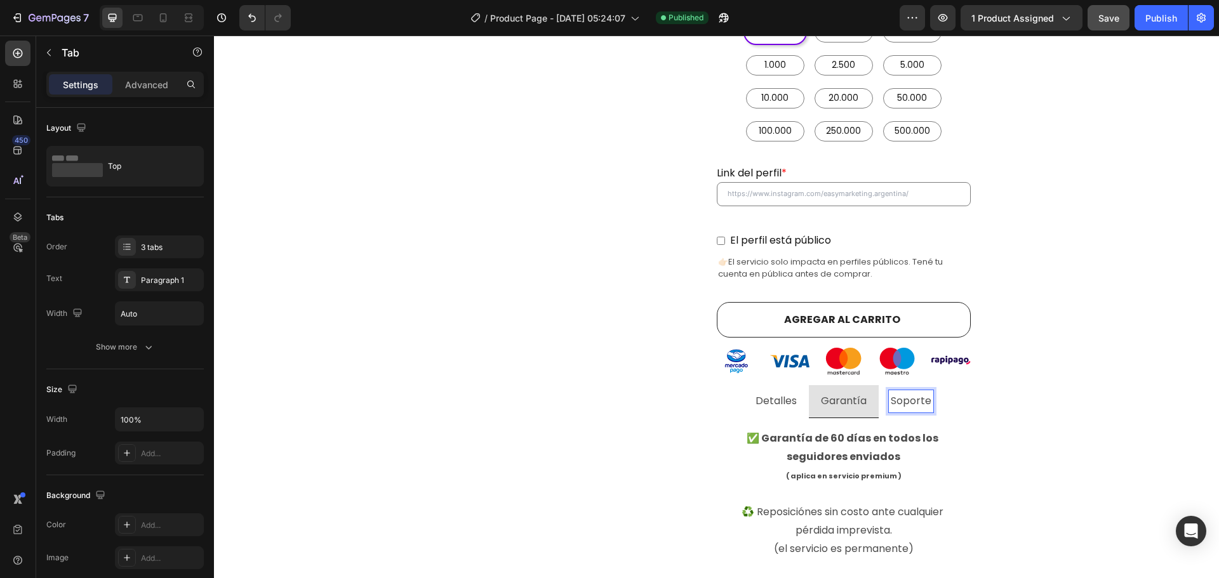
click at [891, 392] on p "Soporte" at bounding box center [911, 401] width 41 height 18
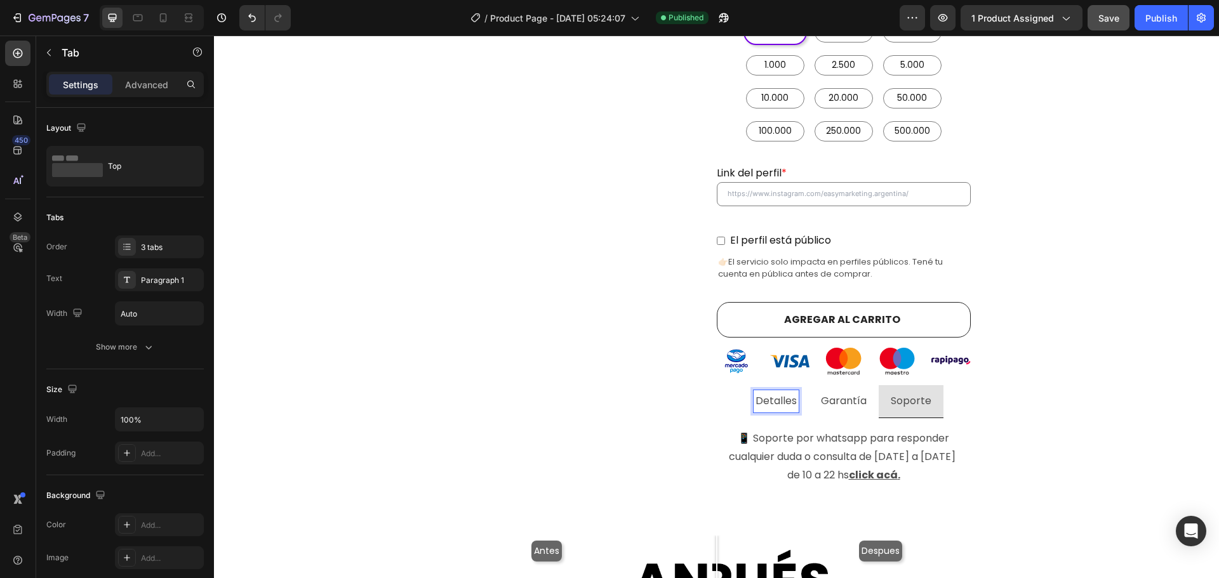
click at [781, 392] on p "Detalles" at bounding box center [776, 401] width 41 height 18
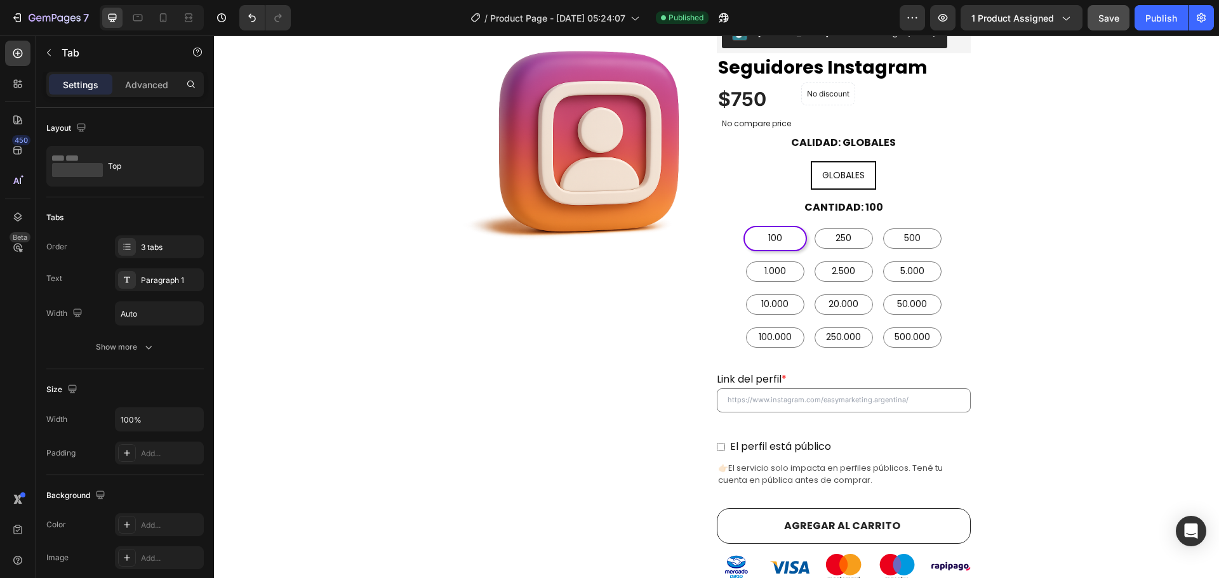
scroll to position [190, 0]
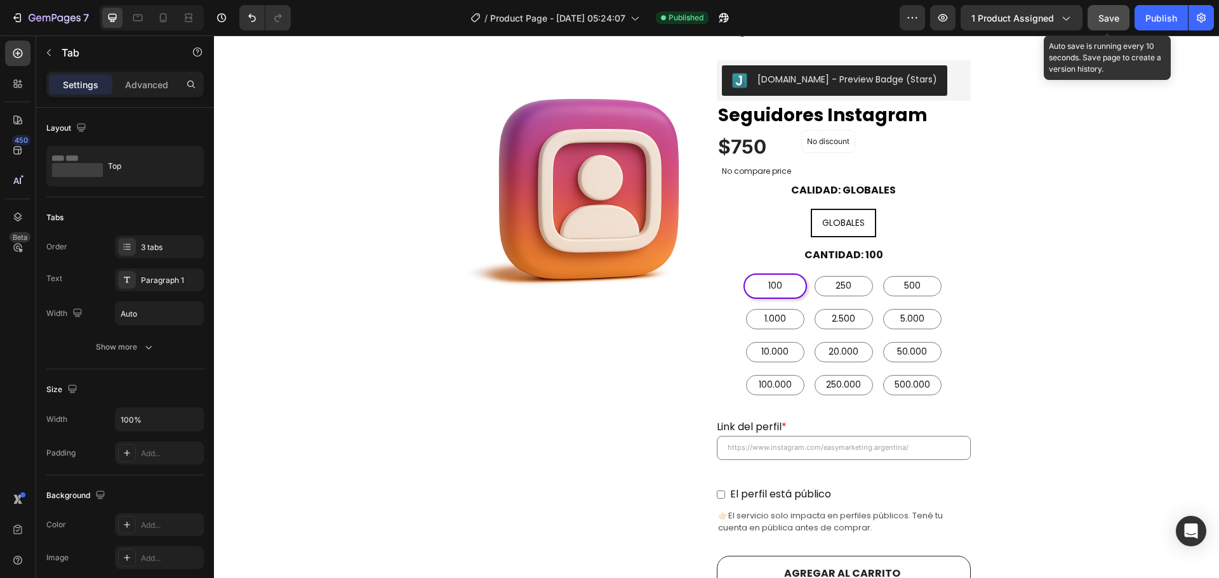
click at [1109, 15] on span "Save" at bounding box center [1108, 18] width 21 height 11
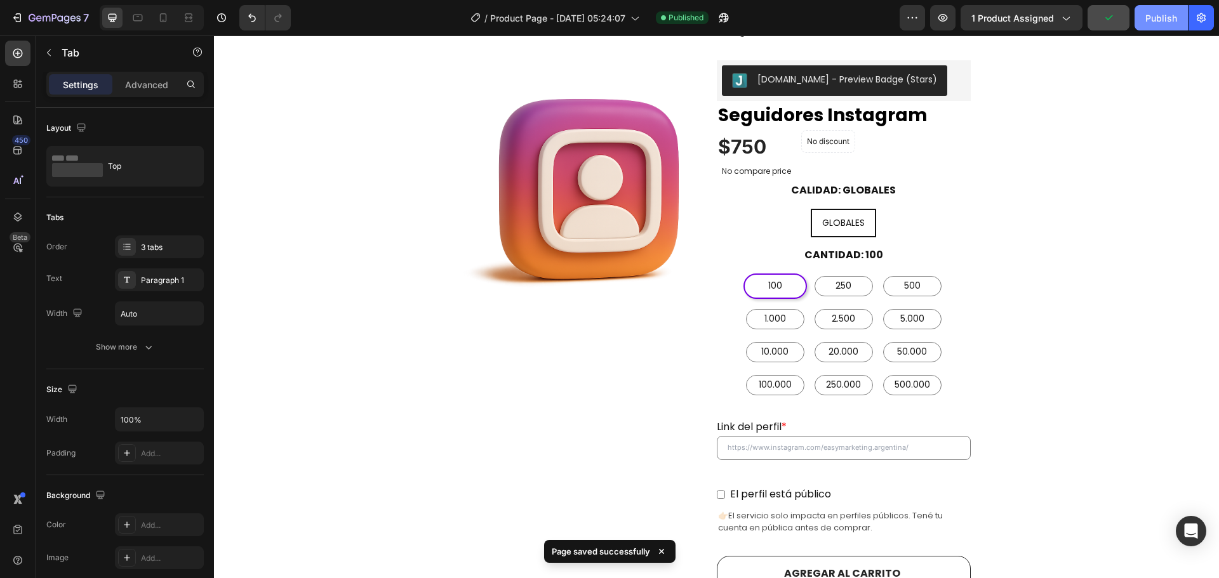
click at [1154, 16] on div "Publish" at bounding box center [1161, 17] width 32 height 13
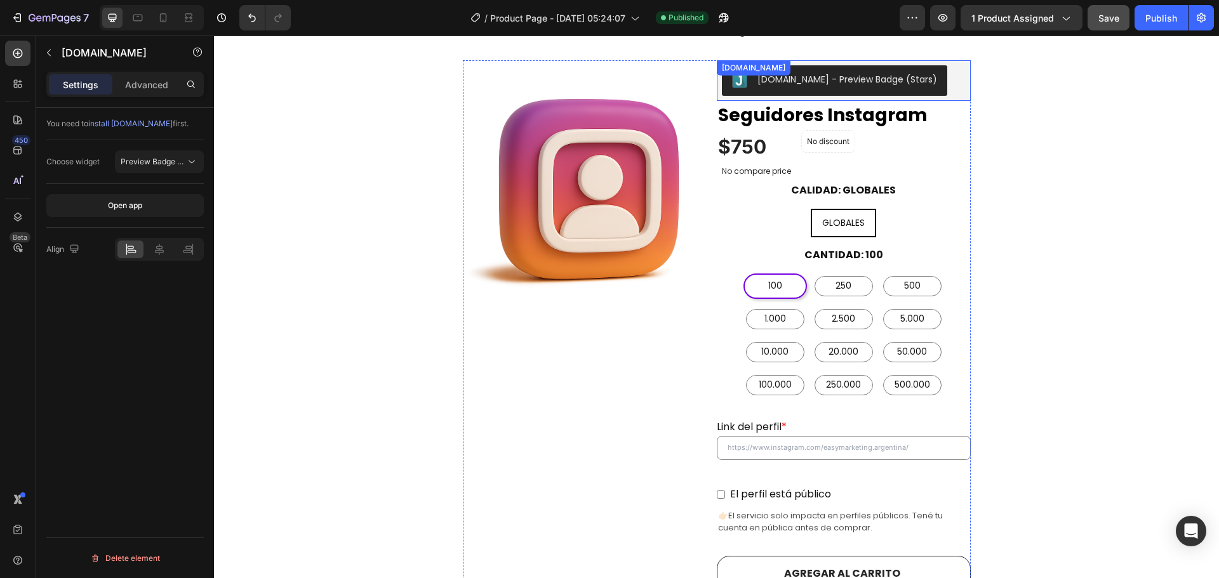
click at [915, 67] on div "Judge.me - Preview Badge (Stars)" at bounding box center [844, 80] width 244 height 30
click at [154, 248] on icon at bounding box center [159, 249] width 13 height 13
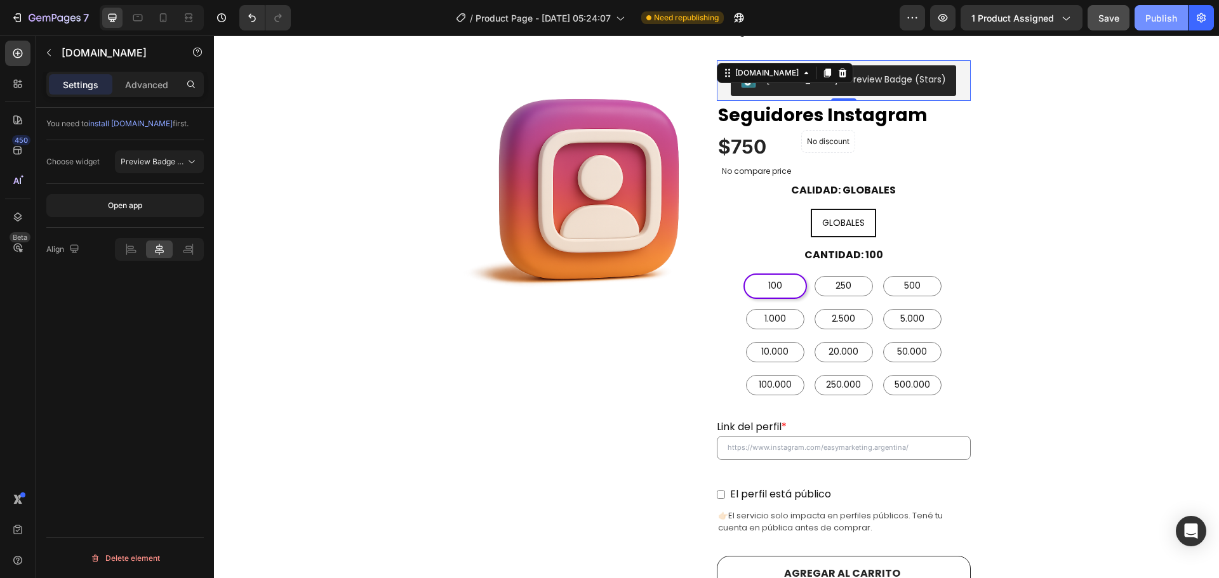
click at [1150, 17] on div "Publish" at bounding box center [1161, 17] width 32 height 13
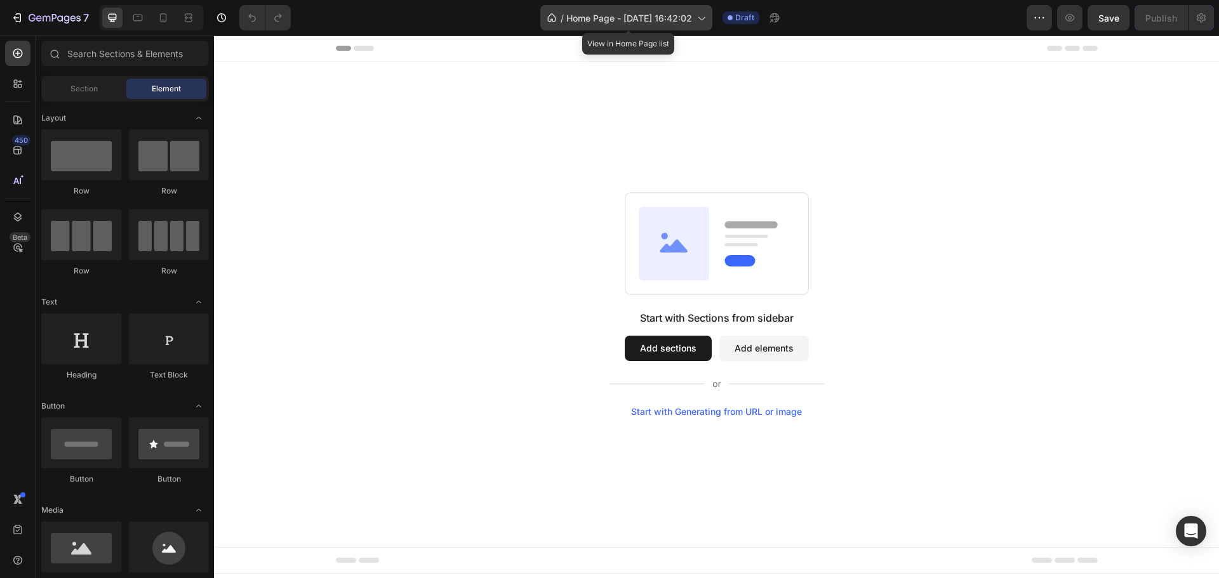
click at [690, 16] on span "Home Page - [DATE] 16:42:02" at bounding box center [629, 17] width 126 height 13
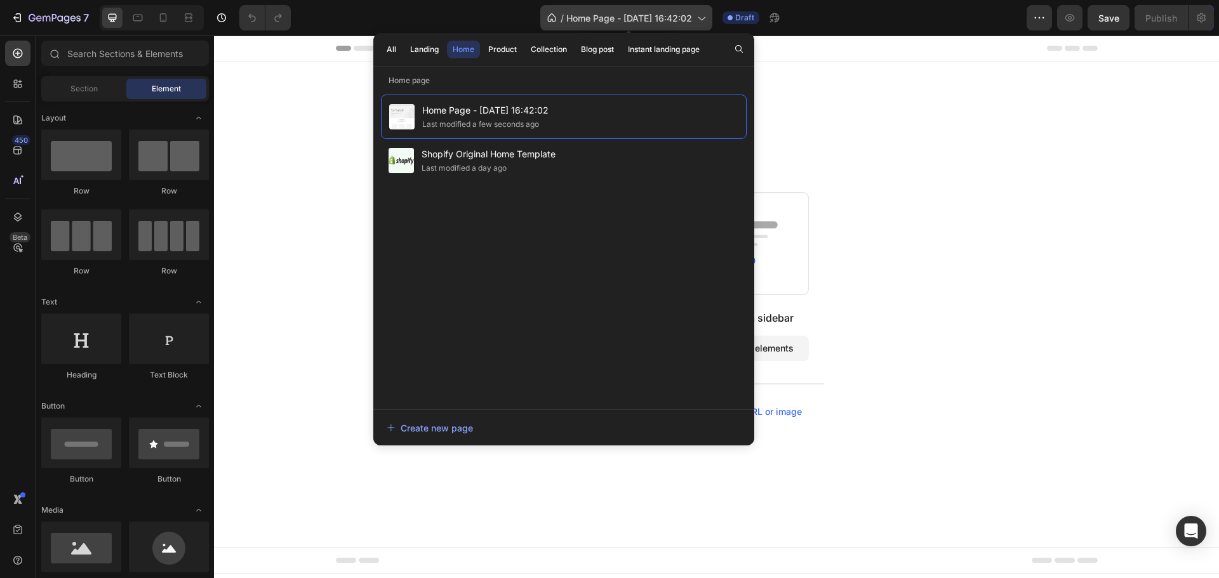
click at [690, 16] on span "Home Page - [DATE] 16:42:02" at bounding box center [629, 17] width 126 height 13
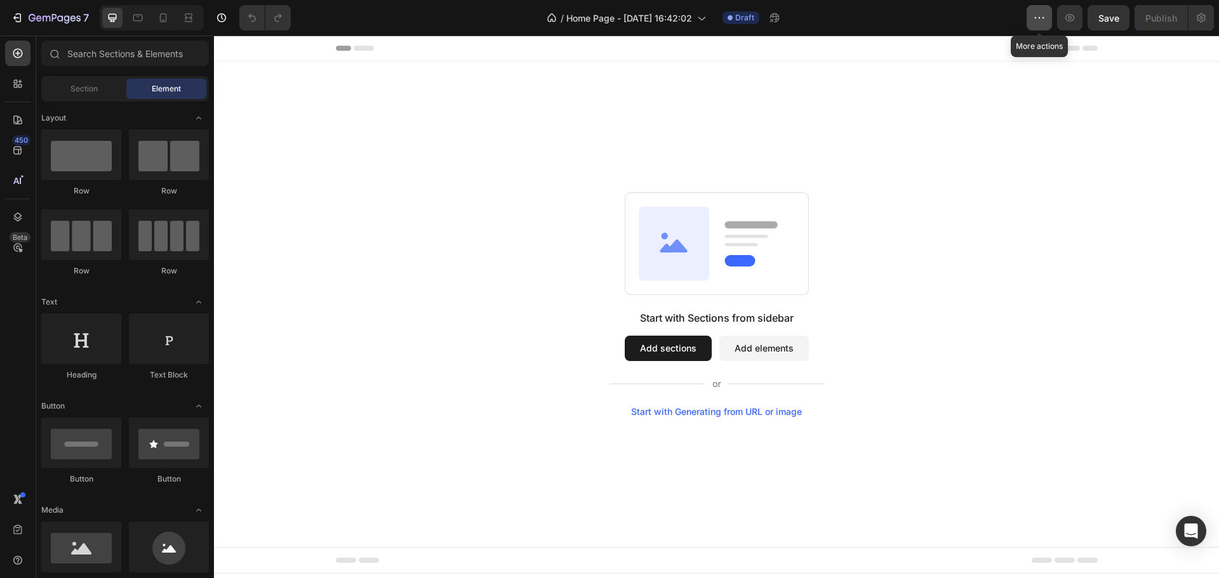
click at [1042, 11] on button "button" at bounding box center [1039, 17] width 25 height 25
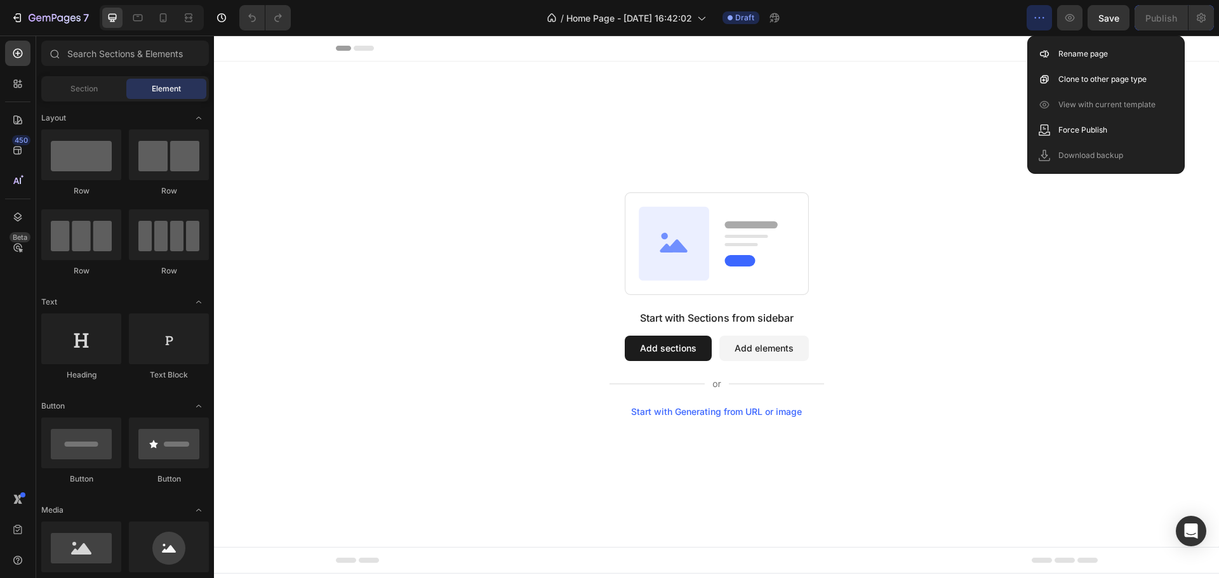
click at [1042, 11] on button "button" at bounding box center [1039, 17] width 25 height 25
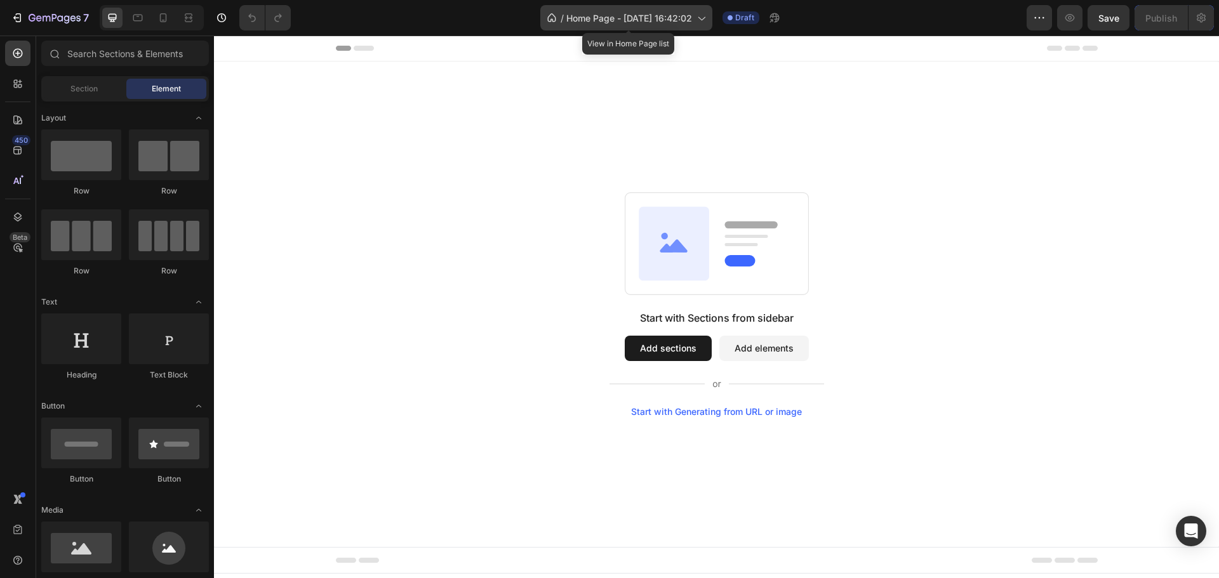
click at [703, 18] on icon at bounding box center [701, 19] width 7 height 4
click at [884, 153] on div "Start with Sections from sidebar Add sections Add elements Start with Generatin…" at bounding box center [716, 305] width 1005 height 486
click at [712, 415] on div "Start with Generating from URL or image" at bounding box center [716, 412] width 171 height 10
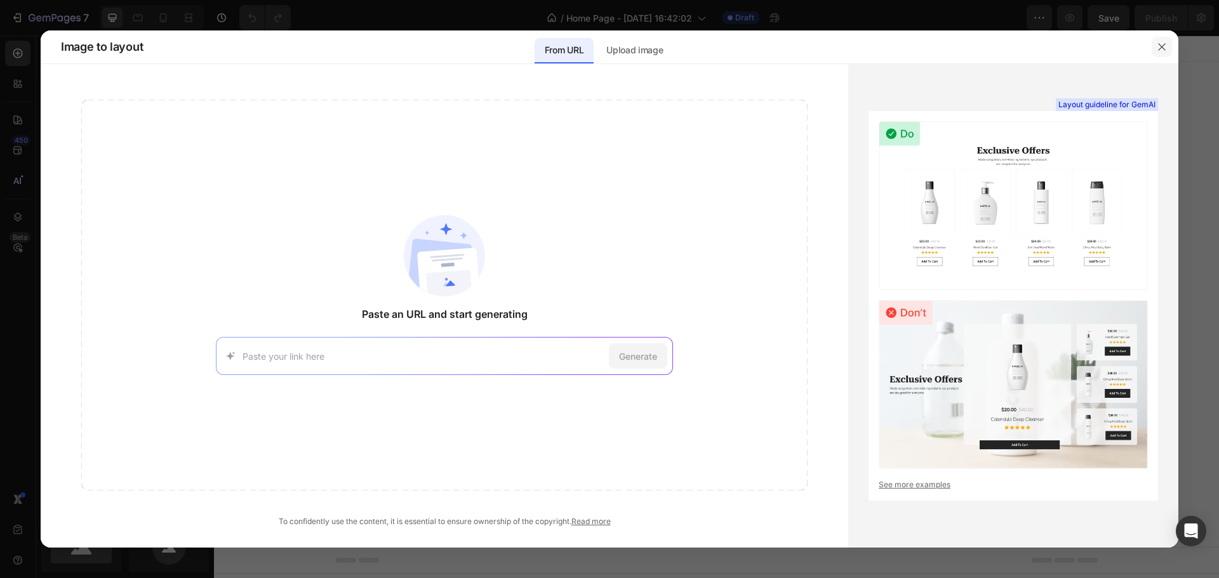
click at [1164, 55] on button "button" at bounding box center [1162, 47] width 20 height 20
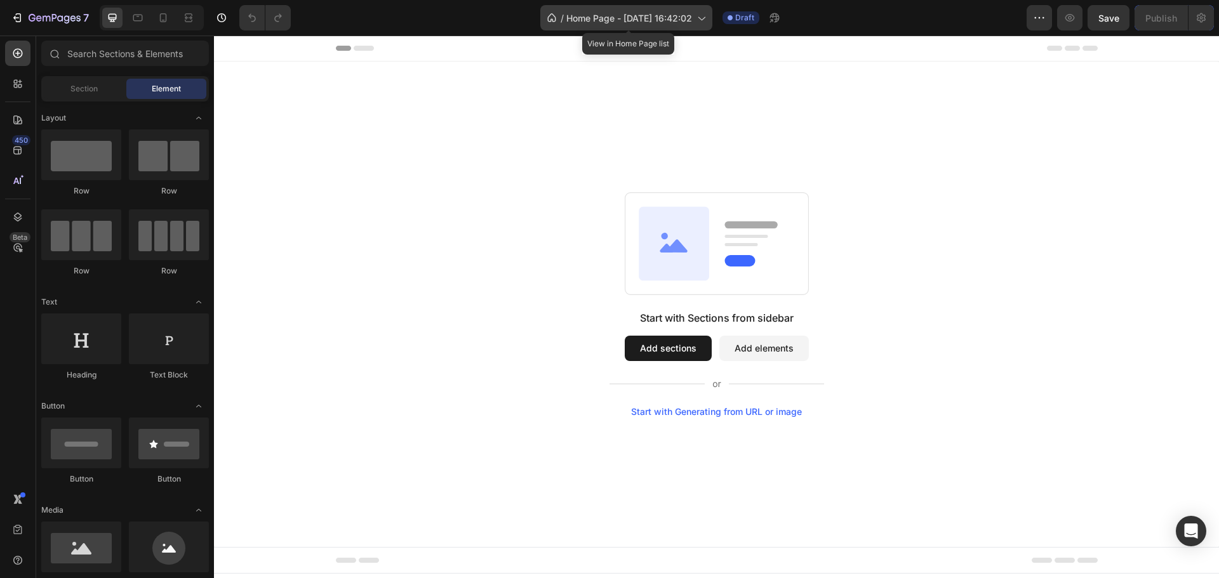
click at [703, 13] on icon at bounding box center [701, 17] width 13 height 13
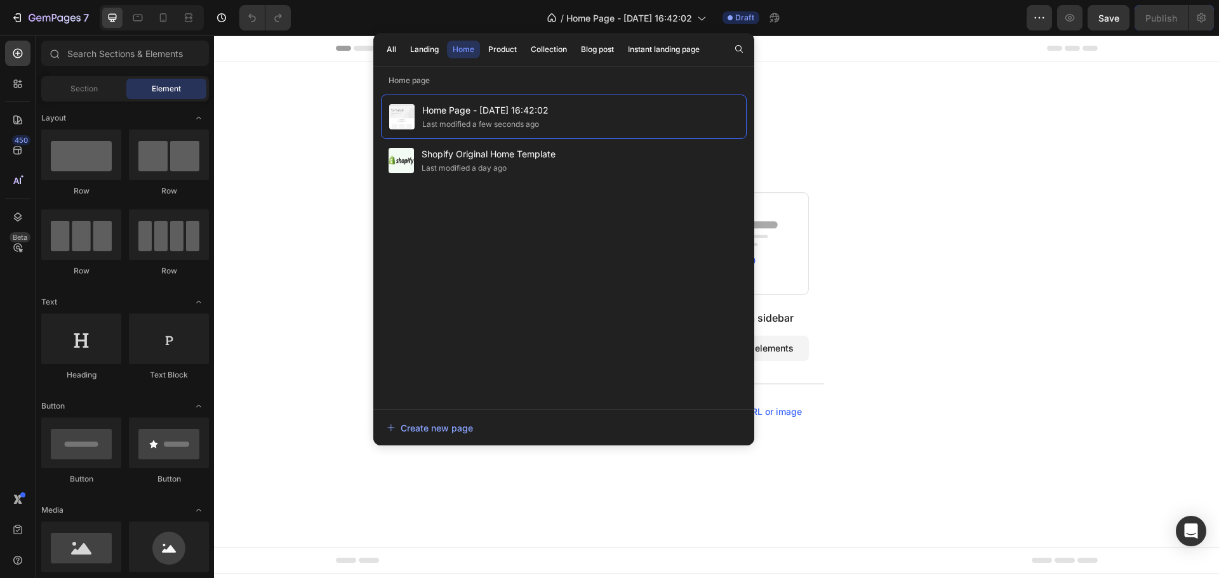
click at [928, 239] on div "Start with Sections from sidebar Add sections Add elements Start with Generatin…" at bounding box center [717, 304] width 914 height 225
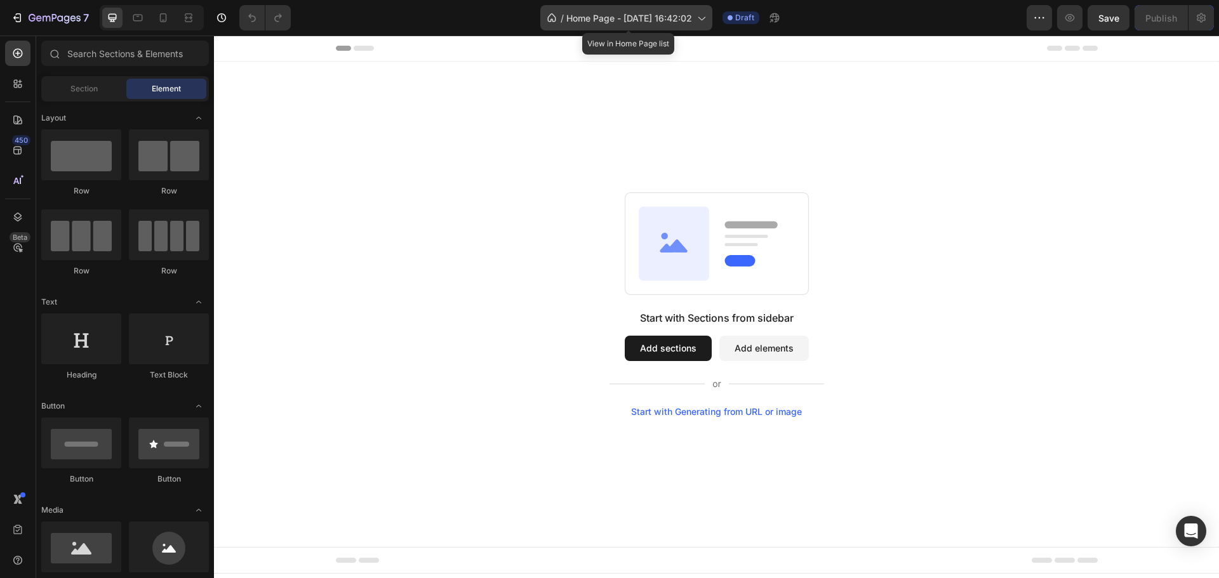
click at [702, 17] on icon at bounding box center [701, 19] width 7 height 4
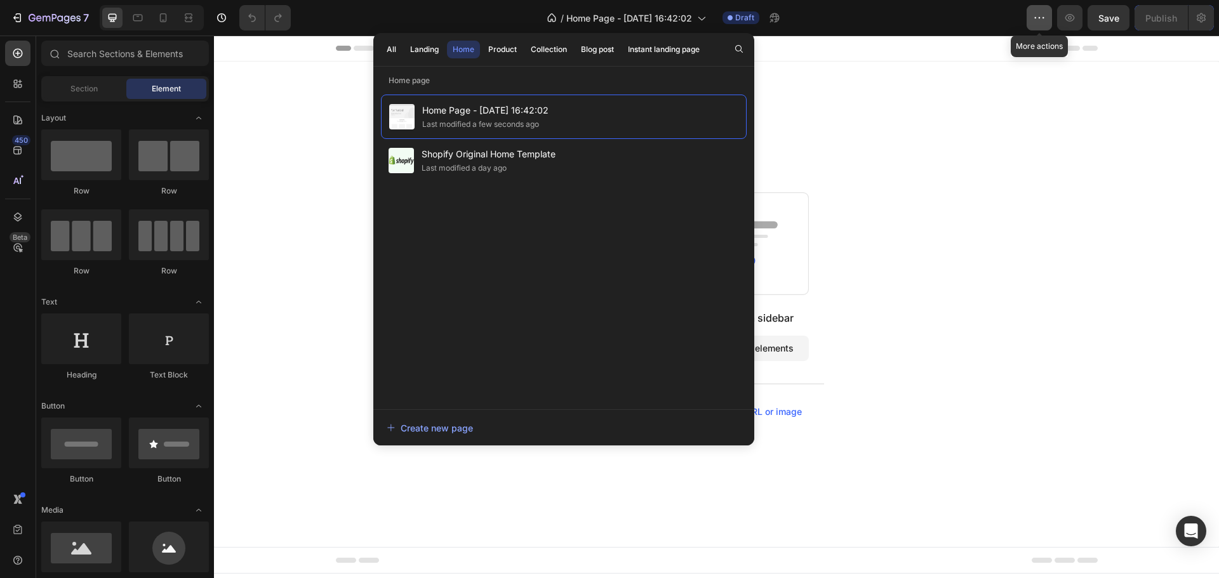
click at [1042, 20] on icon "button" at bounding box center [1039, 17] width 13 height 13
drag, startPoint x: 530, startPoint y: 106, endPoint x: 466, endPoint y: 223, distance: 133.8
click at [466, 223] on div "Home Page - [DATE] 16:42:02 Last modified a few seconds ago Shopify Original Ho…" at bounding box center [564, 246] width 366 height 302
drag, startPoint x: 661, startPoint y: 147, endPoint x: 307, endPoint y: 144, distance: 354.3
click at [307, 144] on div "Start with Sections from sidebar Add sections Add elements Start with Generatin…" at bounding box center [716, 305] width 1005 height 486
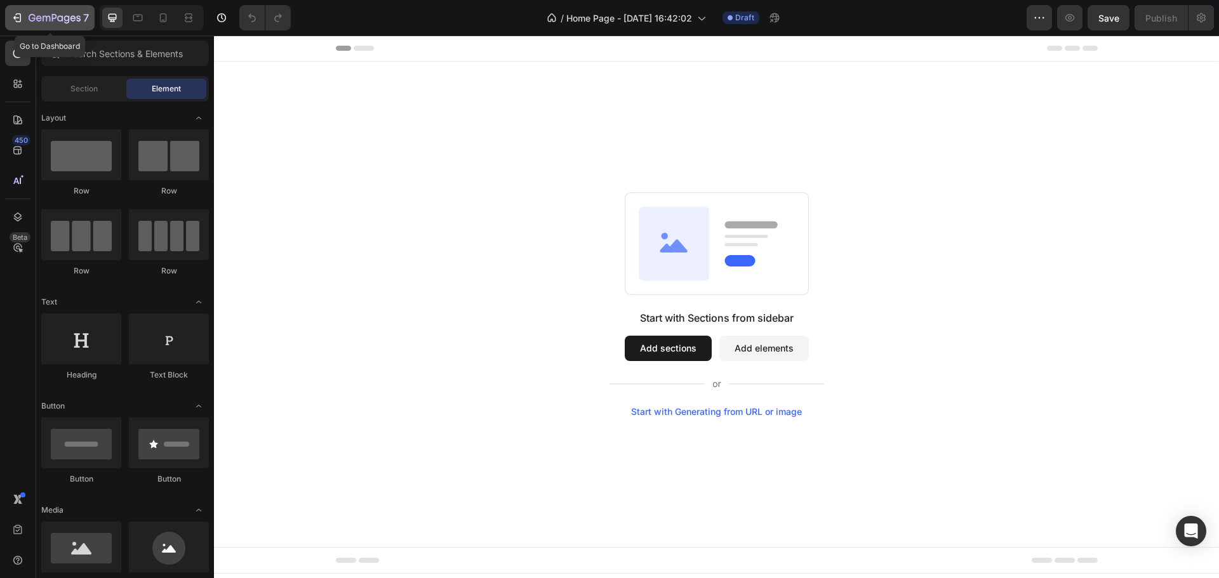
click at [19, 16] on icon "button" at bounding box center [17, 17] width 13 height 13
